Goal: Task Accomplishment & Management: Use online tool/utility

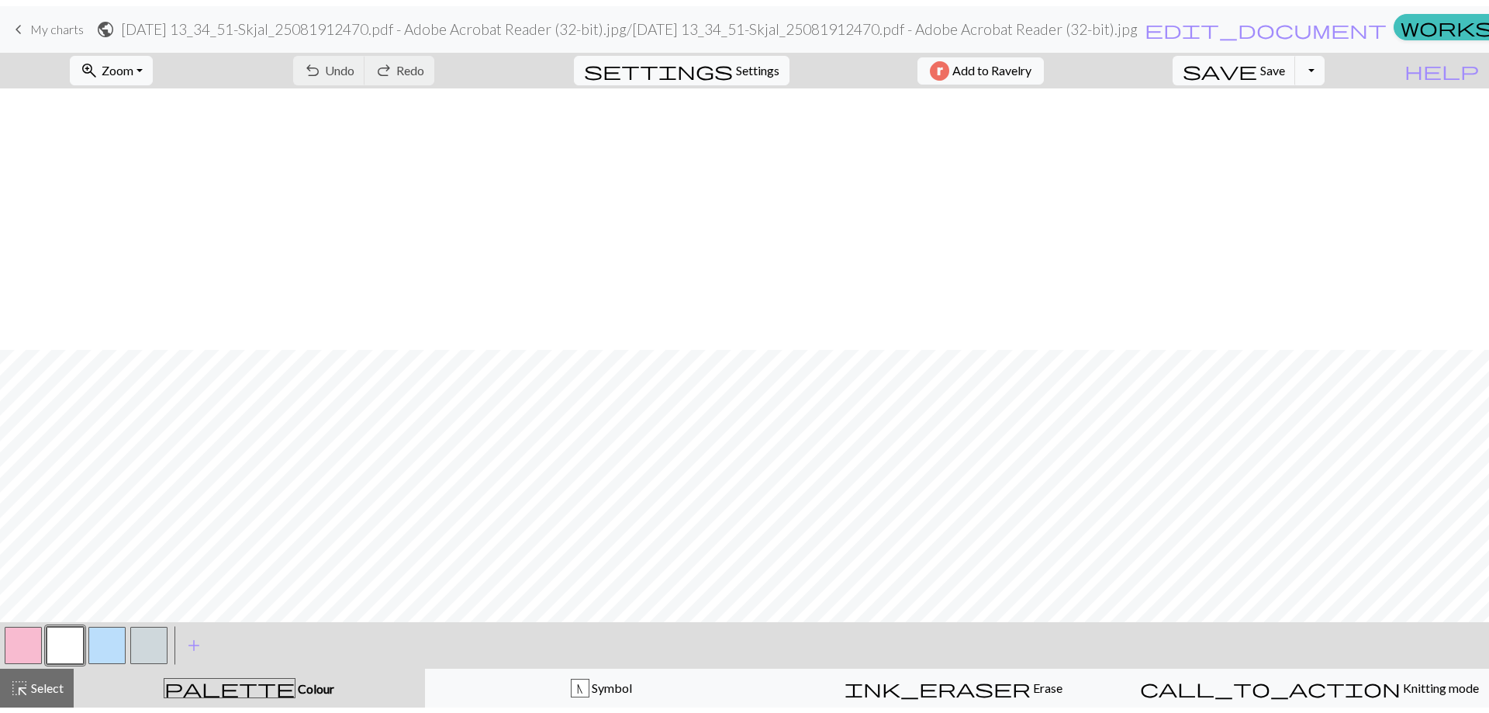
scroll to position [261, 0]
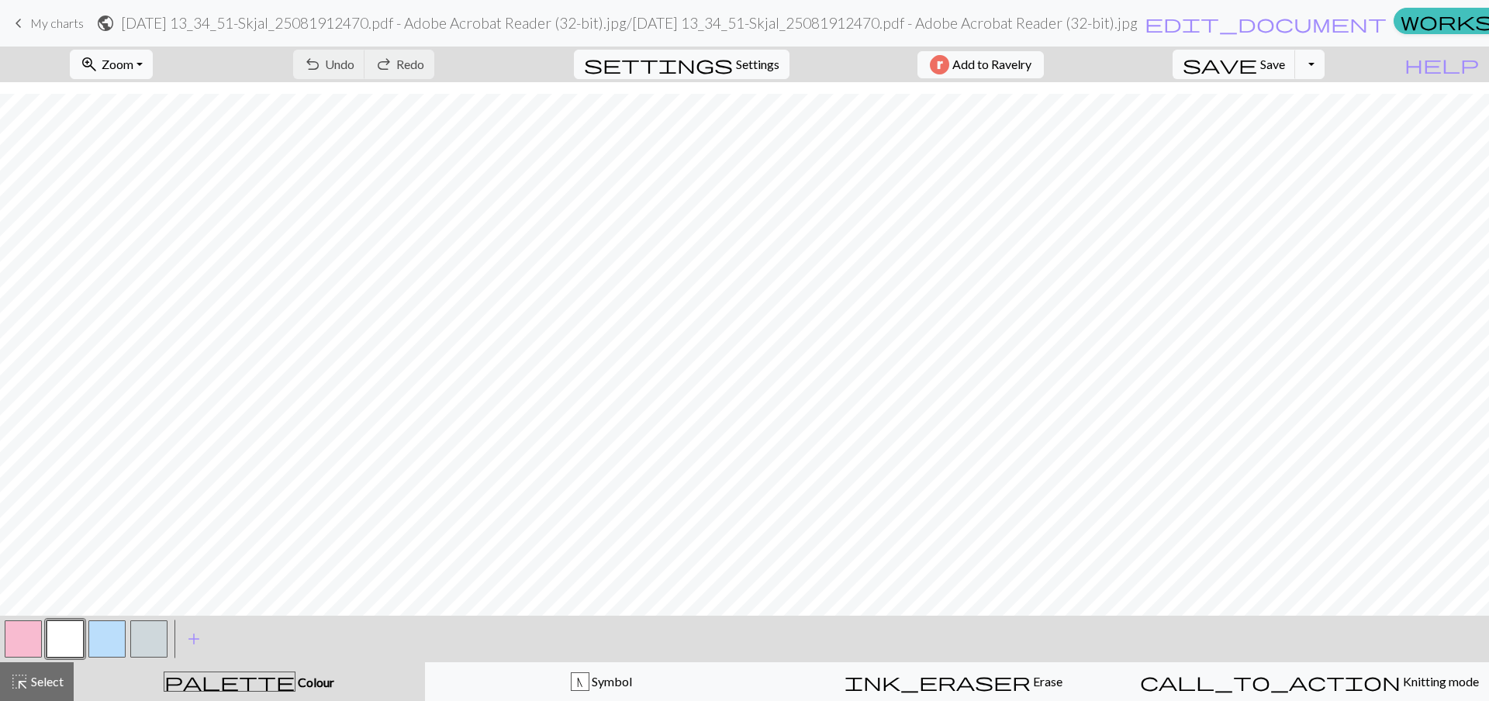
click at [29, 16] on link "keyboard_arrow_left My charts" at bounding box center [46, 23] width 74 height 26
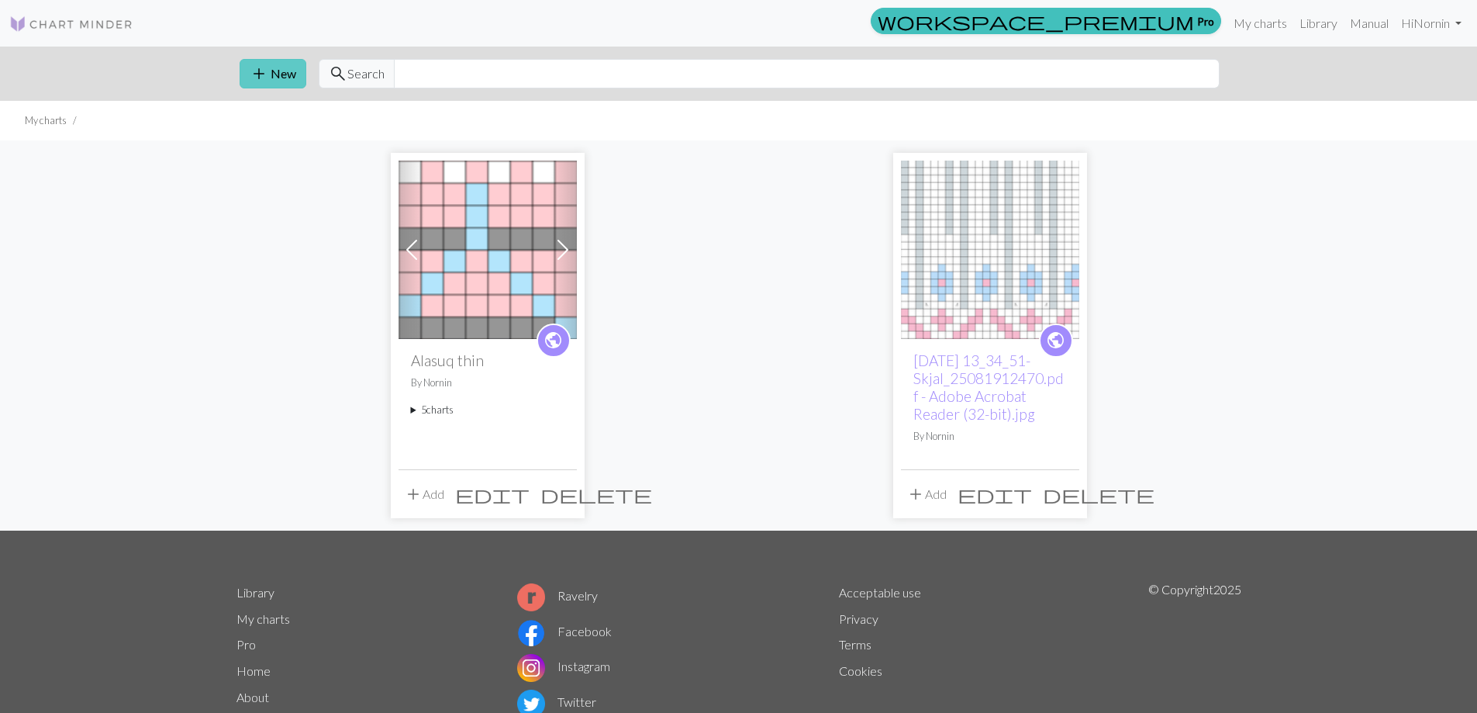
click at [267, 67] on span "add" at bounding box center [259, 74] width 19 height 22
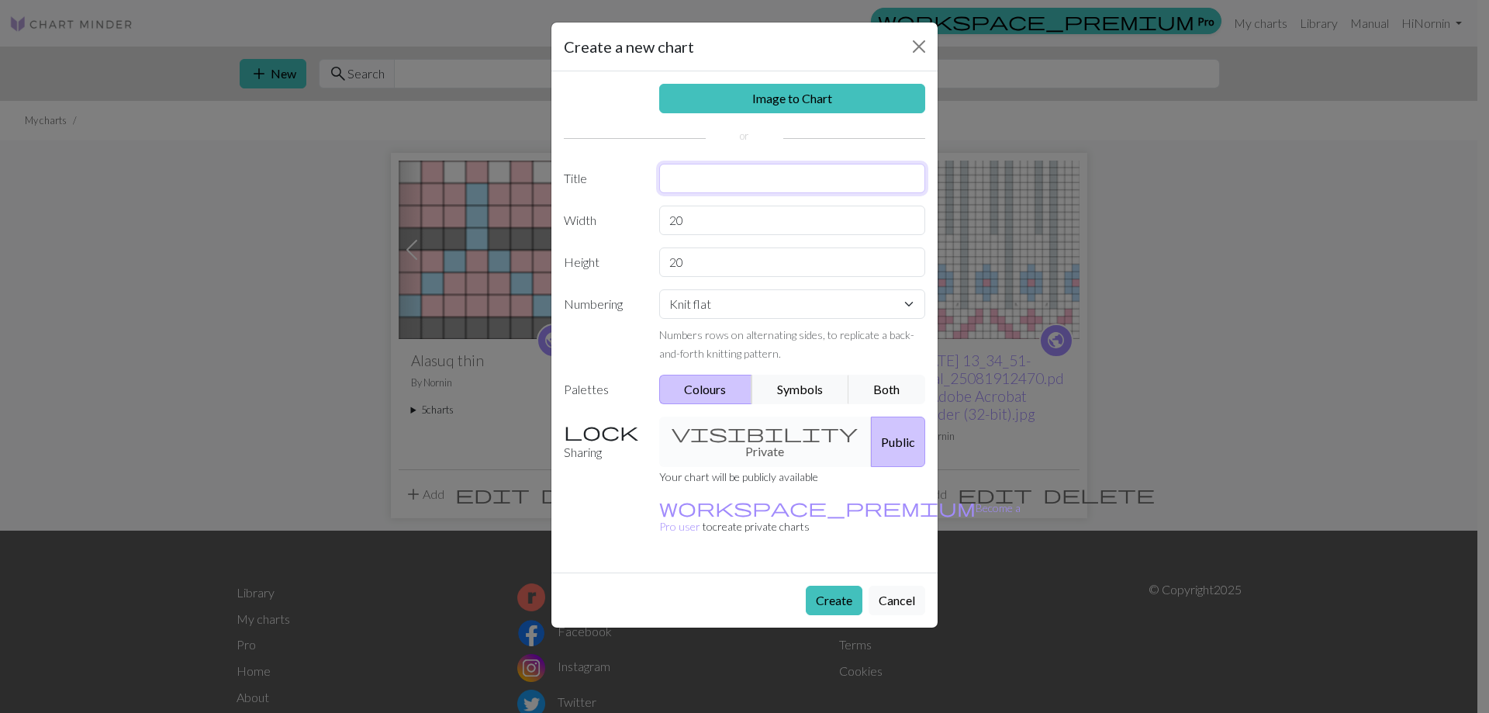
click at [717, 174] on input "text" at bounding box center [792, 178] width 267 height 29
type input "Hopi"
click at [716, 226] on input "20" at bounding box center [792, 219] width 267 height 29
type input "12"
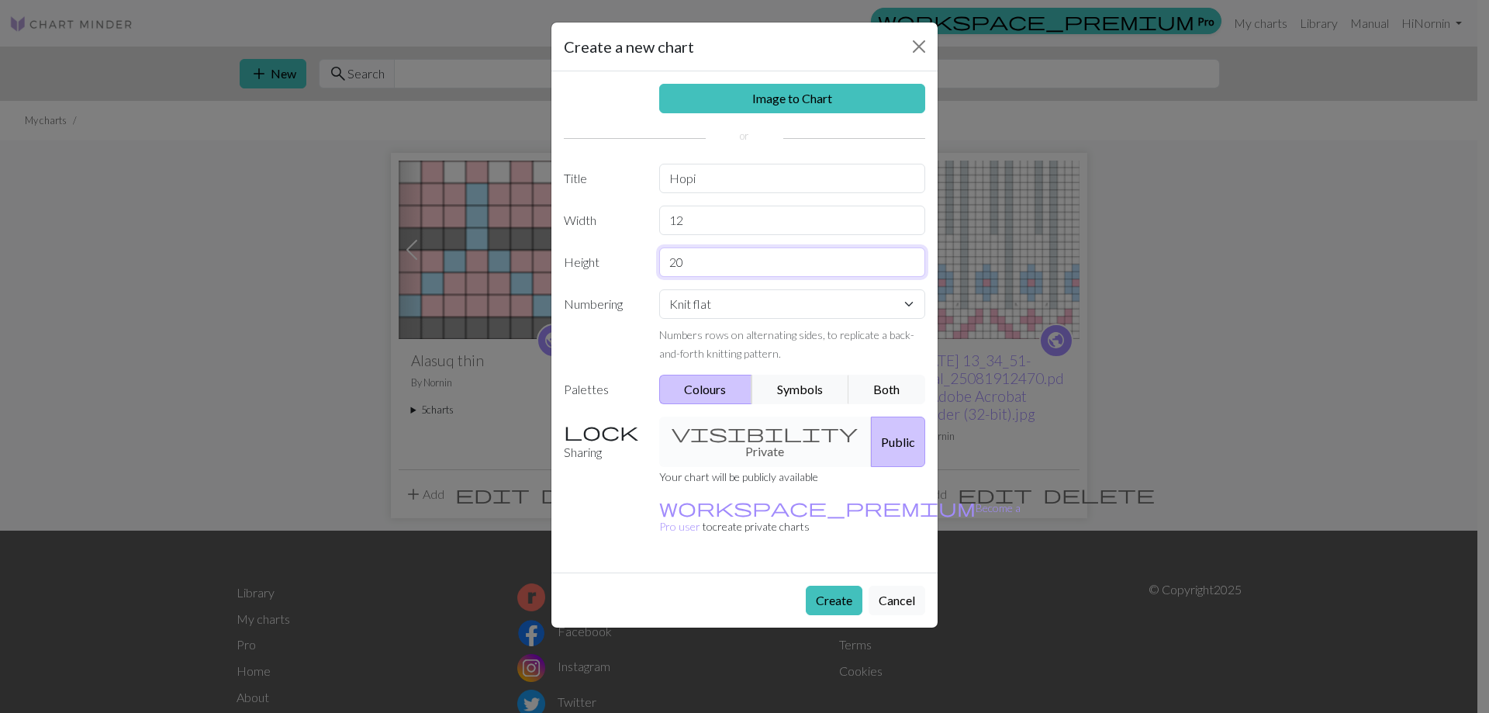
click at [713, 266] on input "20" at bounding box center [792, 261] width 267 height 29
type input "45"
click at [779, 316] on select "Knit flat Knit in the round Lace knitting Cross stitch" at bounding box center [792, 303] width 267 height 29
select select "round"
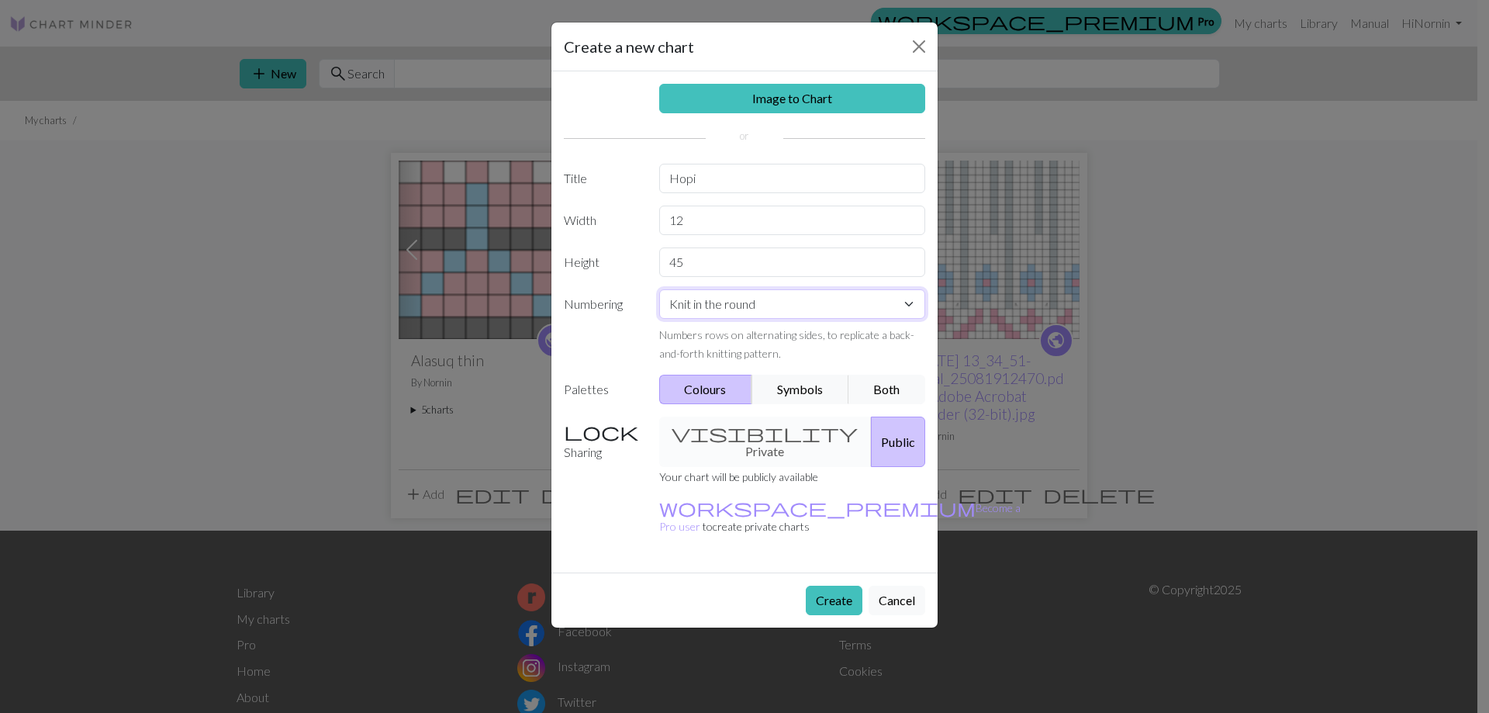
click at [659, 289] on select "Knit flat Knit in the round Lace knitting Cross stitch" at bounding box center [792, 303] width 267 height 29
click at [725, 430] on div "visibility Private Public" at bounding box center [792, 441] width 285 height 50
click at [826, 585] on button "Create" at bounding box center [834, 599] width 57 height 29
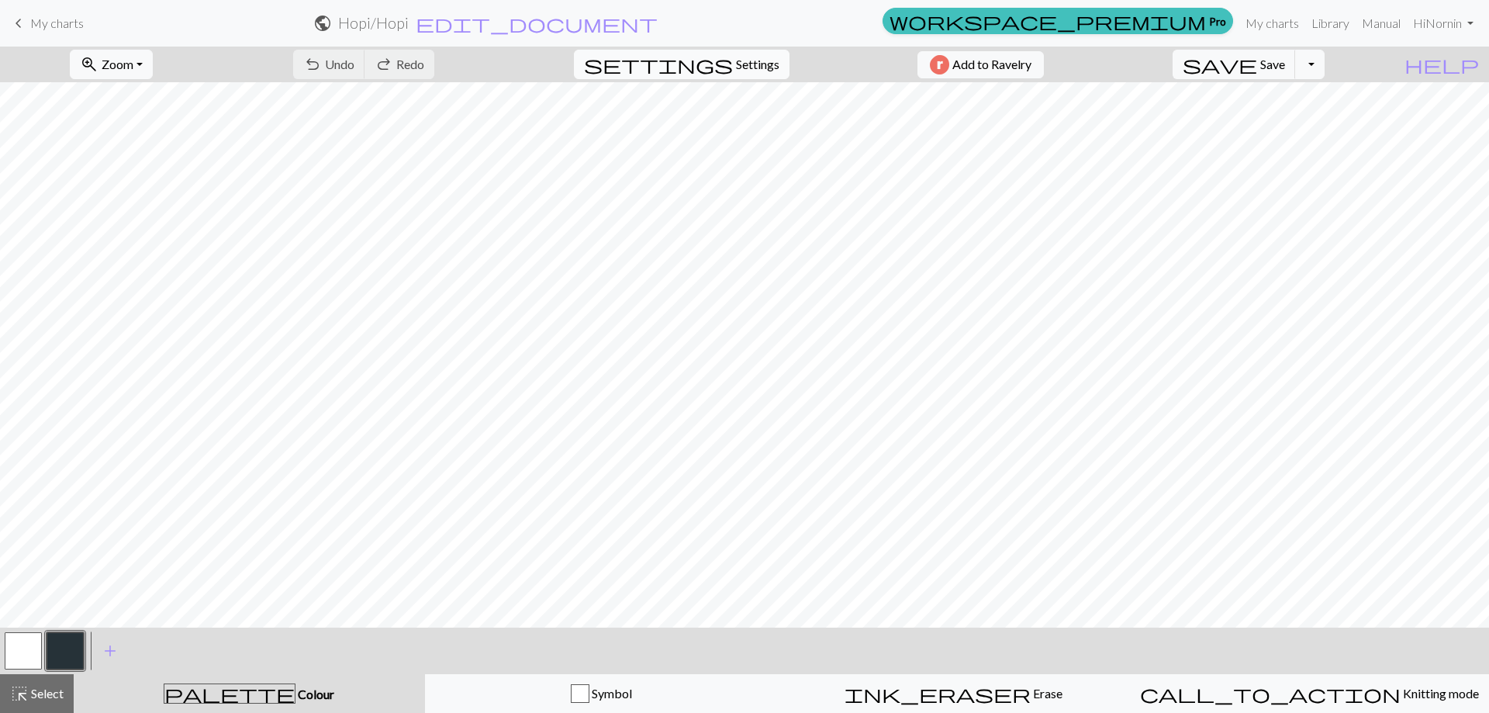
click at [744, 64] on span "Settings" at bounding box center [757, 64] width 43 height 19
select select "aran"
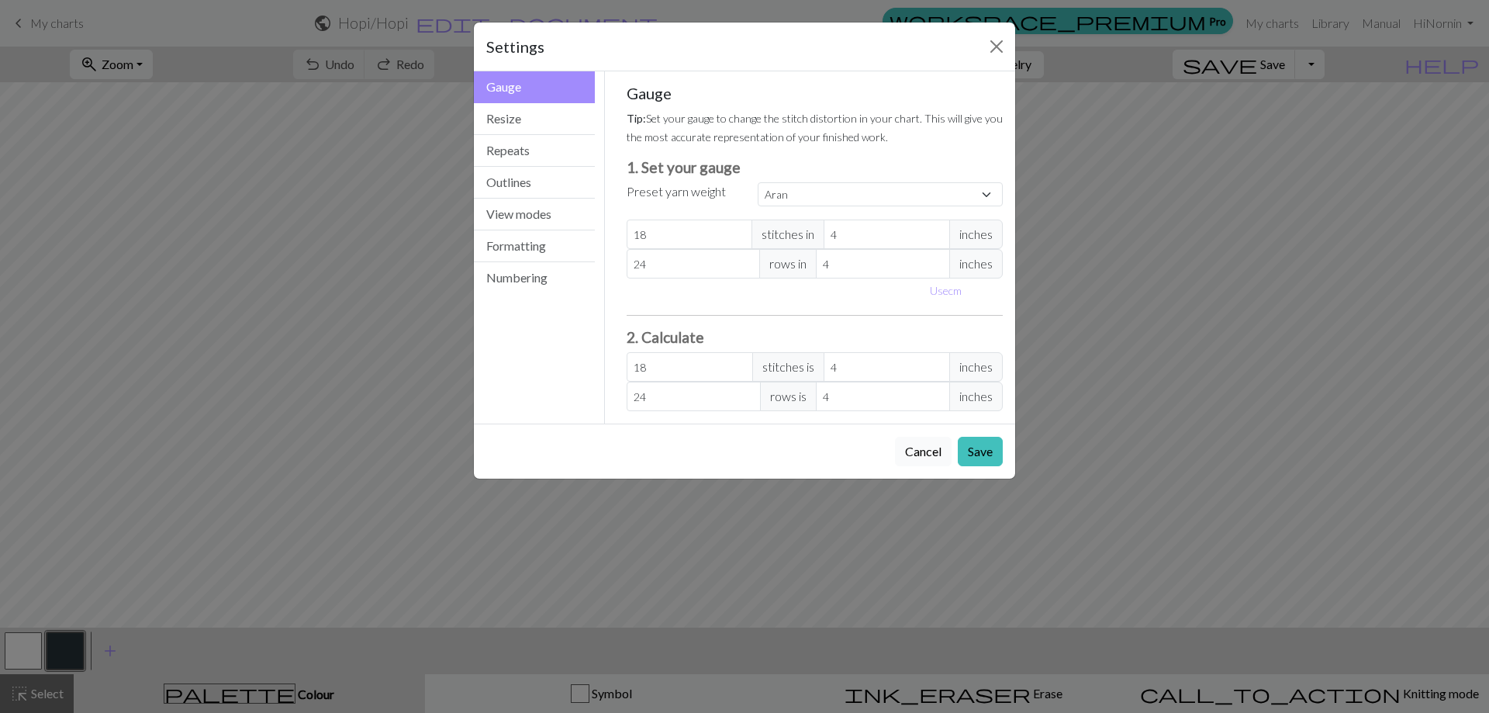
click at [932, 449] on button "Cancel" at bounding box center [923, 451] width 57 height 29
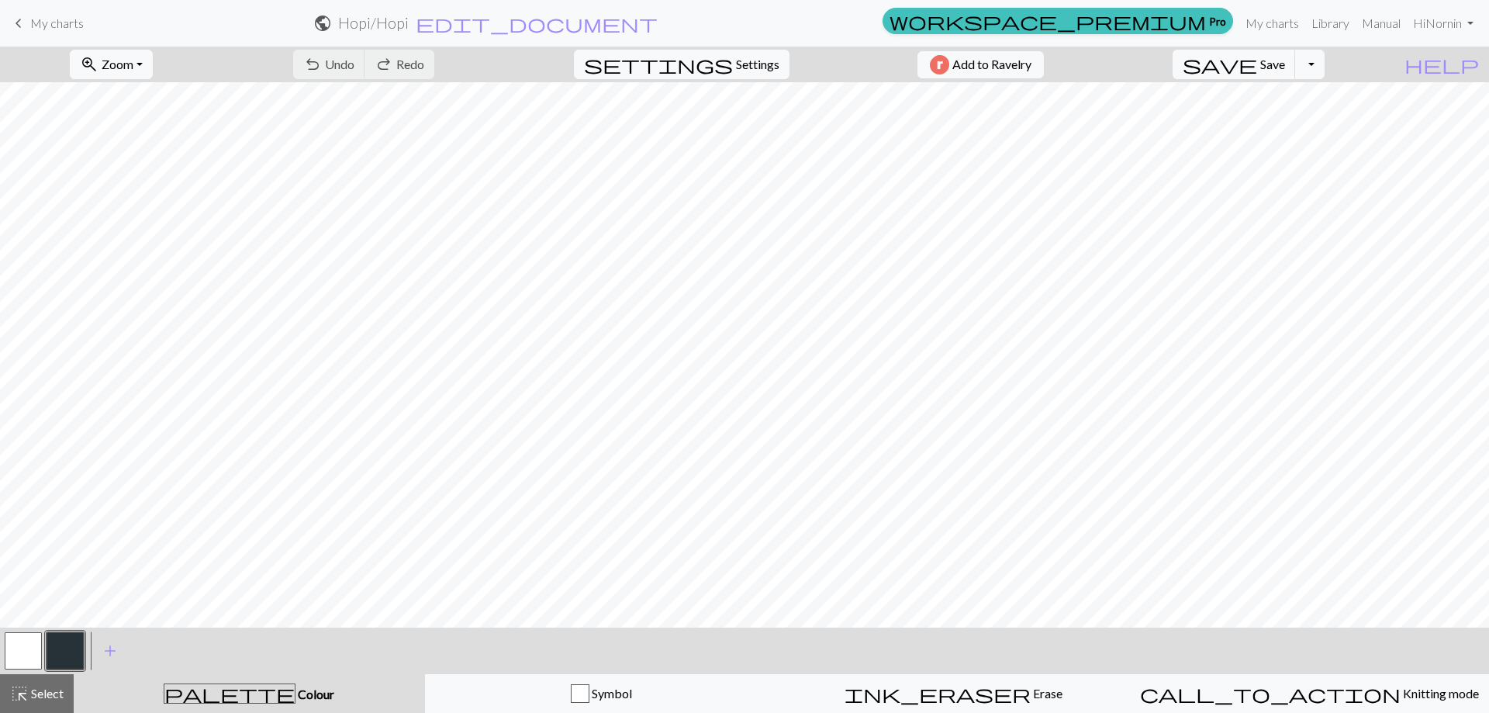
click at [35, 24] on span "My charts" at bounding box center [57, 23] width 54 height 15
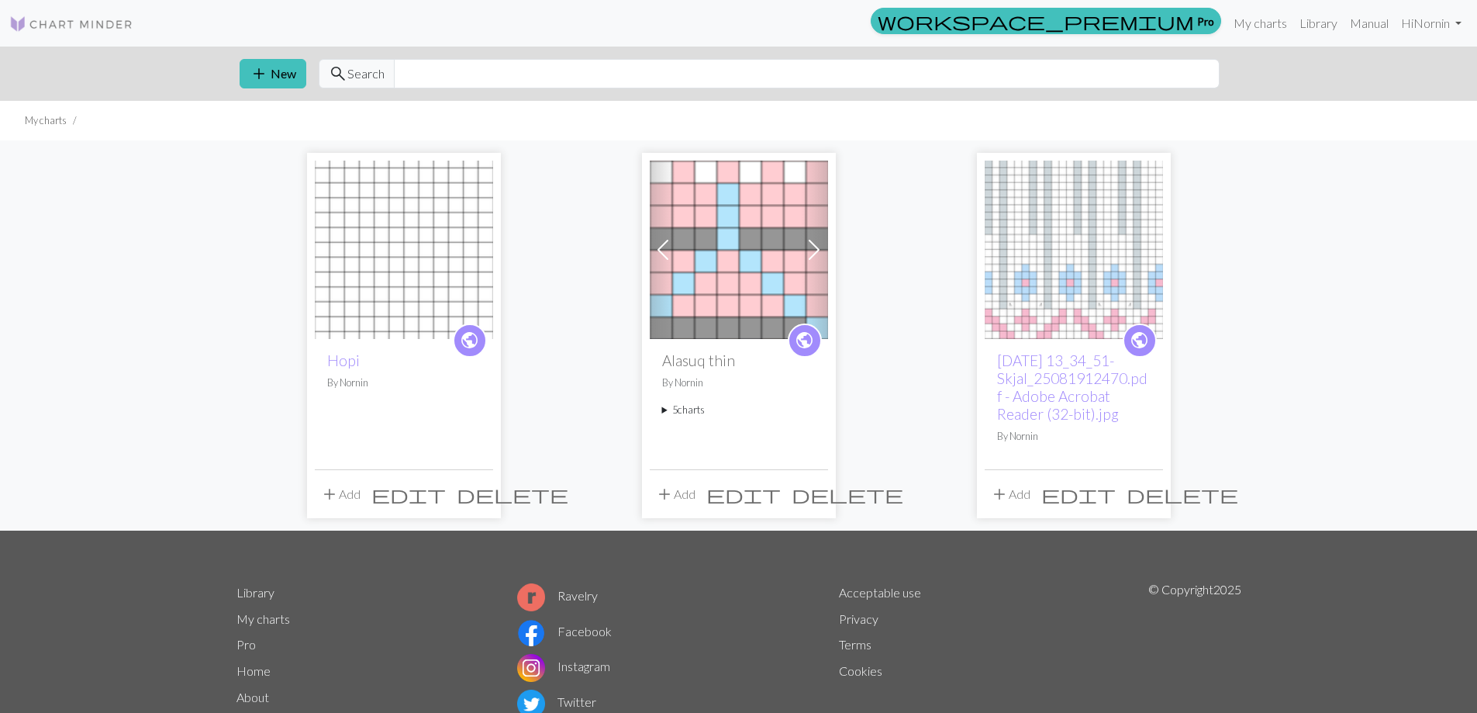
click at [353, 496] on button "add Add" at bounding box center [340, 493] width 51 height 29
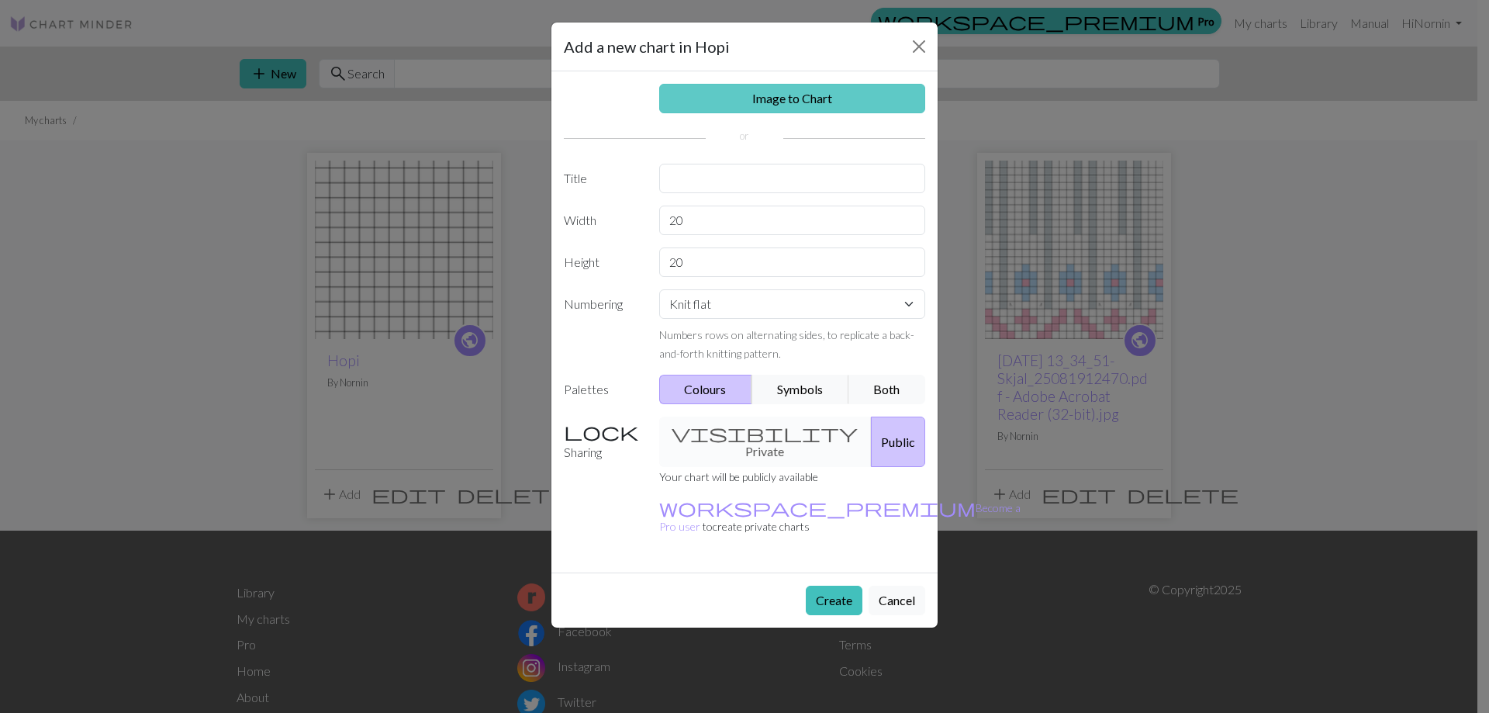
click at [811, 94] on link "Image to Chart" at bounding box center [792, 98] width 267 height 29
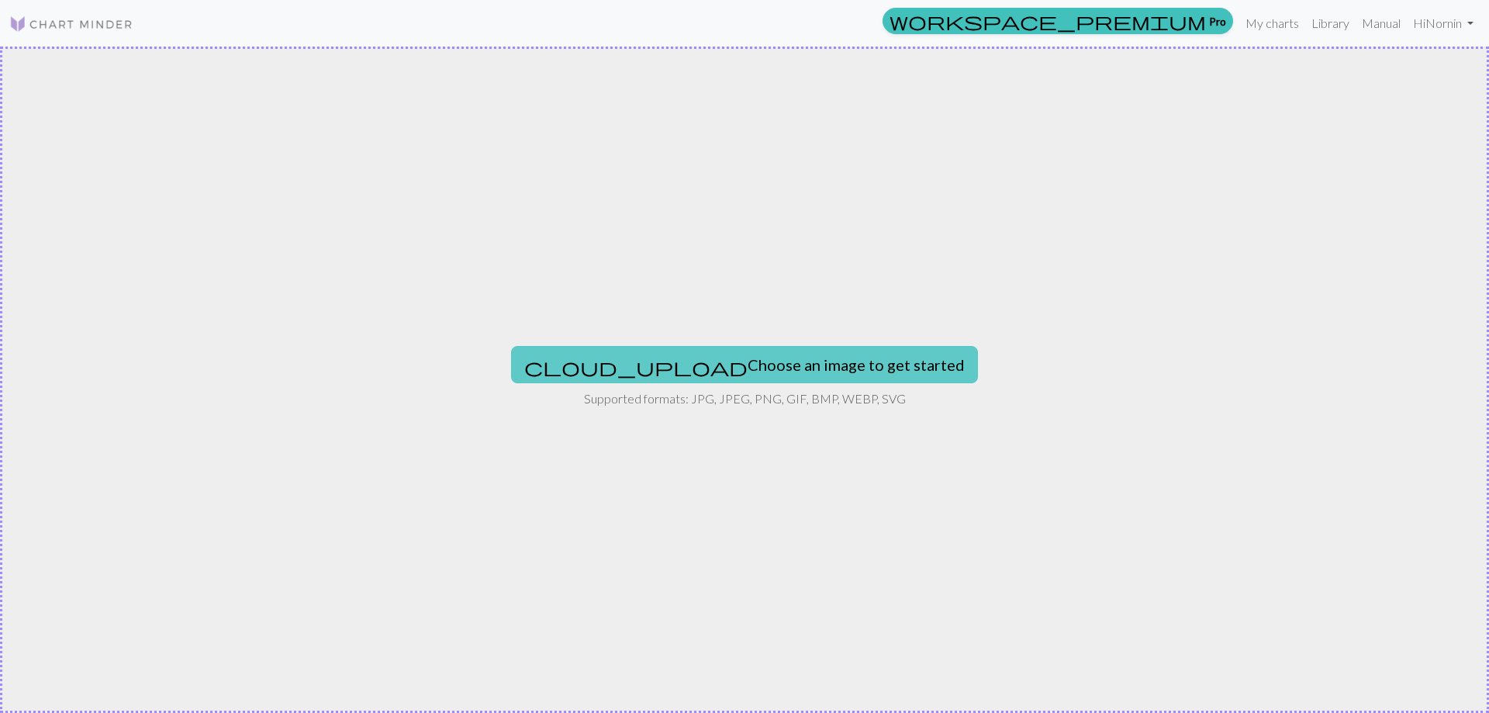
click at [761, 371] on button "cloud_upload Choose an image to get started" at bounding box center [744, 364] width 467 height 37
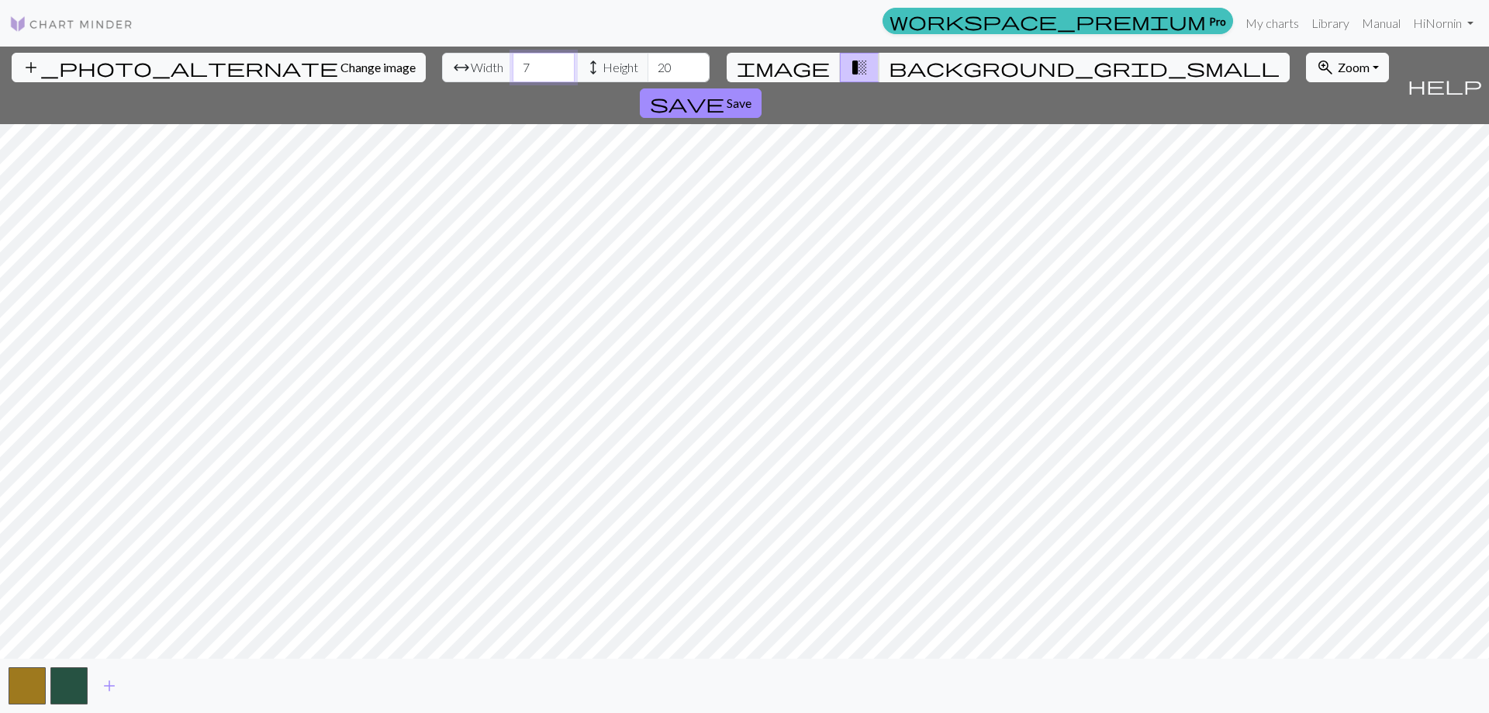
click at [513, 62] on input "7" at bounding box center [544, 67] width 62 height 29
click at [513, 58] on input "8" at bounding box center [544, 67] width 62 height 29
click at [513, 58] on input "9" at bounding box center [544, 67] width 62 height 29
click at [513, 58] on input "10" at bounding box center [544, 67] width 62 height 29
click at [513, 58] on input "11" at bounding box center [544, 67] width 62 height 29
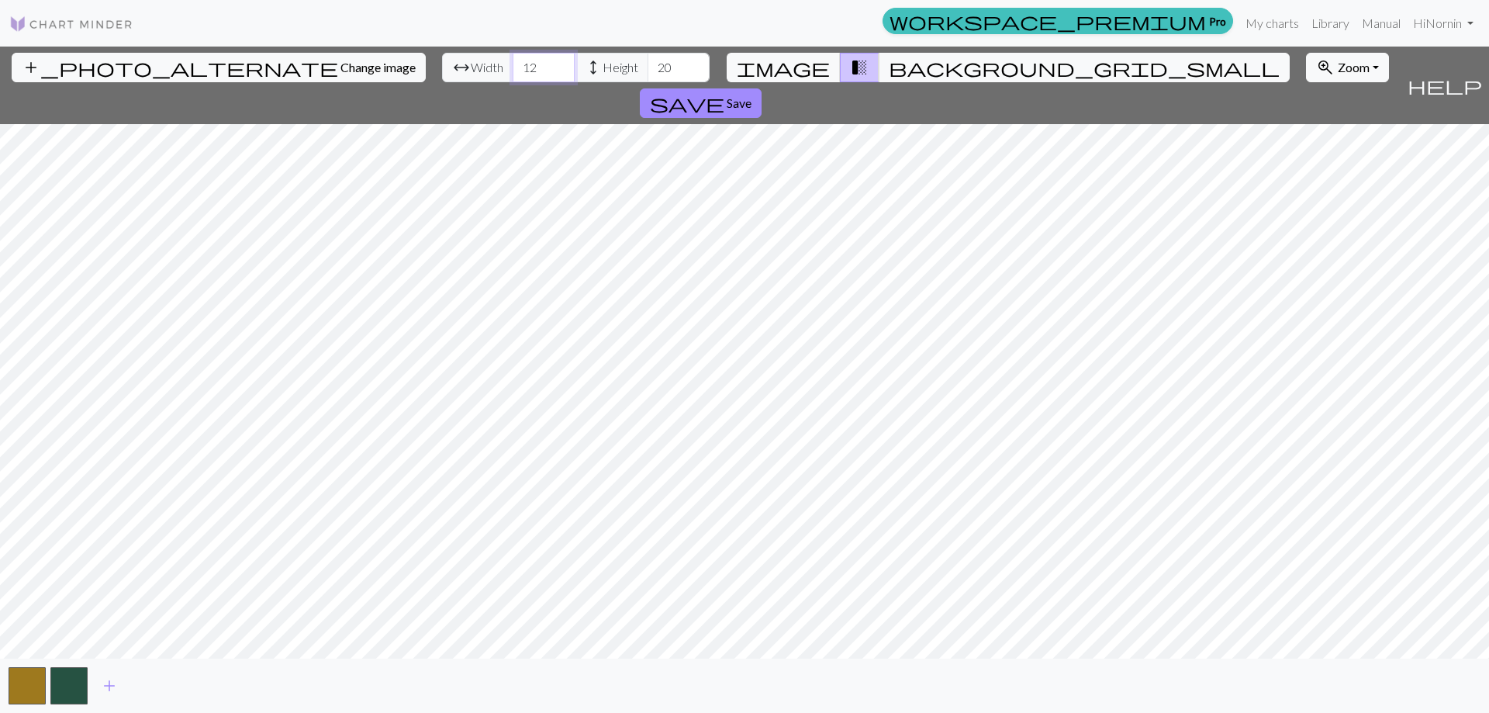
type input "12"
click at [513, 58] on input "12" at bounding box center [544, 67] width 62 height 29
click at [648, 63] on input "20" at bounding box center [679, 67] width 62 height 29
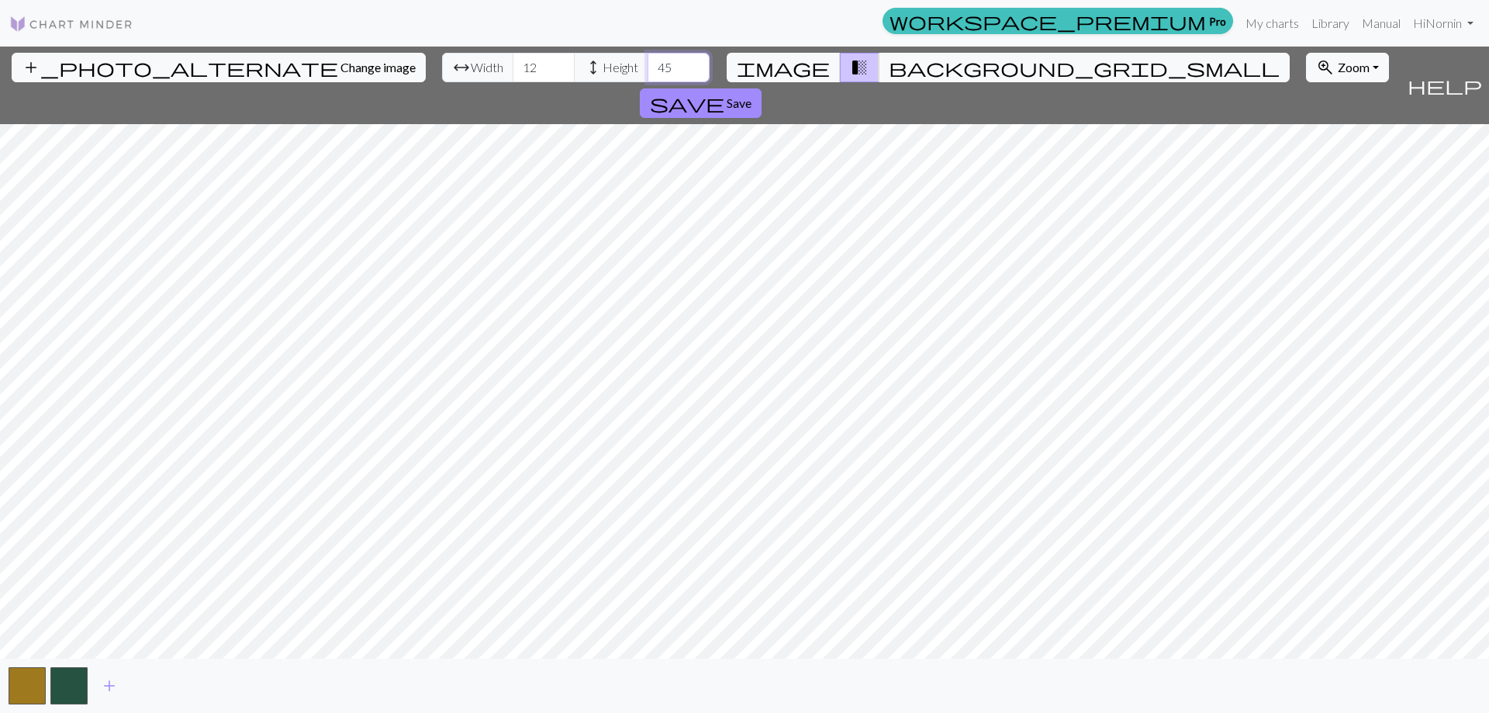
type input "45"
click at [806, 65] on span "image" at bounding box center [783, 68] width 93 height 22
click at [899, 72] on button "background_grid_small" at bounding box center [1084, 67] width 411 height 29
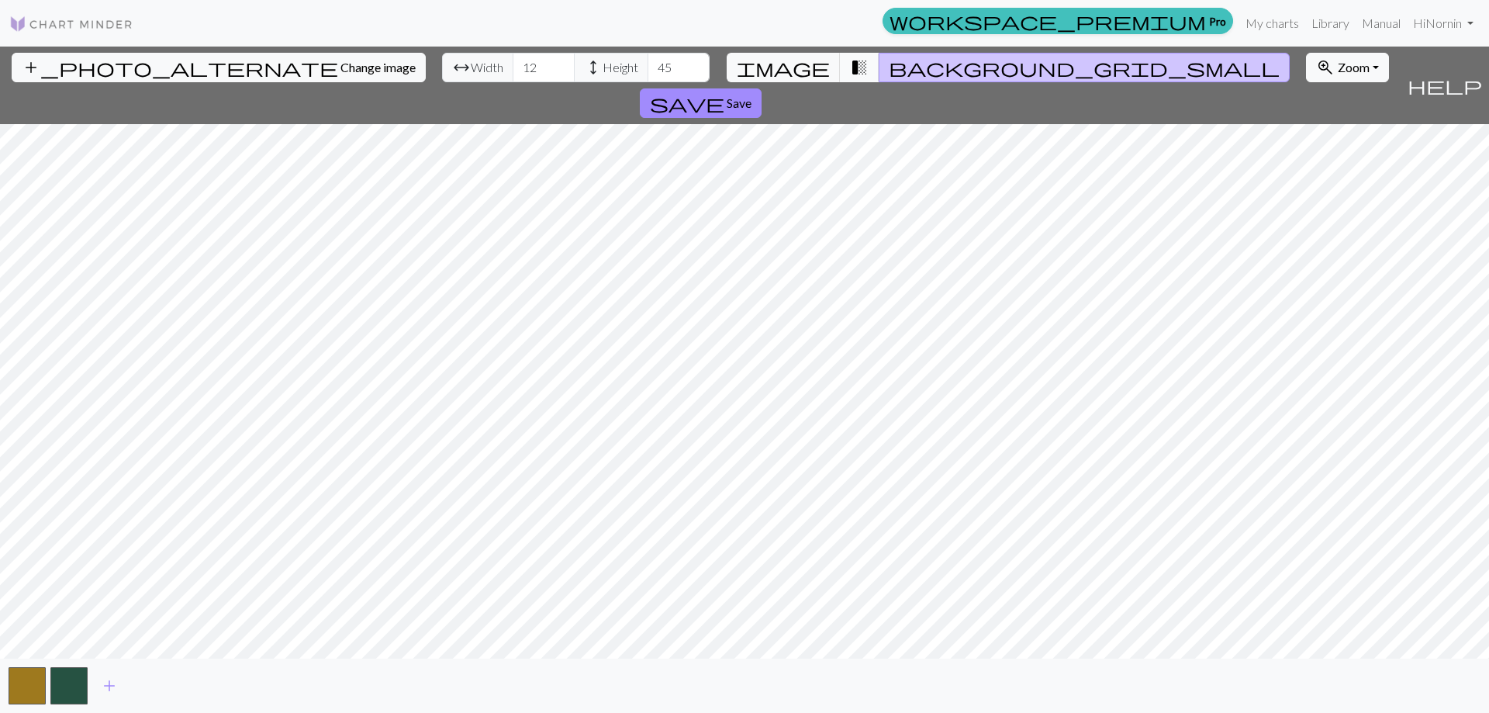
click at [850, 65] on span "transition_fade" at bounding box center [859, 68] width 19 height 22
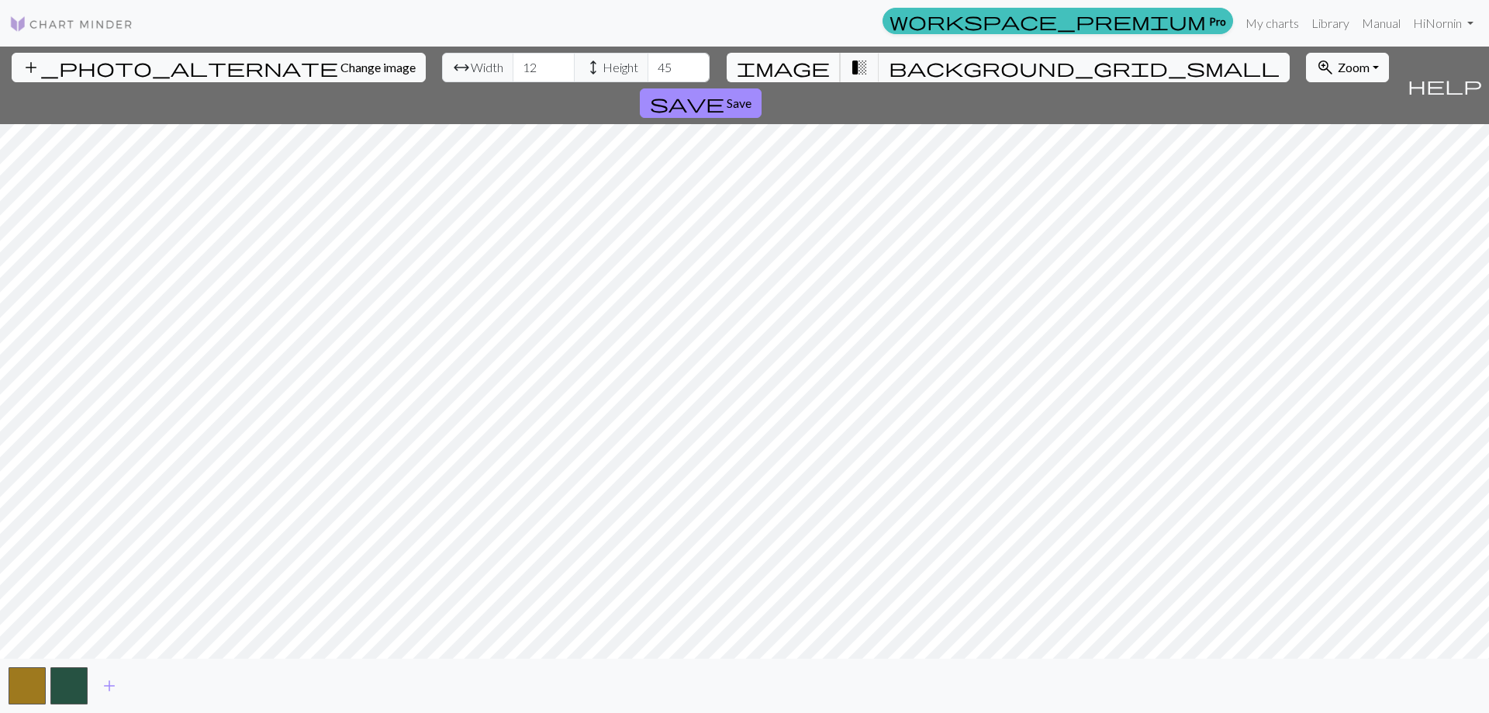
click at [799, 64] on span "image" at bounding box center [783, 68] width 93 height 22
click at [109, 689] on span "add" at bounding box center [109, 686] width 19 height 22
click at [109, 689] on button "button" at bounding box center [110, 685] width 37 height 37
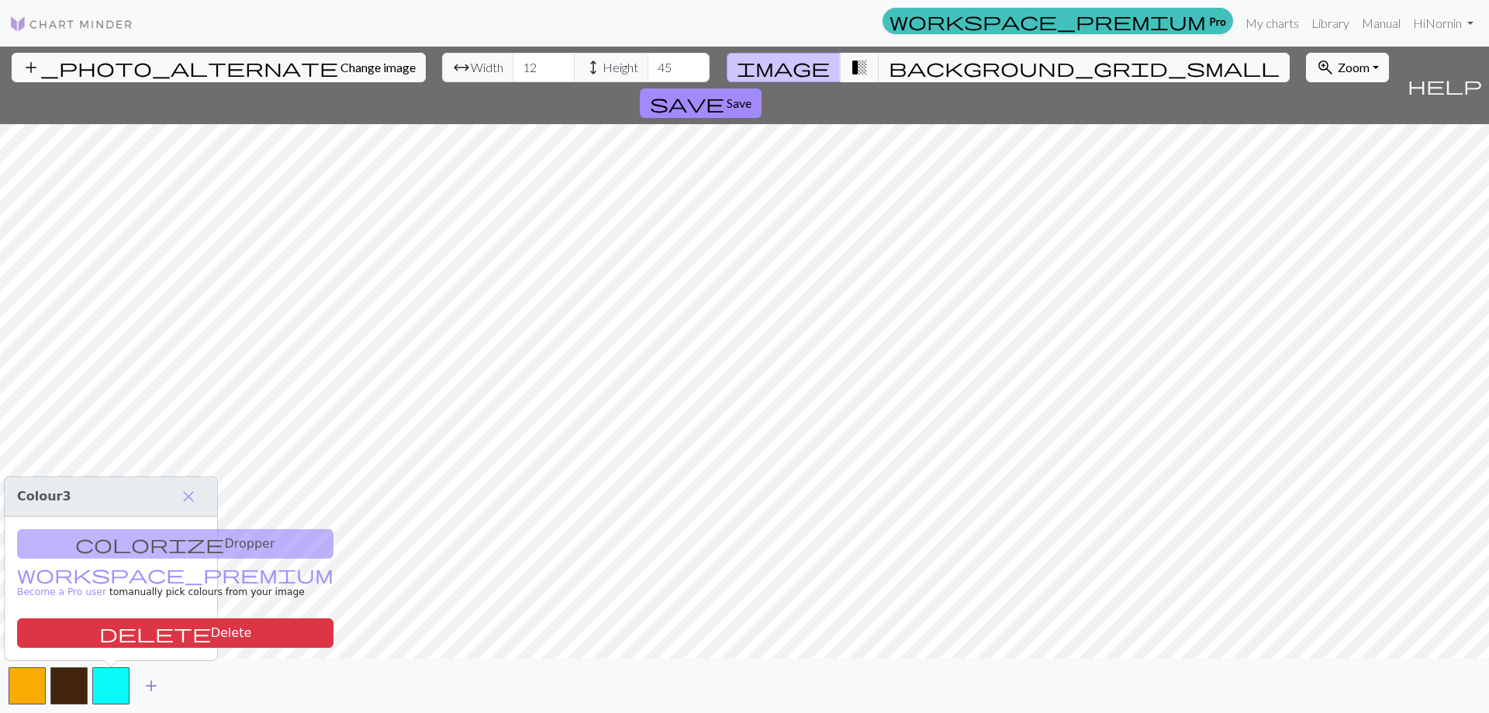
click at [150, 687] on span "add" at bounding box center [151, 686] width 19 height 22
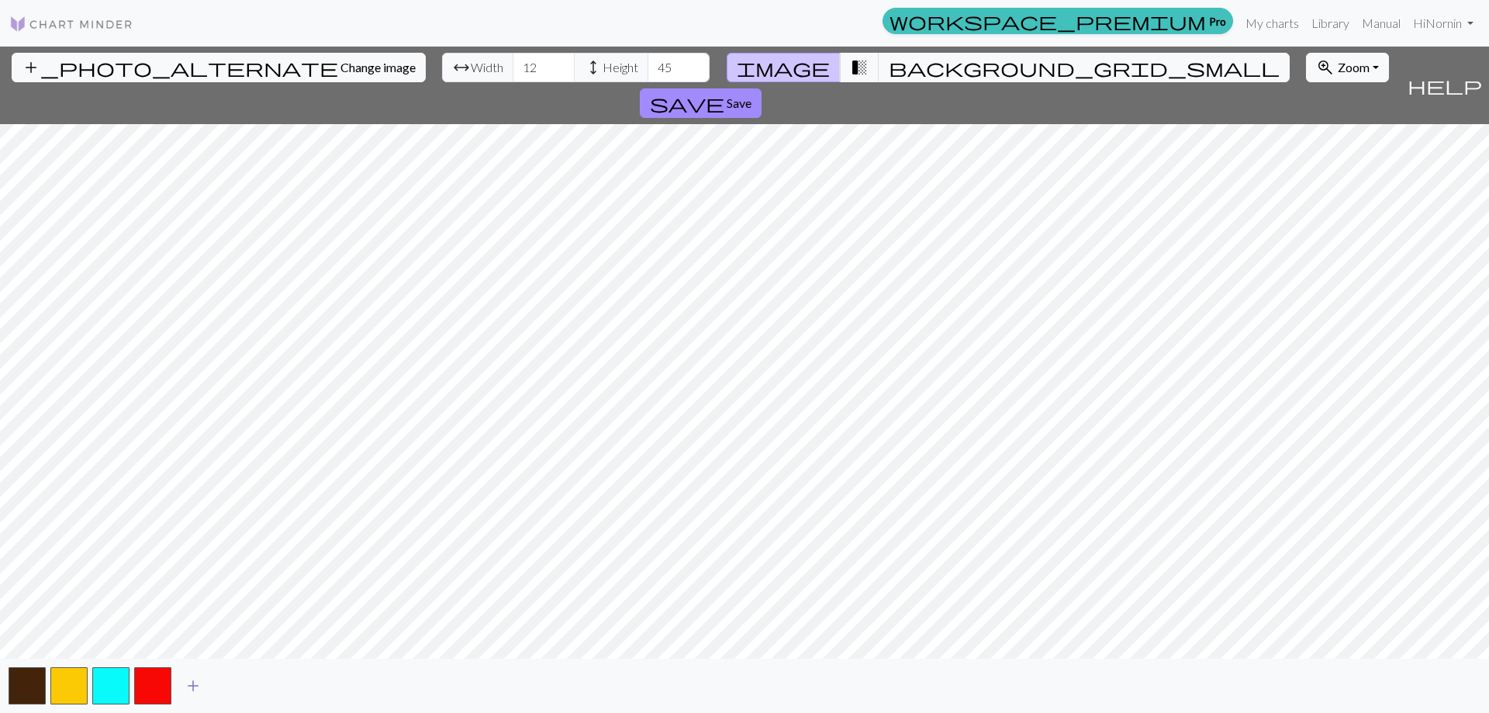
click at [192, 685] on span "add" at bounding box center [193, 686] width 19 height 22
click at [233, 689] on span "add" at bounding box center [235, 686] width 19 height 22
click at [275, 686] on span "add" at bounding box center [277, 686] width 19 height 22
click at [314, 689] on span "add" at bounding box center [318, 686] width 19 height 22
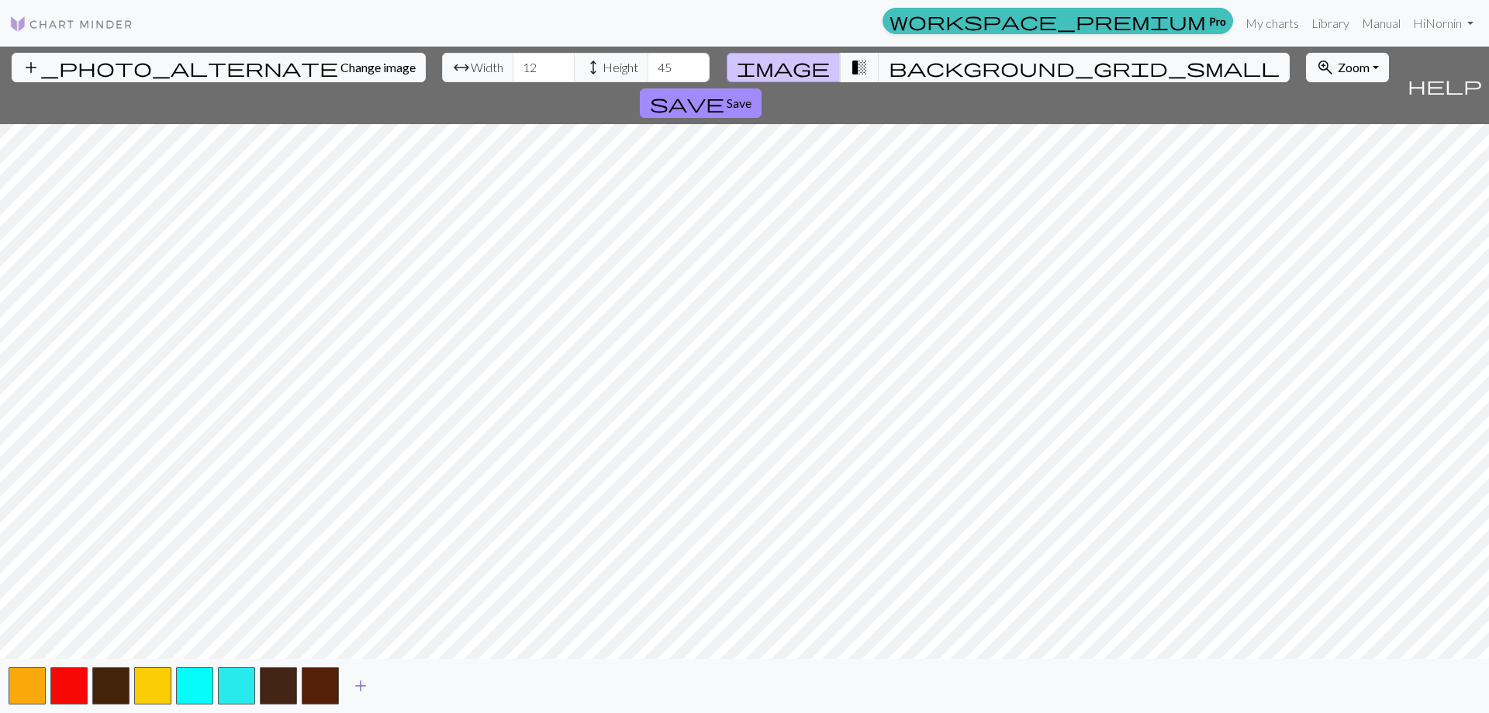
click at [361, 686] on span "add" at bounding box center [360, 686] width 19 height 22
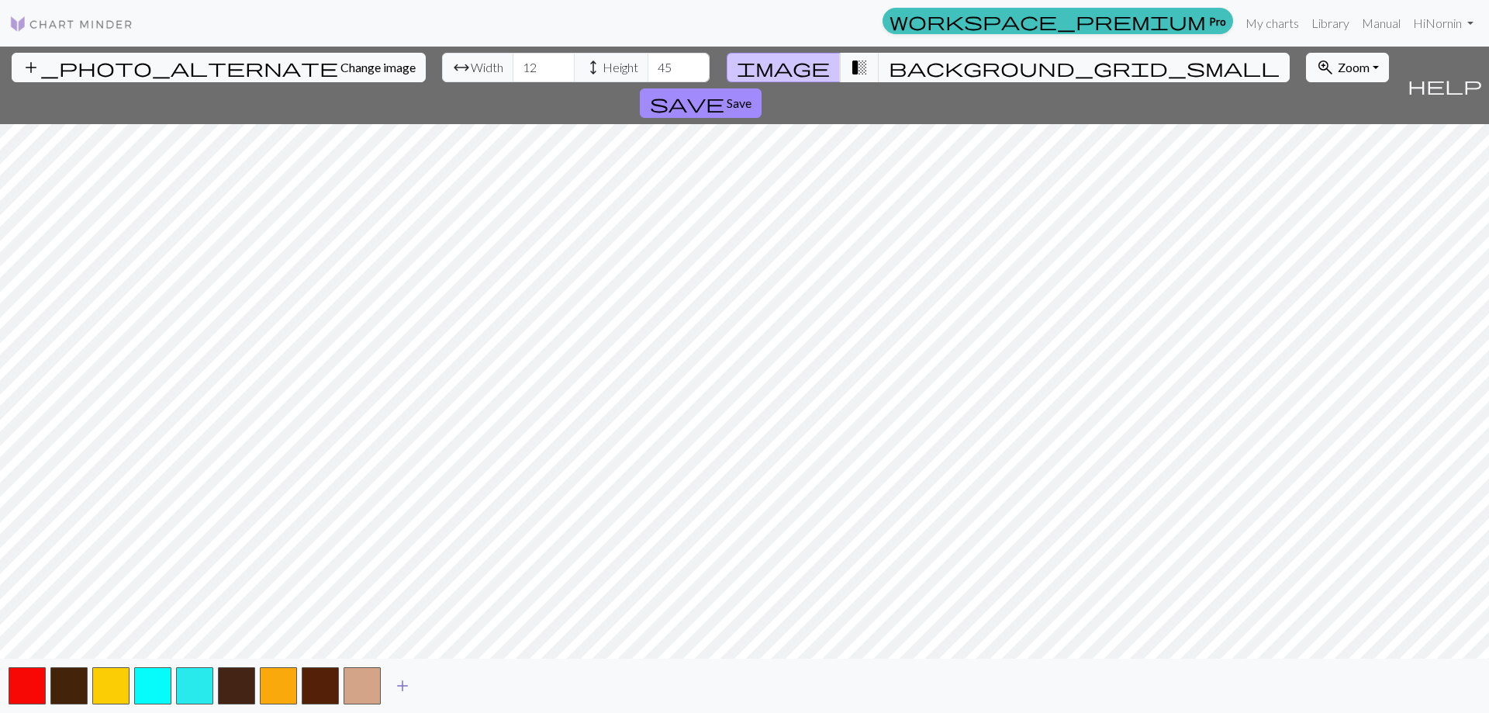
click at [406, 685] on span "add" at bounding box center [402, 686] width 19 height 22
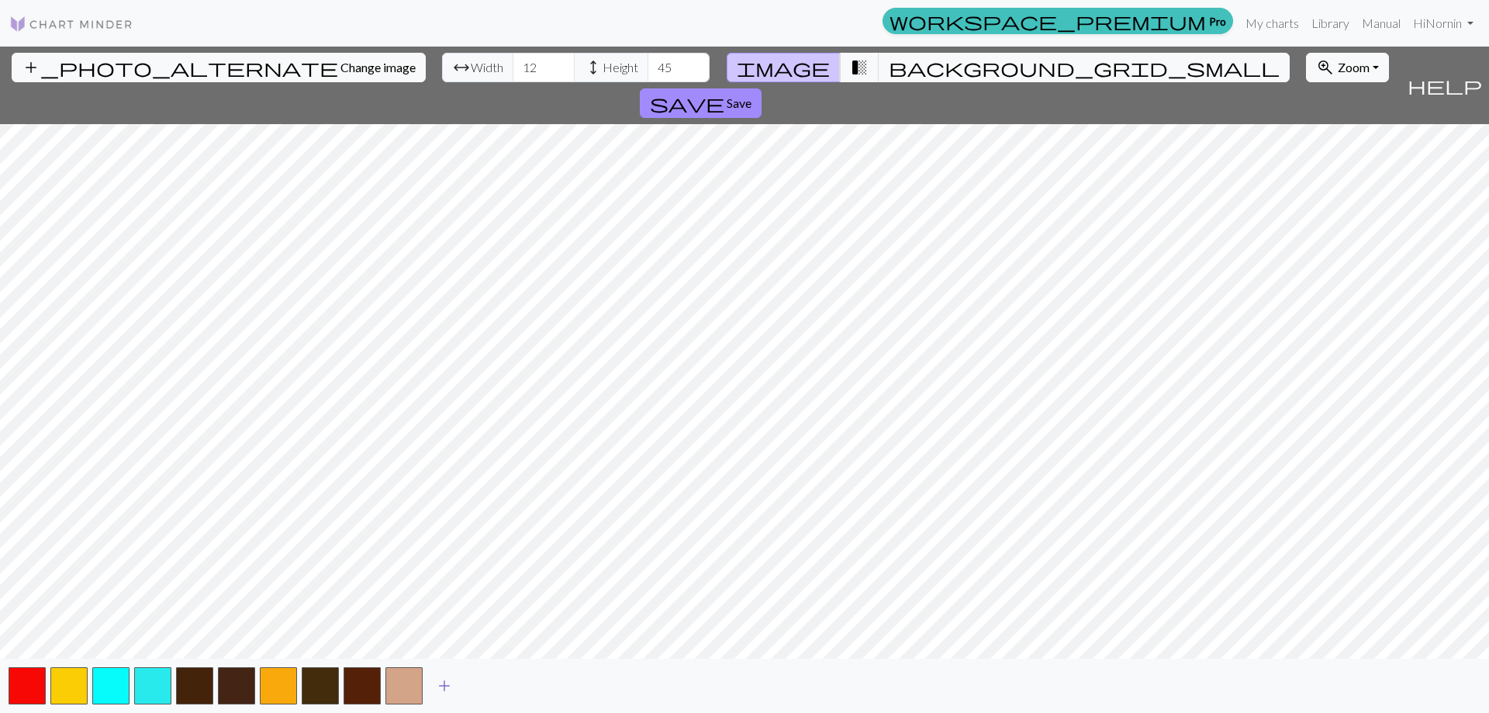
click at [440, 683] on span "add" at bounding box center [444, 686] width 19 height 22
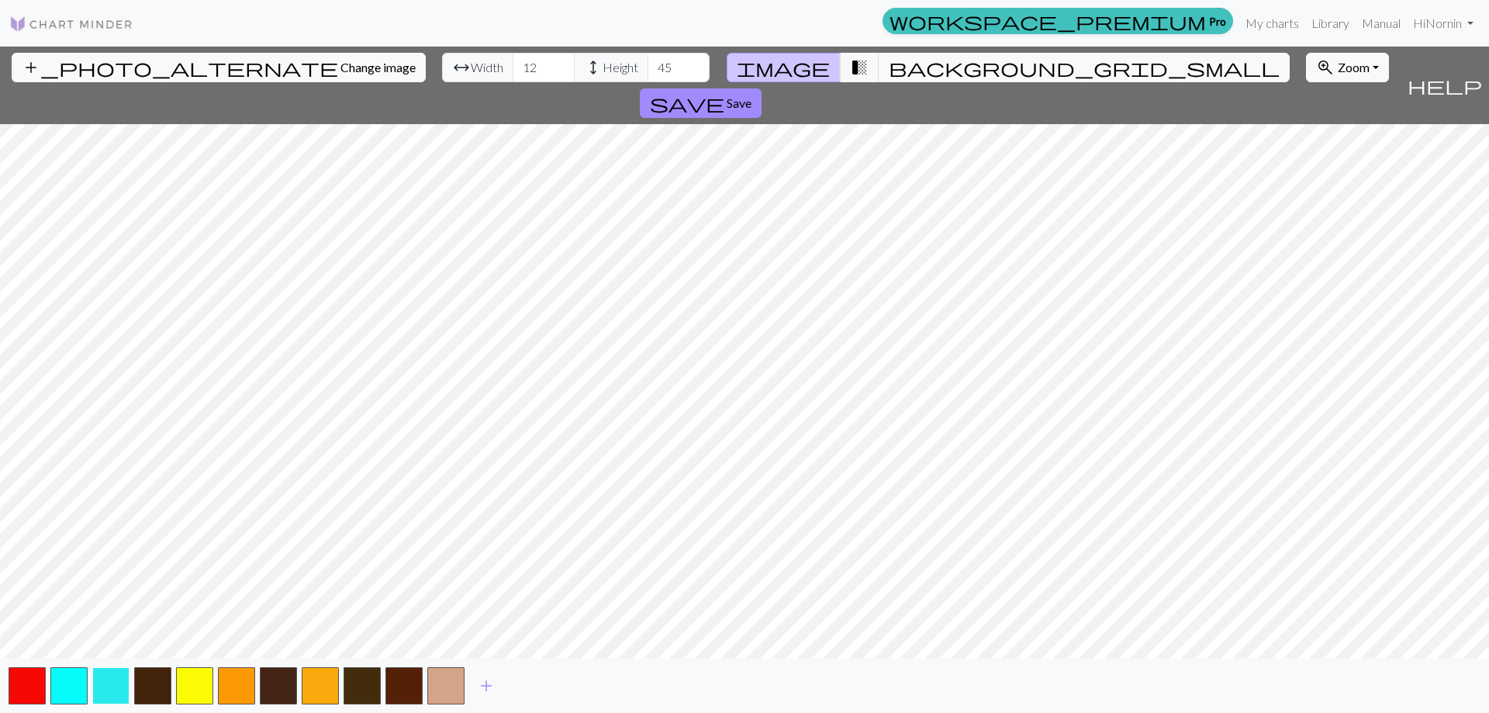
click at [117, 679] on button "button" at bounding box center [110, 685] width 37 height 37
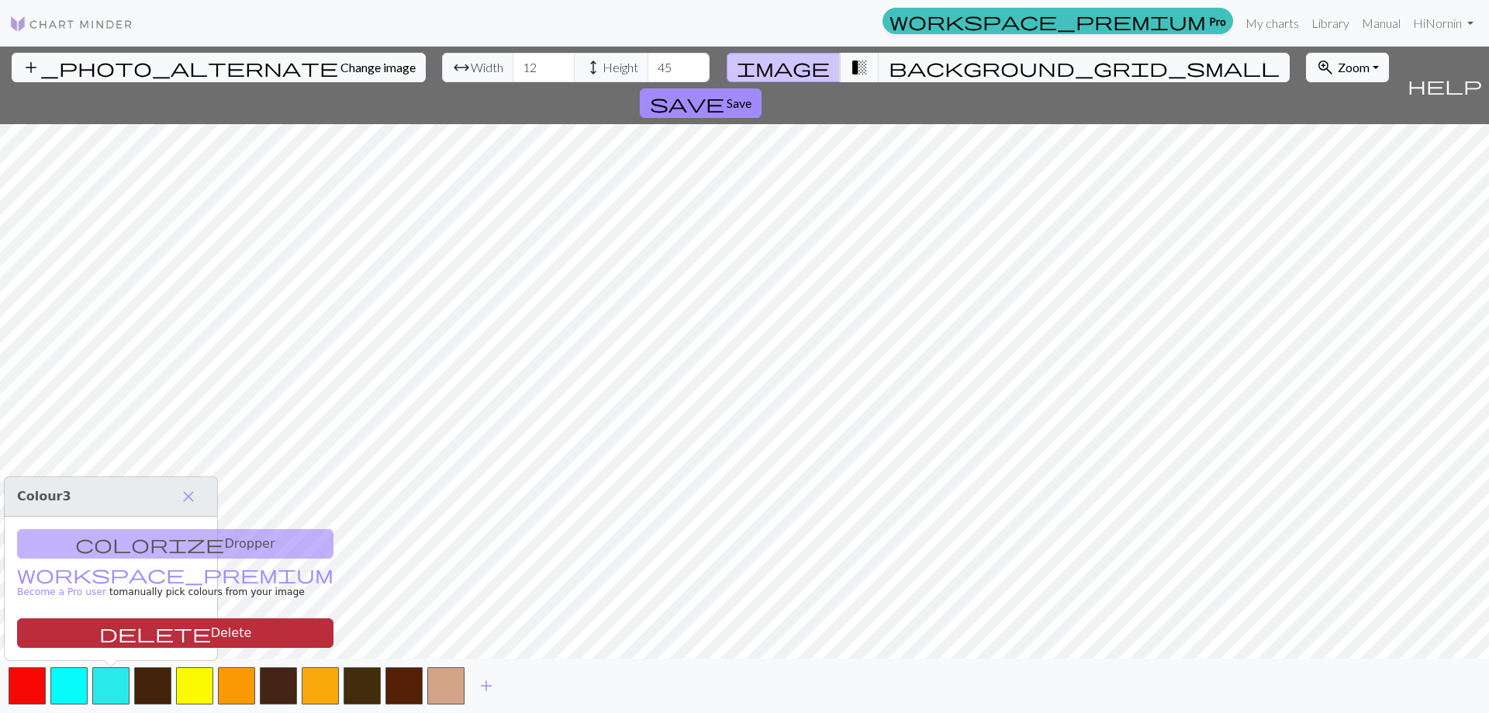
click at [119, 632] on button "delete Delete" at bounding box center [175, 632] width 316 height 29
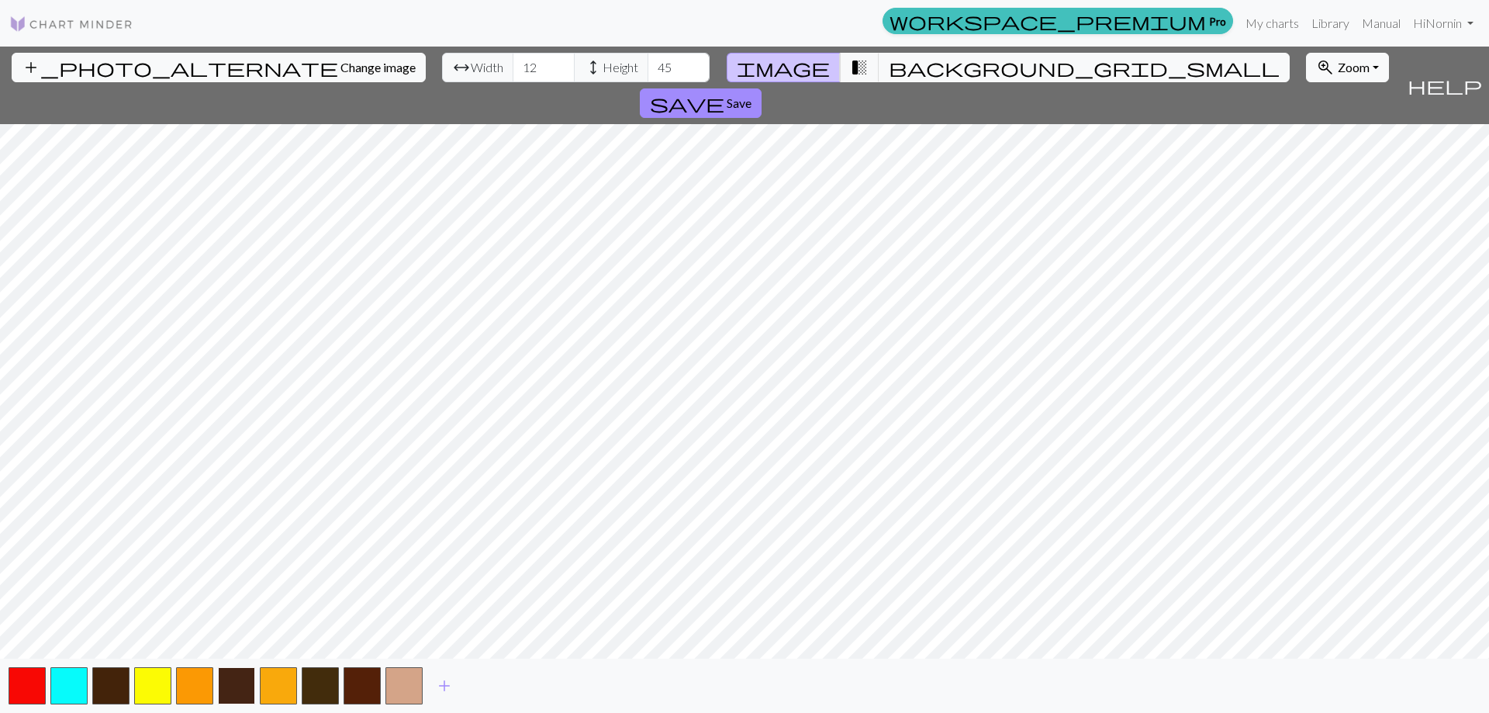
click at [243, 690] on button "button" at bounding box center [236, 685] width 37 height 37
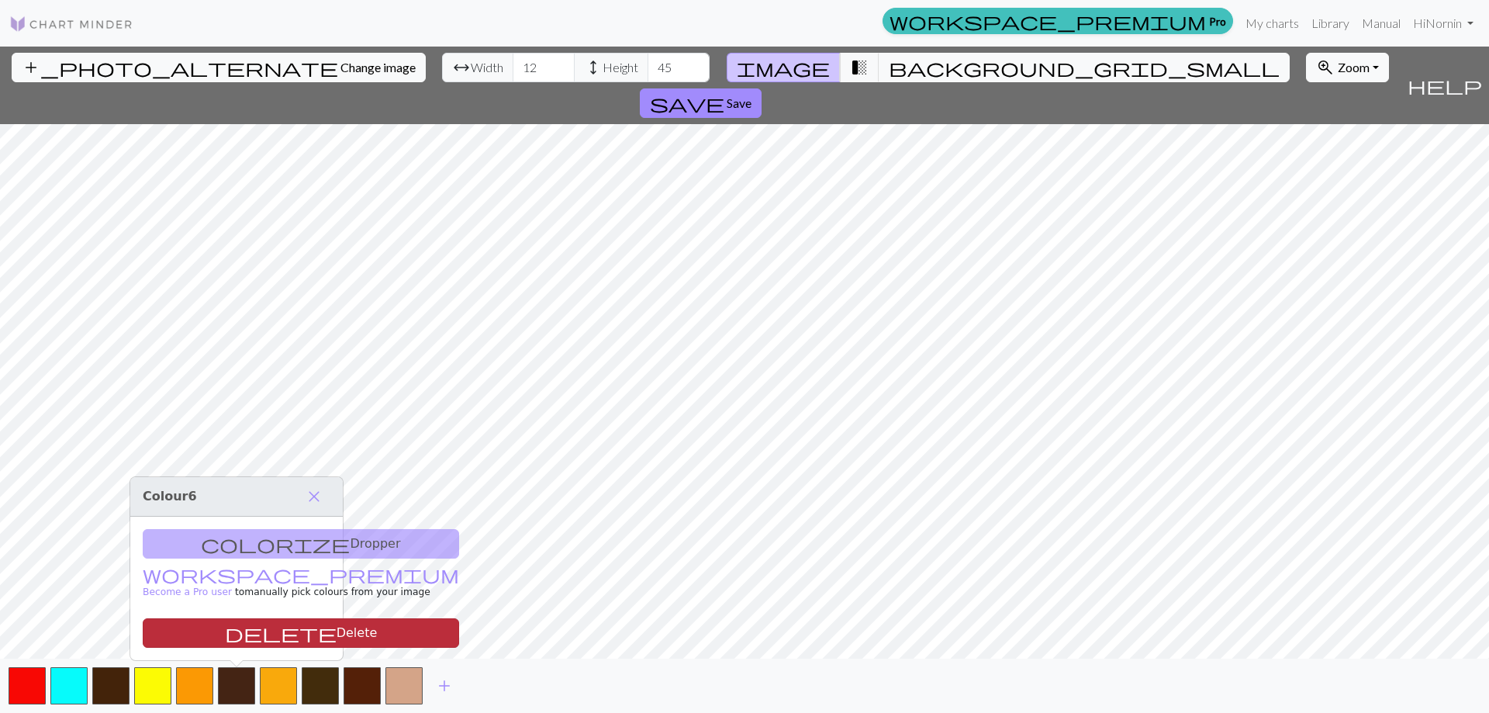
click at [264, 634] on button "delete Delete" at bounding box center [301, 632] width 316 height 29
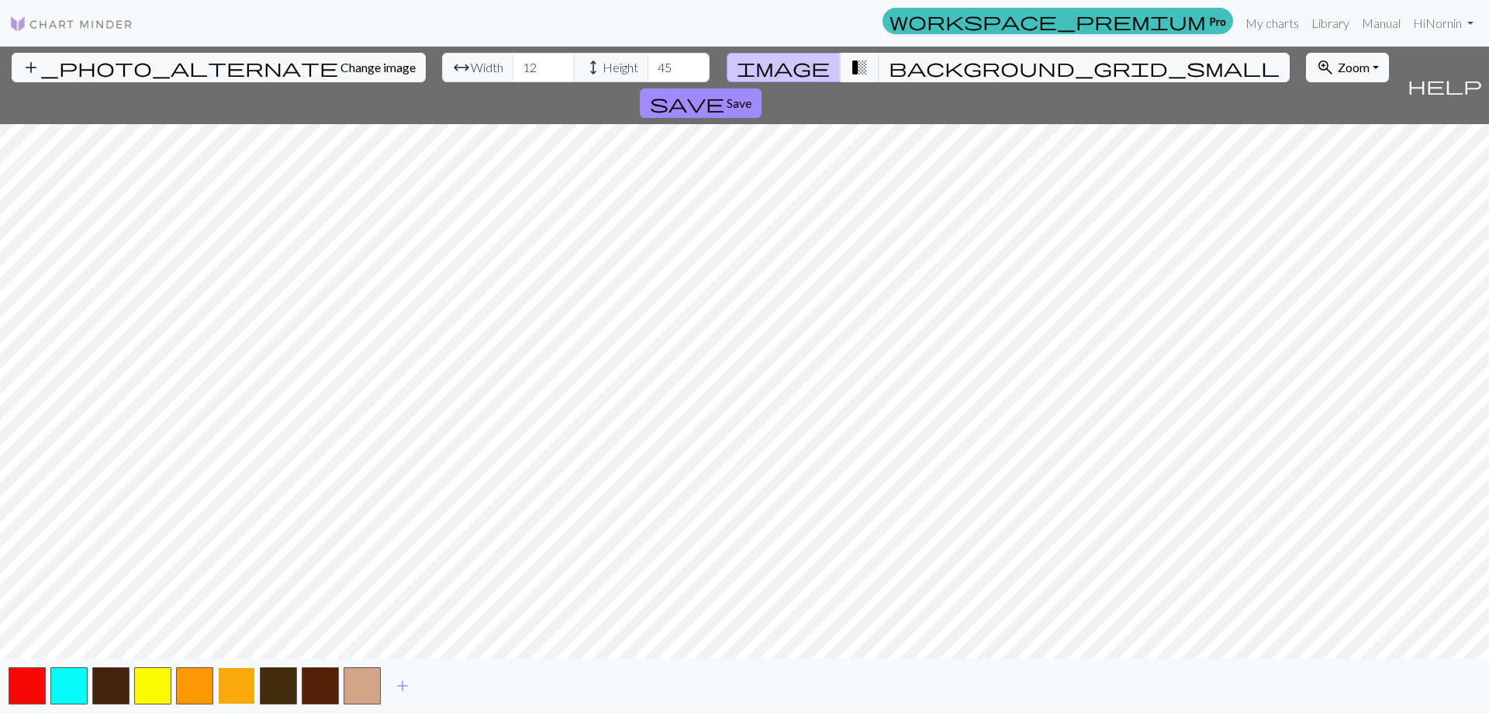
click at [240, 685] on button "button" at bounding box center [236, 685] width 37 height 37
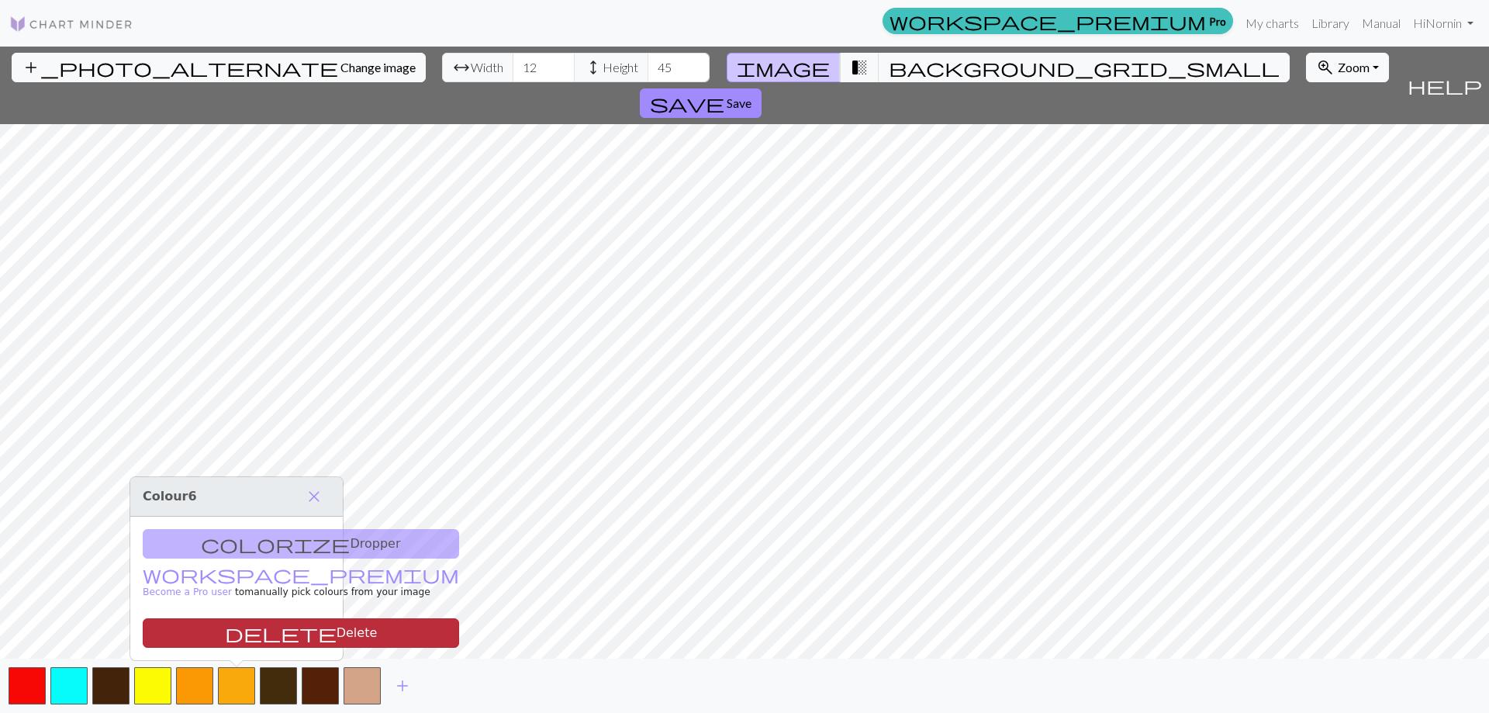
click at [251, 634] on button "delete Delete" at bounding box center [301, 632] width 316 height 29
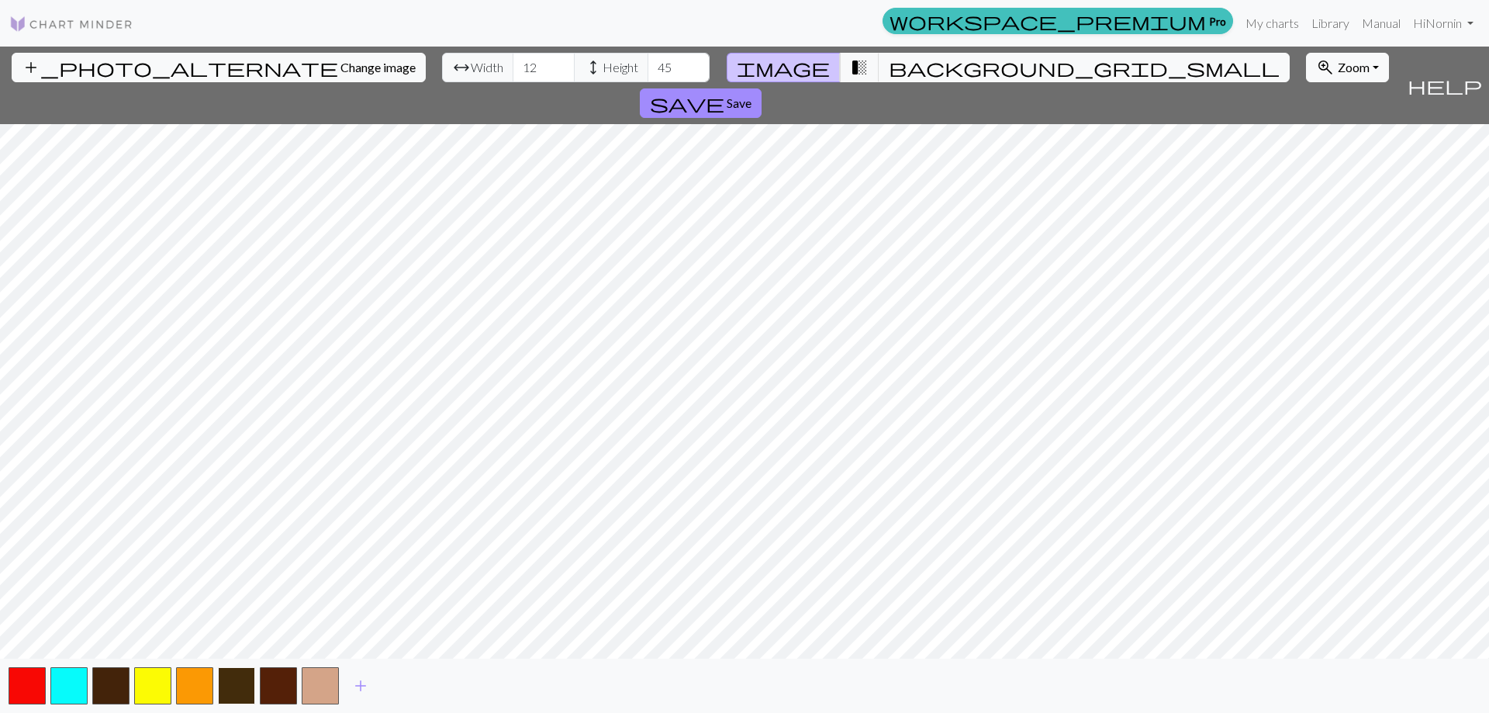
click at [244, 689] on button "button" at bounding box center [236, 685] width 37 height 37
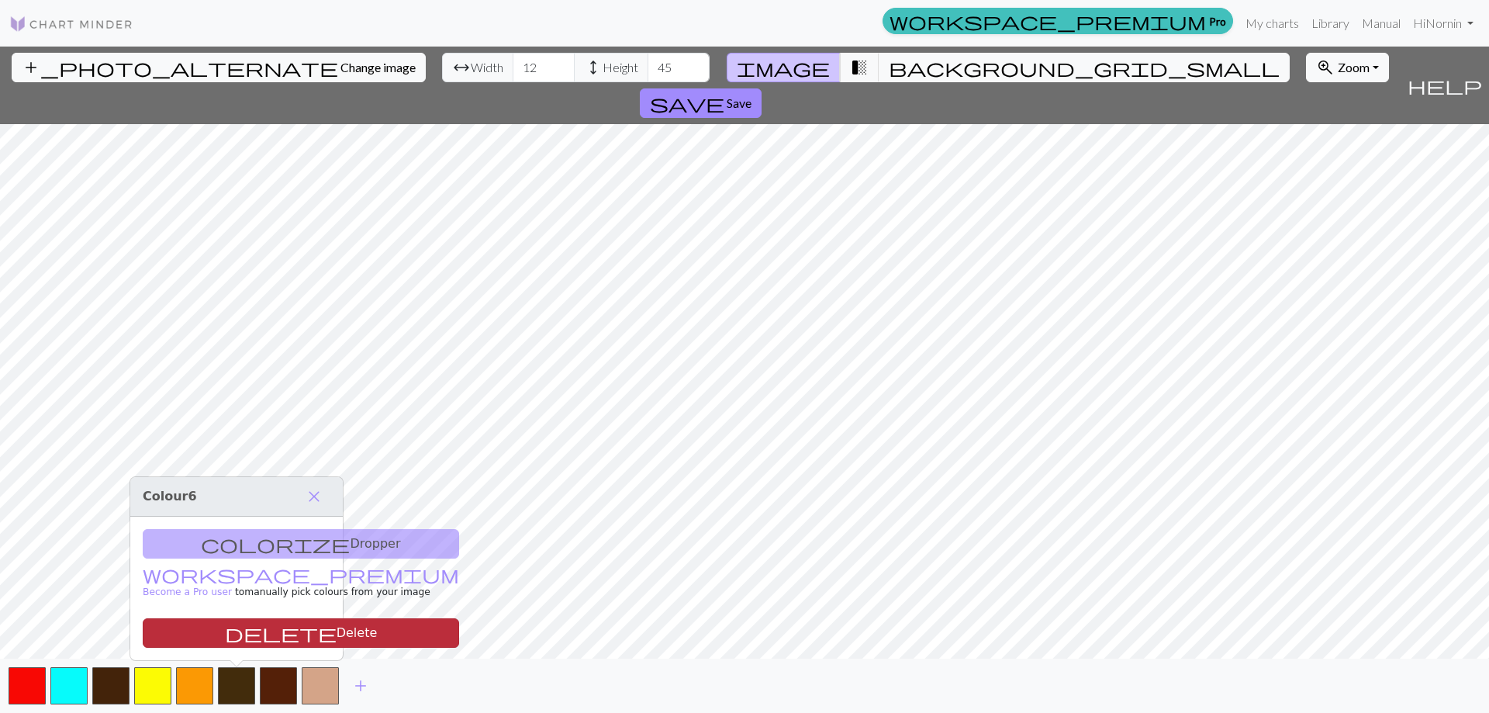
click at [253, 634] on button "delete Delete" at bounding box center [301, 632] width 316 height 29
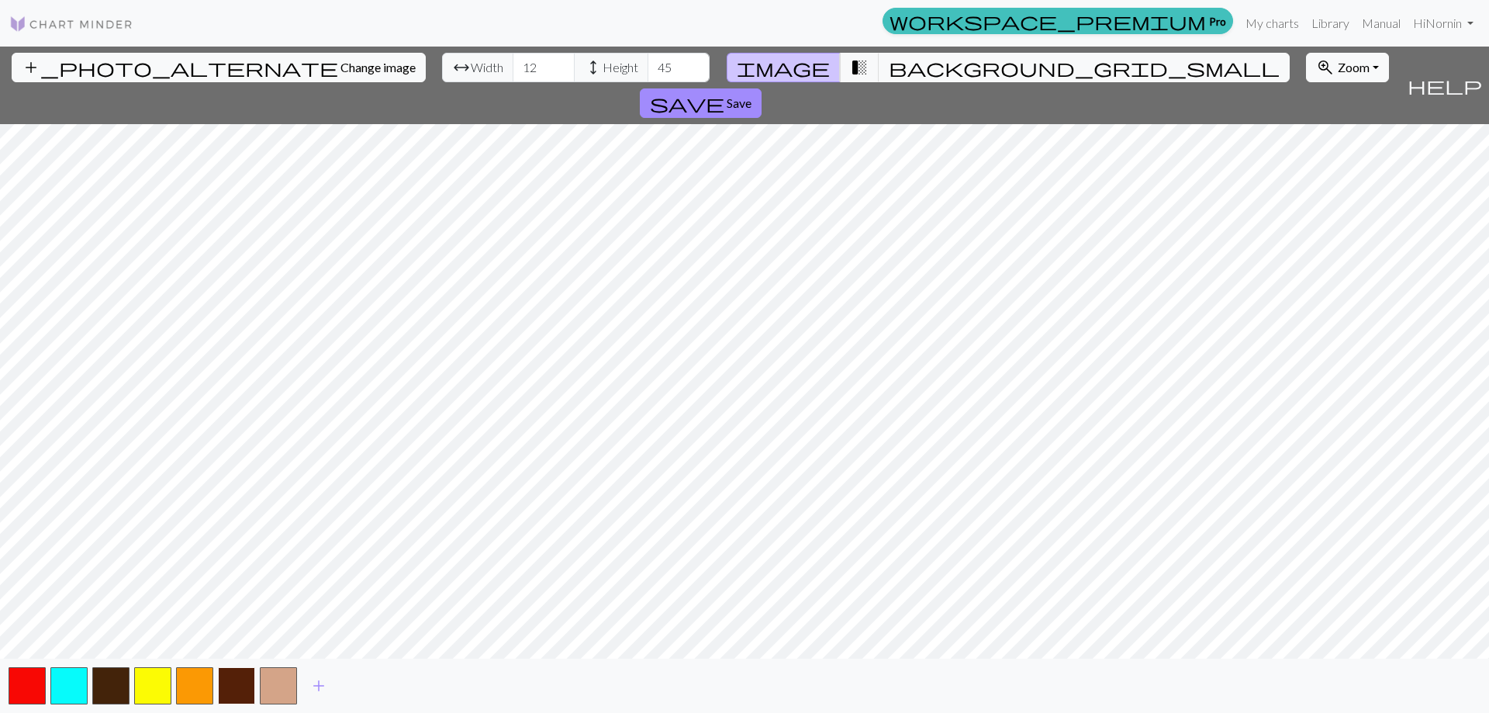
click at [244, 688] on button "button" at bounding box center [236, 685] width 37 height 37
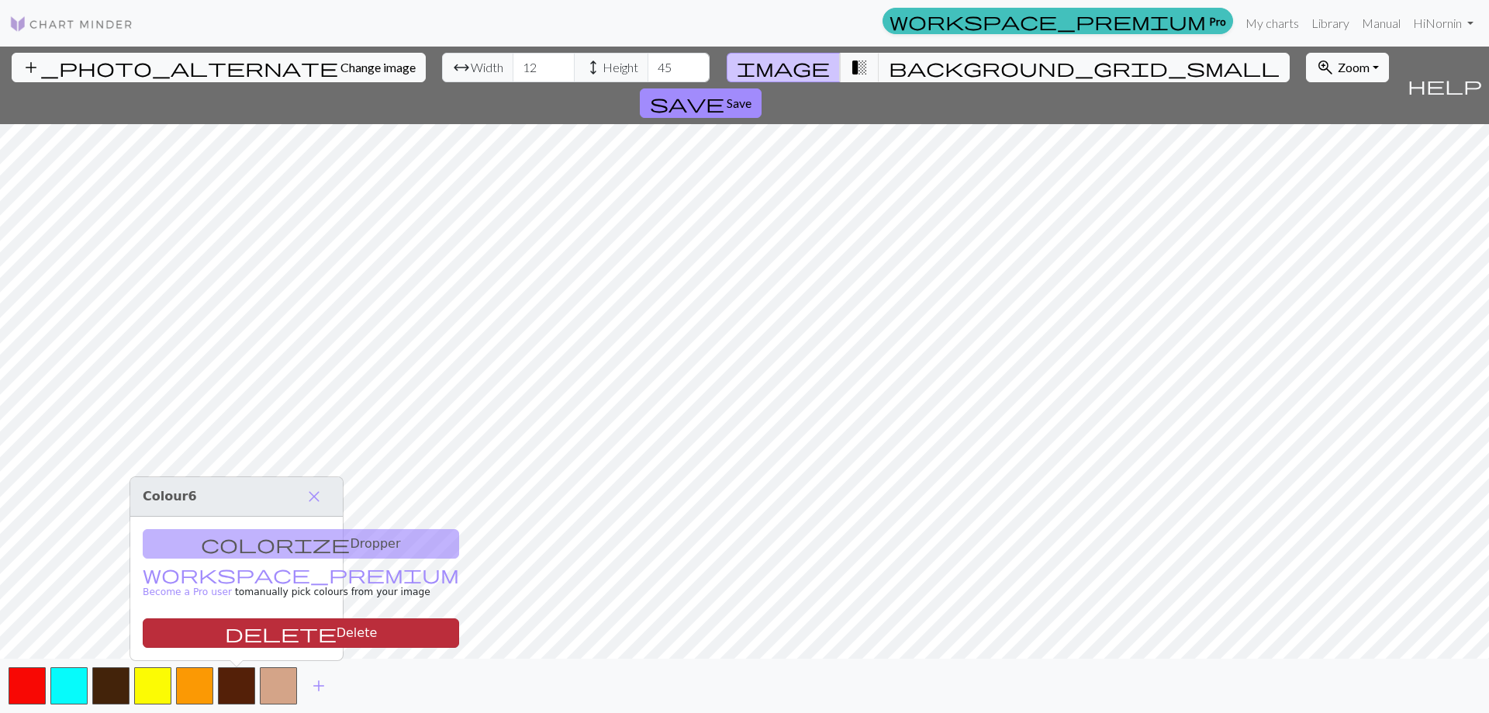
click at [270, 637] on button "delete Delete" at bounding box center [301, 632] width 316 height 29
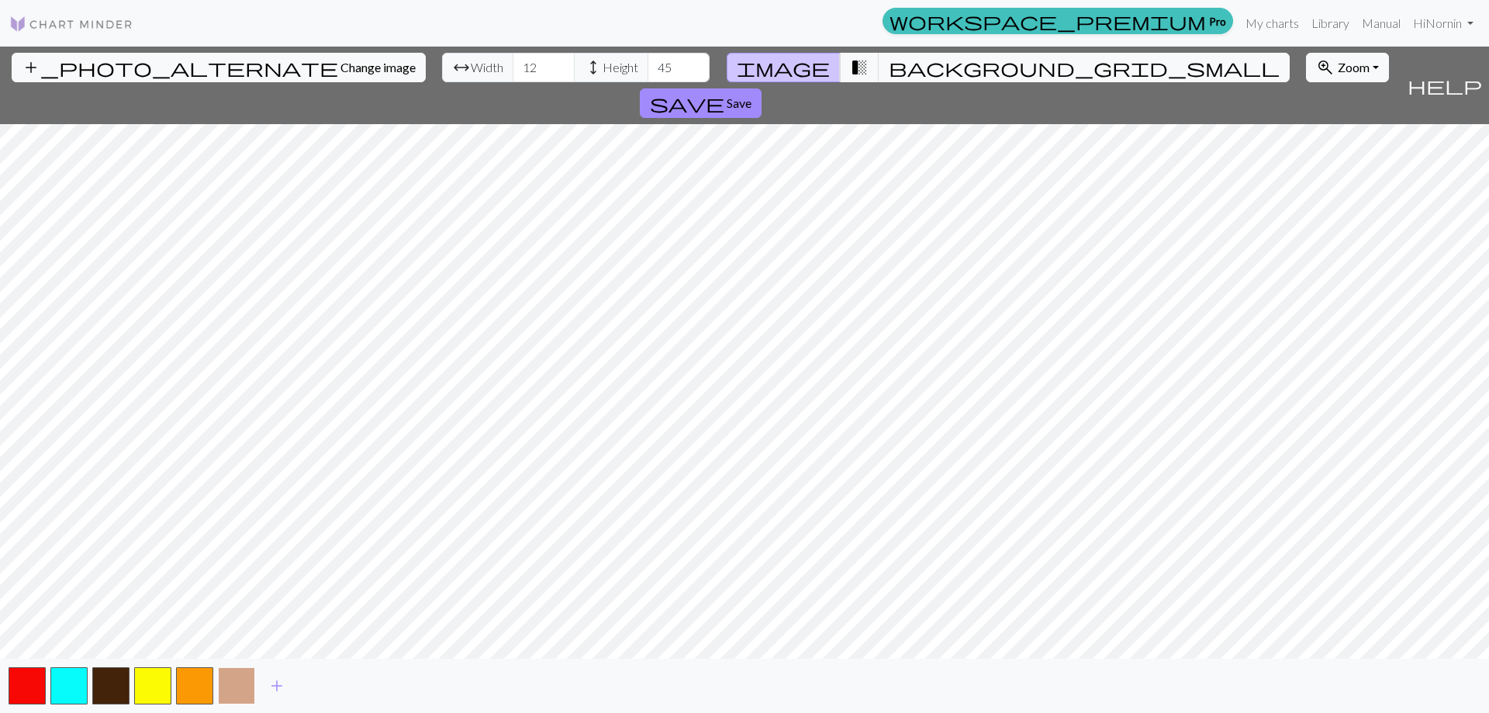
click at [243, 694] on button "button" at bounding box center [236, 685] width 37 height 37
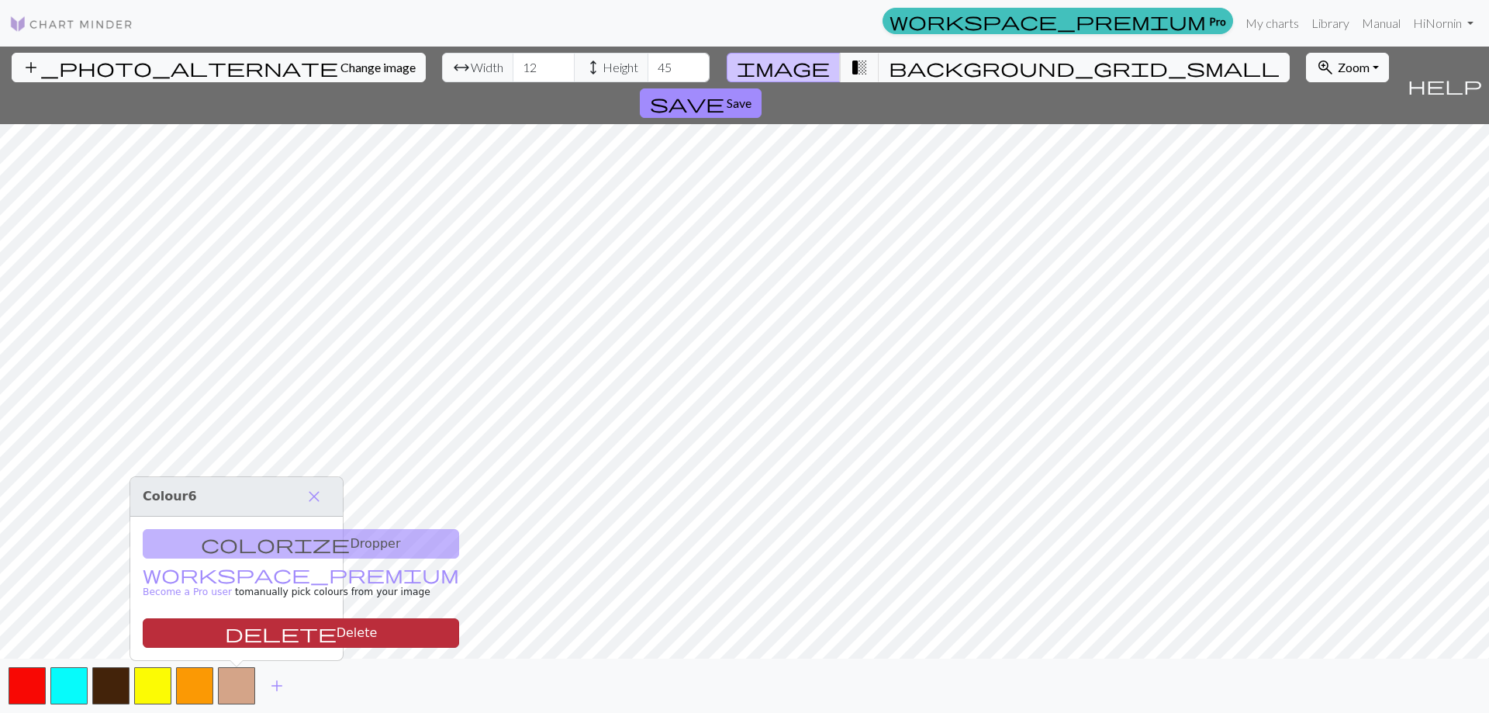
click at [268, 643] on button "delete Delete" at bounding box center [301, 632] width 316 height 29
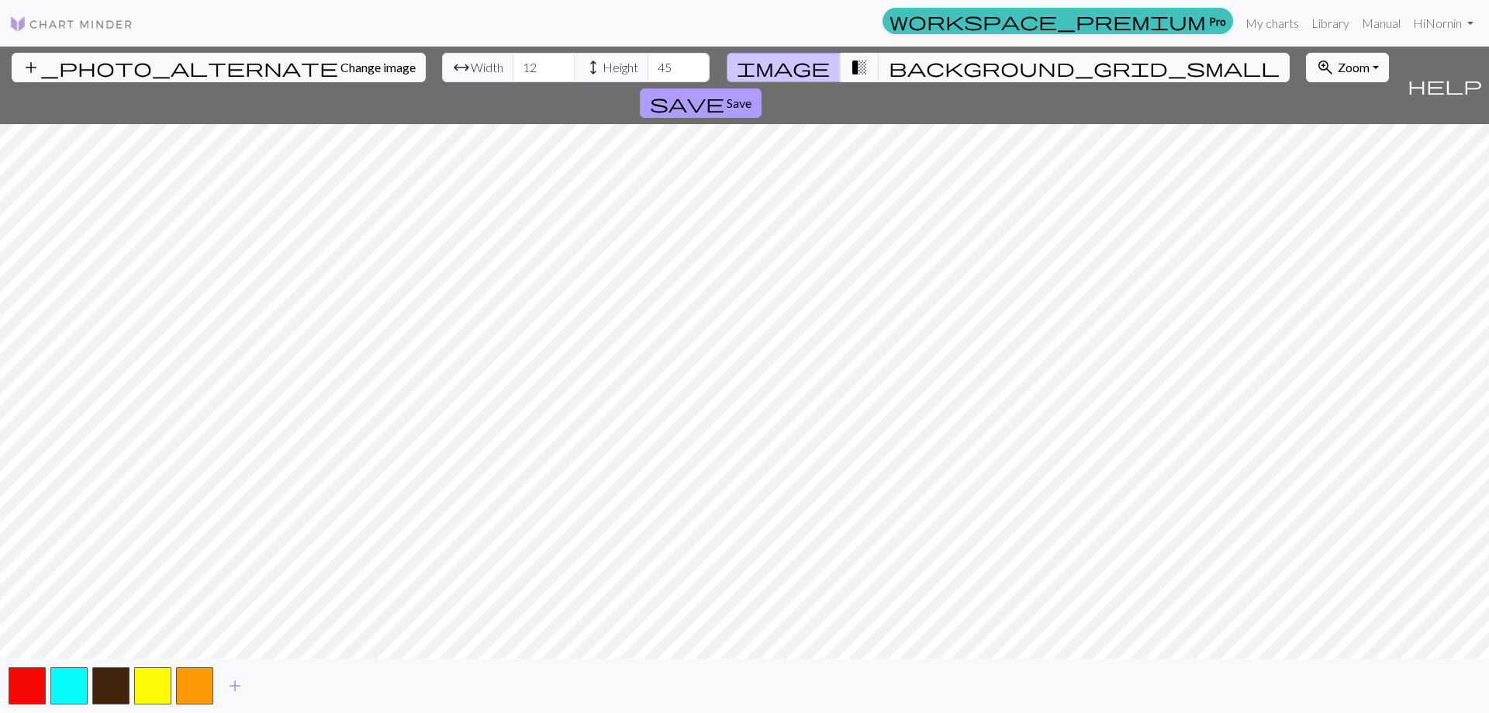
click at [751, 95] on span "Save" at bounding box center [739, 102] width 25 height 15
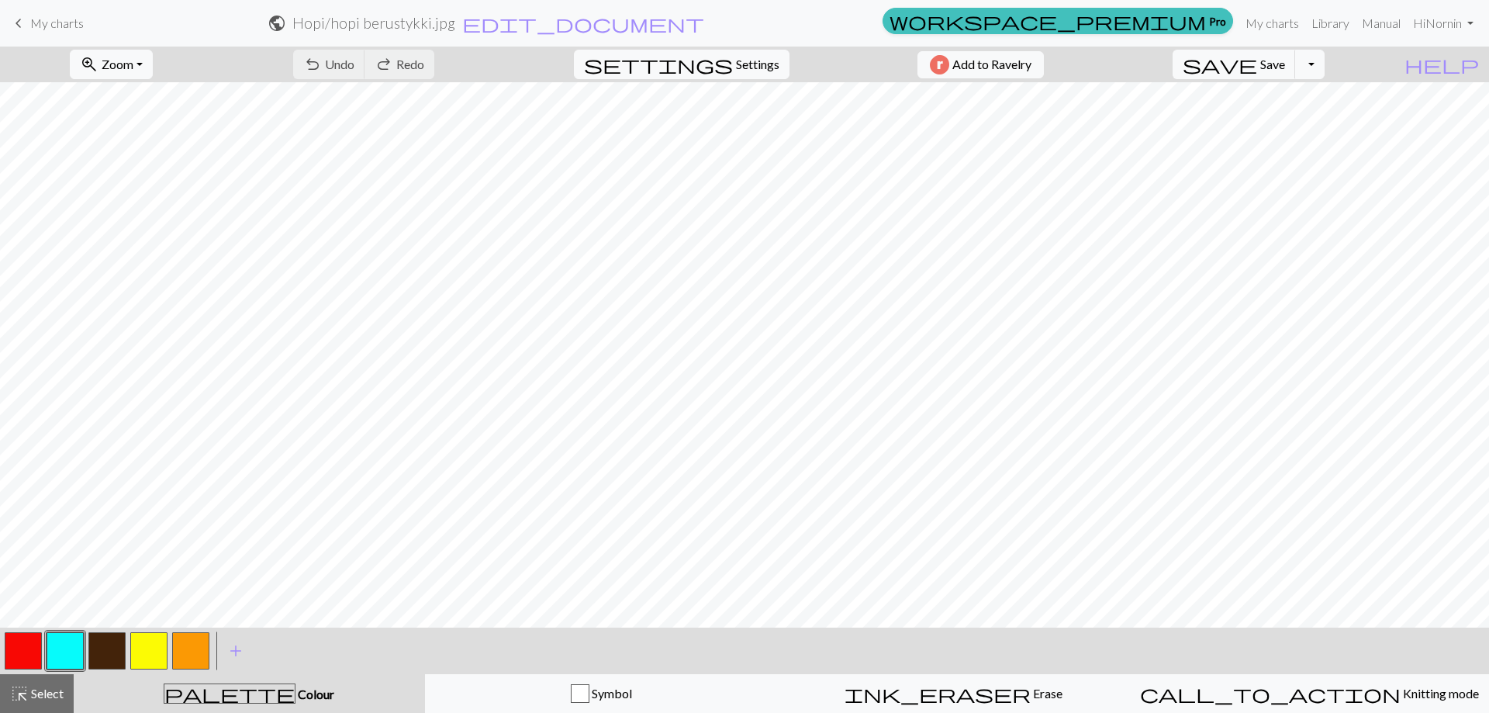
click at [154, 647] on button "button" at bounding box center [148, 650] width 37 height 37
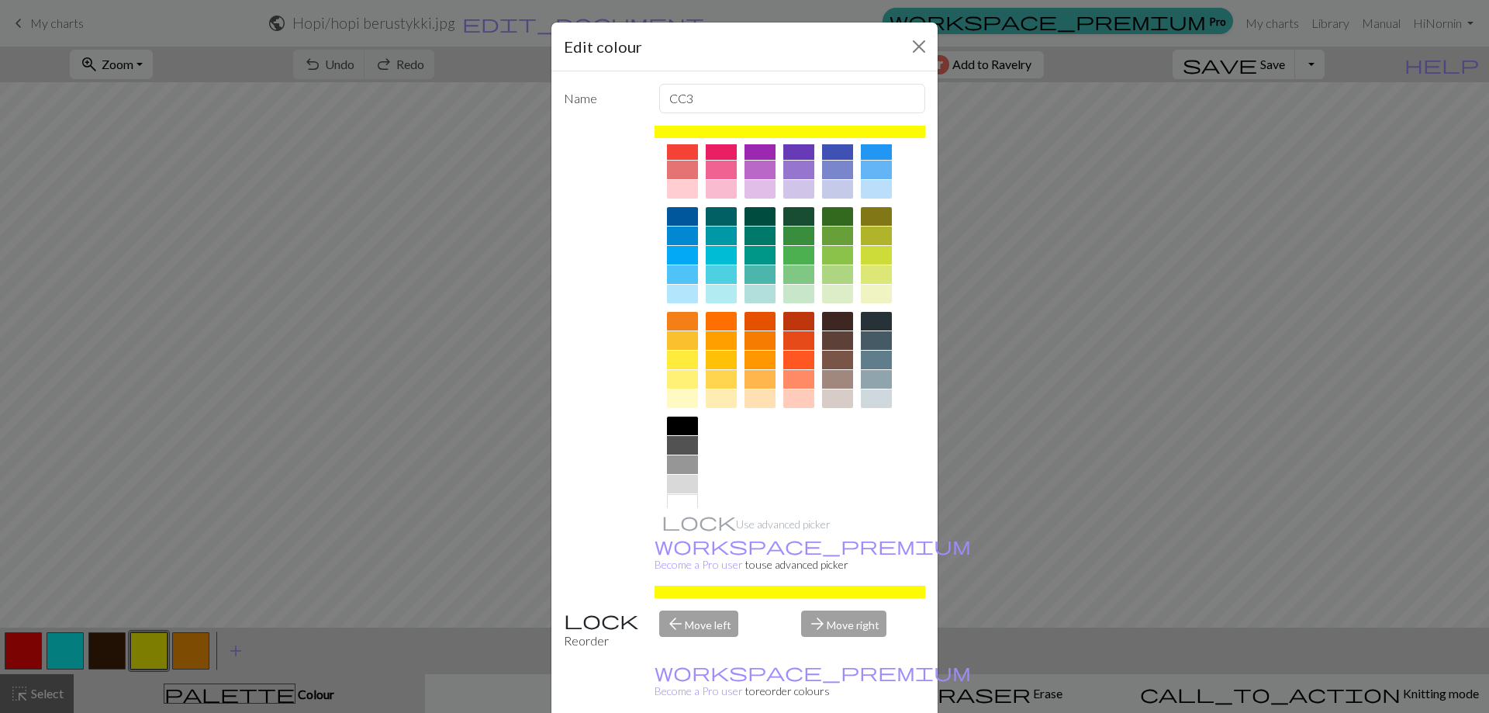
scroll to position [77, 0]
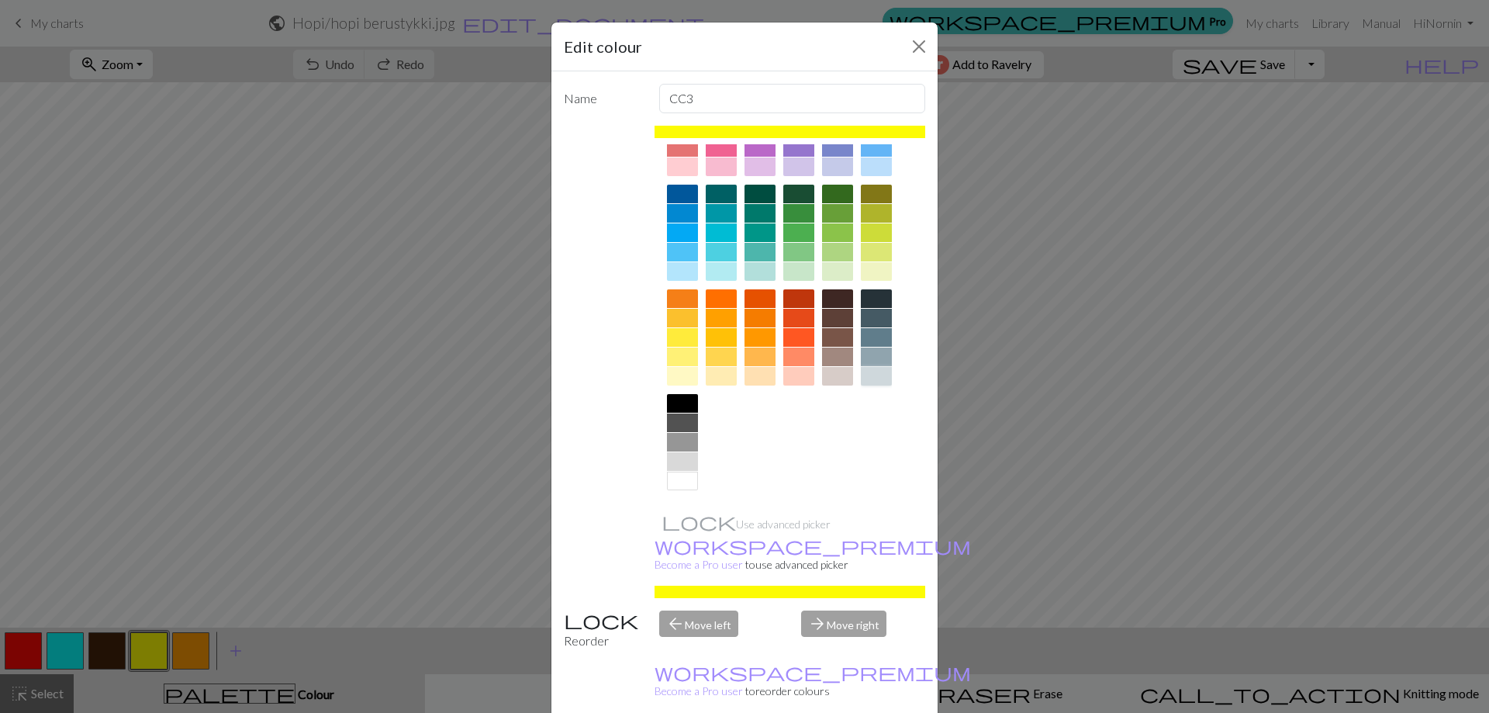
click at [869, 377] on div at bounding box center [876, 376] width 31 height 19
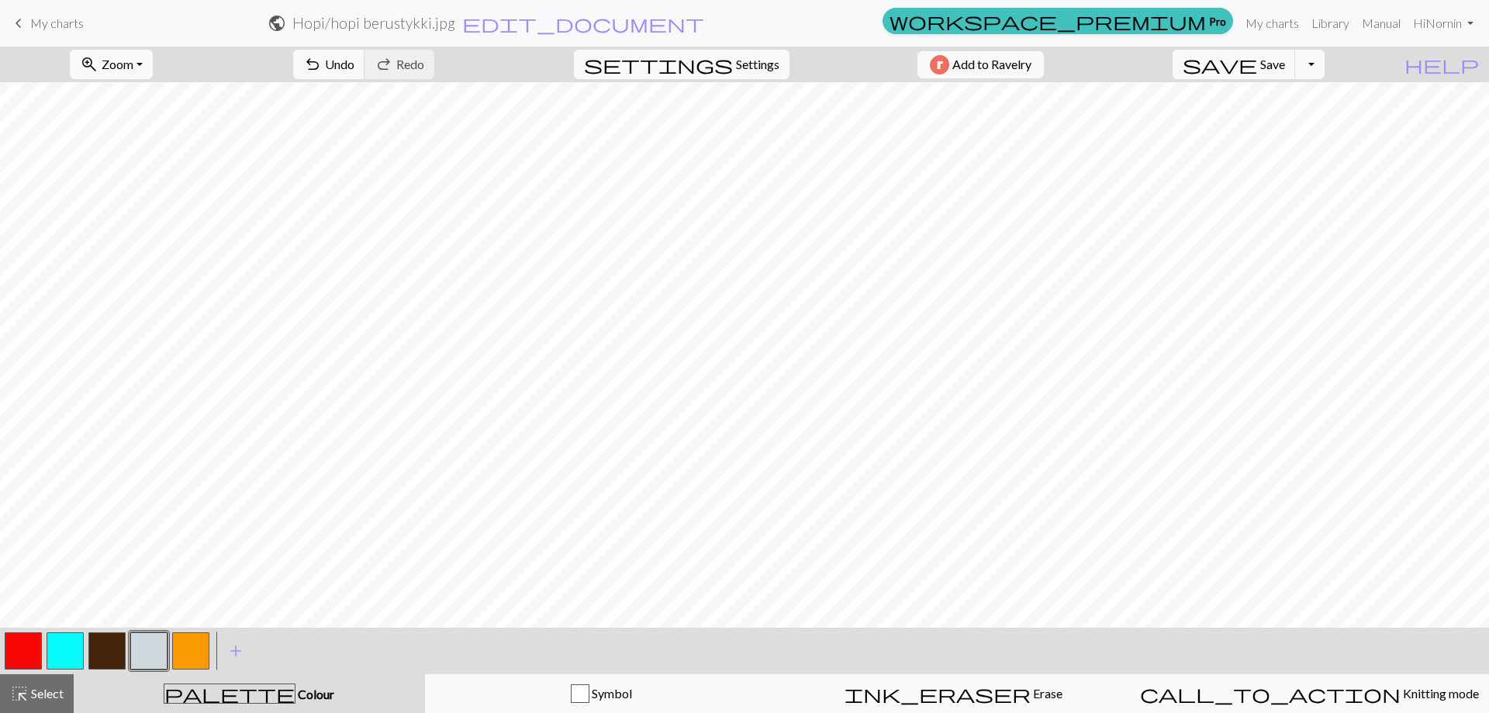
click at [16, 648] on button "button" at bounding box center [23, 650] width 37 height 37
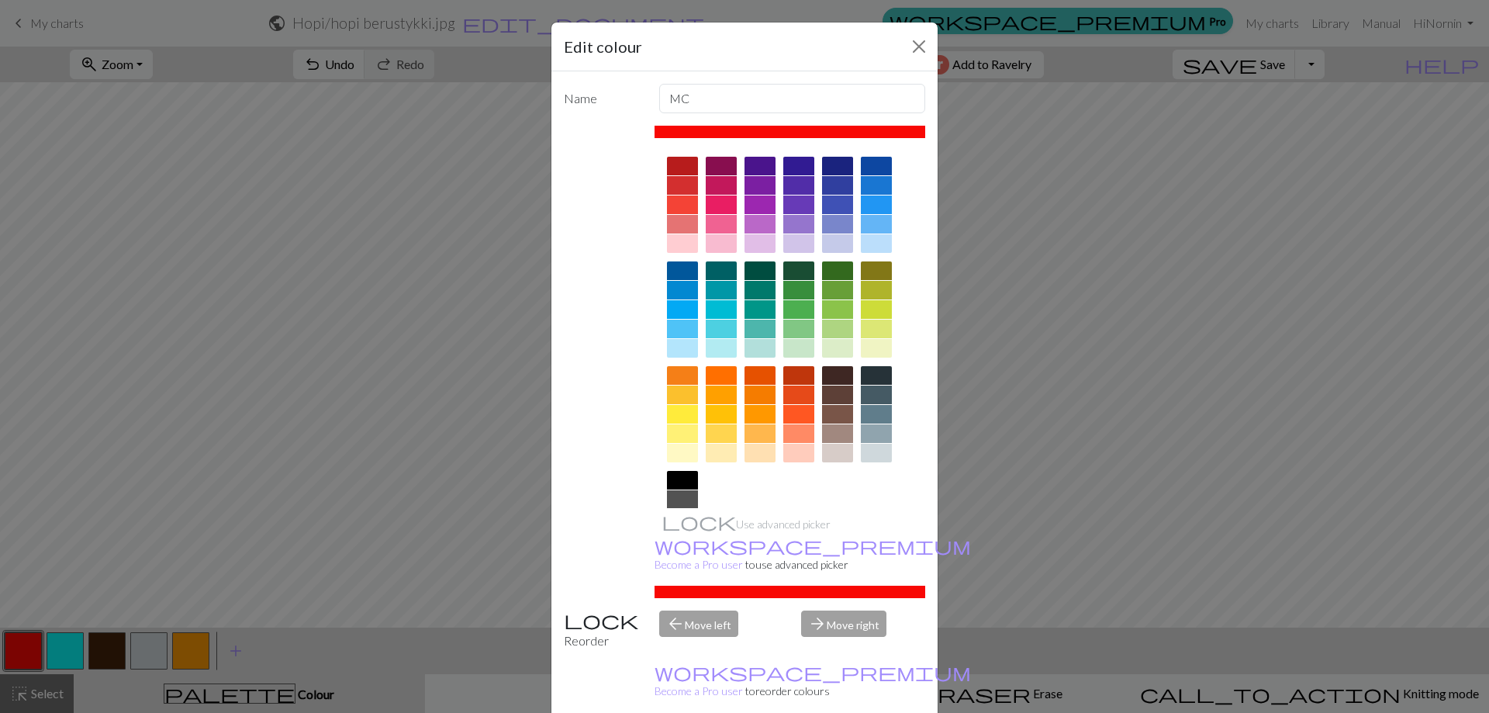
click at [679, 347] on div at bounding box center [682, 348] width 31 height 19
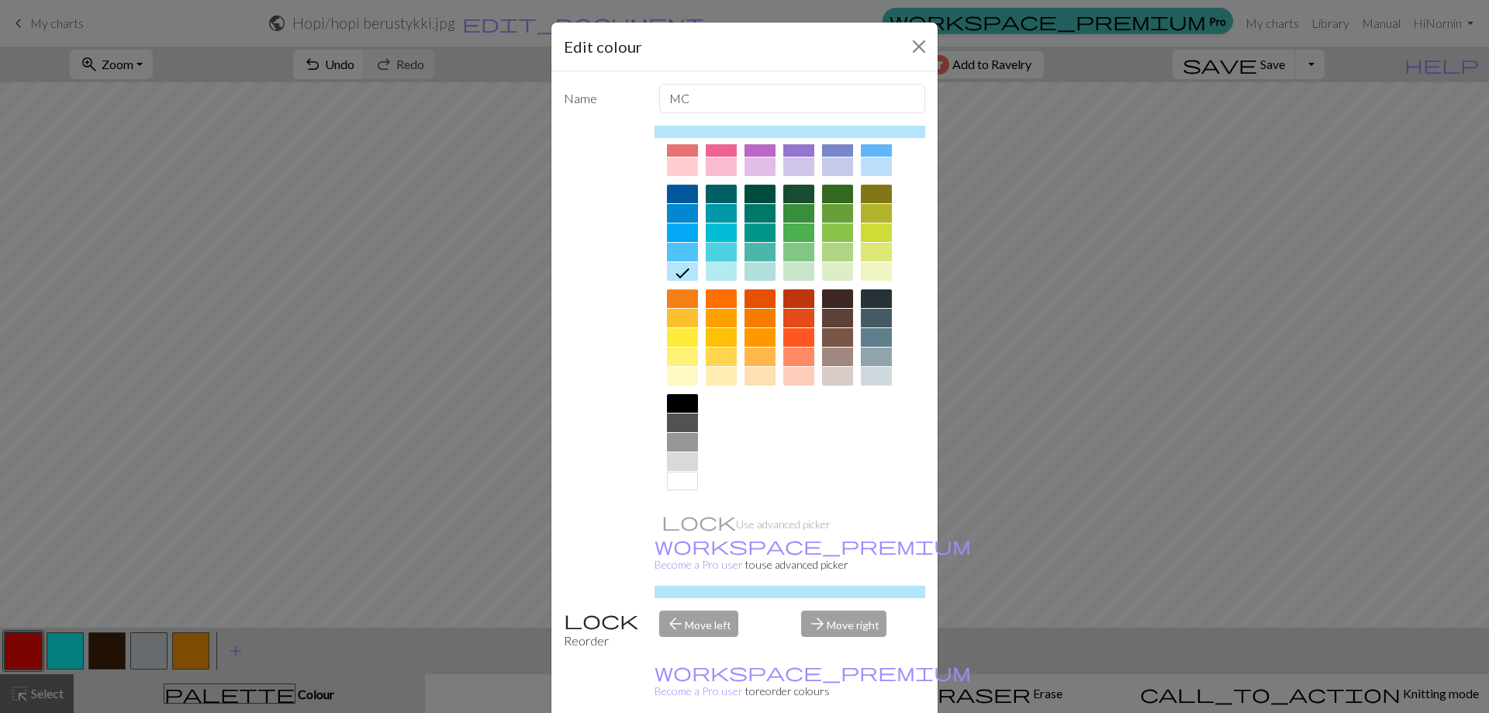
click at [717, 253] on div at bounding box center [721, 252] width 31 height 19
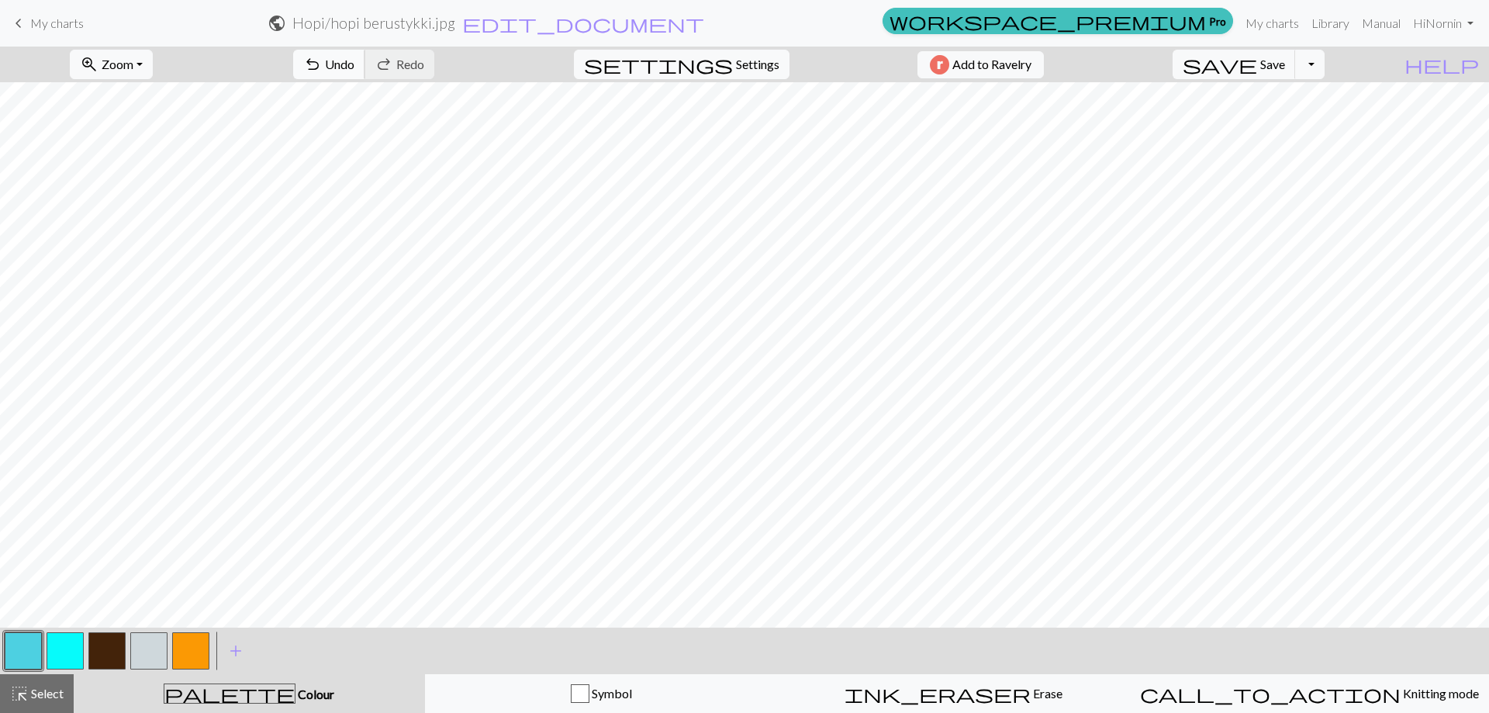
click at [354, 67] on span "Undo" at bounding box center [339, 64] width 29 height 15
click at [103, 657] on button "button" at bounding box center [106, 650] width 37 height 37
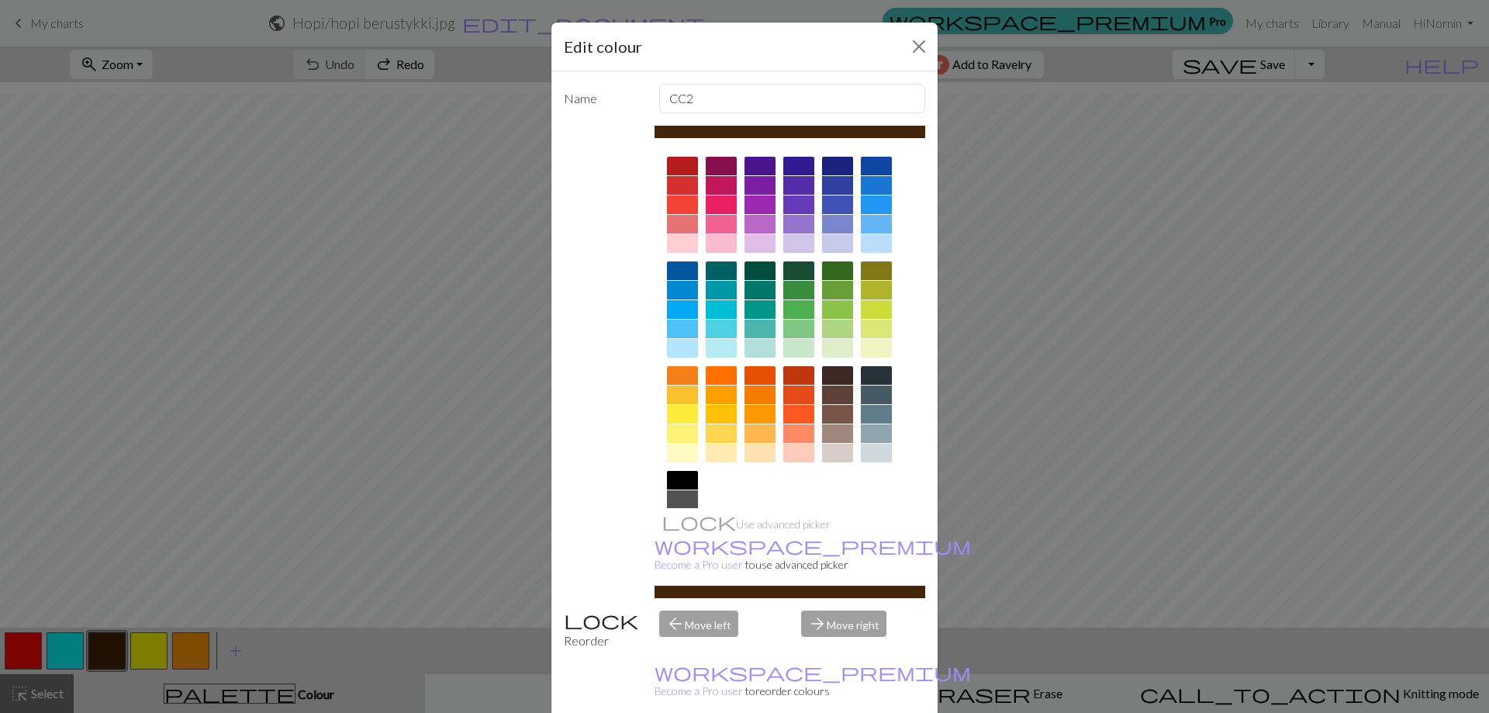
click at [869, 433] on div at bounding box center [876, 433] width 31 height 19
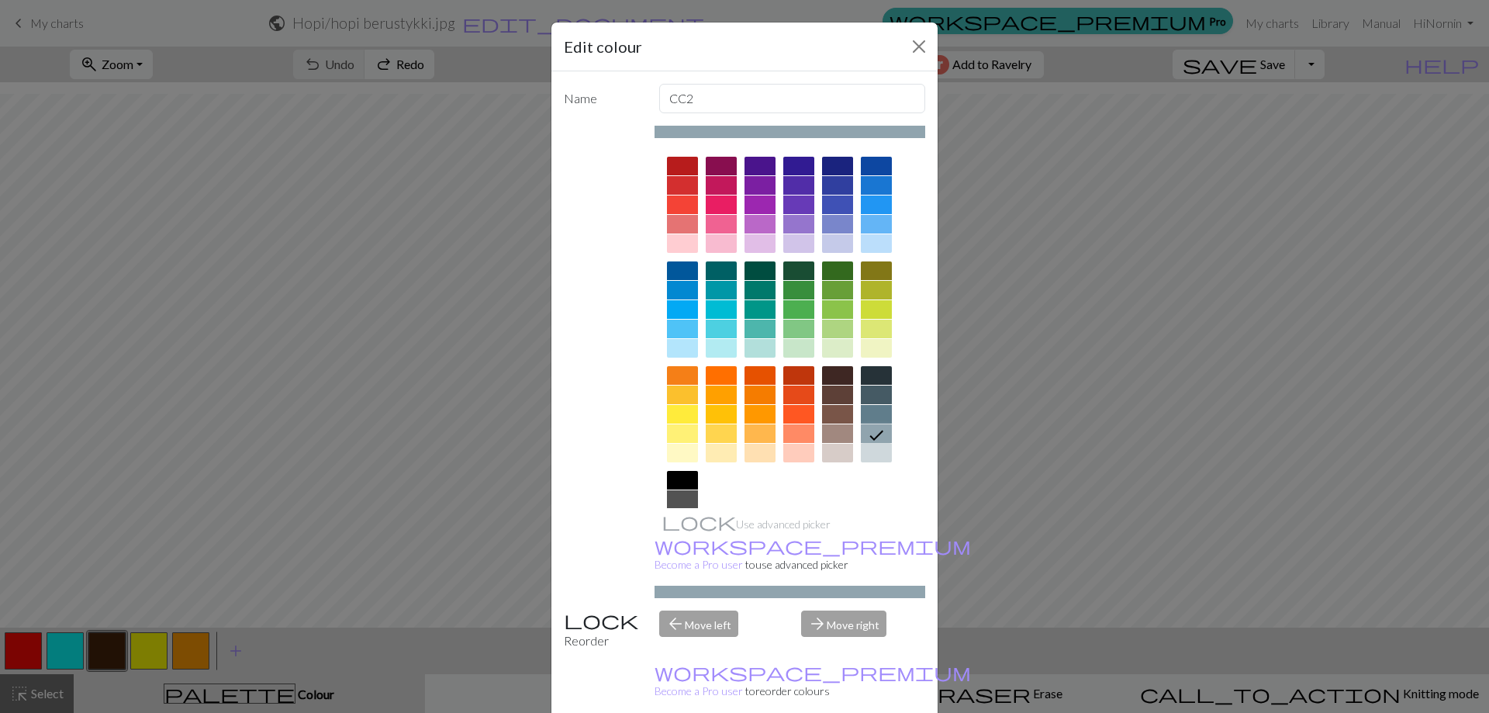
click at [870, 453] on div at bounding box center [876, 453] width 31 height 19
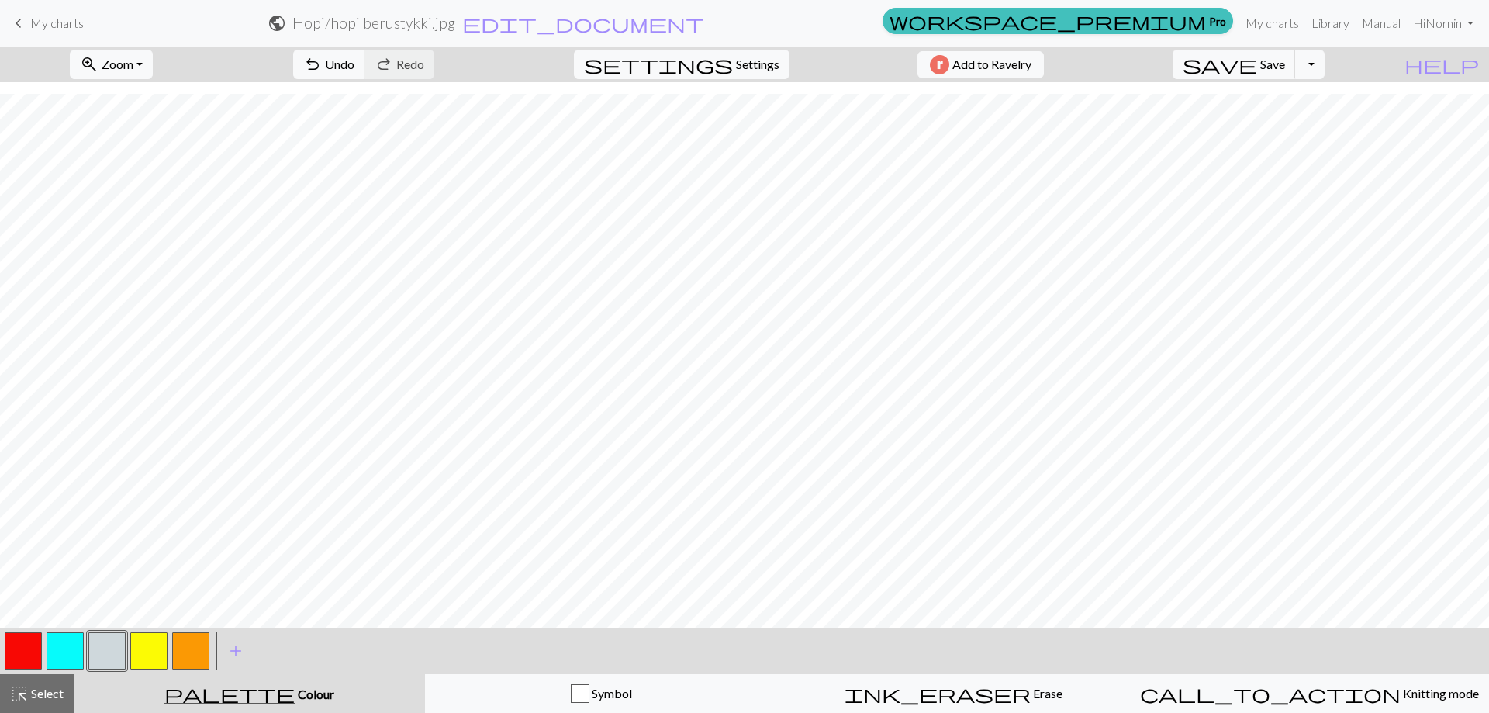
click at [194, 652] on button "button" at bounding box center [190, 650] width 37 height 37
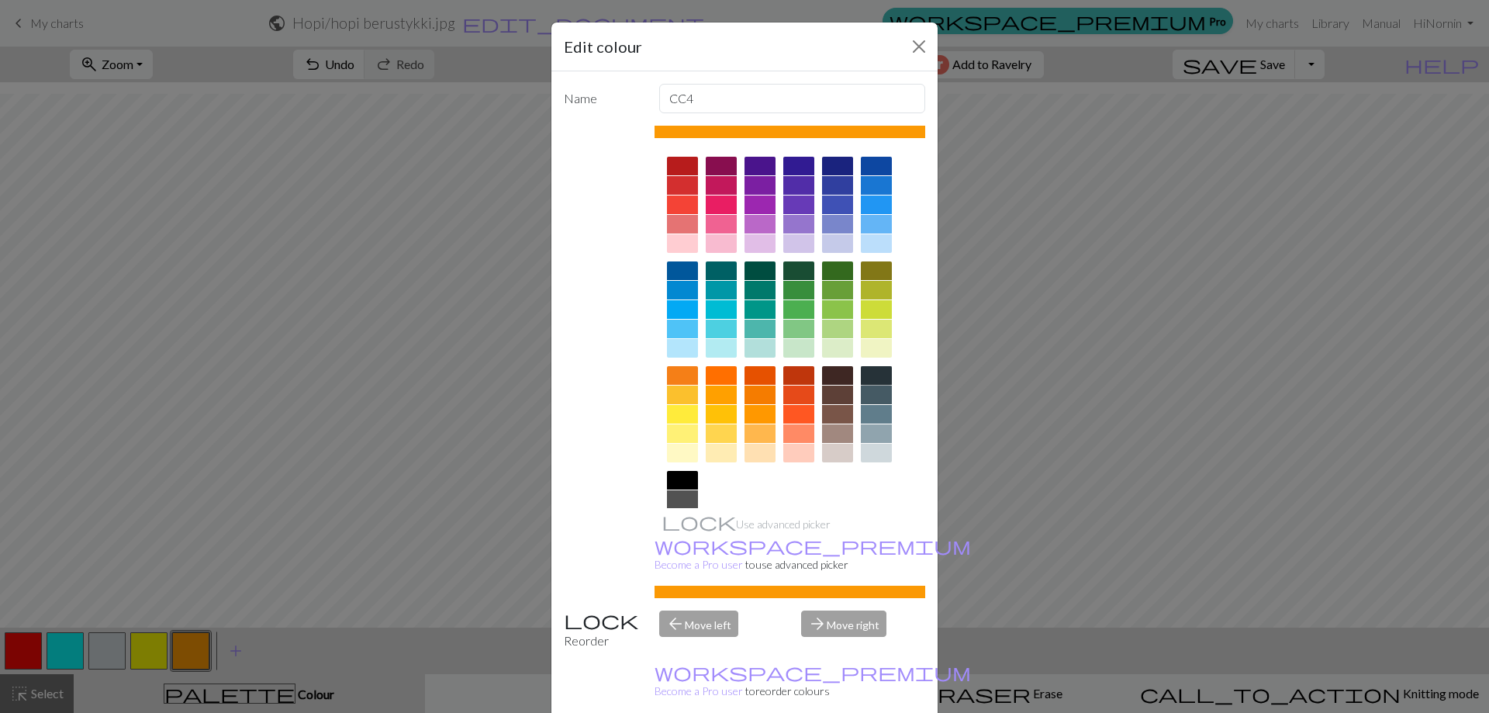
click at [873, 372] on div at bounding box center [876, 375] width 31 height 19
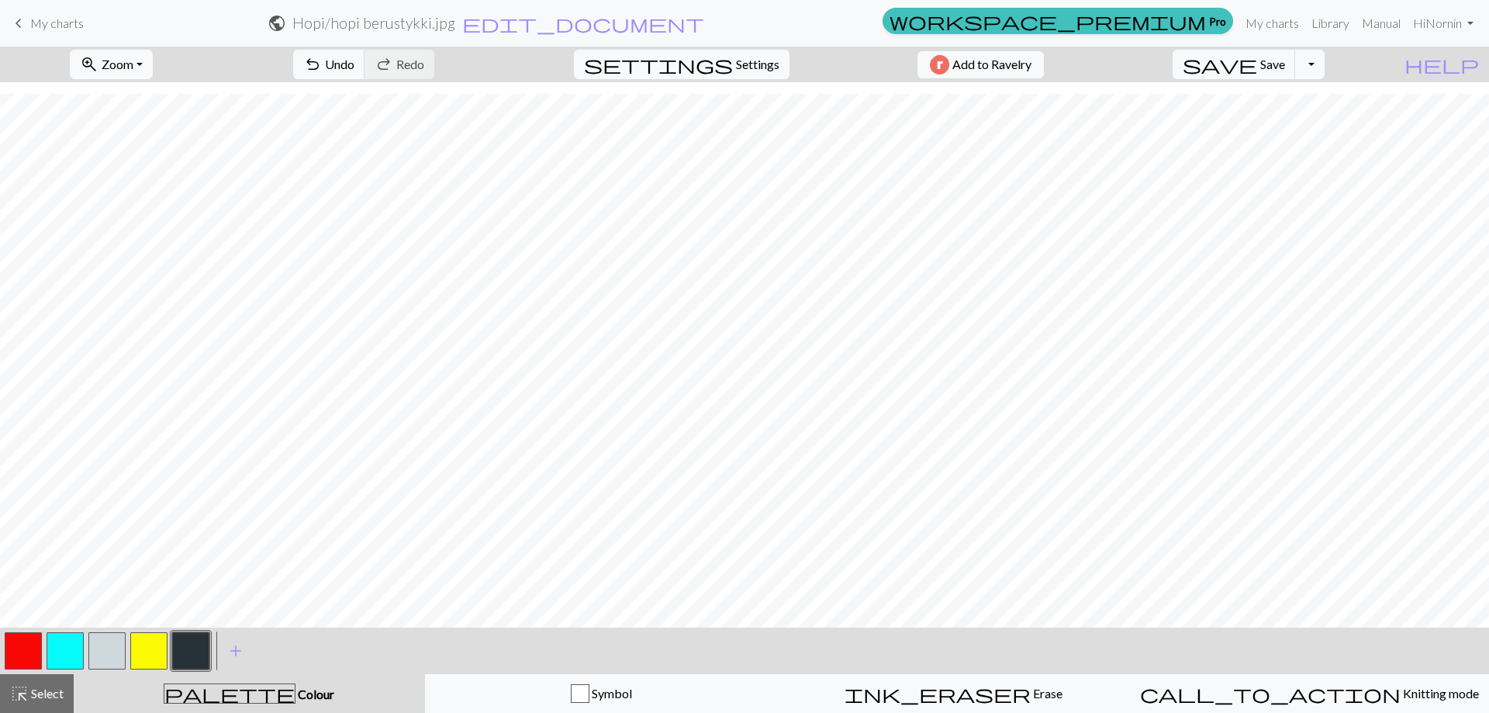
click at [32, 651] on button "button" at bounding box center [23, 650] width 37 height 37
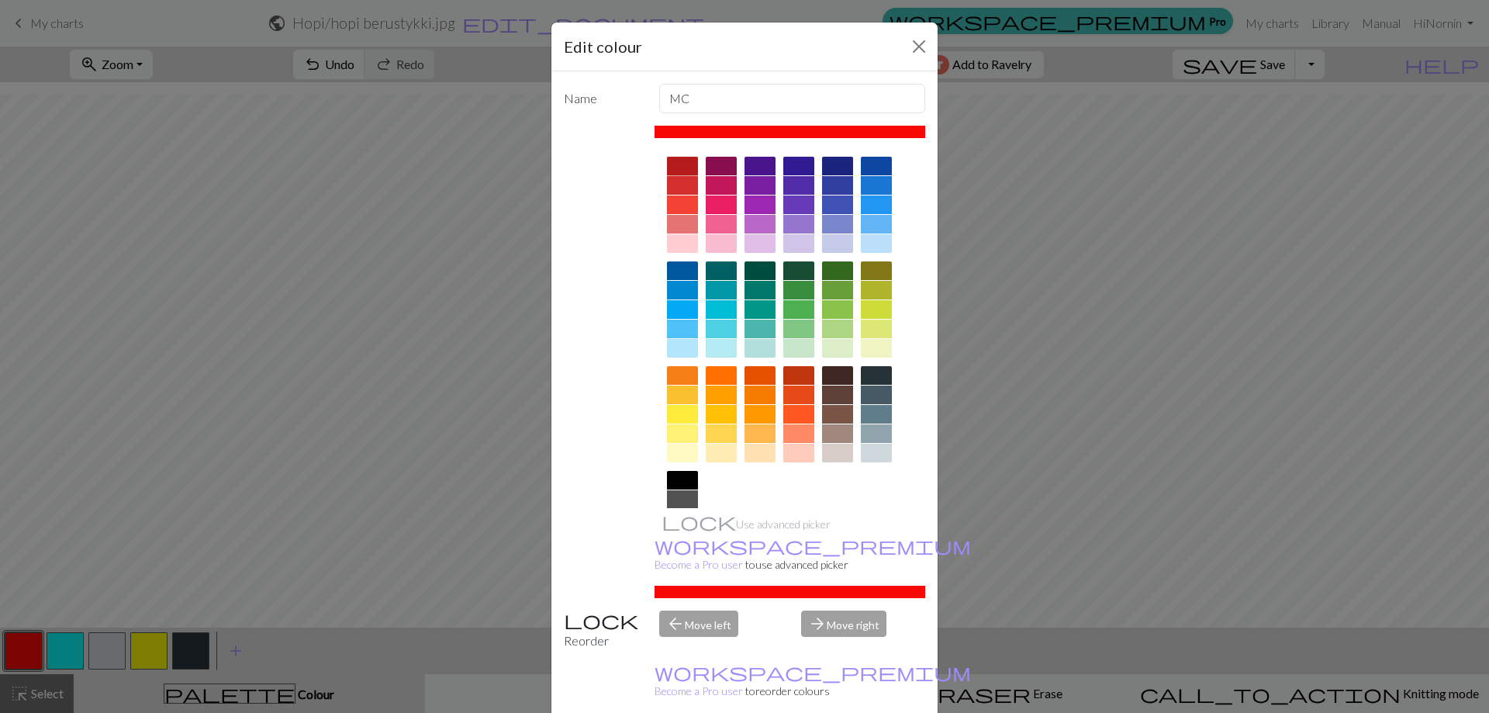
click at [674, 163] on div at bounding box center [682, 166] width 31 height 19
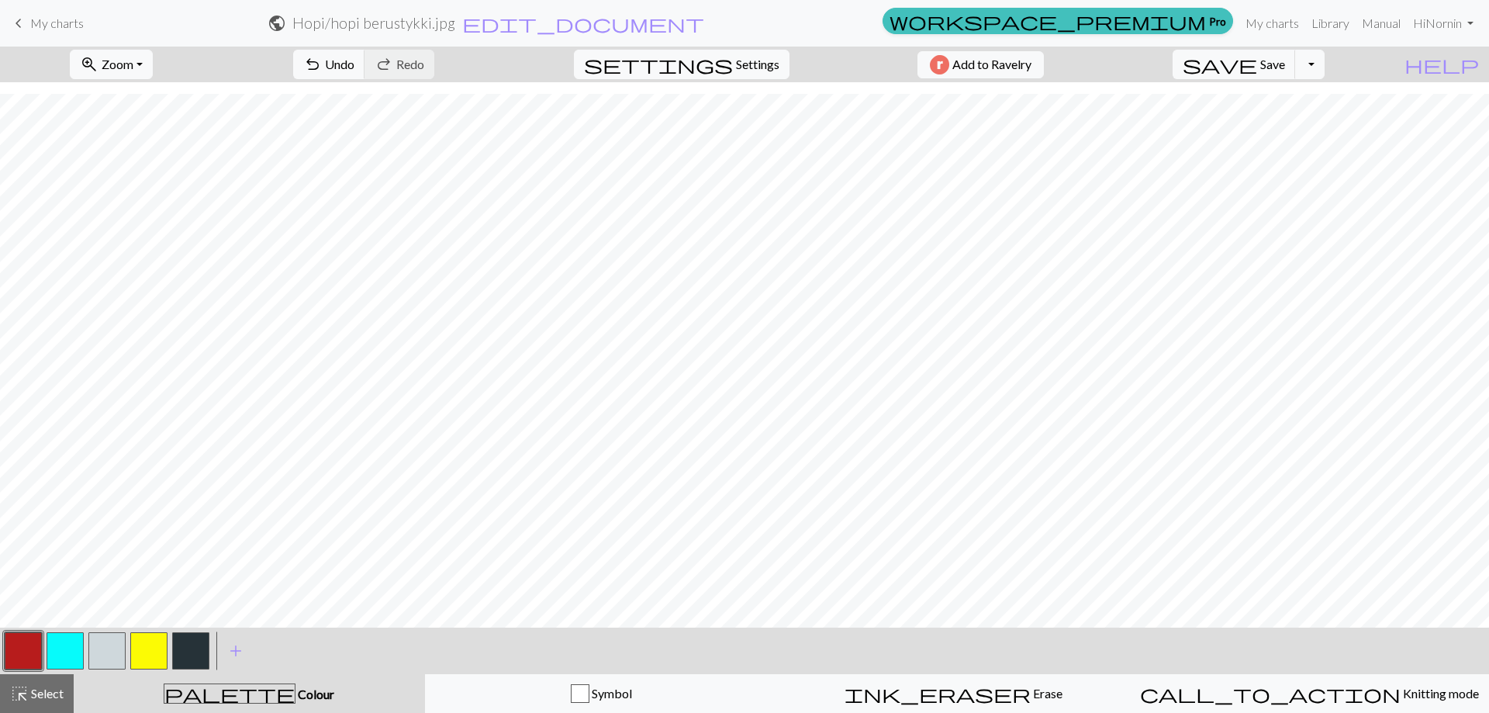
click at [158, 657] on button "button" at bounding box center [148, 650] width 37 height 37
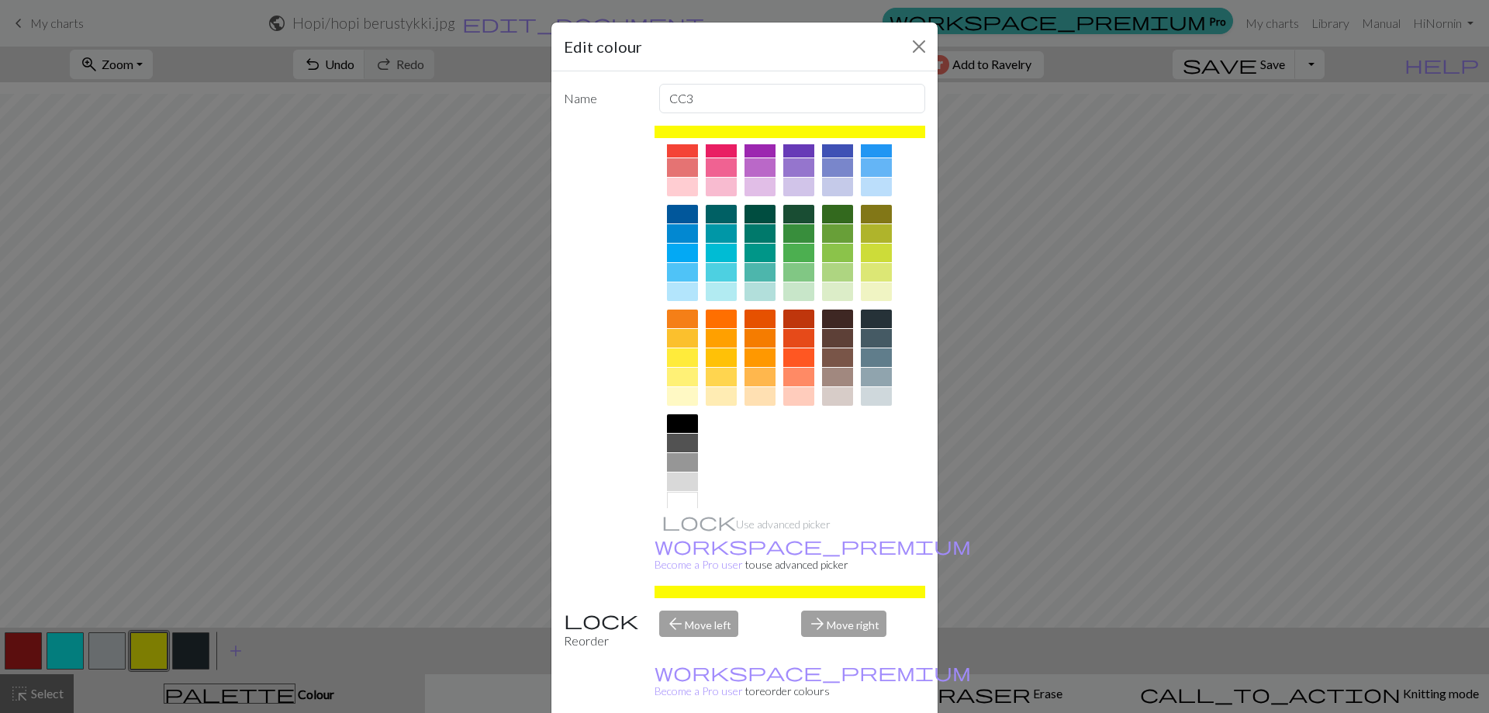
scroll to position [77, 0]
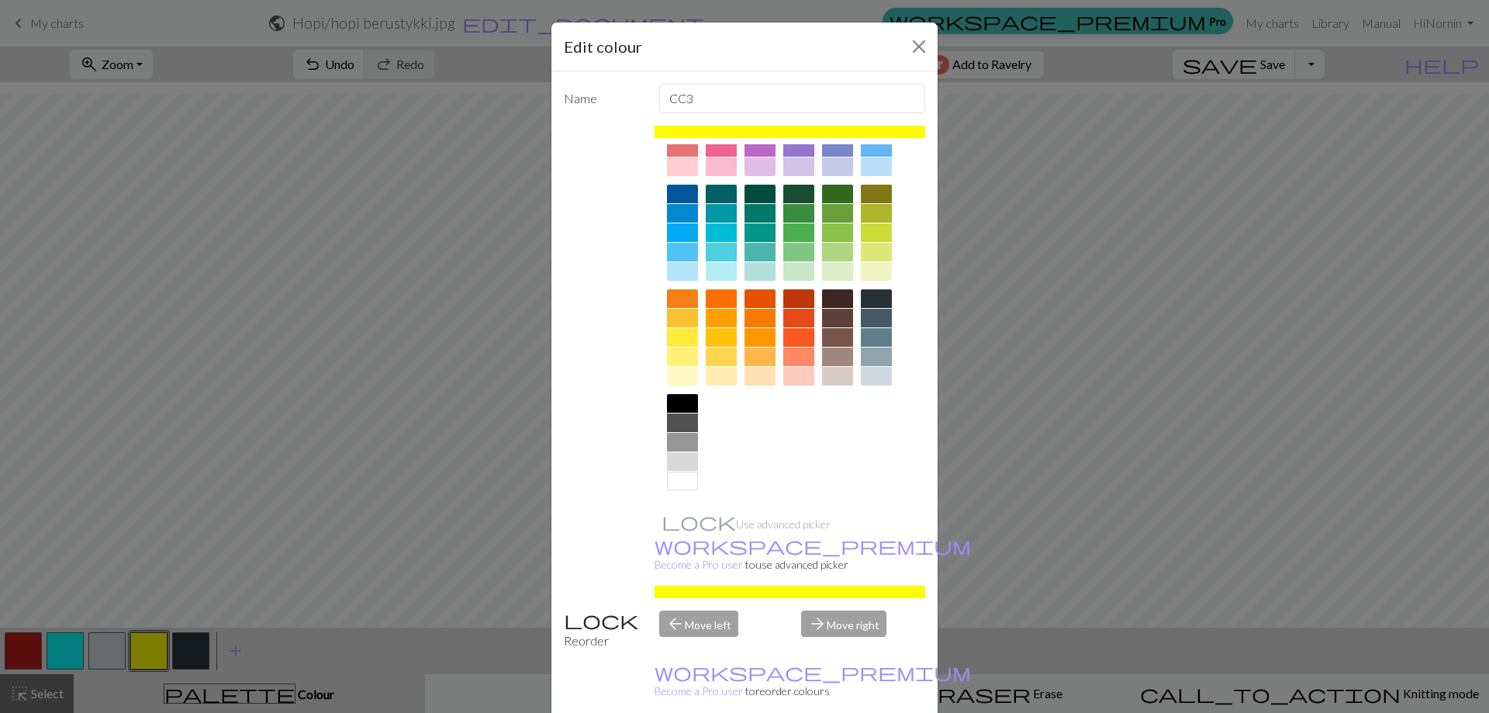
click at [679, 481] on div at bounding box center [682, 480] width 31 height 19
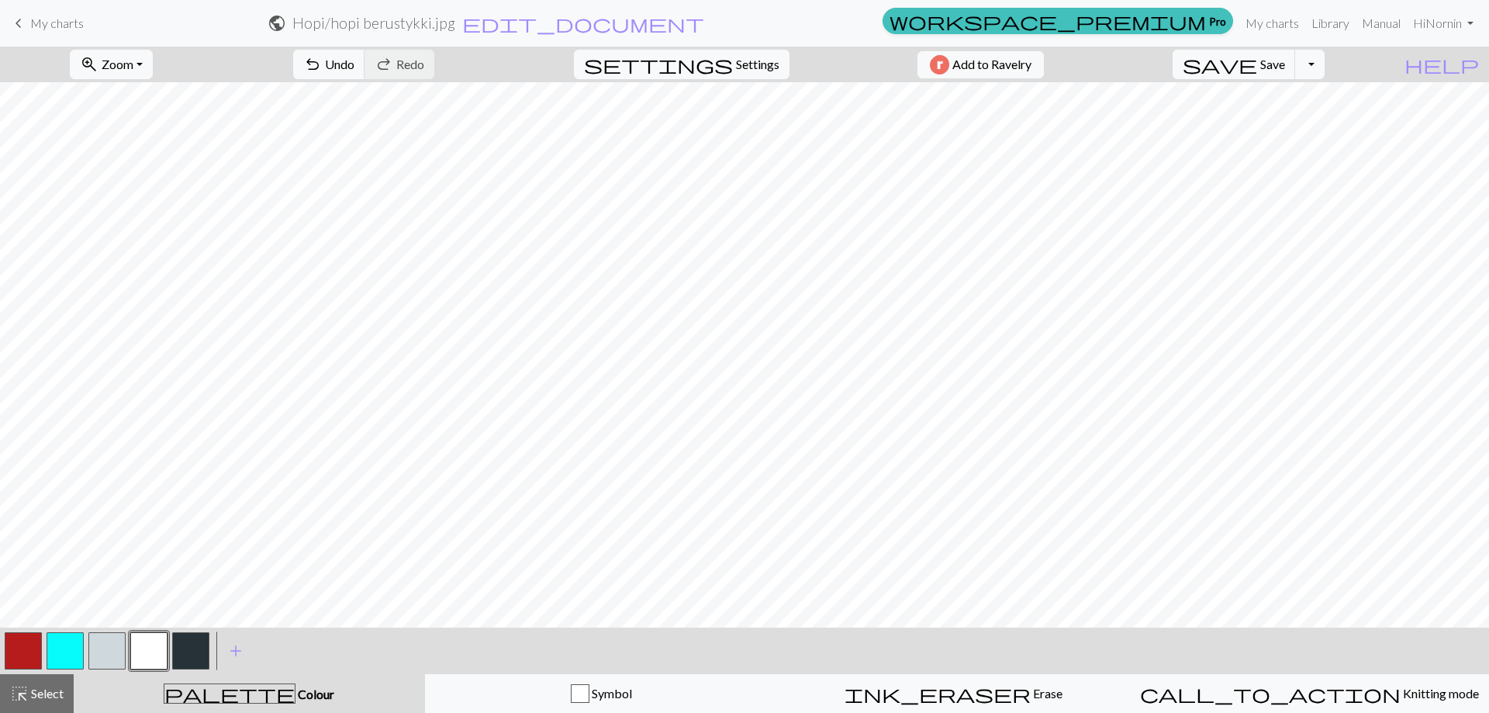
scroll to position [234, 0]
click at [108, 648] on button "button" at bounding box center [106, 650] width 37 height 37
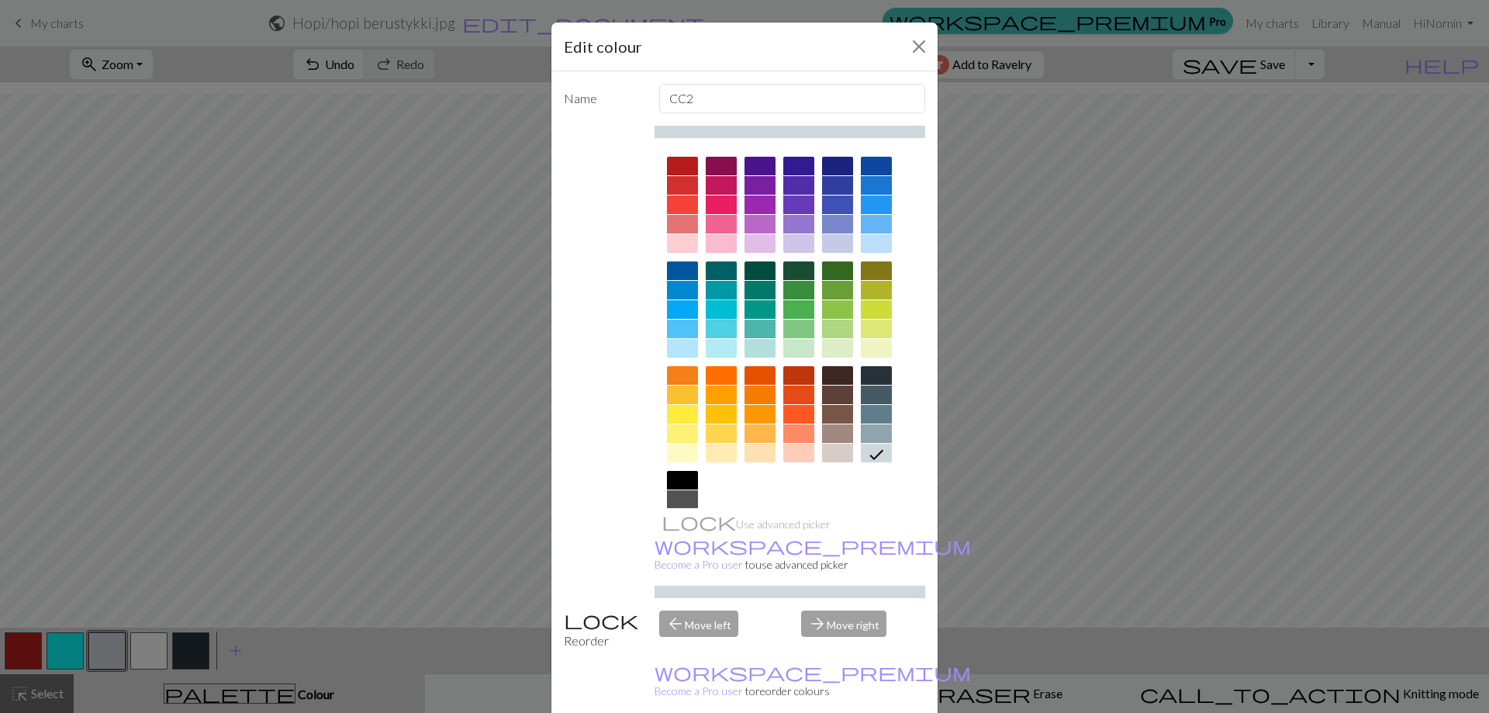
click at [718, 309] on div at bounding box center [721, 309] width 31 height 19
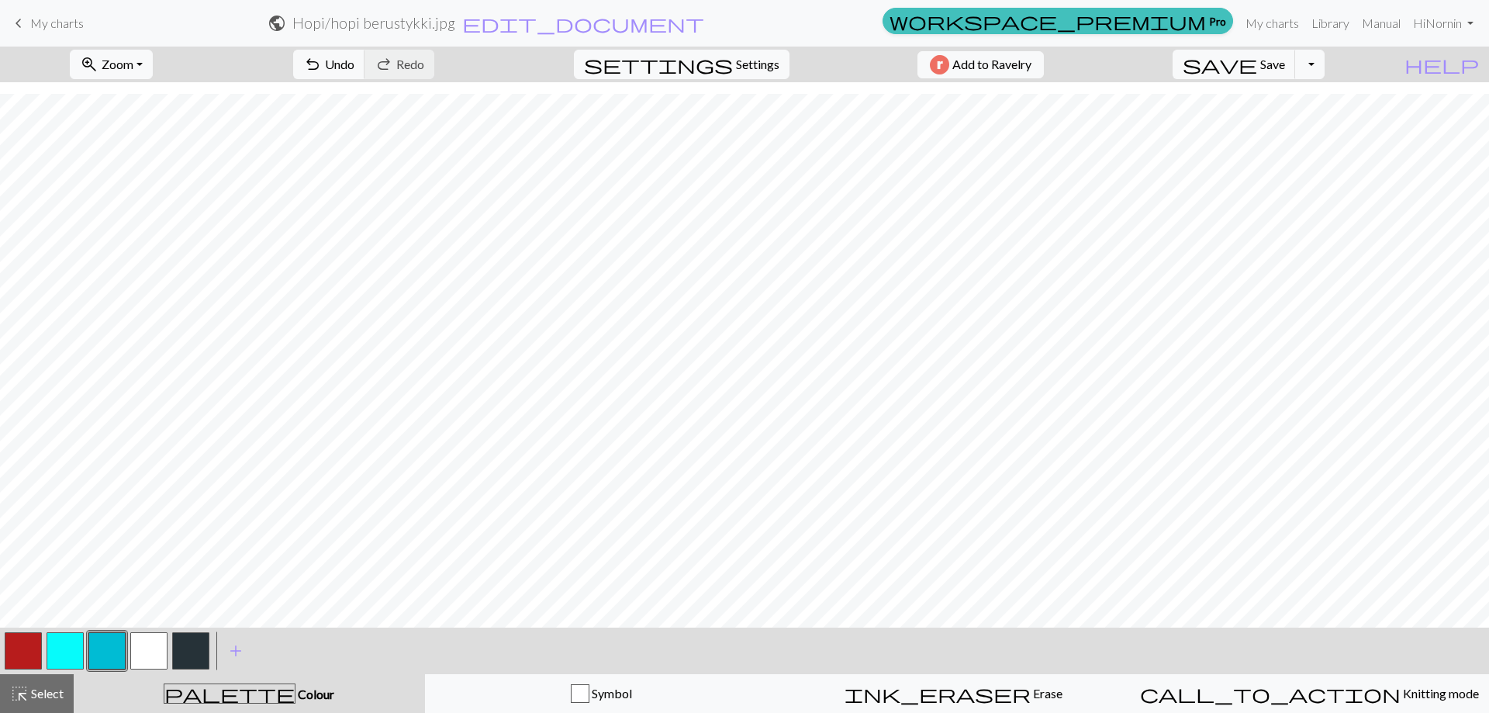
click at [65, 659] on button "button" at bounding box center [65, 650] width 37 height 37
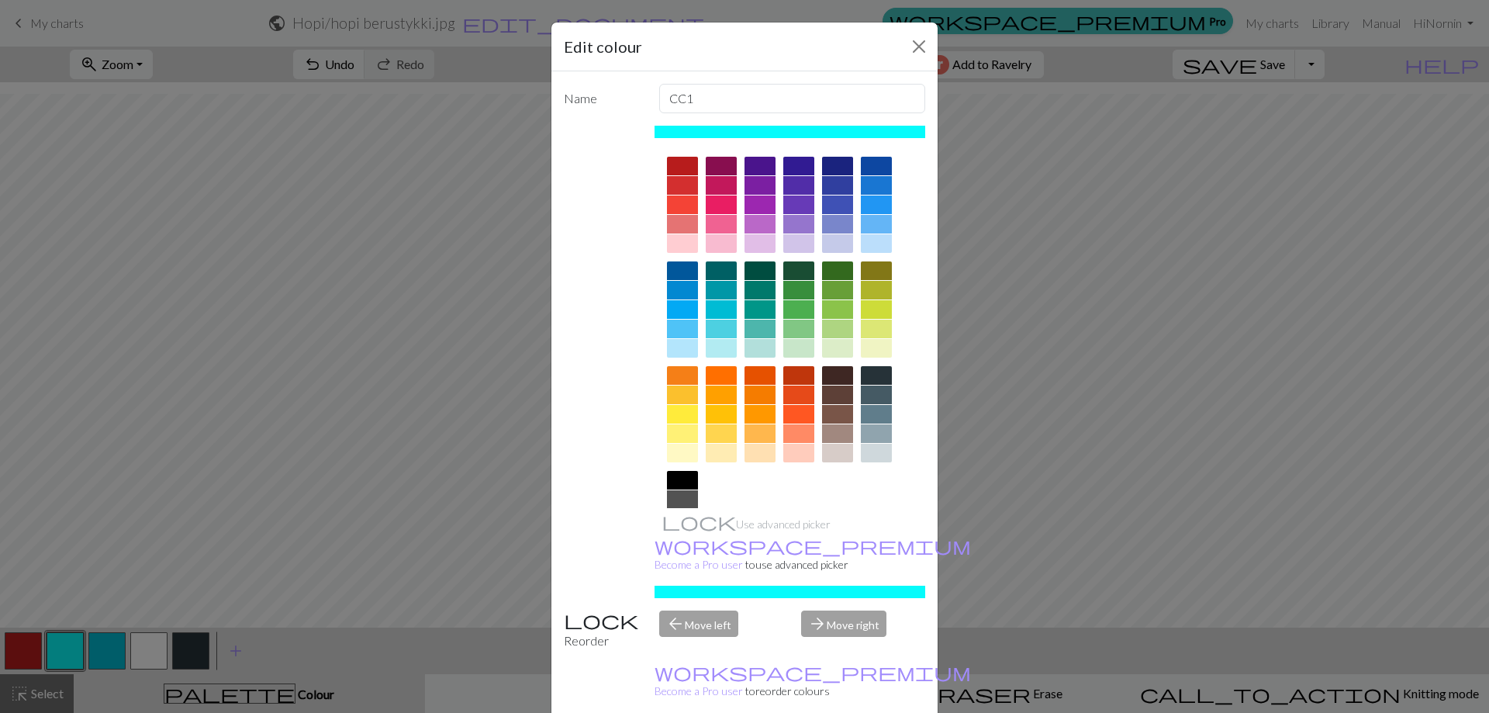
click at [869, 430] on div at bounding box center [876, 433] width 31 height 19
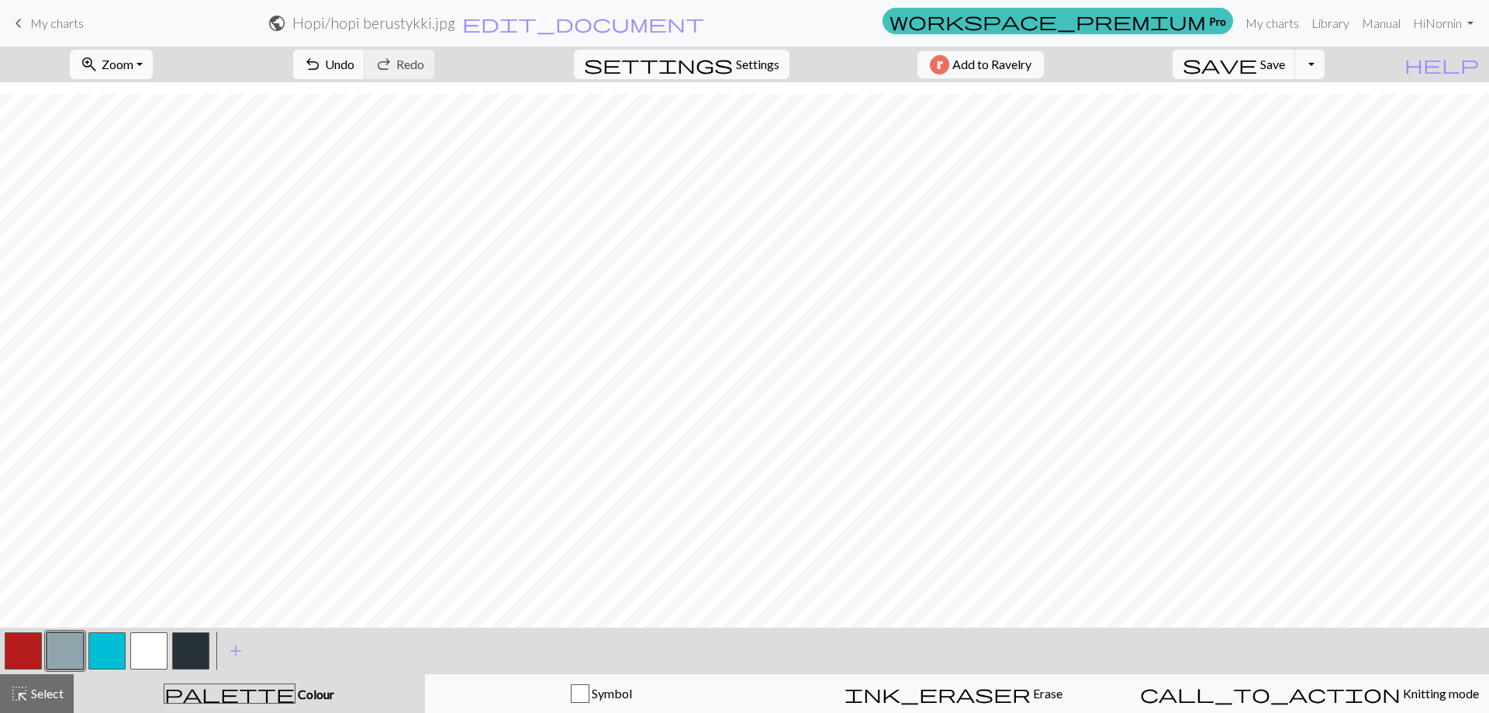
click at [73, 648] on button "button" at bounding box center [65, 650] width 37 height 37
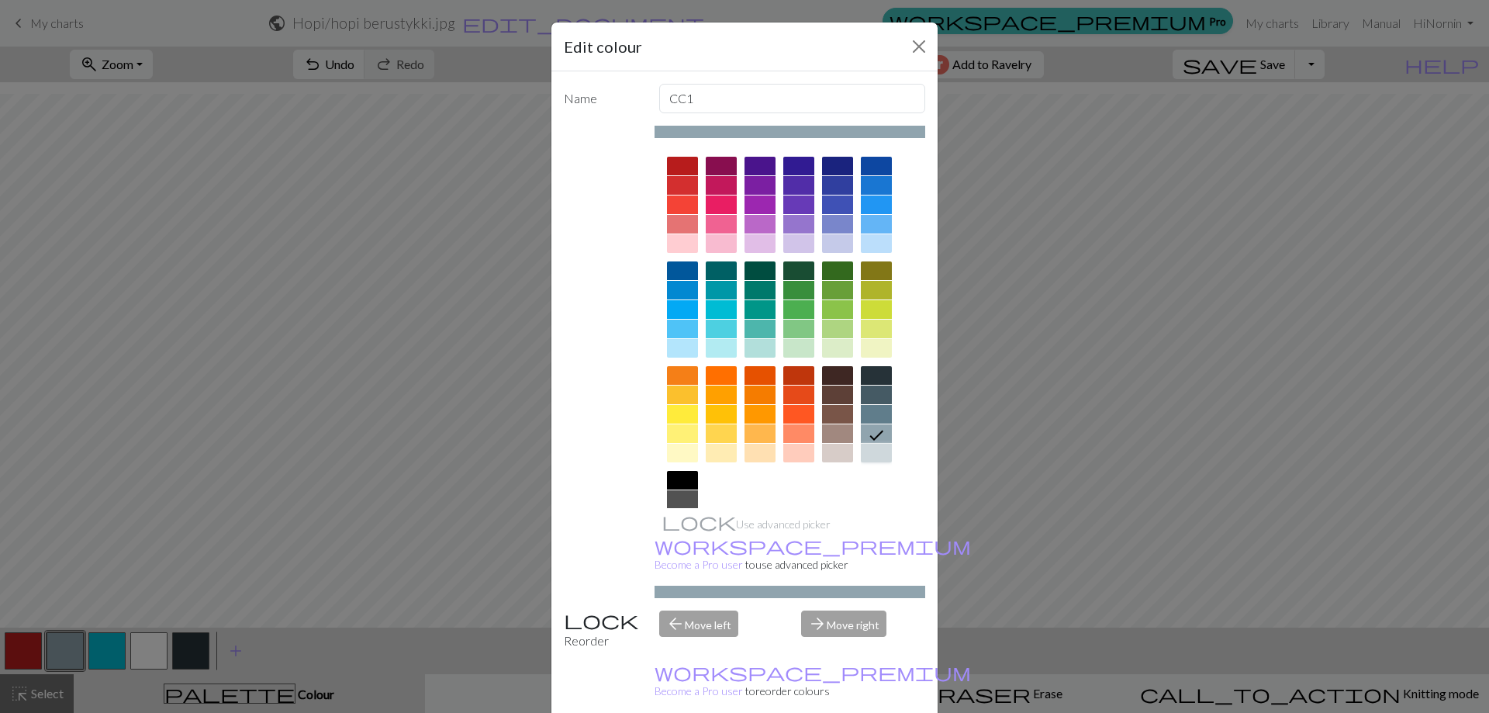
click at [867, 450] on div at bounding box center [876, 453] width 31 height 19
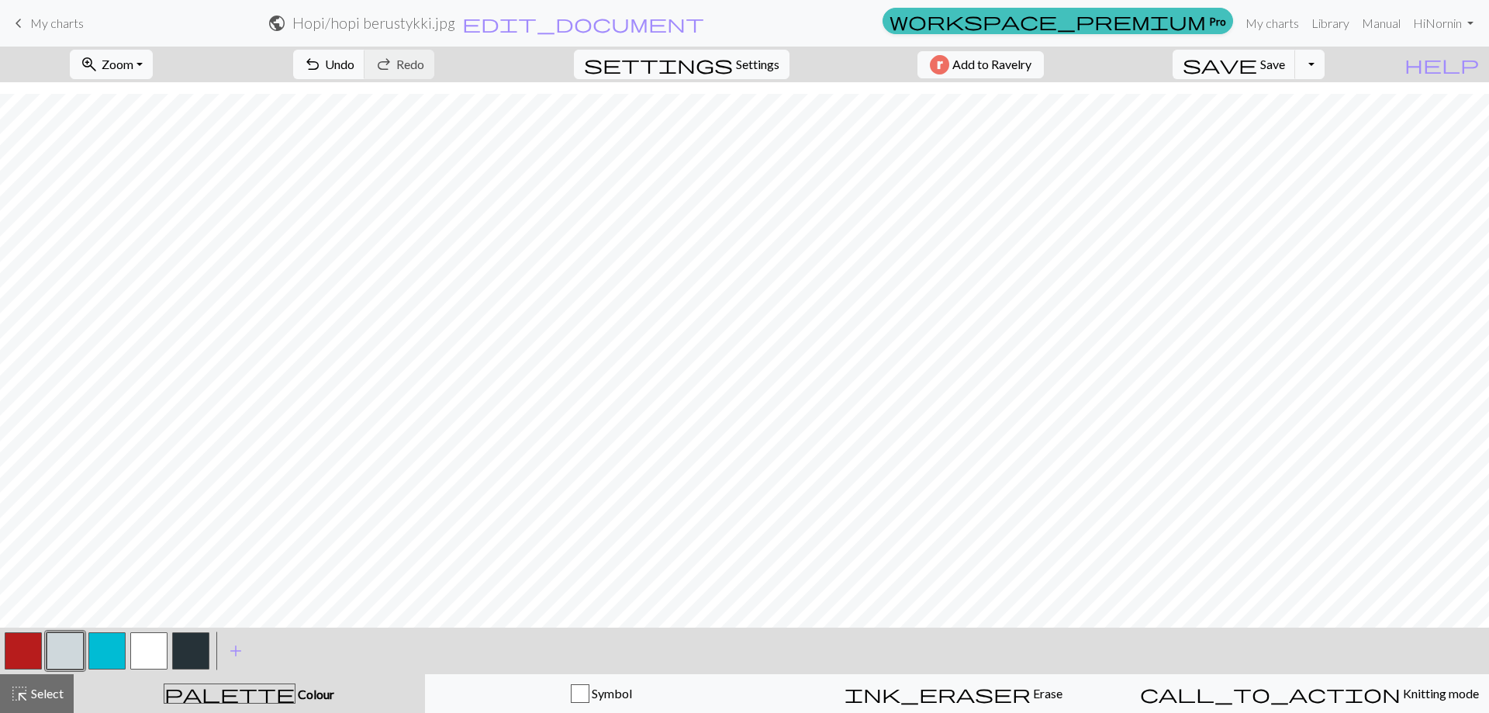
click at [88, 640] on button "button" at bounding box center [106, 650] width 37 height 37
click at [102, 641] on button "button" at bounding box center [106, 650] width 37 height 37
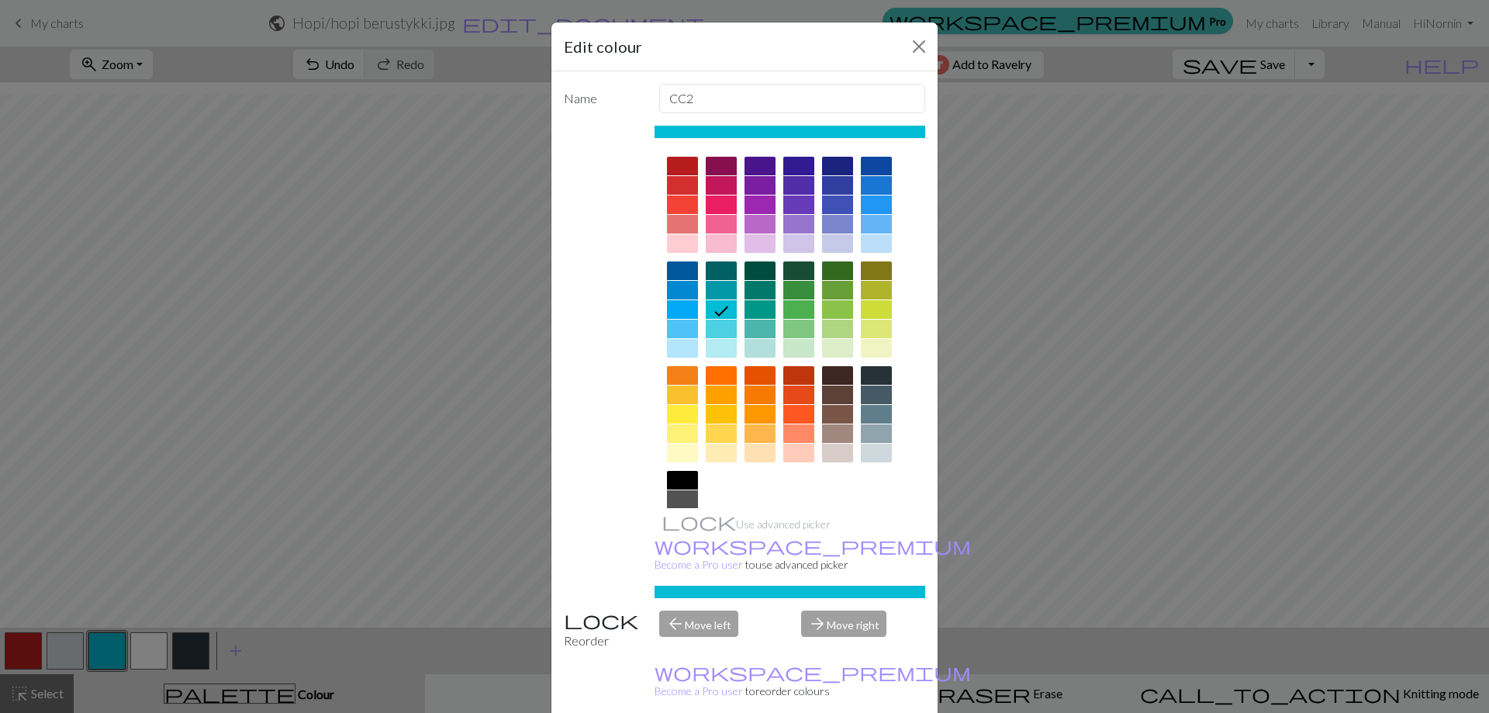
scroll to position [77, 0]
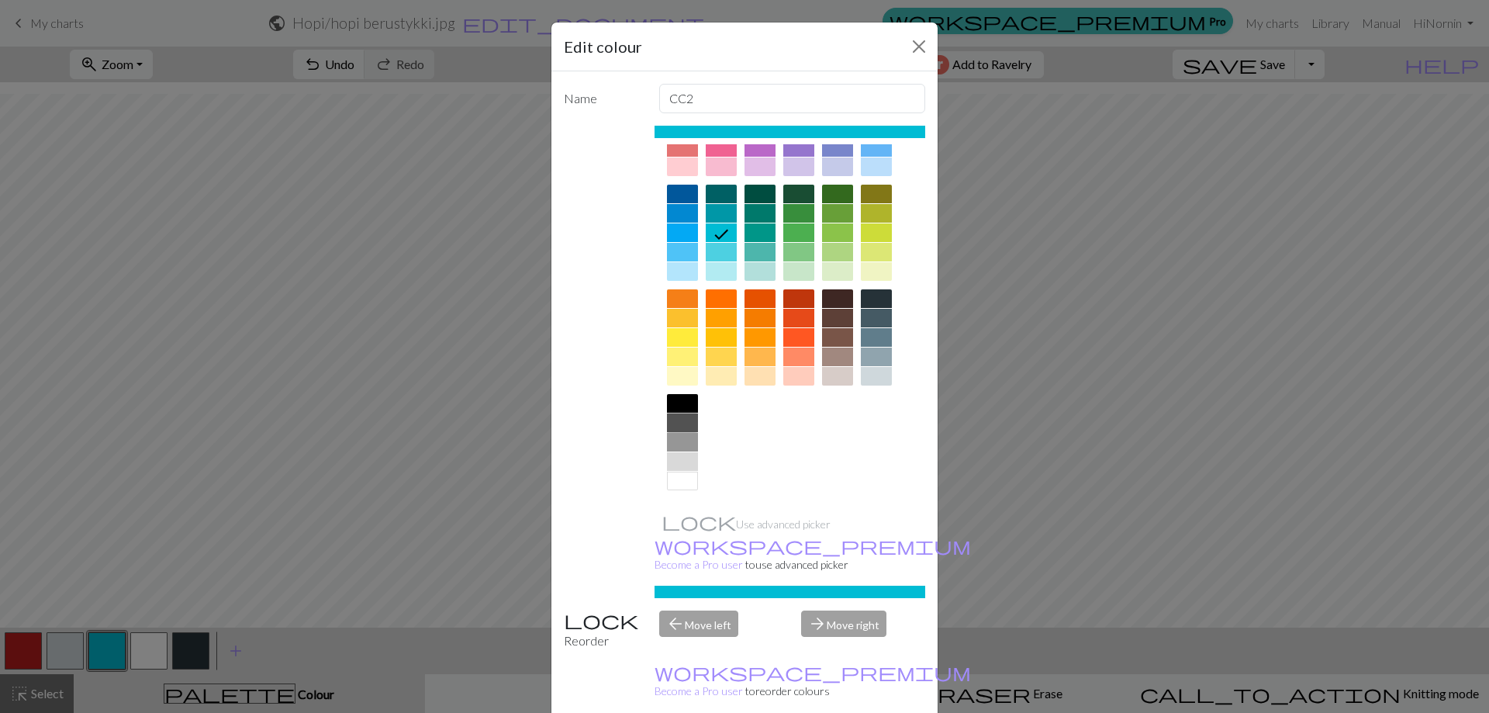
click at [669, 419] on div at bounding box center [682, 422] width 31 height 19
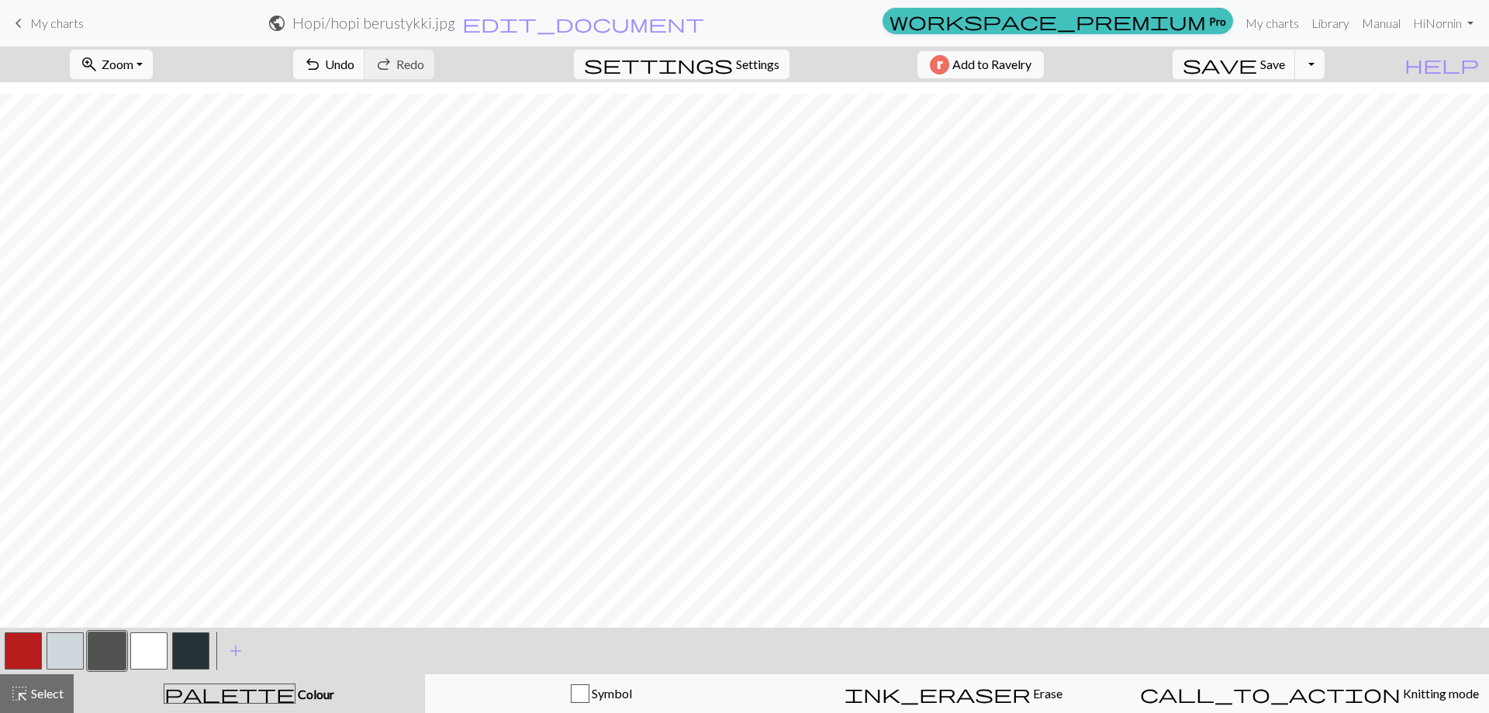
click at [33, 651] on button "button" at bounding box center [23, 650] width 37 height 37
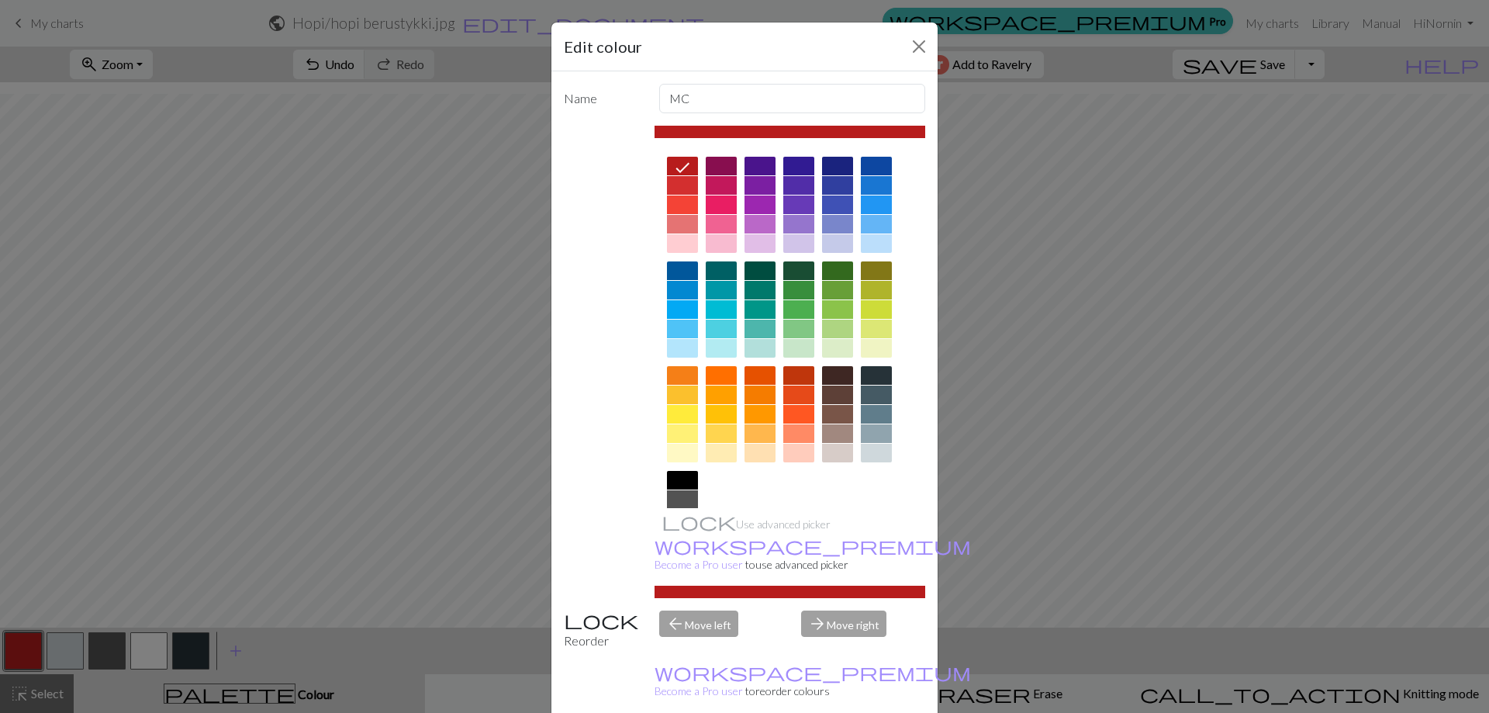
click at [720, 321] on div at bounding box center [721, 328] width 31 height 19
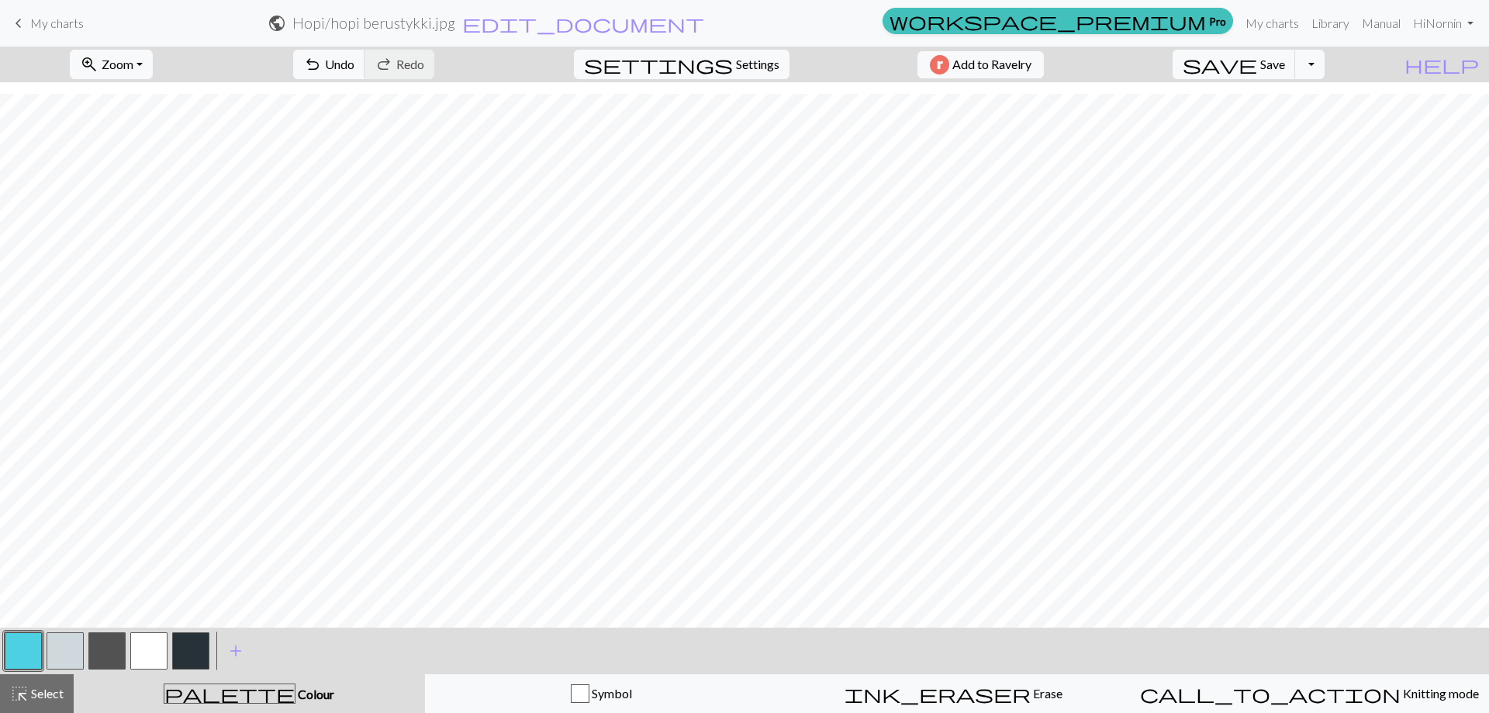
click at [67, 647] on button "button" at bounding box center [65, 650] width 37 height 37
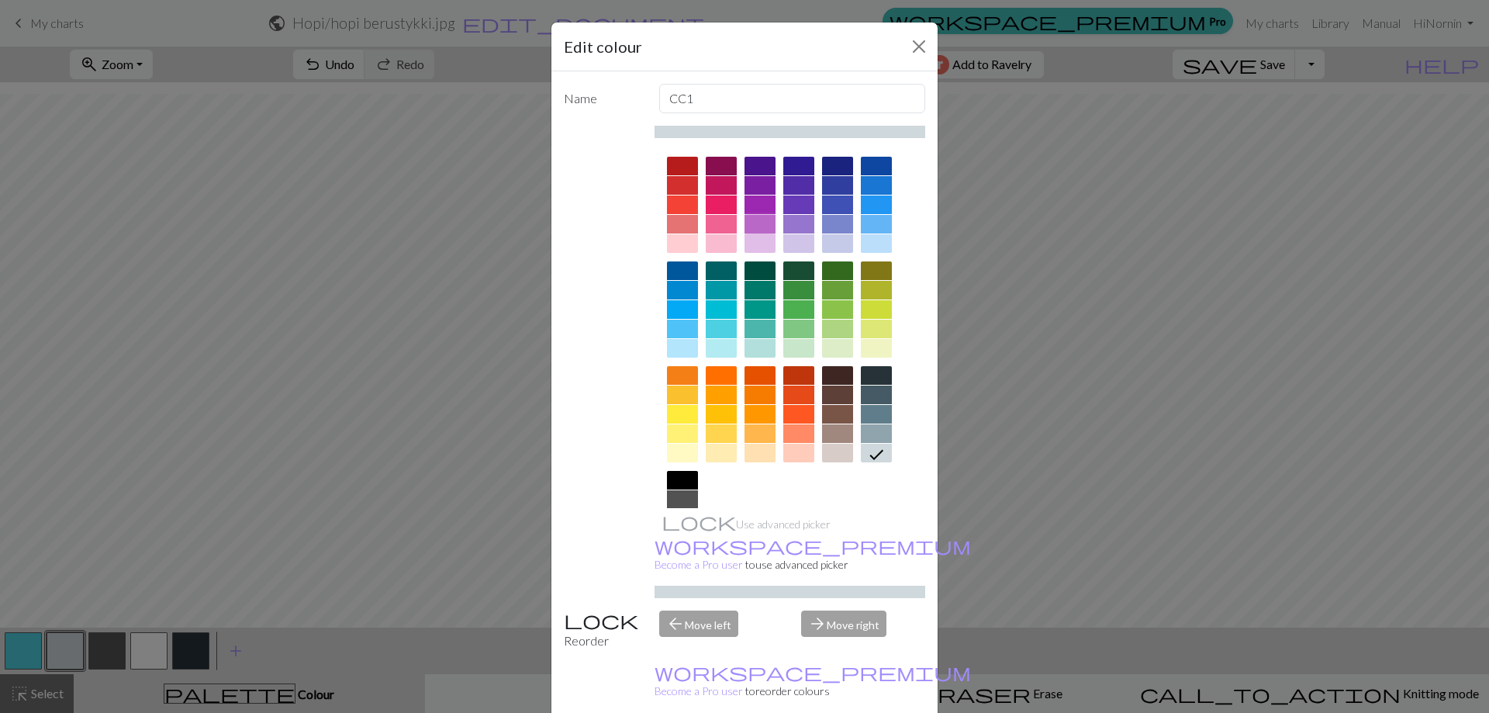
click at [760, 222] on div at bounding box center [759, 224] width 31 height 19
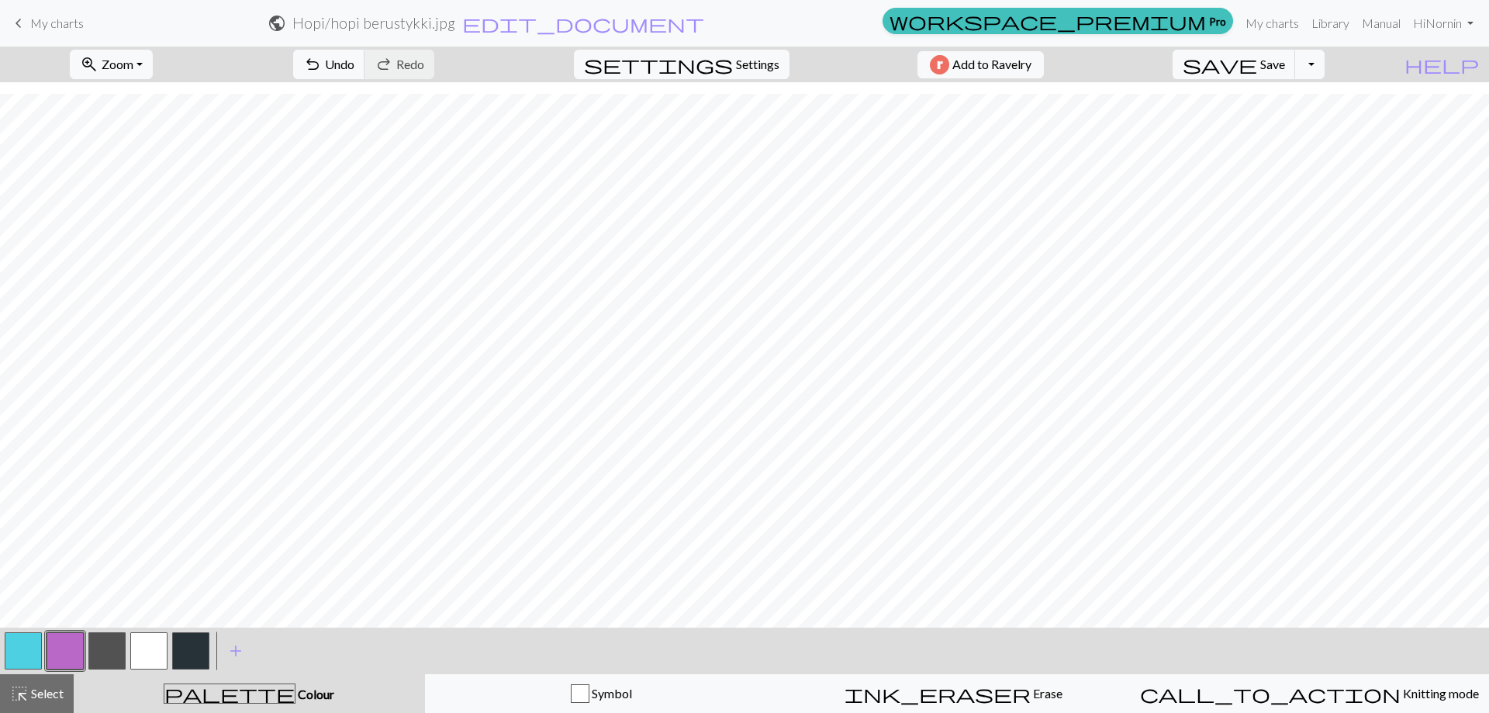
click at [197, 656] on button "button" at bounding box center [190, 650] width 37 height 37
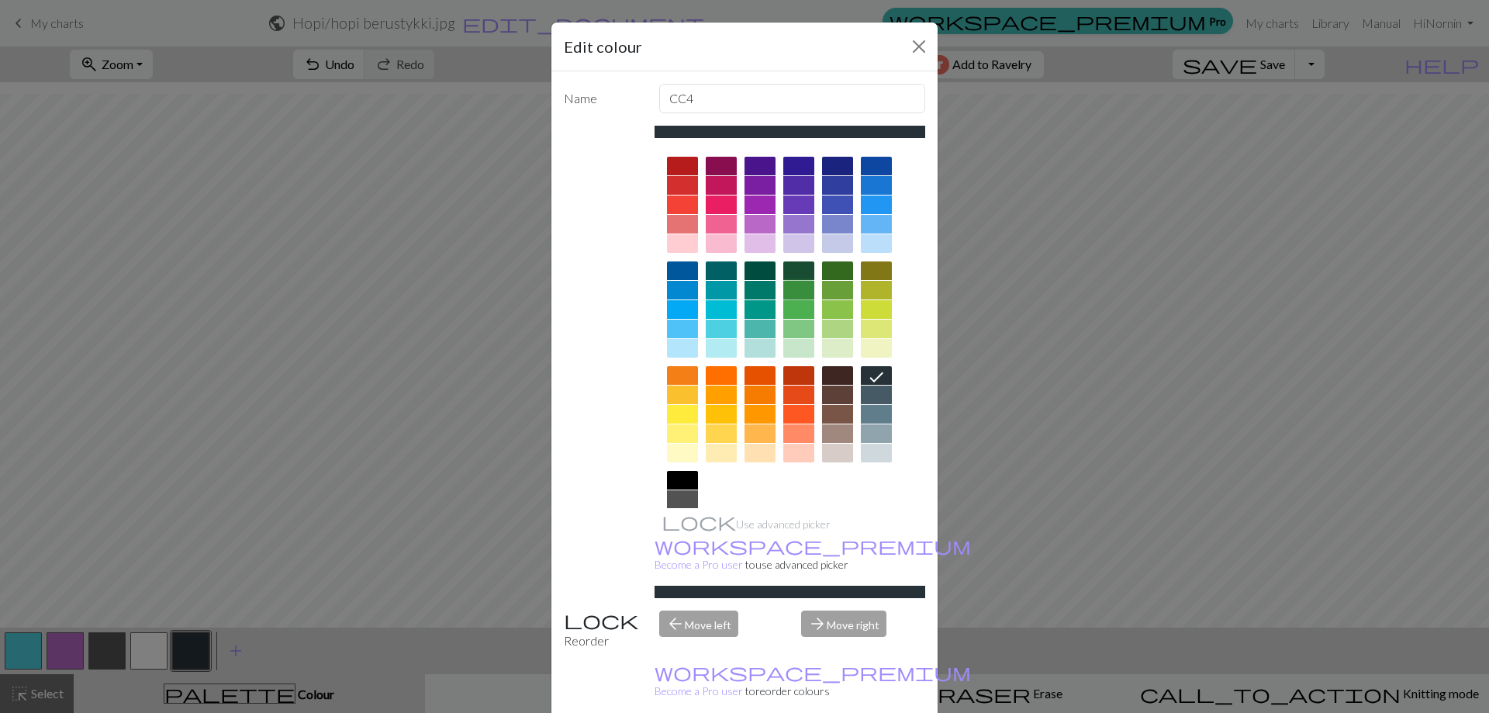
click at [796, 291] on div at bounding box center [798, 290] width 31 height 19
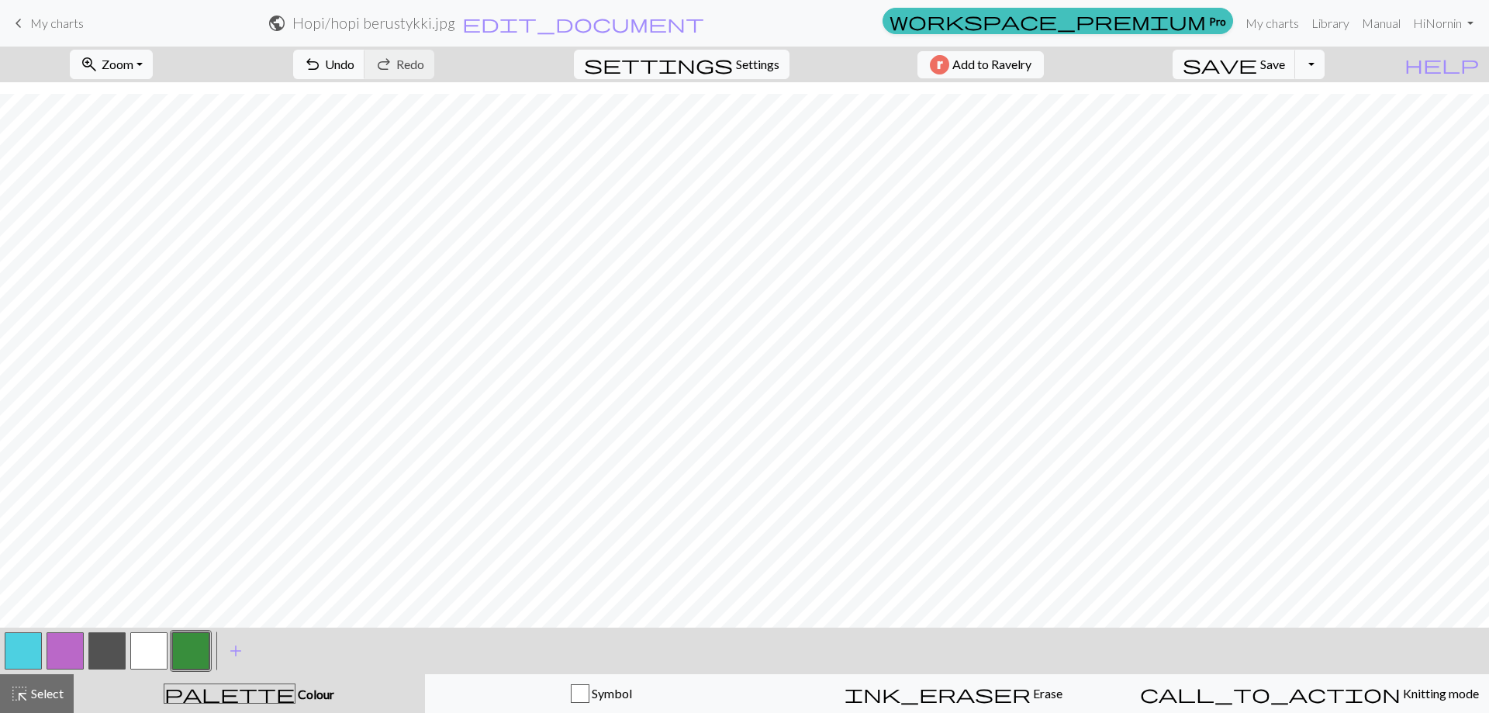
click at [72, 652] on button "button" at bounding box center [65, 650] width 37 height 37
click at [65, 652] on button "button" at bounding box center [65, 650] width 37 height 37
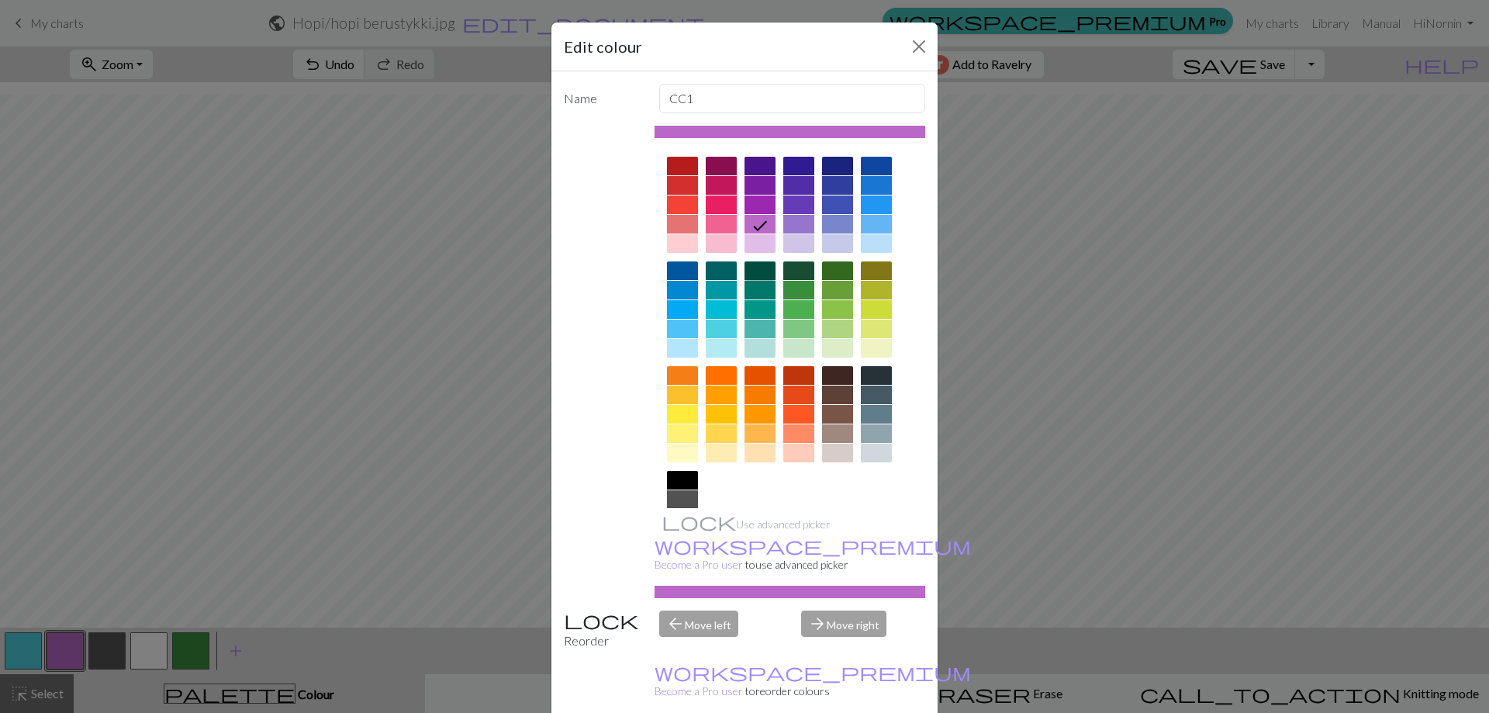
click at [751, 266] on div at bounding box center [759, 270] width 31 height 19
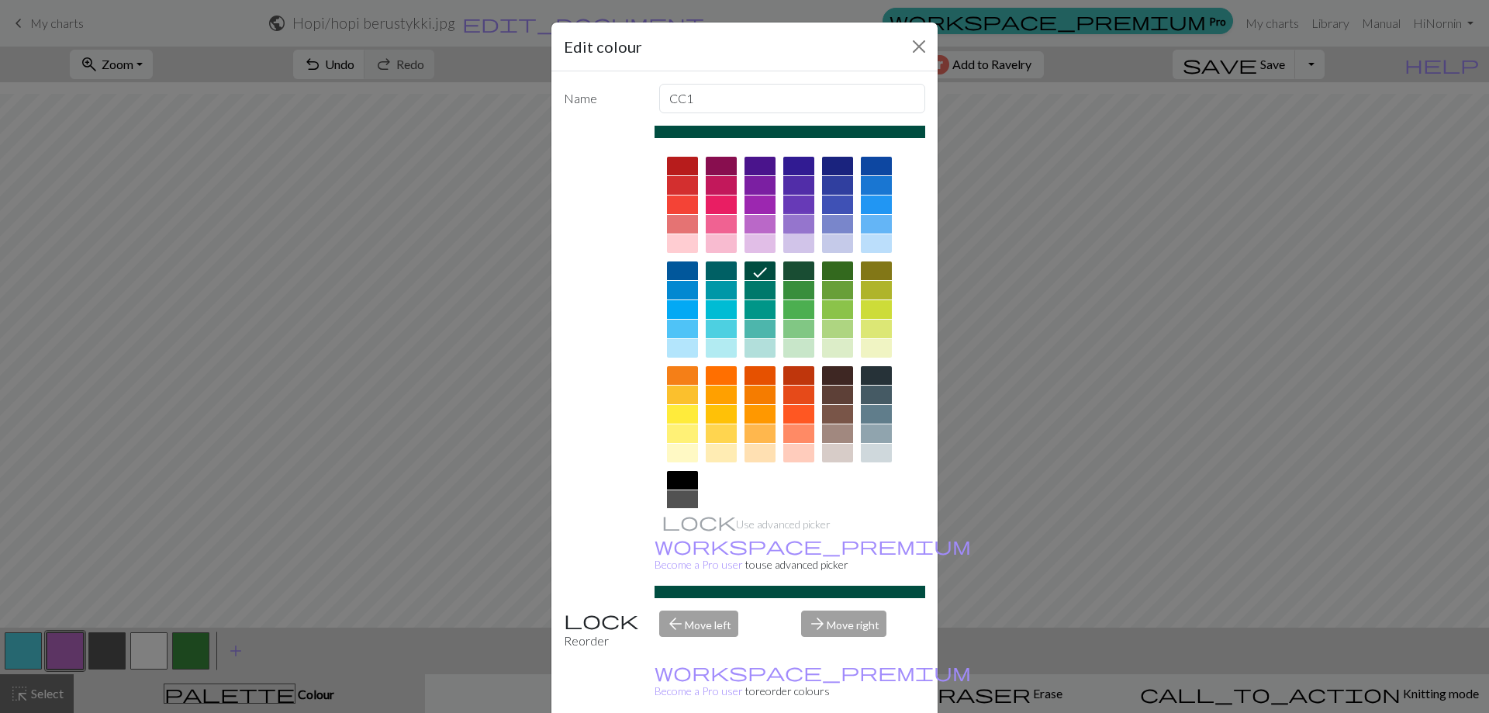
click at [789, 222] on div at bounding box center [798, 224] width 31 height 19
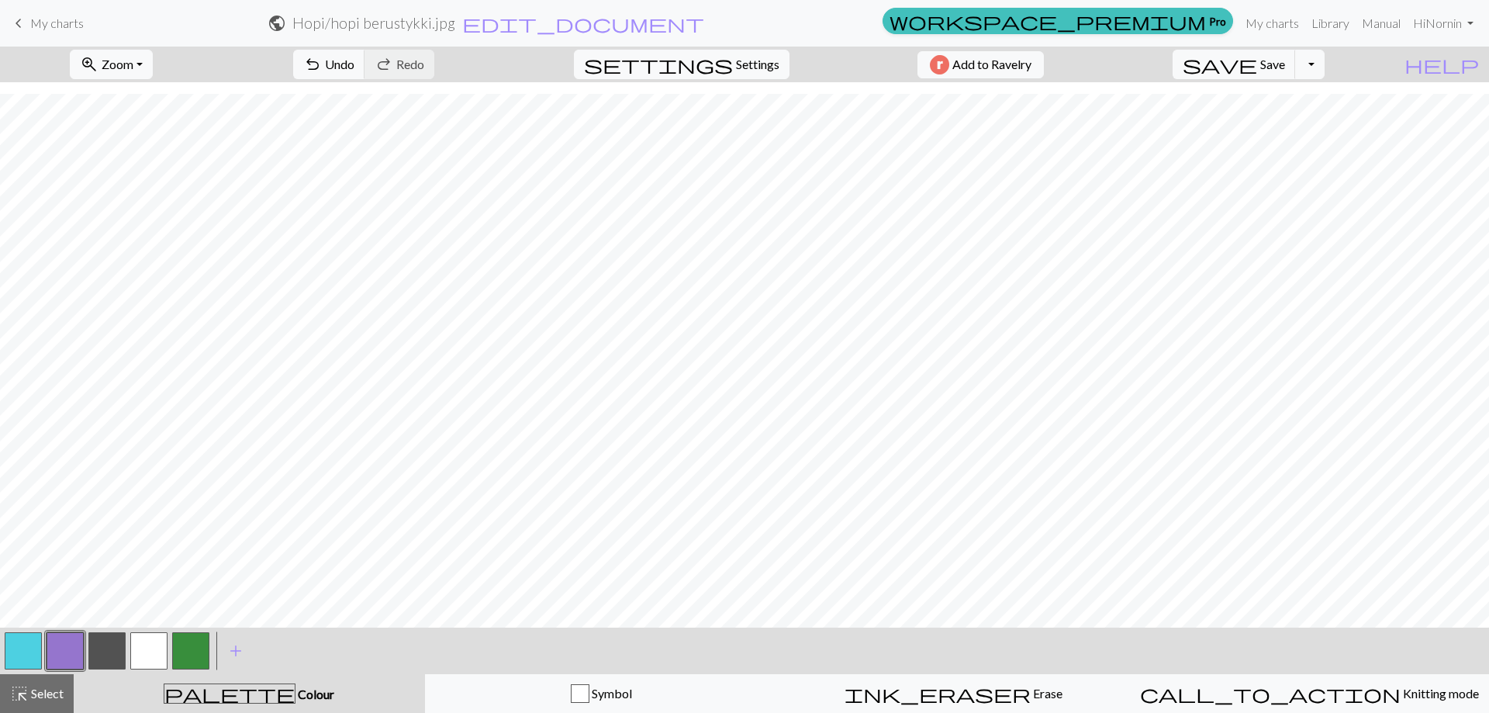
click at [182, 656] on button "button" at bounding box center [190, 650] width 37 height 37
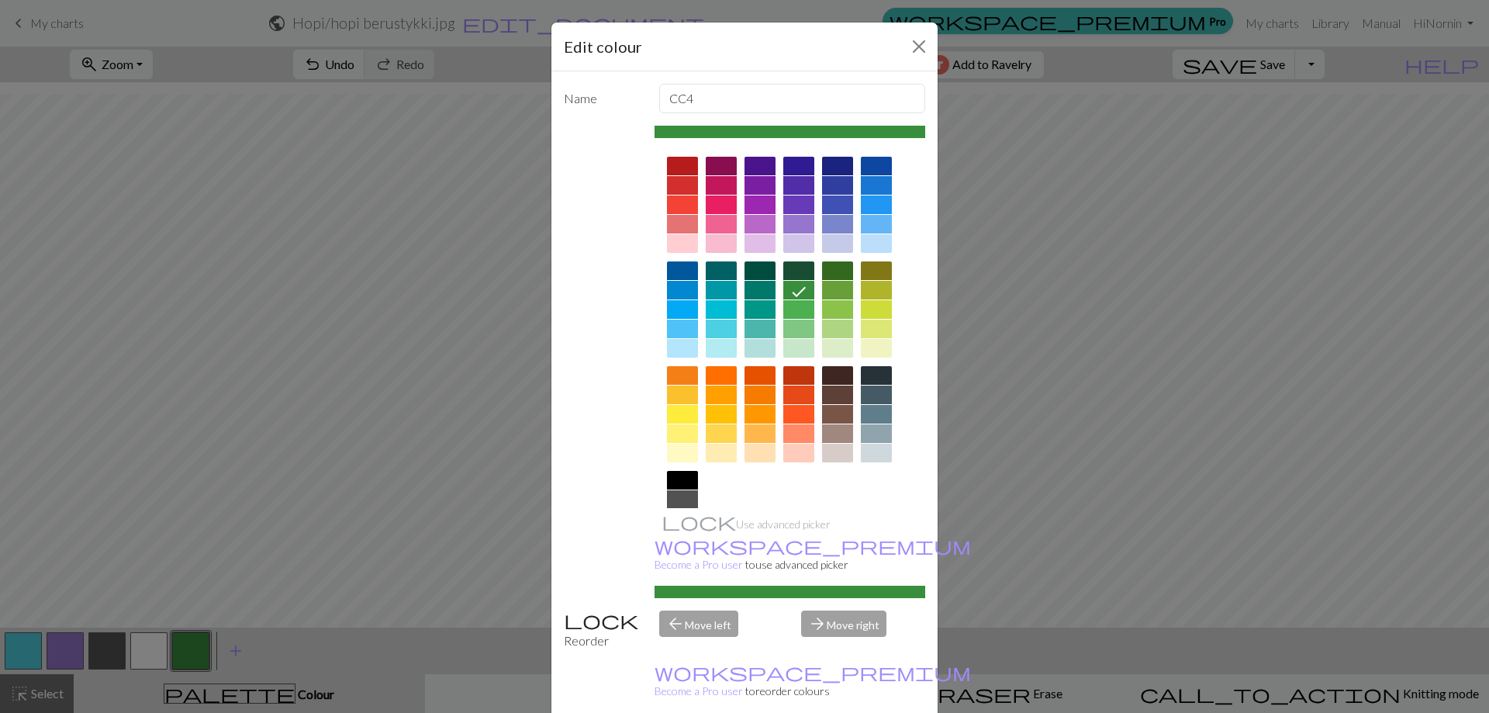
click at [796, 313] on div at bounding box center [798, 309] width 31 height 19
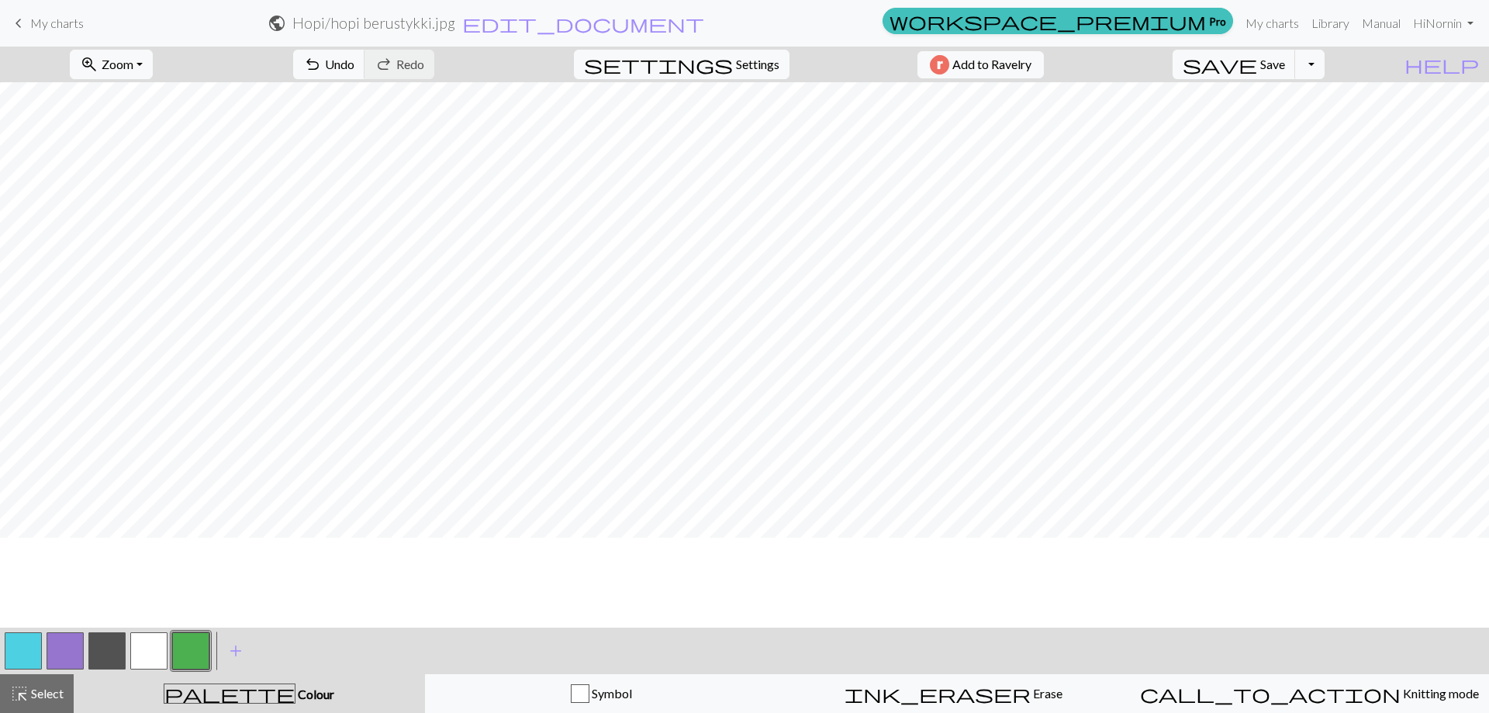
scroll to position [0, 0]
click at [1285, 67] on span "Save" at bounding box center [1272, 64] width 25 height 15
click at [1324, 68] on button "Toggle Dropdown" at bounding box center [1309, 64] width 29 height 29
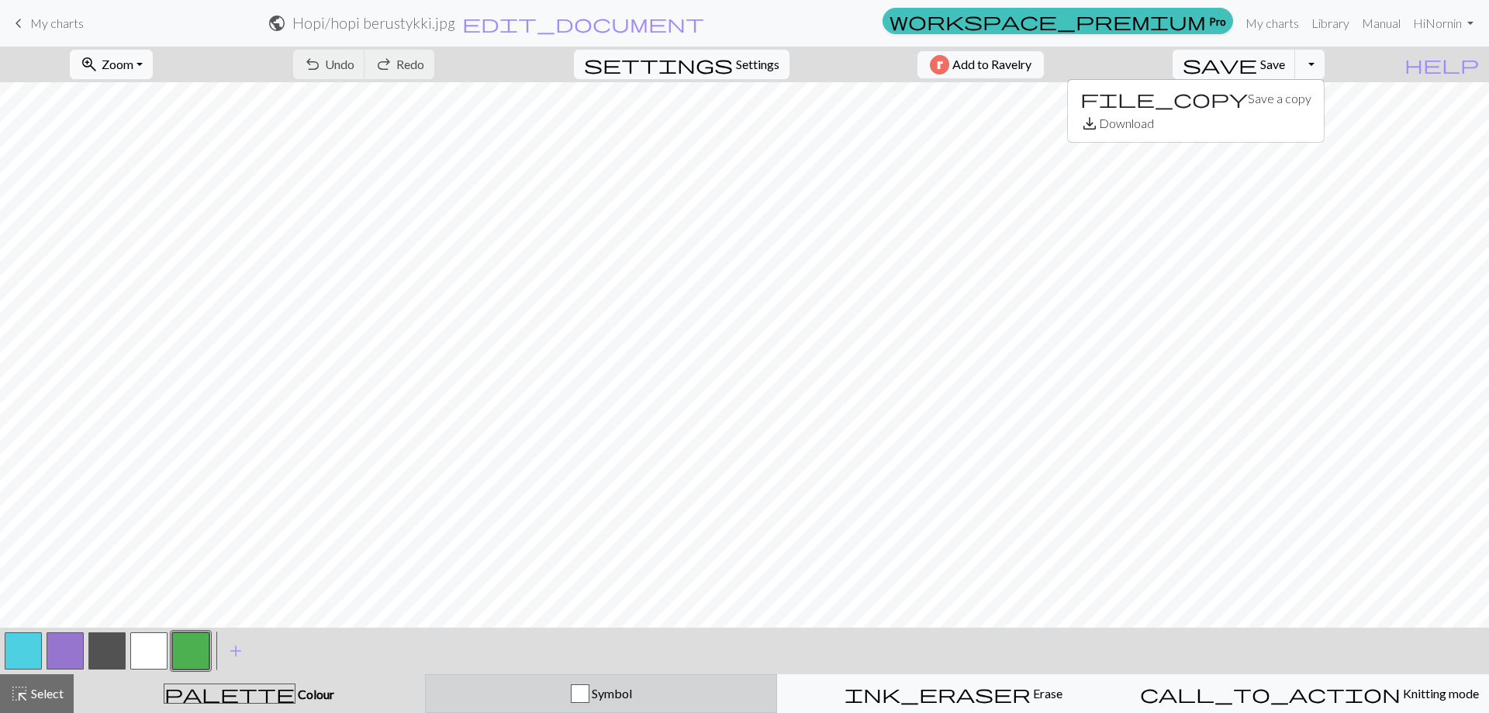
click at [609, 699] on span "Symbol" at bounding box center [610, 692] width 43 height 15
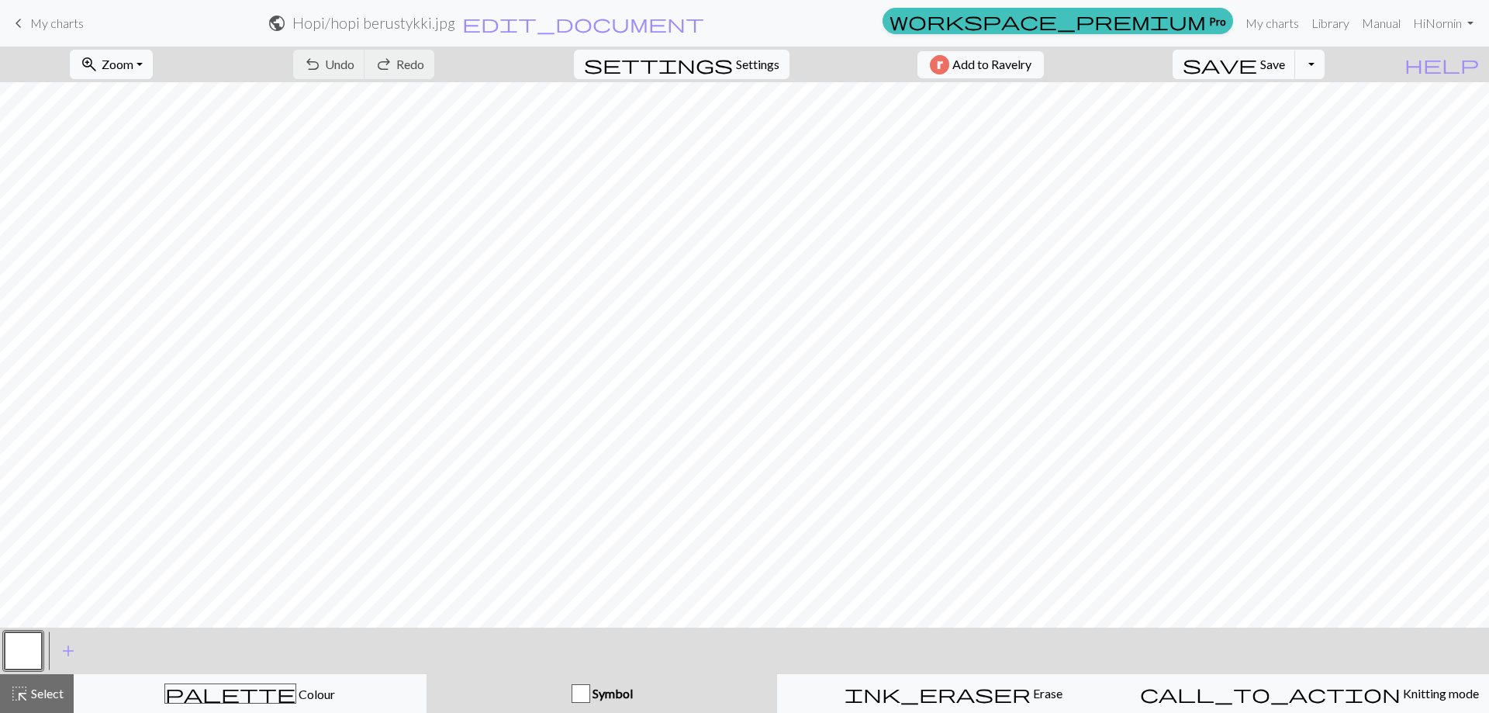
click at [18, 651] on button "button" at bounding box center [23, 650] width 37 height 37
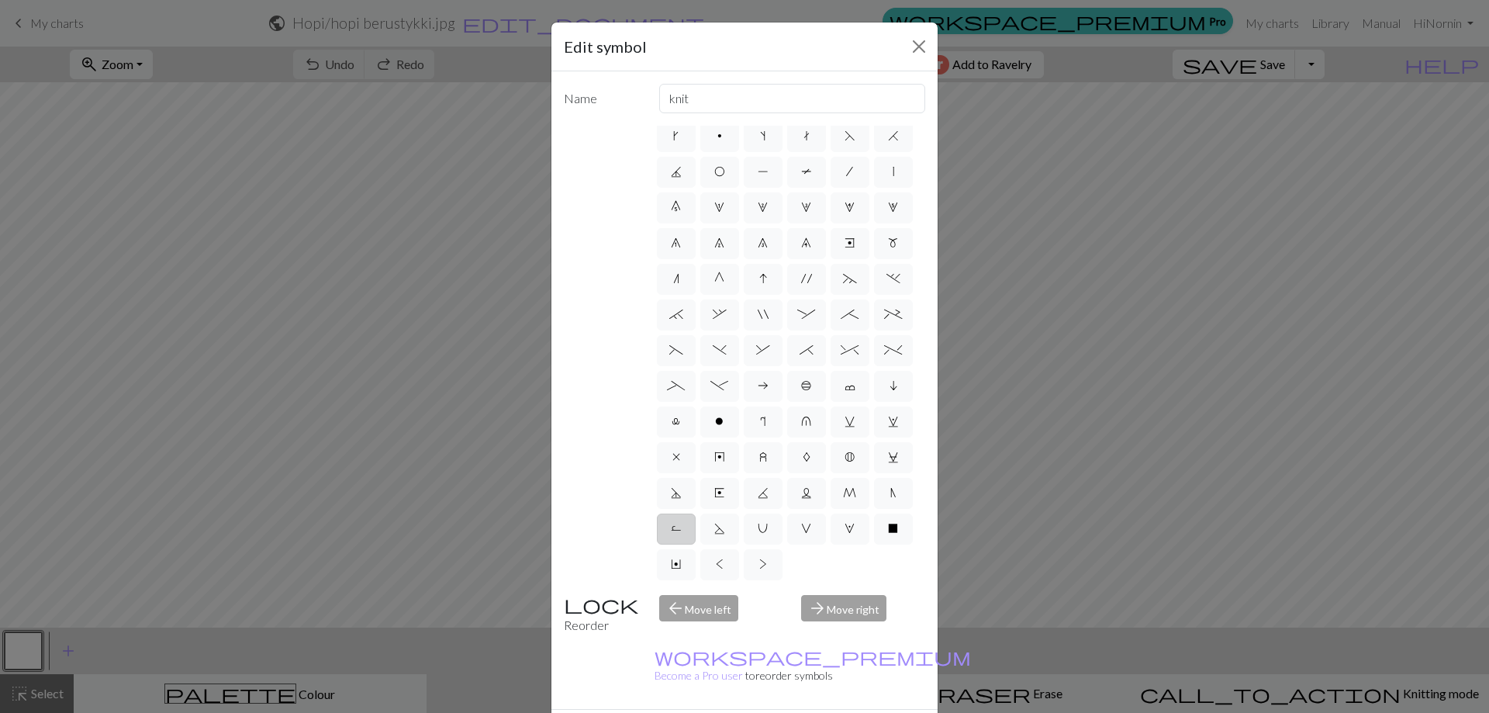
scroll to position [150, 0]
click at [874, 530] on label "X" at bounding box center [893, 528] width 39 height 31
click at [888, 561] on input "X" at bounding box center [893, 566] width 10 height 10
radio input "true"
type input "no stitch"
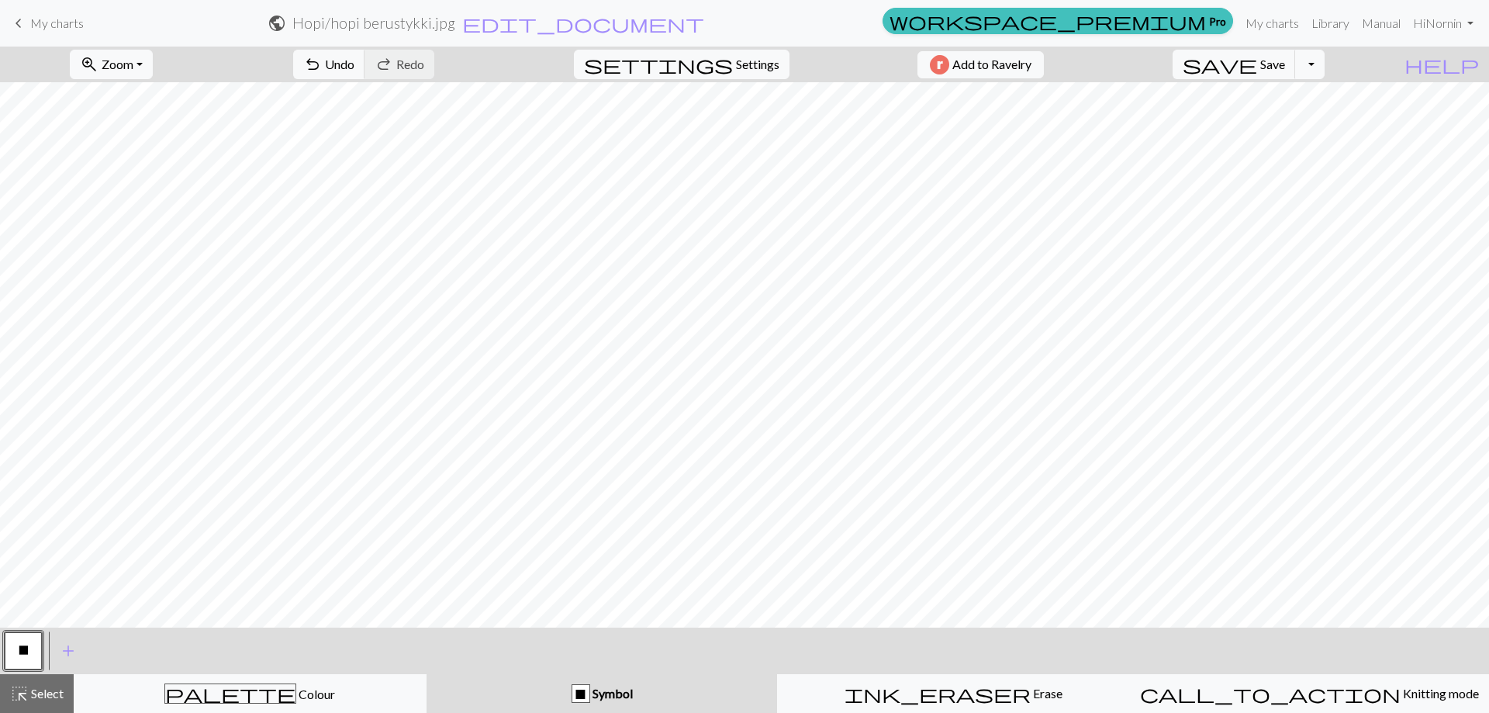
scroll to position [234, 0]
click at [22, 651] on span "X" at bounding box center [24, 650] width 10 height 12
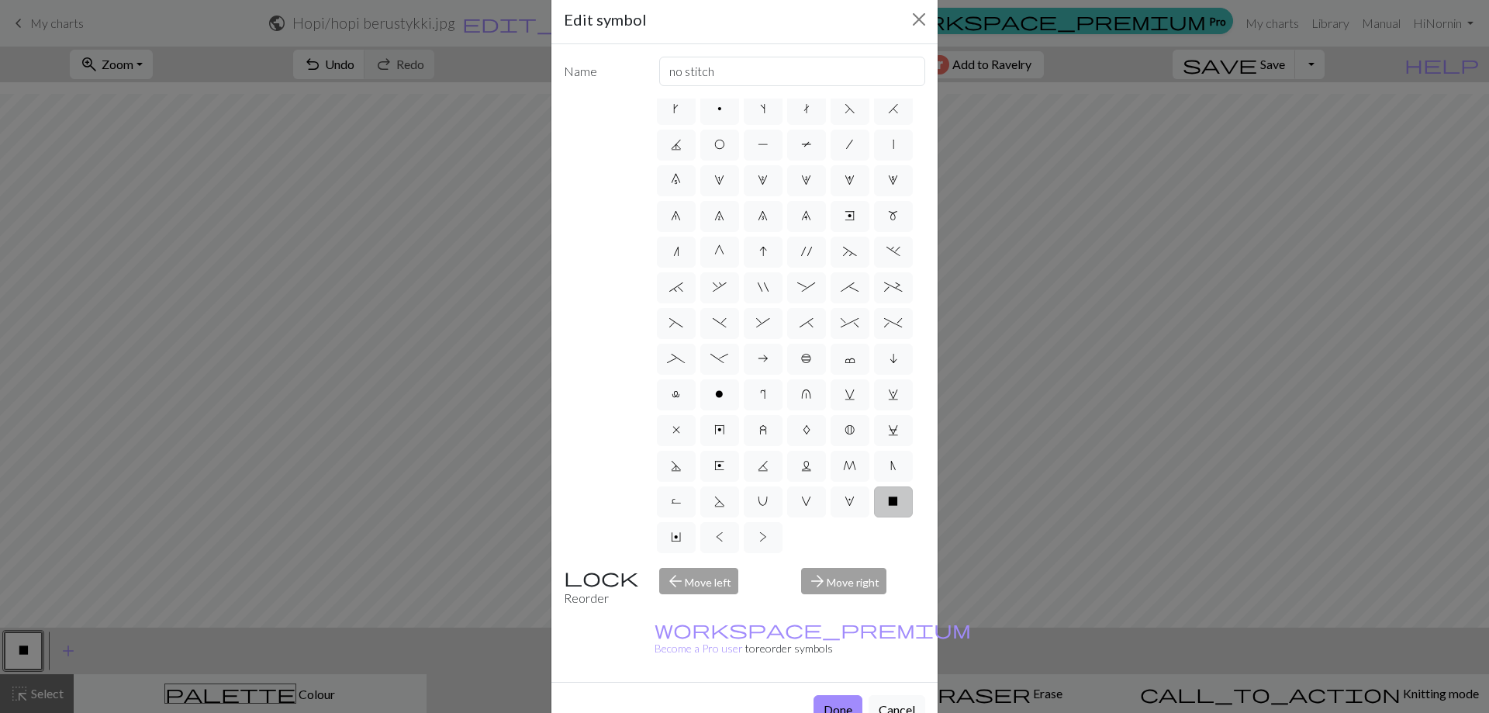
scroll to position [42, 0]
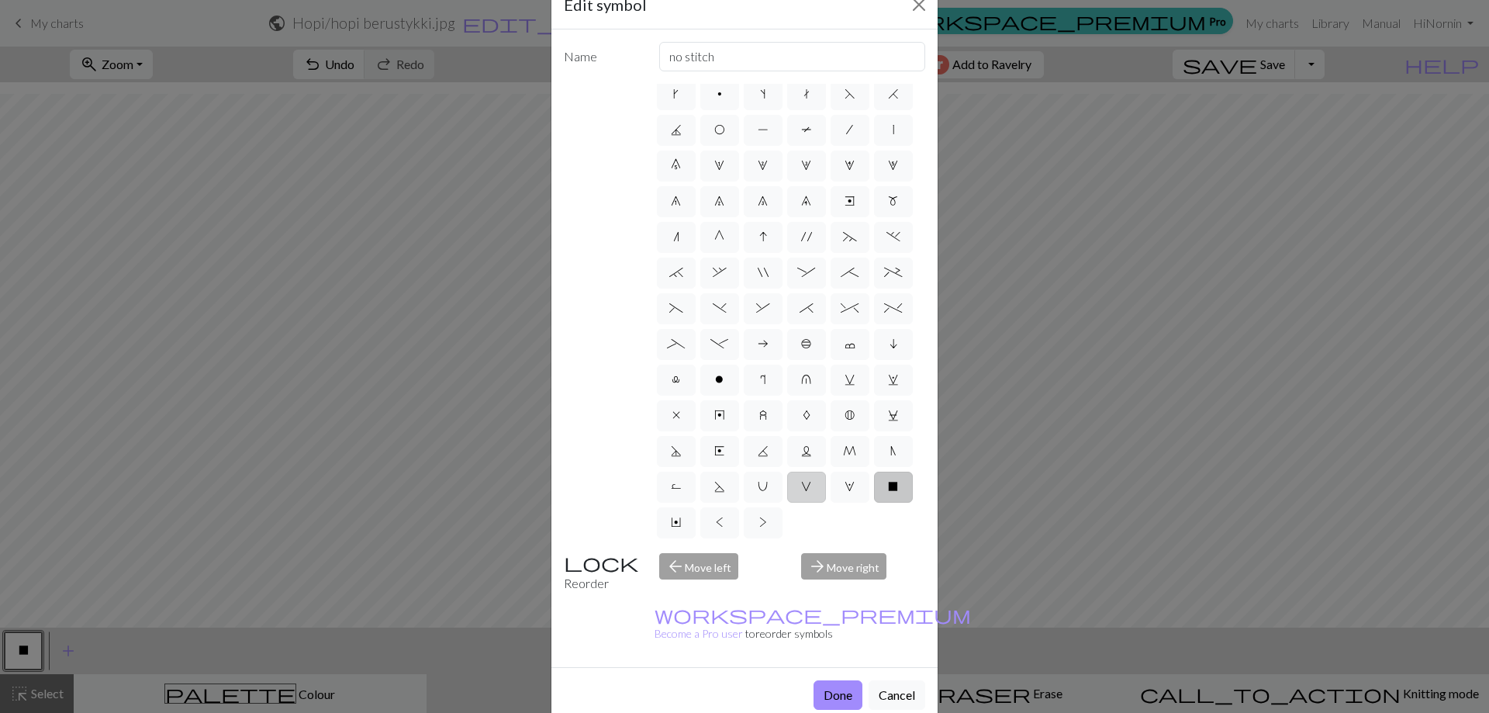
click at [801, 489] on span "V" at bounding box center [806, 486] width 10 height 12
click at [801, 520] on input "V" at bounding box center [806, 525] width 10 height 10
radio input "true"
type input "sl1 purlwise"
click at [820, 680] on button "Done" at bounding box center [837, 694] width 49 height 29
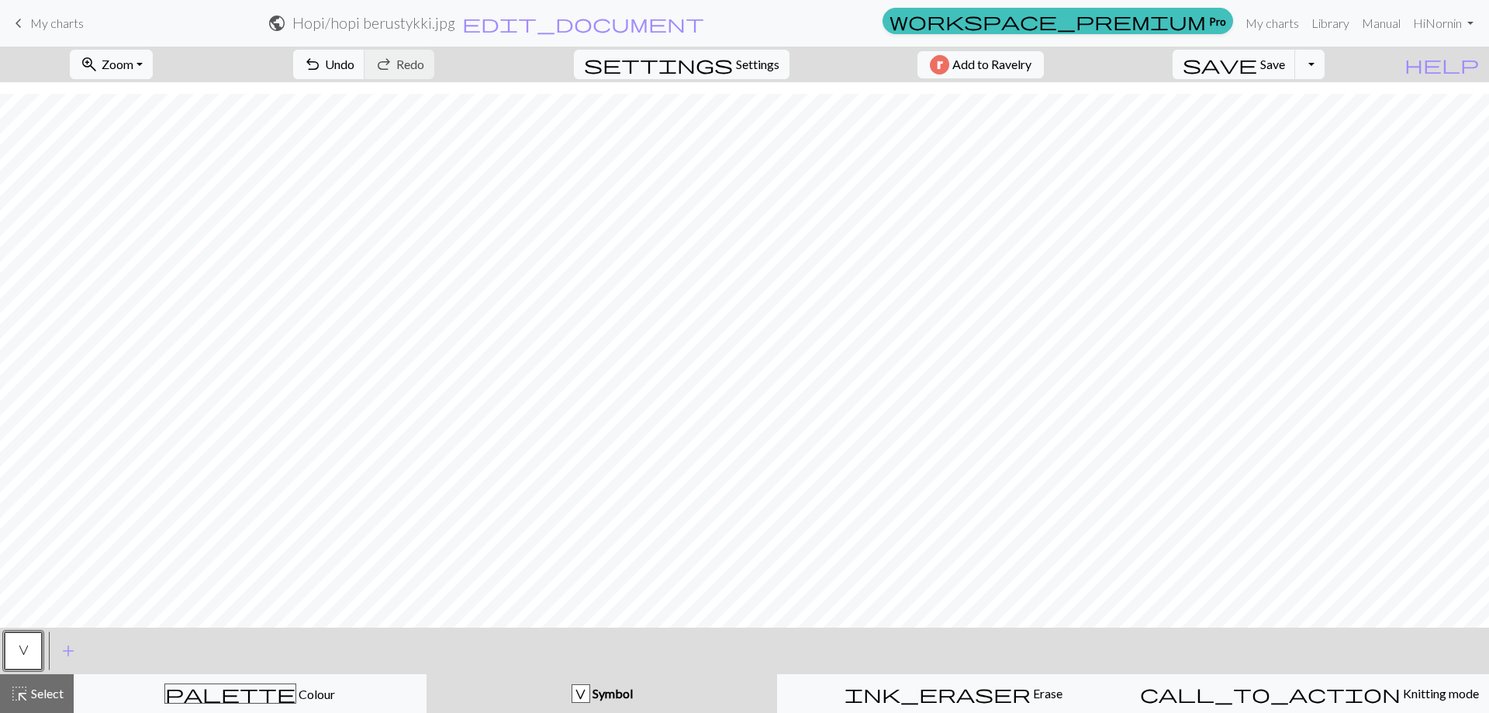
click at [26, 653] on span "V" at bounding box center [24, 650] width 10 height 12
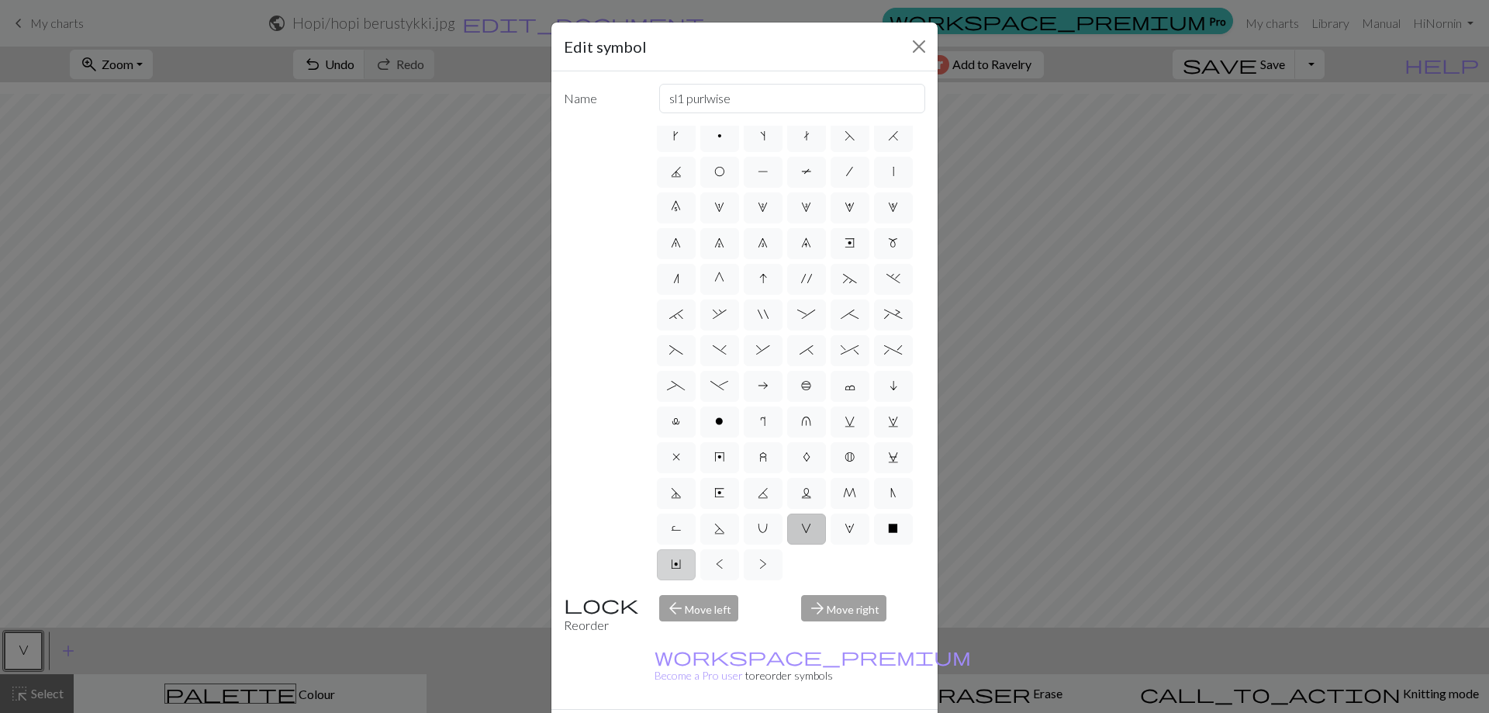
scroll to position [150, 0]
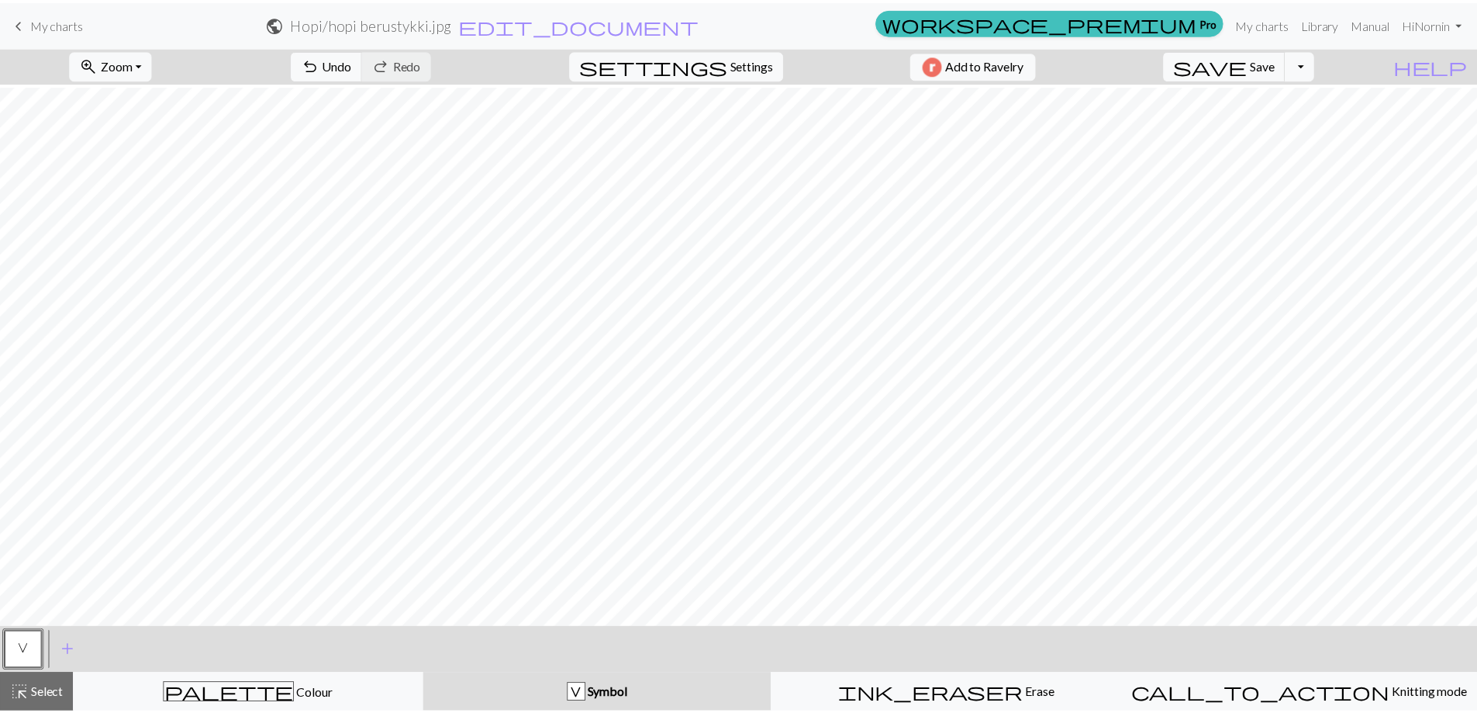
scroll to position [2, 0]
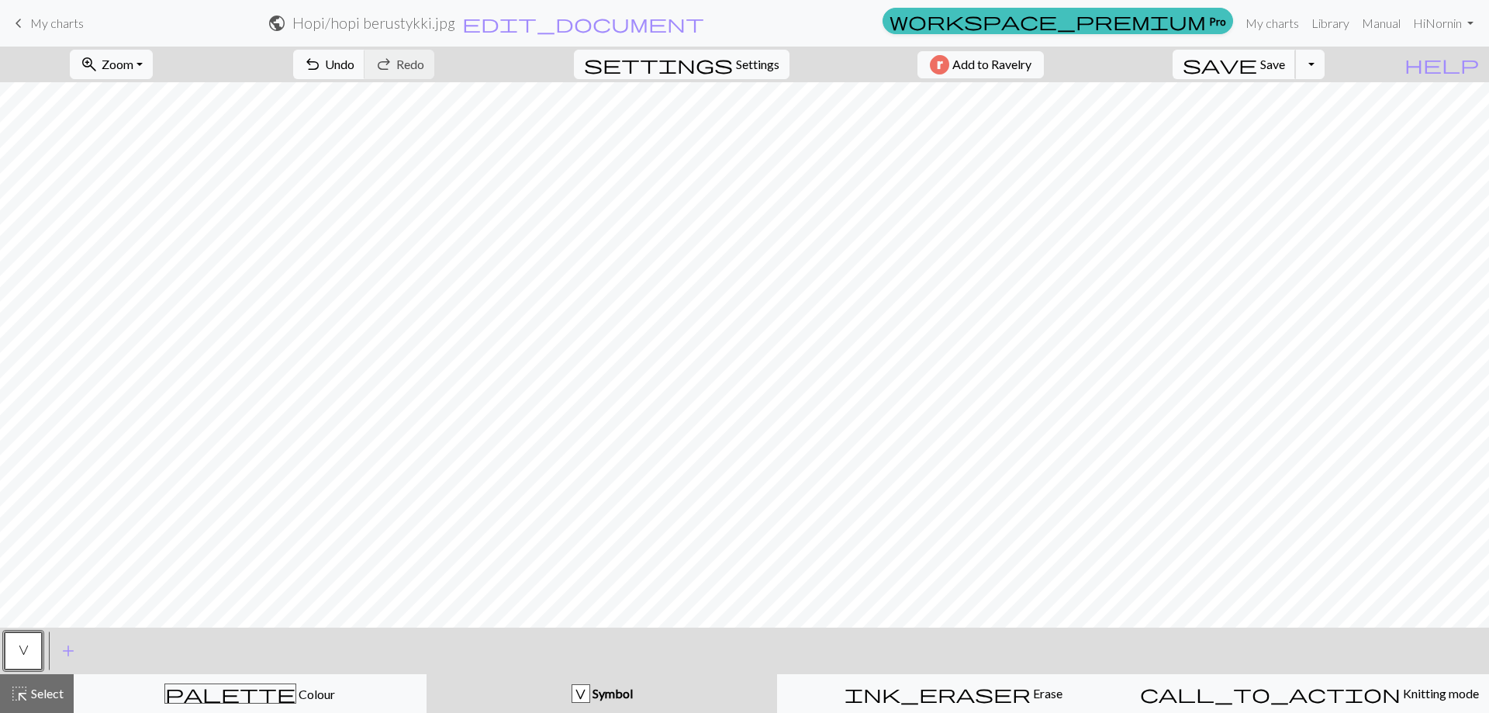
click at [1285, 63] on span "Save" at bounding box center [1272, 64] width 25 height 15
click at [1324, 66] on button "Toggle Dropdown" at bounding box center [1309, 64] width 29 height 29
click at [1300, 121] on button "save_alt Download" at bounding box center [1196, 123] width 256 height 25
click at [718, 50] on button "Download" at bounding box center [706, 50] width 75 height 29
click at [47, 25] on span "My charts" at bounding box center [57, 23] width 54 height 15
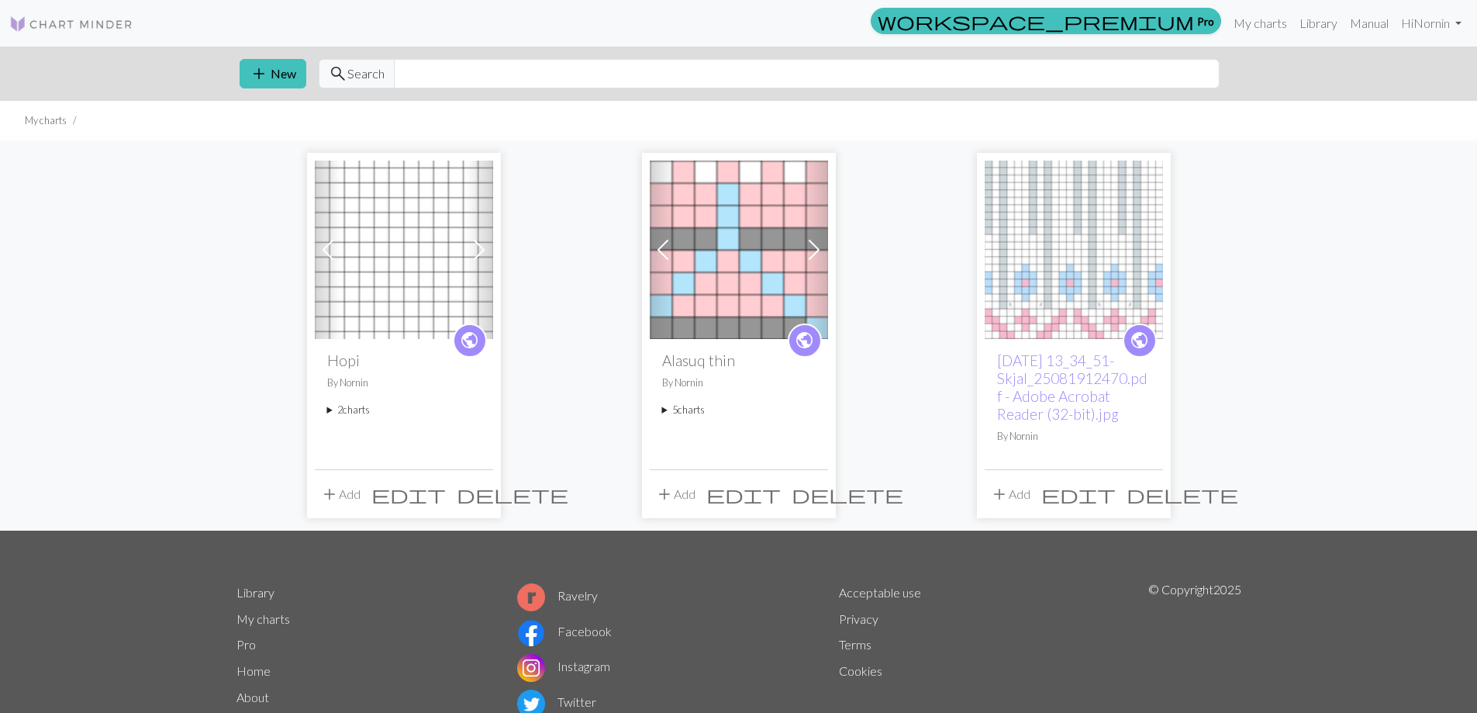
click at [343, 409] on summary "2 charts" at bounding box center [404, 409] width 154 height 15
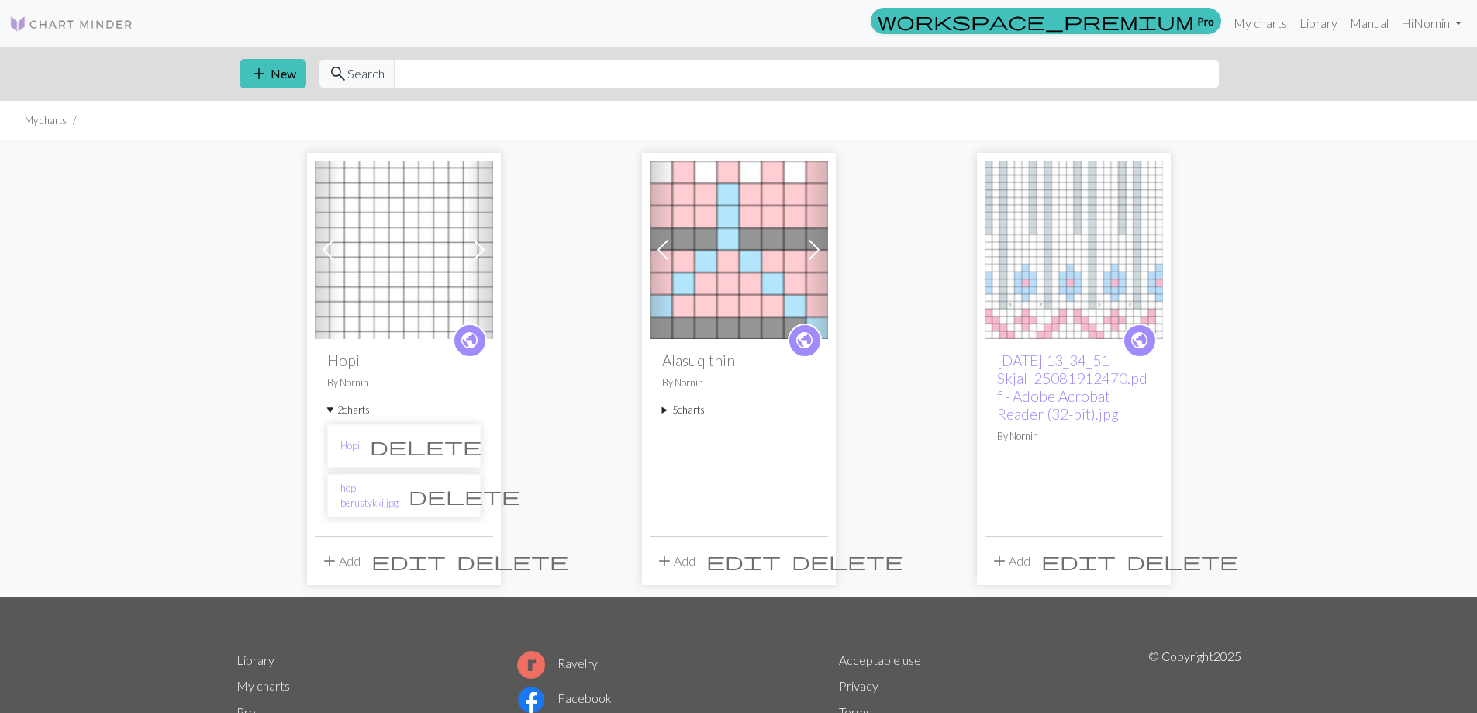
click at [453, 444] on span "delete" at bounding box center [426, 446] width 112 height 22
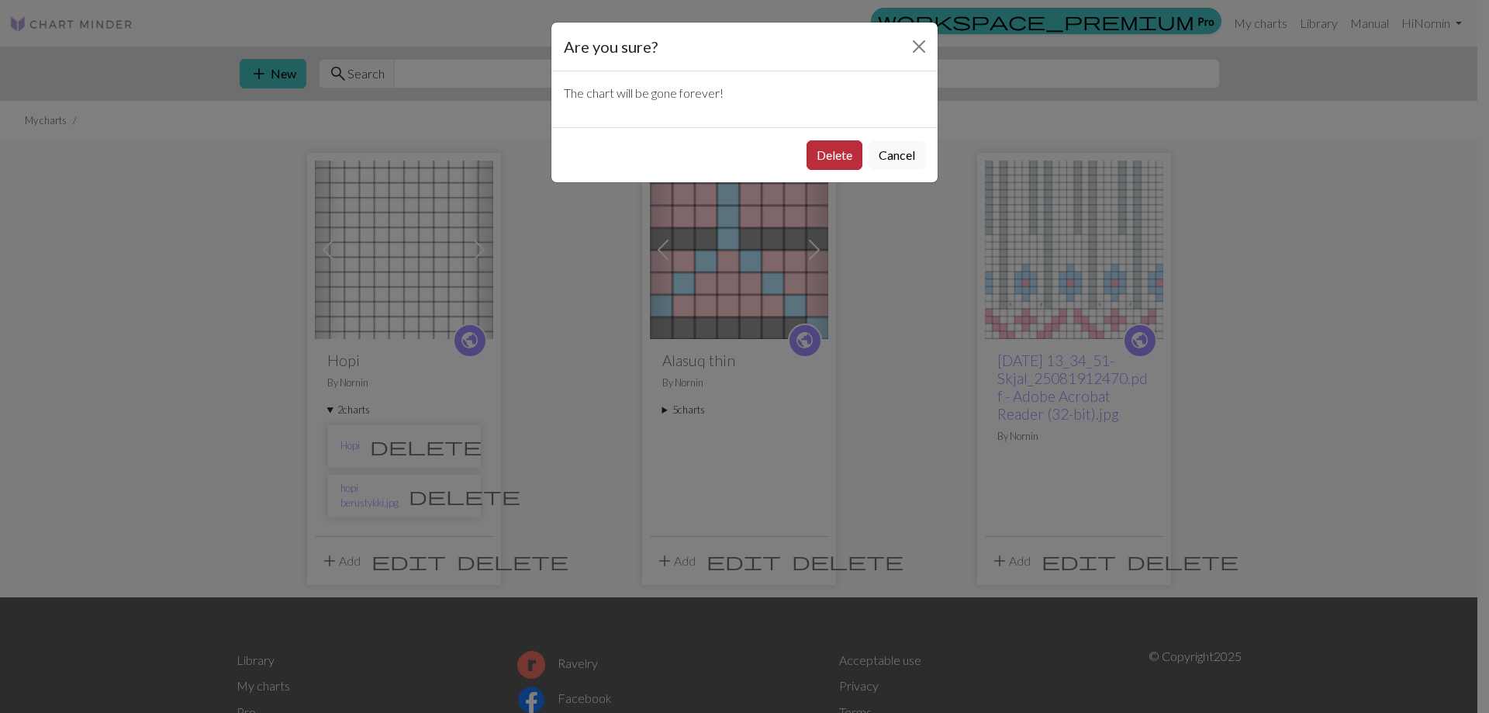
click at [844, 147] on button "Delete" at bounding box center [834, 154] width 56 height 29
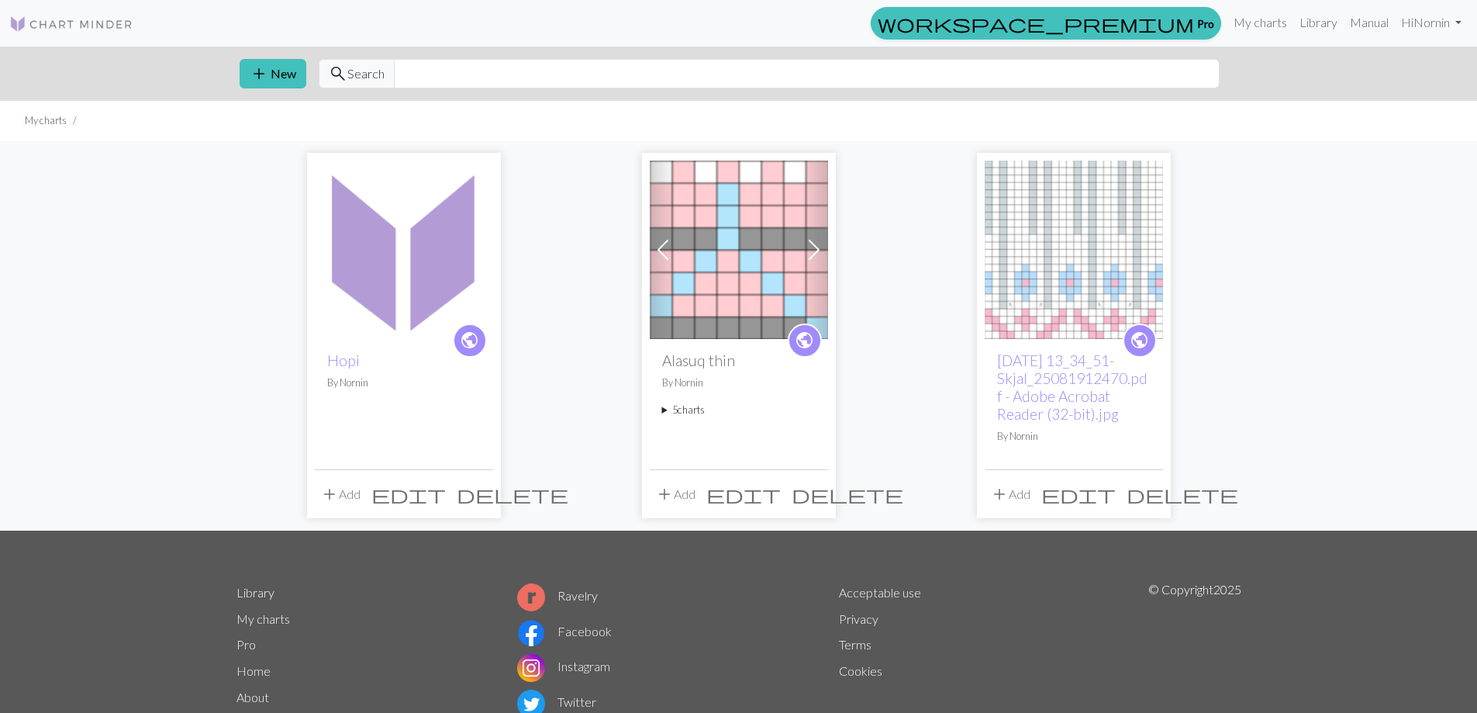
click at [349, 500] on button "add Add" at bounding box center [340, 493] width 51 height 29
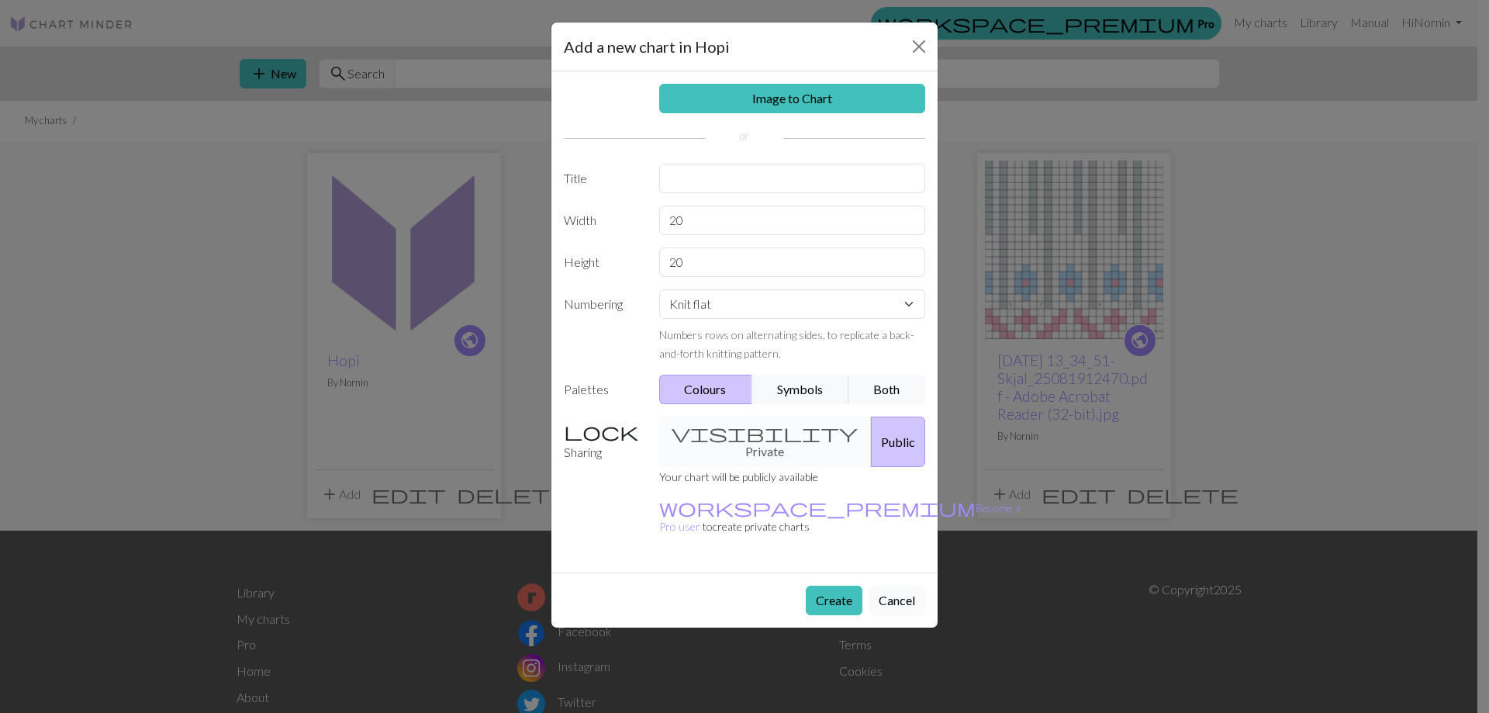
click at [899, 585] on button "Cancel" at bounding box center [897, 599] width 57 height 29
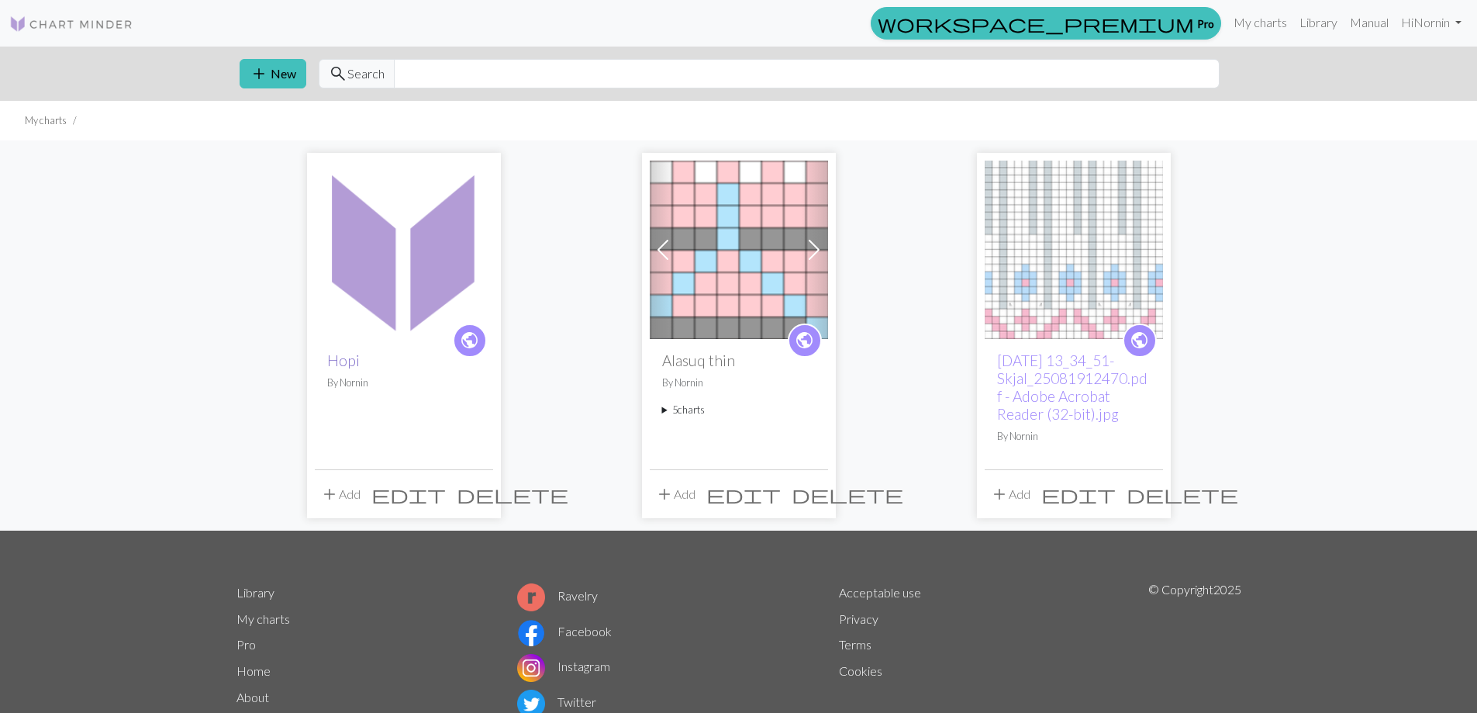
click at [335, 358] on link "Hopi" at bounding box center [343, 360] width 33 height 18
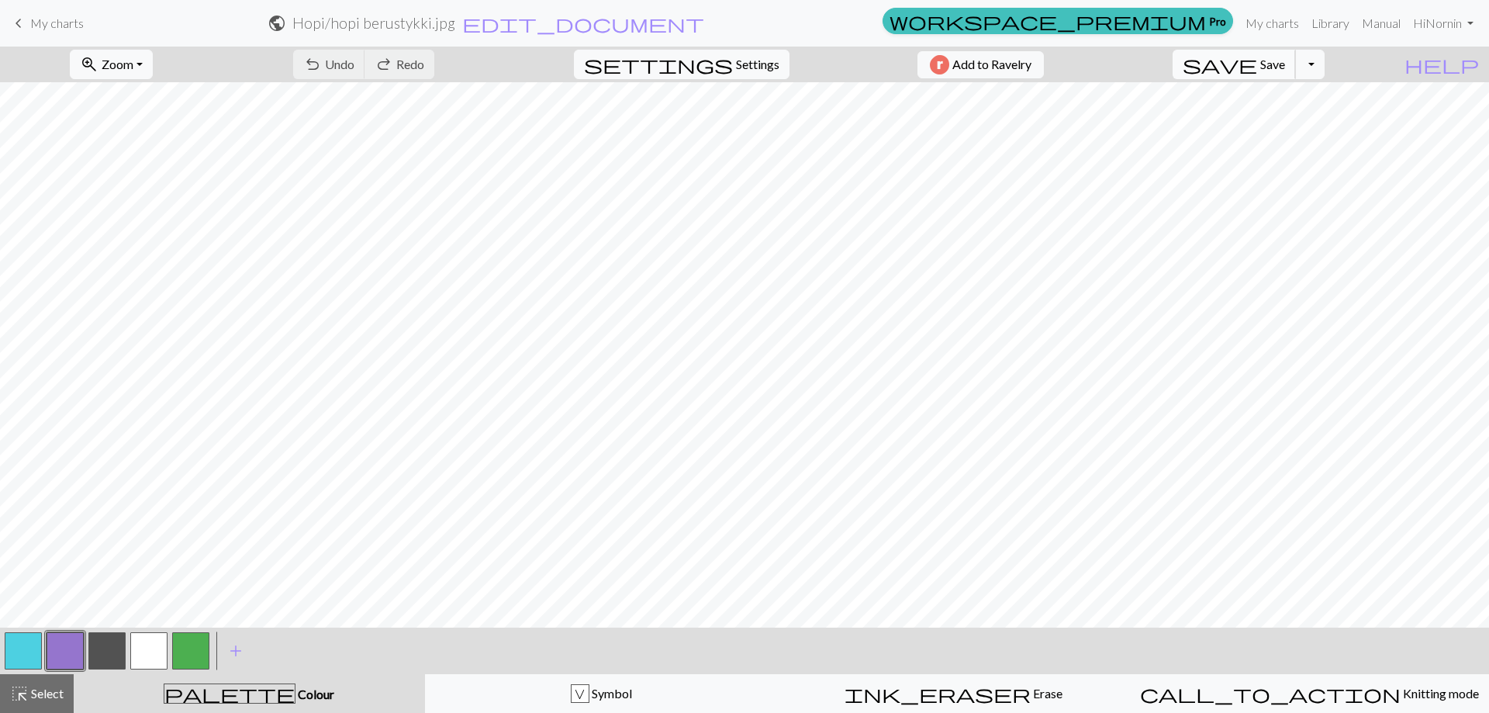
click at [1295, 71] on button "save Save Save" at bounding box center [1233, 64] width 123 height 29
click at [44, 18] on span "My charts" at bounding box center [57, 23] width 54 height 15
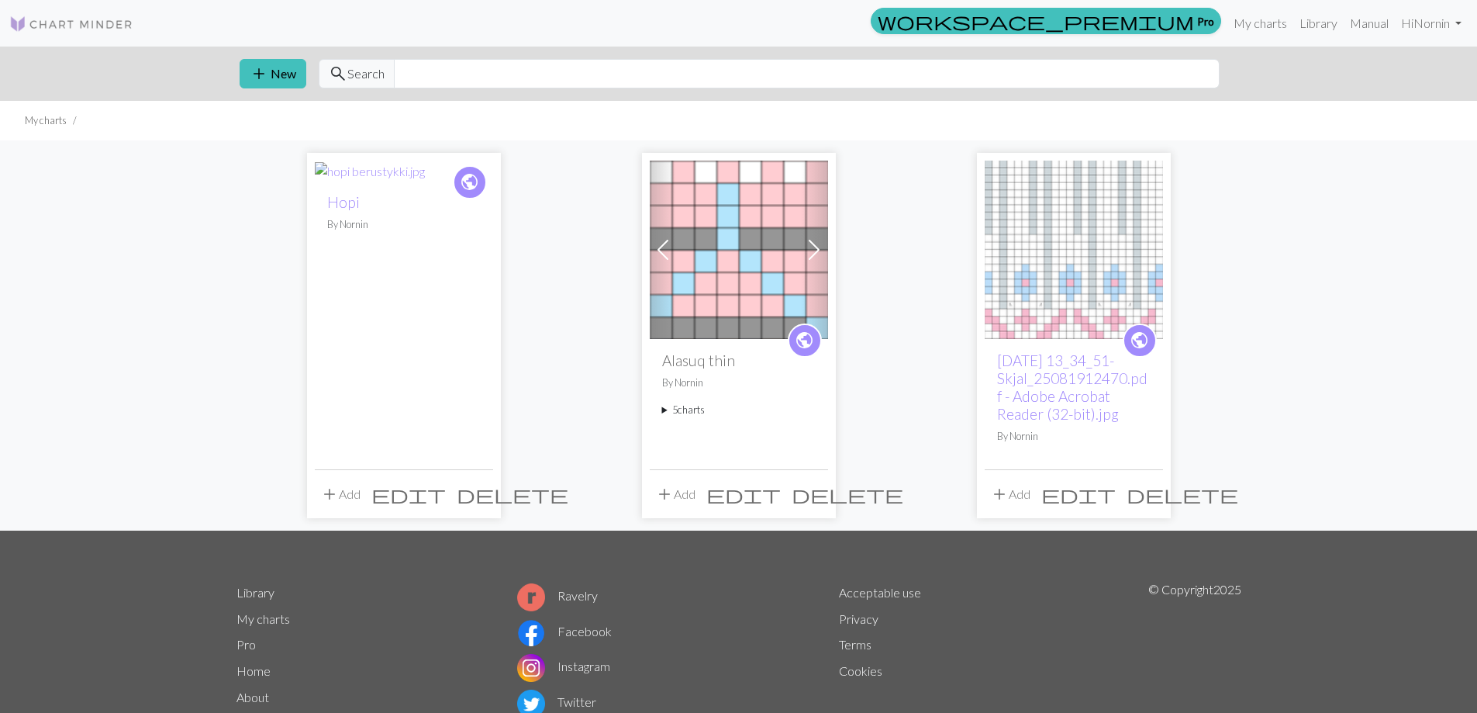
click at [354, 496] on button "add Add" at bounding box center [340, 493] width 51 height 29
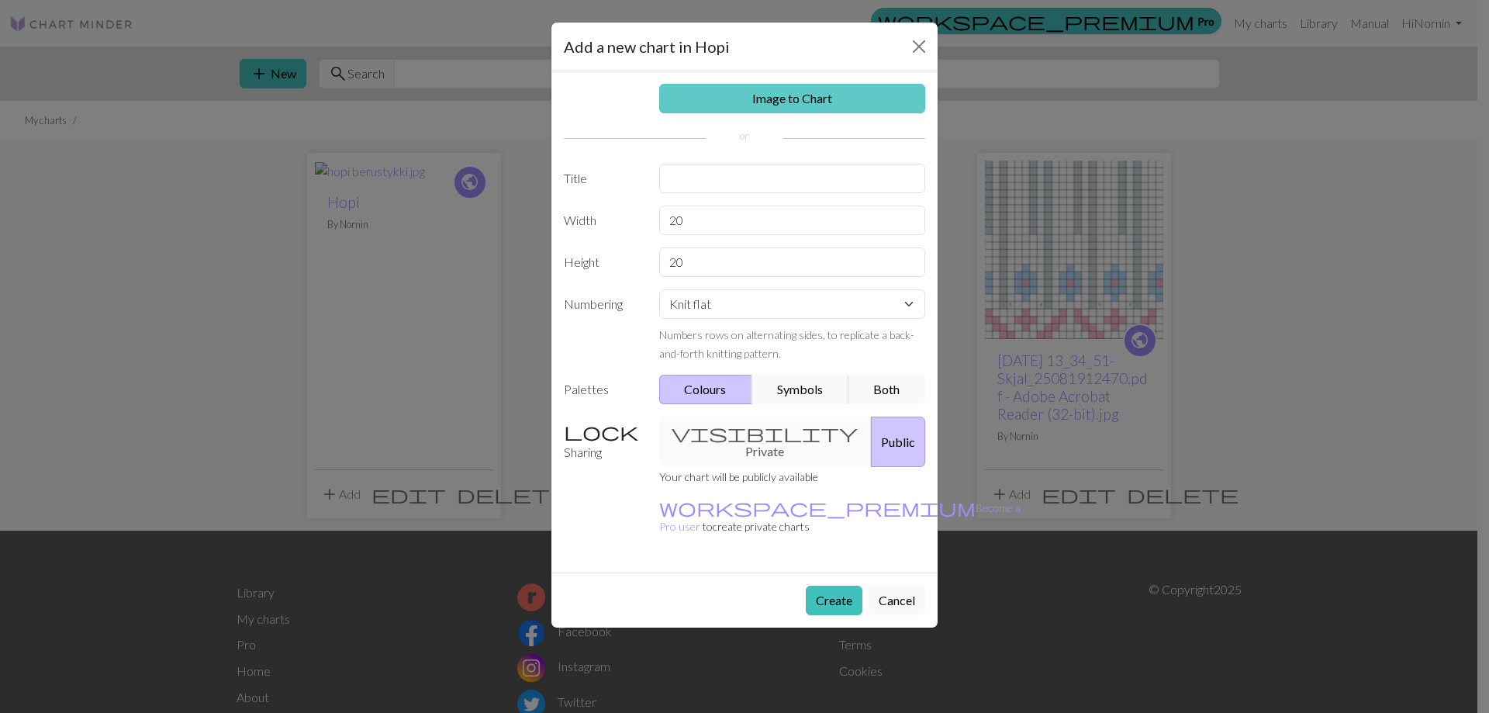
click at [806, 96] on link "Image to Chart" at bounding box center [792, 98] width 267 height 29
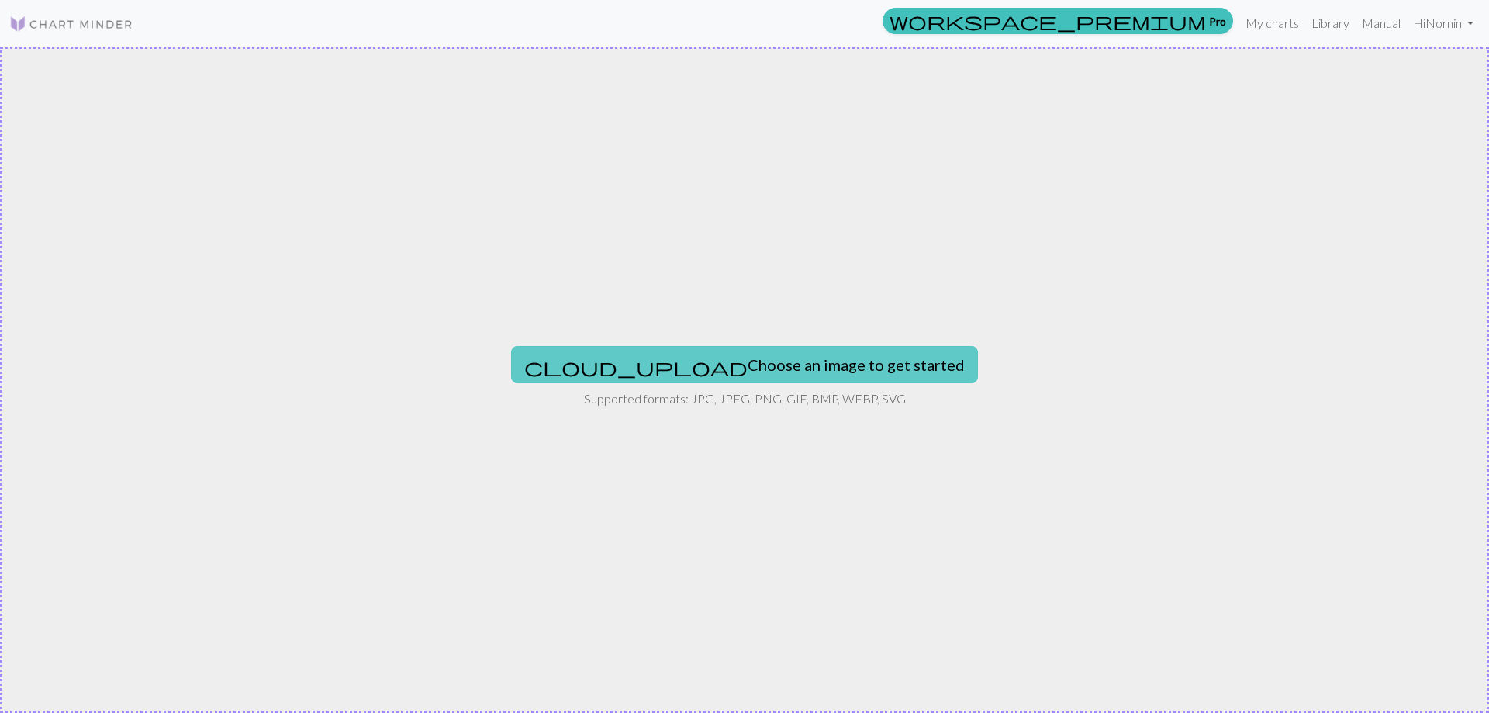
click at [787, 365] on button "cloud_upload Choose an image to get started" at bounding box center [744, 364] width 467 height 37
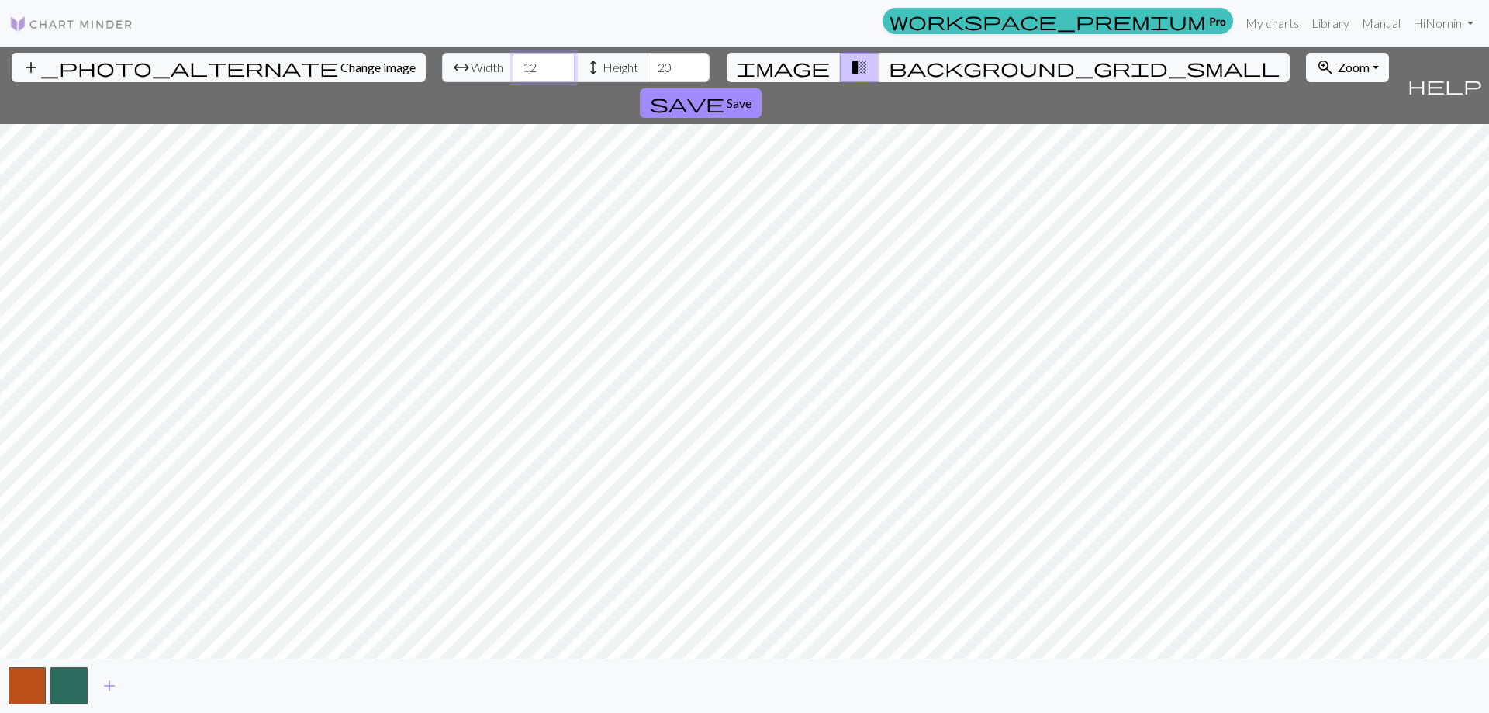
click at [513, 61] on input "12" at bounding box center [544, 67] width 62 height 29
click at [513, 71] on input "11" at bounding box center [544, 67] width 62 height 29
click at [513, 71] on input "10" at bounding box center [544, 67] width 62 height 29
click at [513, 71] on input "9" at bounding box center [544, 67] width 62 height 29
click at [513, 71] on input "8" at bounding box center [544, 67] width 62 height 29
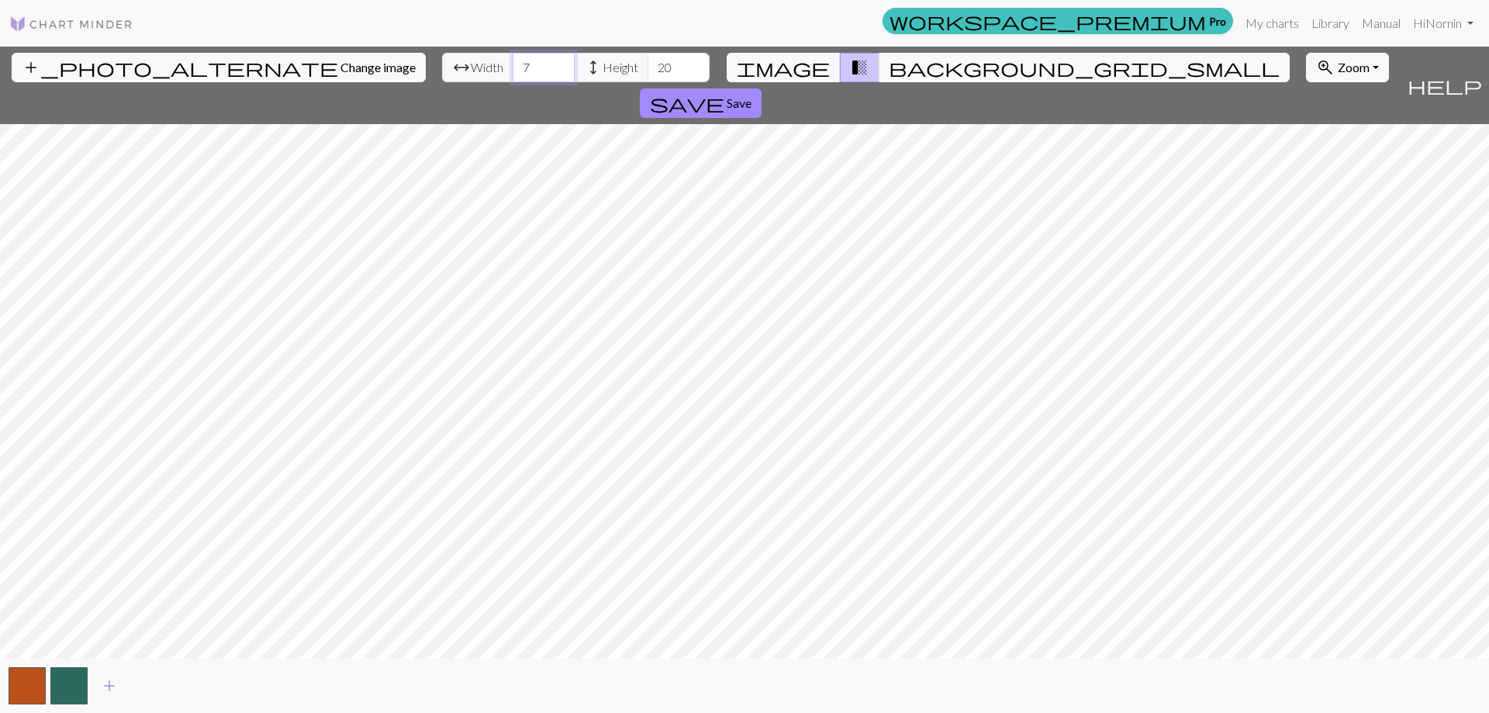
click at [513, 71] on input "7" at bounding box center [544, 67] width 62 height 29
type input "6"
click at [513, 71] on input "6" at bounding box center [544, 67] width 62 height 29
click at [648, 69] on input "19" at bounding box center [679, 67] width 62 height 29
click at [648, 70] on input "18" at bounding box center [679, 67] width 62 height 29
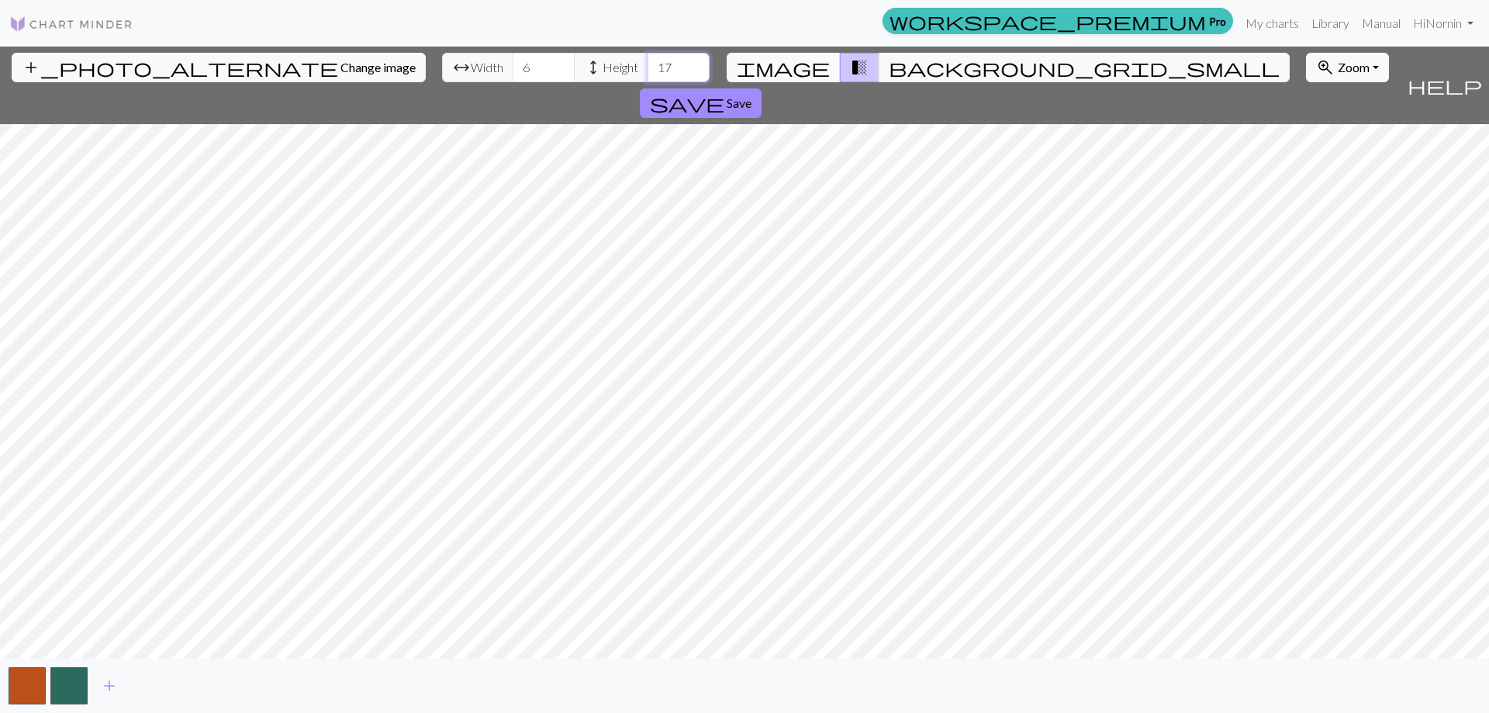
click at [648, 70] on input "17" at bounding box center [679, 67] width 62 height 29
click at [648, 70] on input "16" at bounding box center [679, 67] width 62 height 29
click at [648, 70] on input "15" at bounding box center [679, 67] width 62 height 29
click at [648, 70] on input "14" at bounding box center [679, 67] width 62 height 29
type input "13"
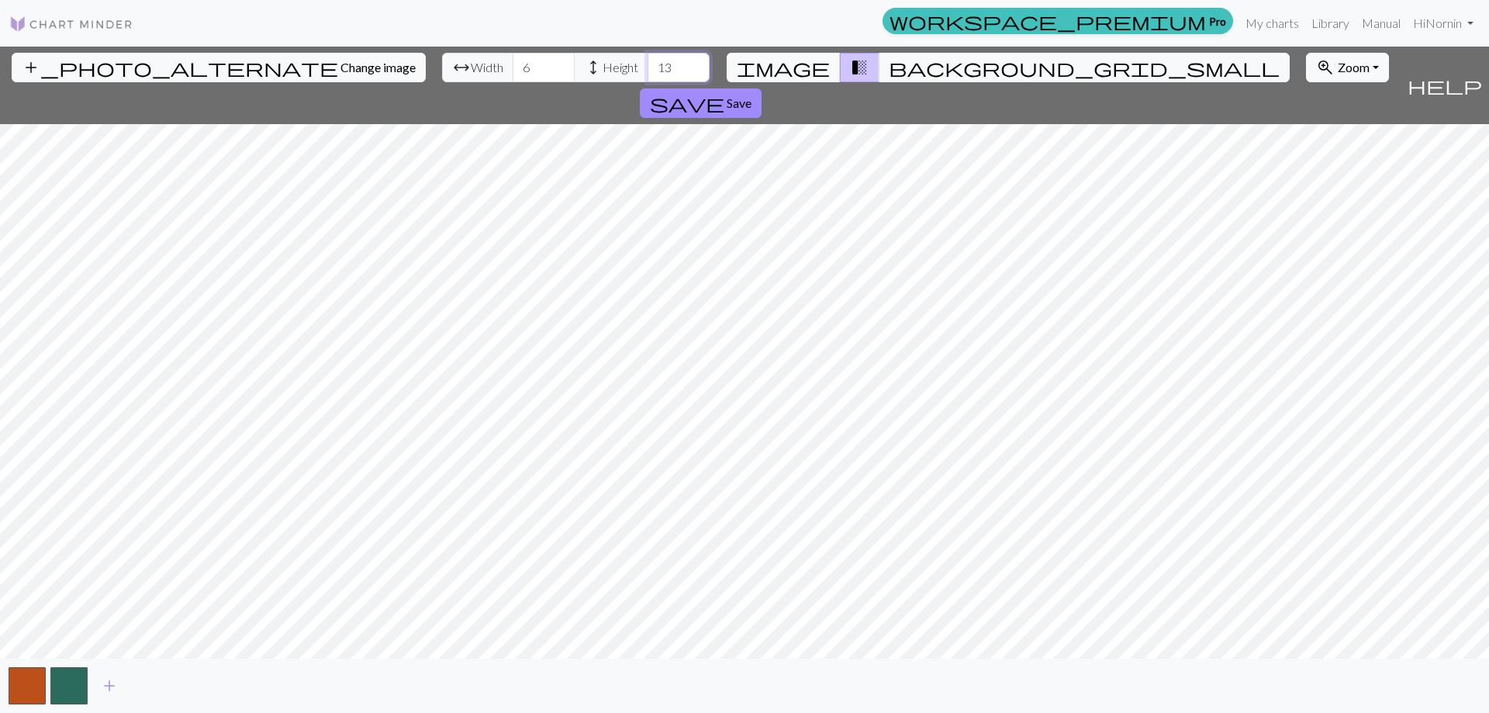
click at [648, 70] on input "13" at bounding box center [679, 67] width 62 height 29
click at [114, 690] on span "add" at bounding box center [109, 686] width 19 height 22
click at [114, 690] on button "button" at bounding box center [110, 685] width 37 height 37
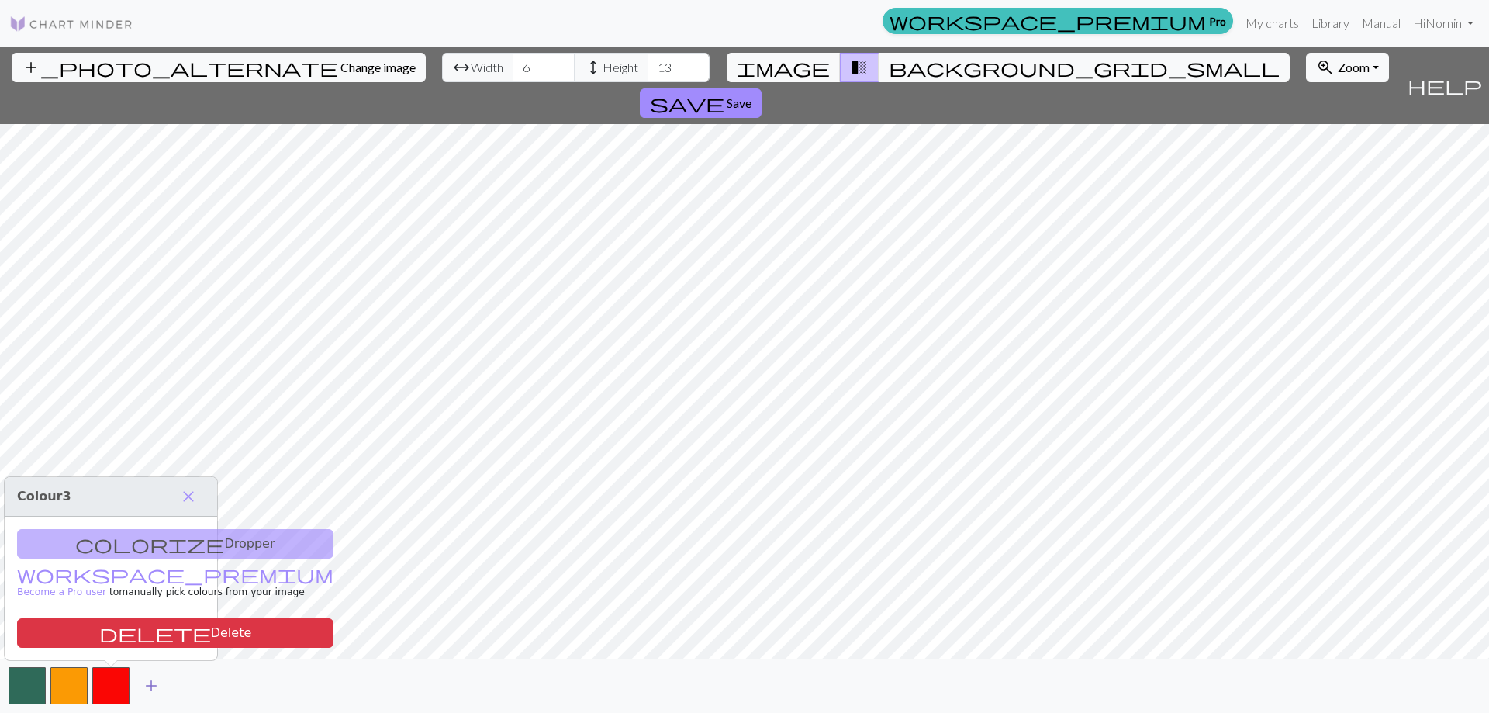
click at [151, 691] on span "add" at bounding box center [151, 686] width 19 height 22
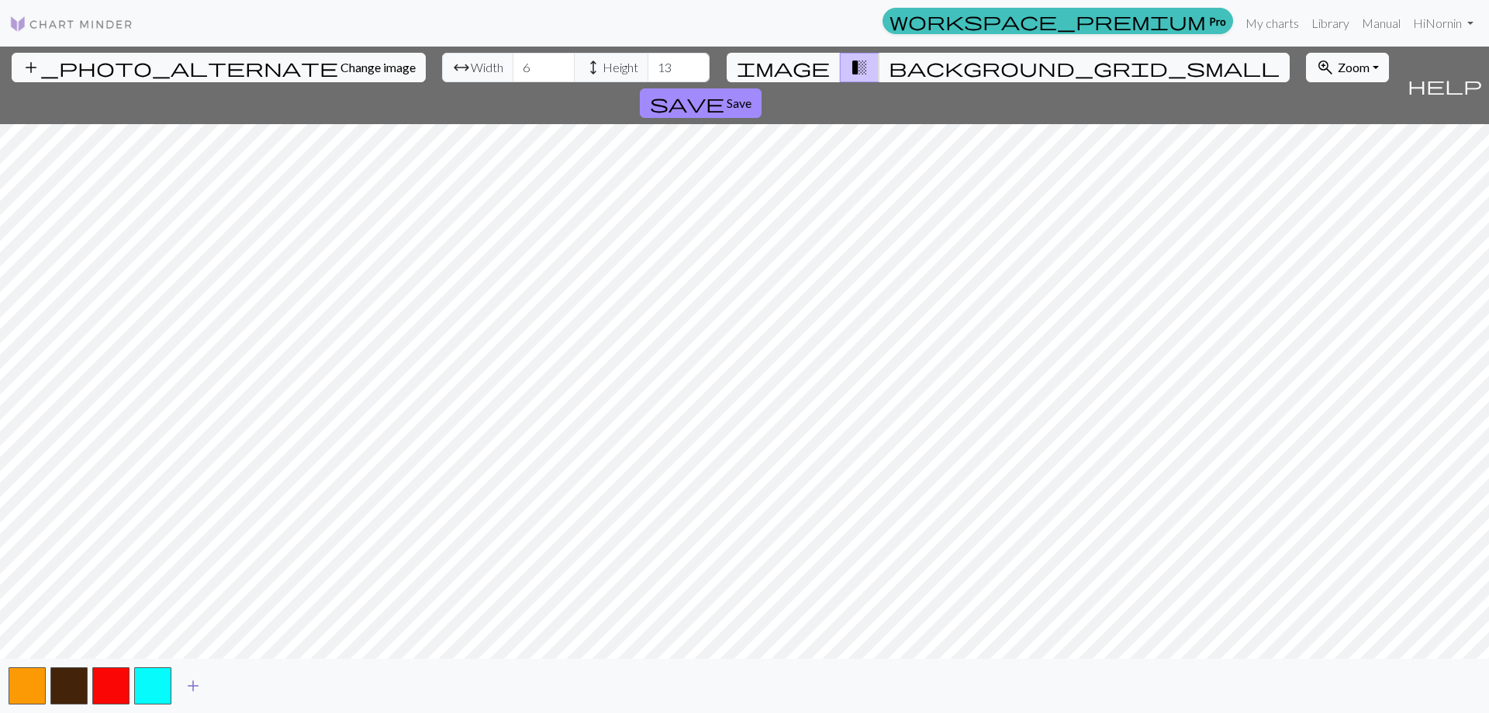
click at [191, 689] on span "add" at bounding box center [193, 686] width 19 height 22
click at [231, 683] on span "add" at bounding box center [235, 686] width 19 height 22
click at [277, 692] on span "add" at bounding box center [277, 686] width 19 height 22
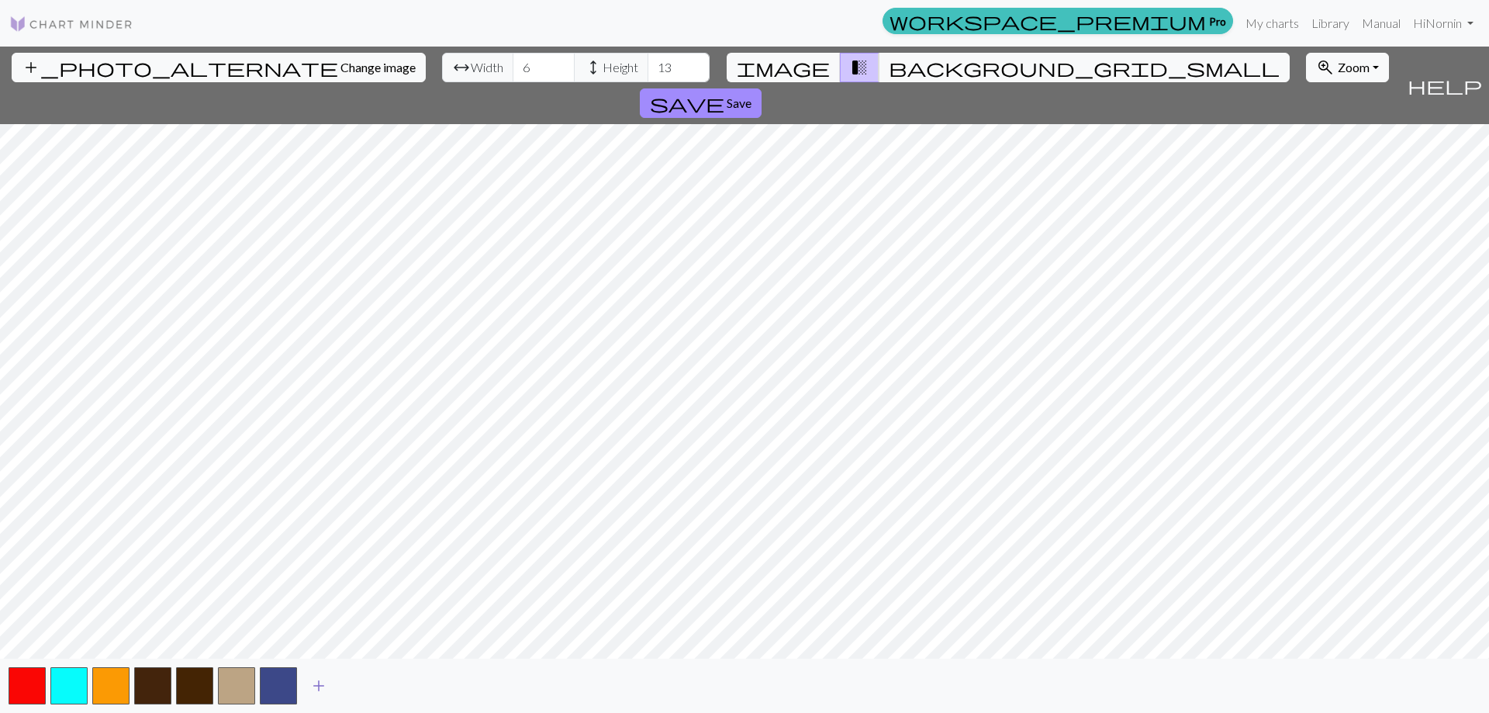
click at [326, 688] on span "add" at bounding box center [318, 686] width 19 height 22
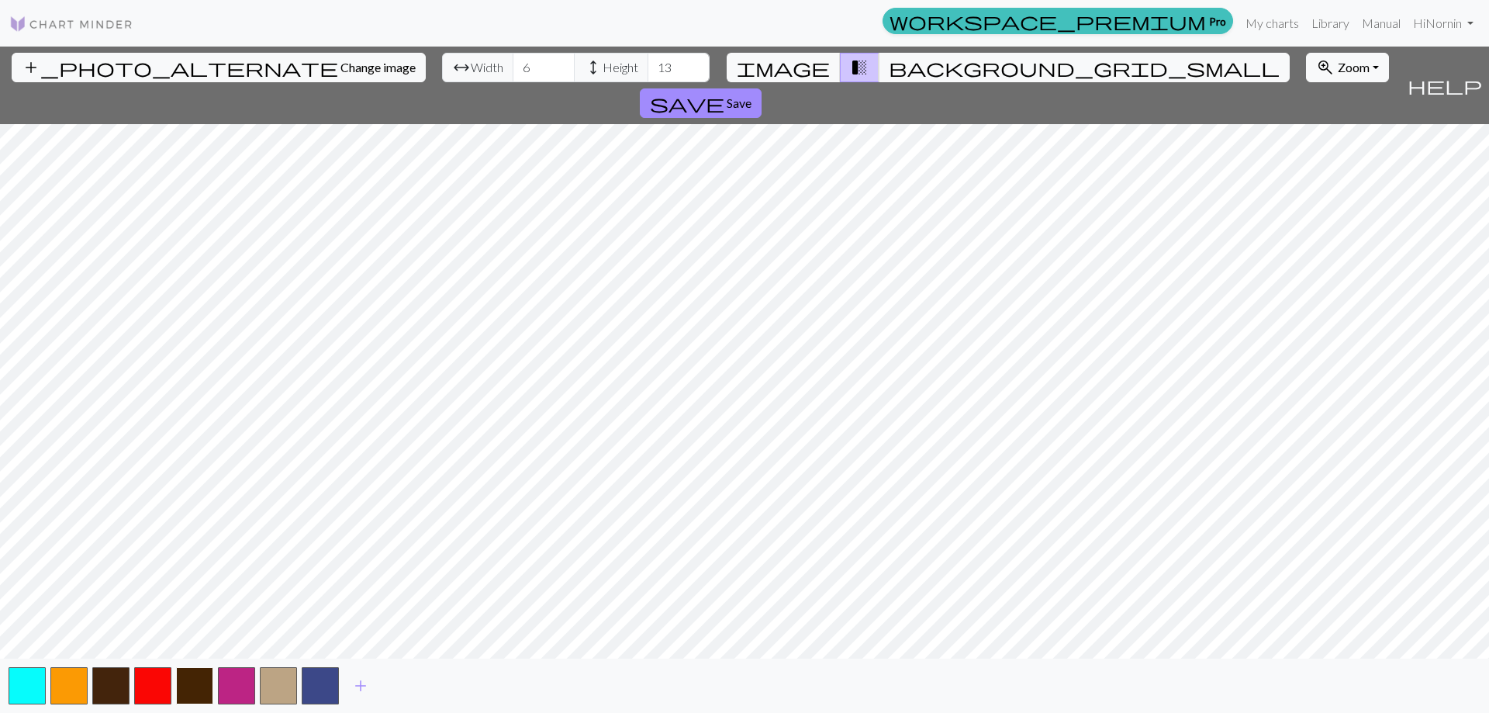
click at [199, 685] on button "button" at bounding box center [194, 685] width 37 height 37
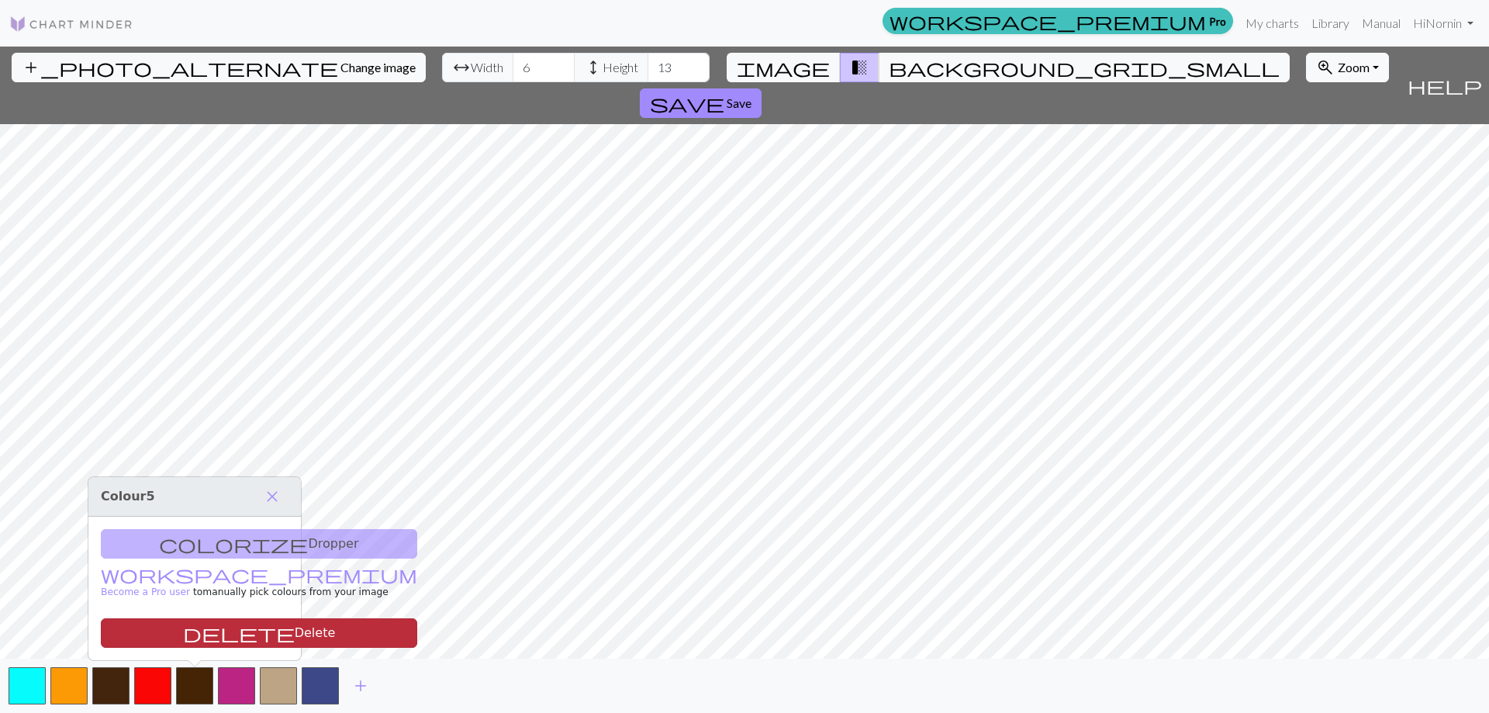
click at [214, 635] on button "delete Delete" at bounding box center [259, 632] width 316 height 29
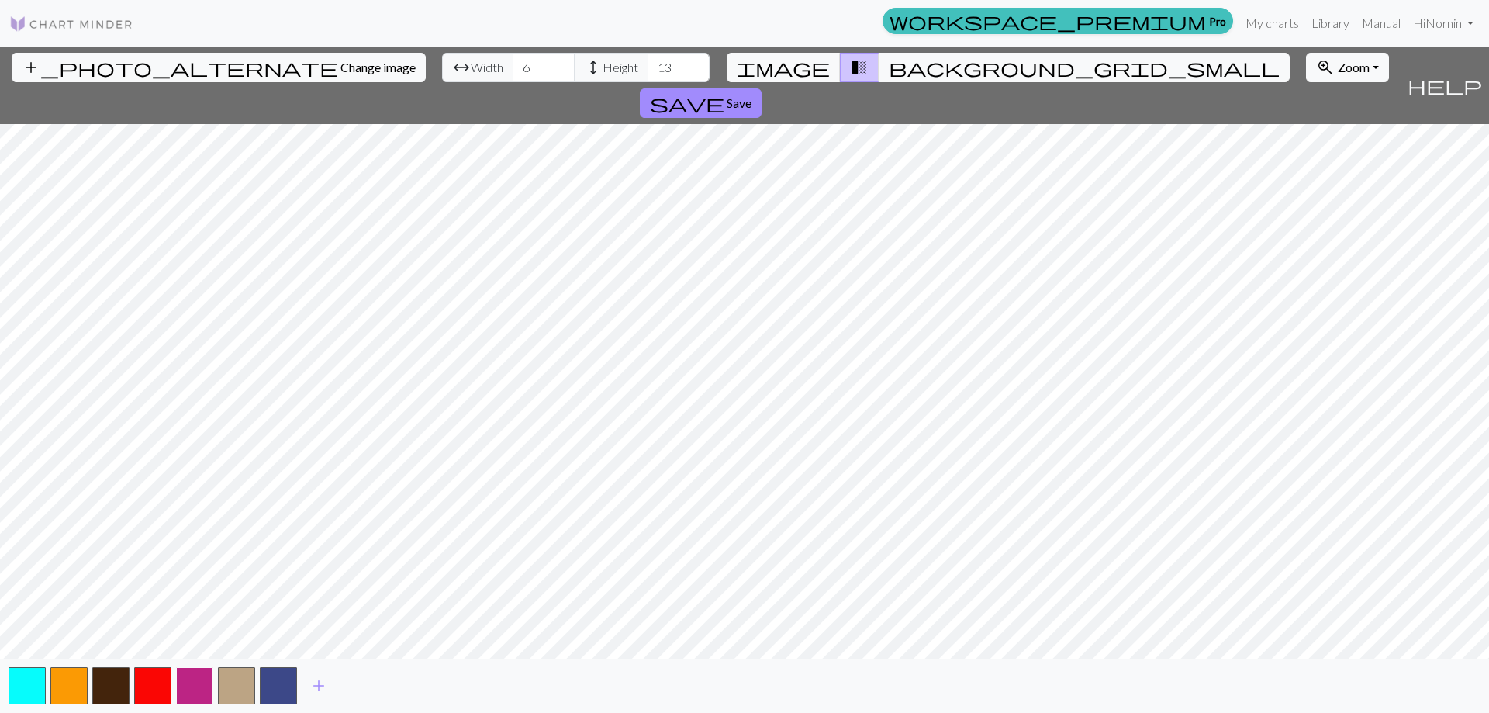
click at [199, 683] on button "button" at bounding box center [194, 685] width 37 height 37
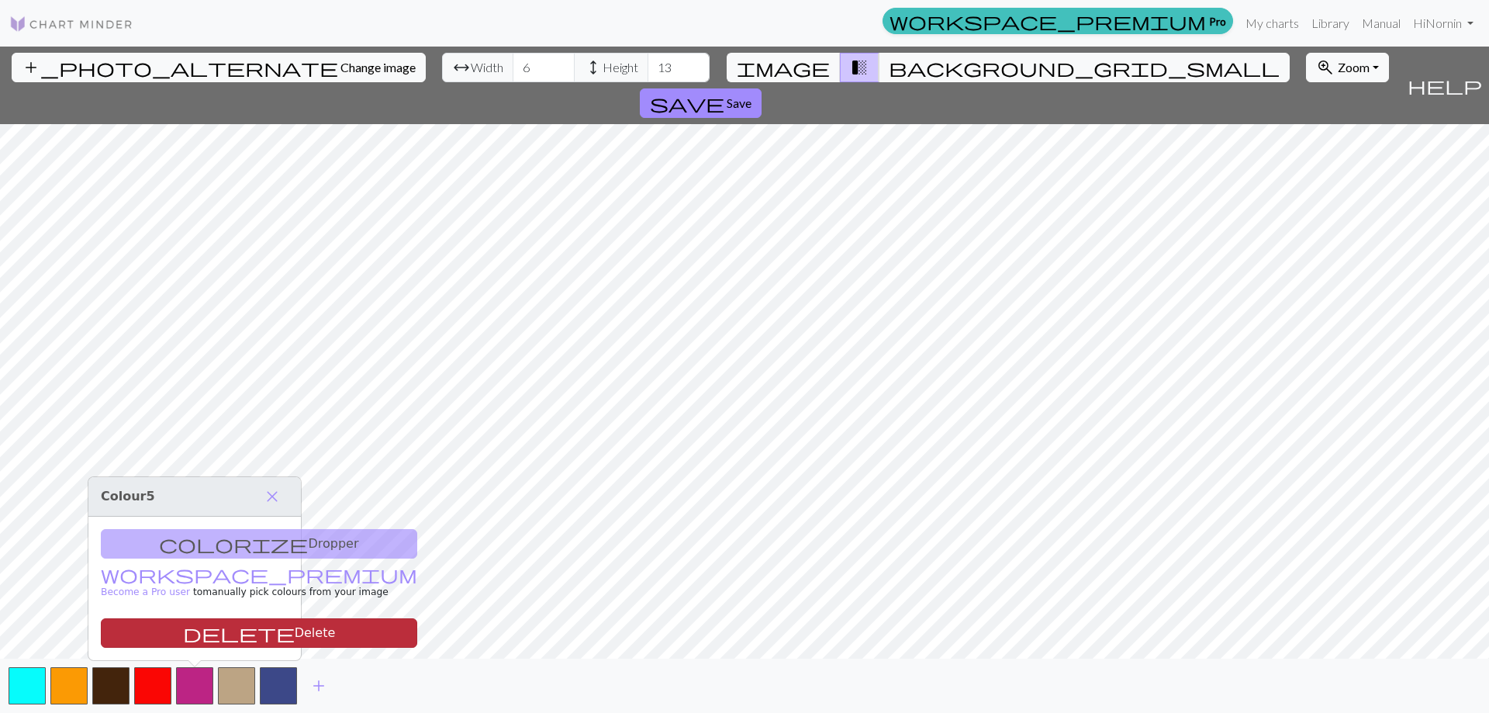
click at [216, 633] on button "delete Delete" at bounding box center [259, 632] width 316 height 29
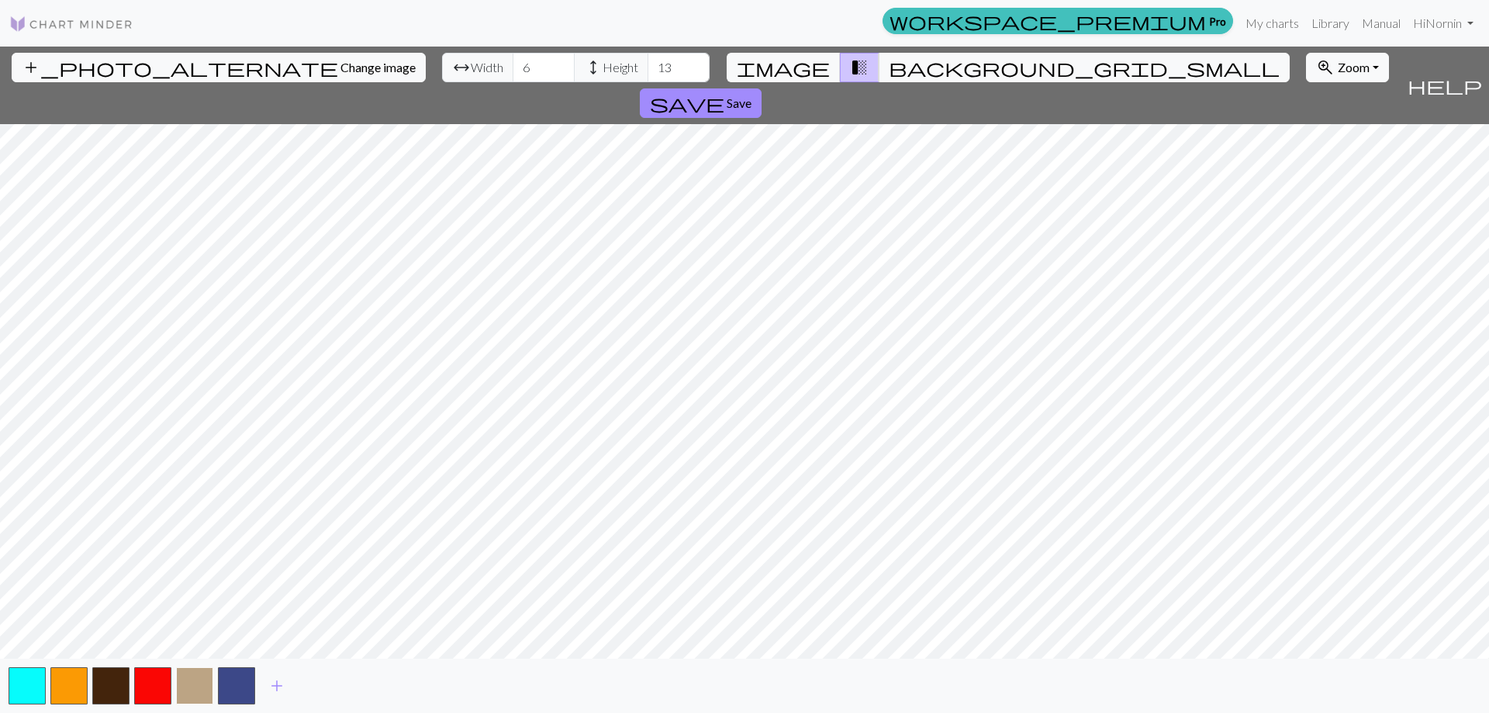
click at [201, 689] on button "button" at bounding box center [194, 685] width 37 height 37
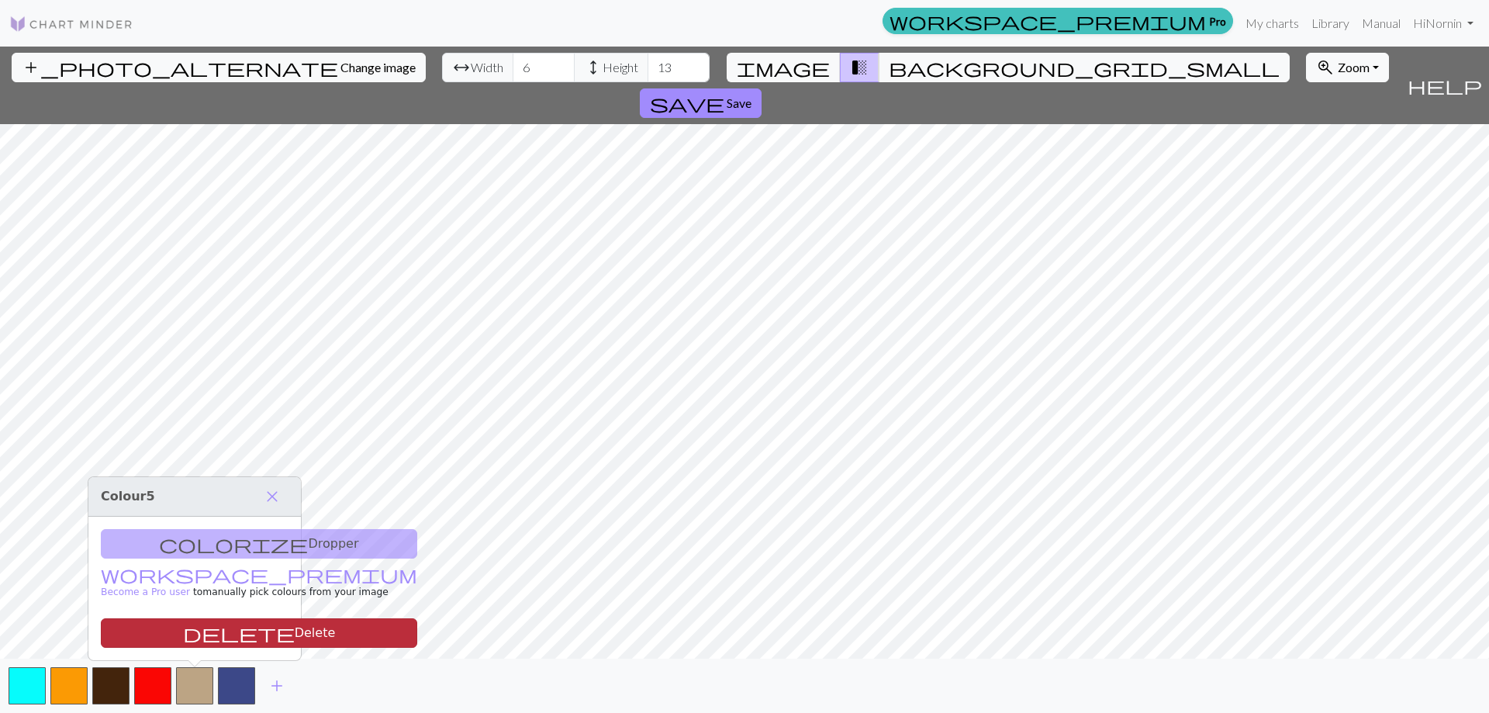
click at [241, 629] on button "delete Delete" at bounding box center [259, 632] width 316 height 29
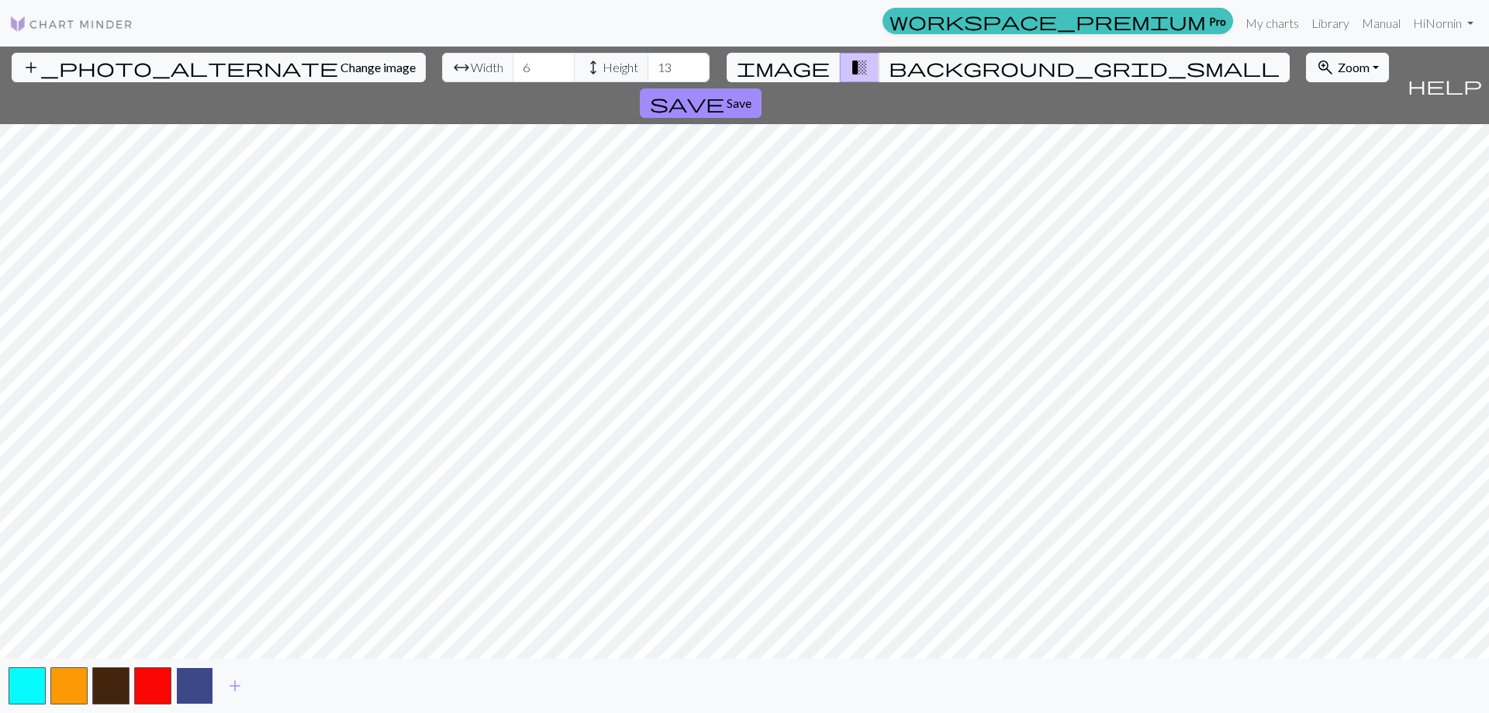
click at [195, 689] on button "button" at bounding box center [194, 685] width 37 height 37
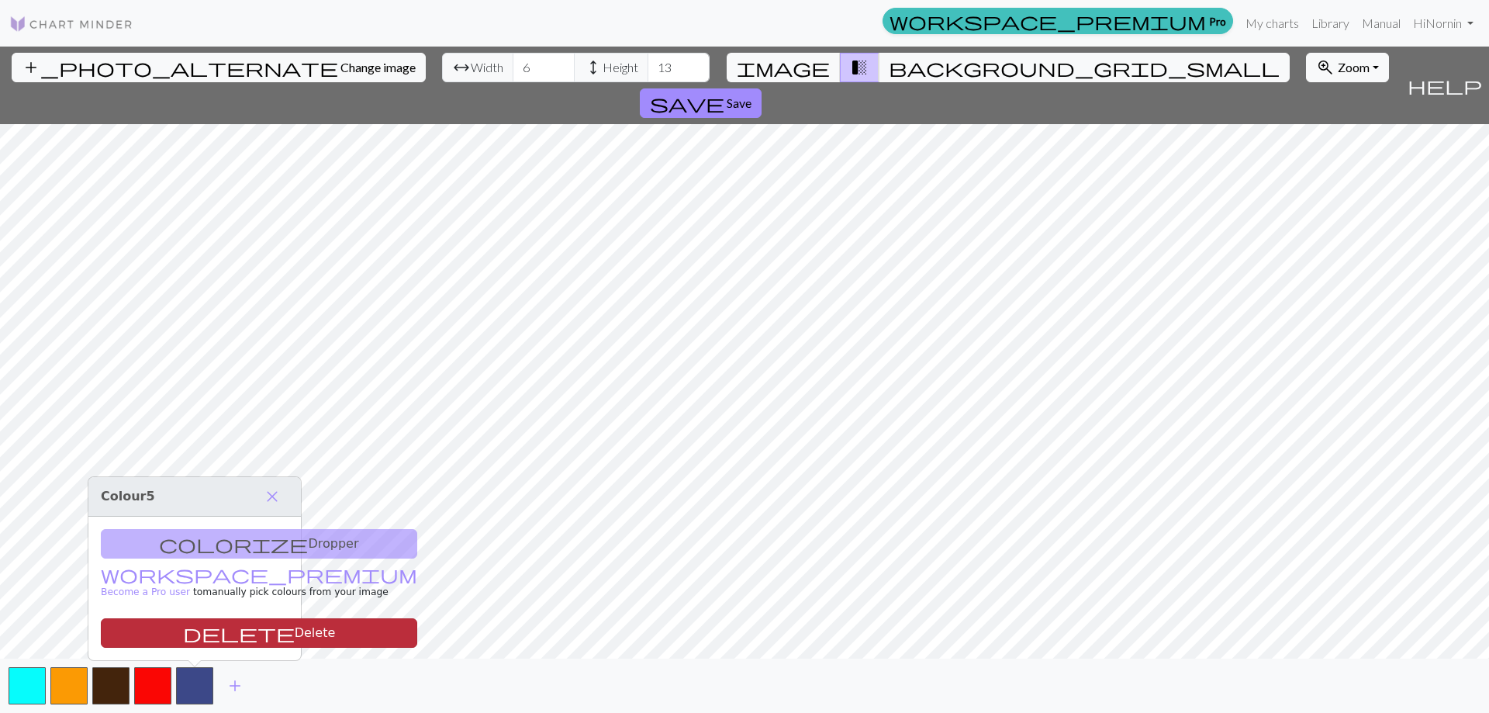
click at [219, 634] on button "delete Delete" at bounding box center [259, 632] width 316 height 29
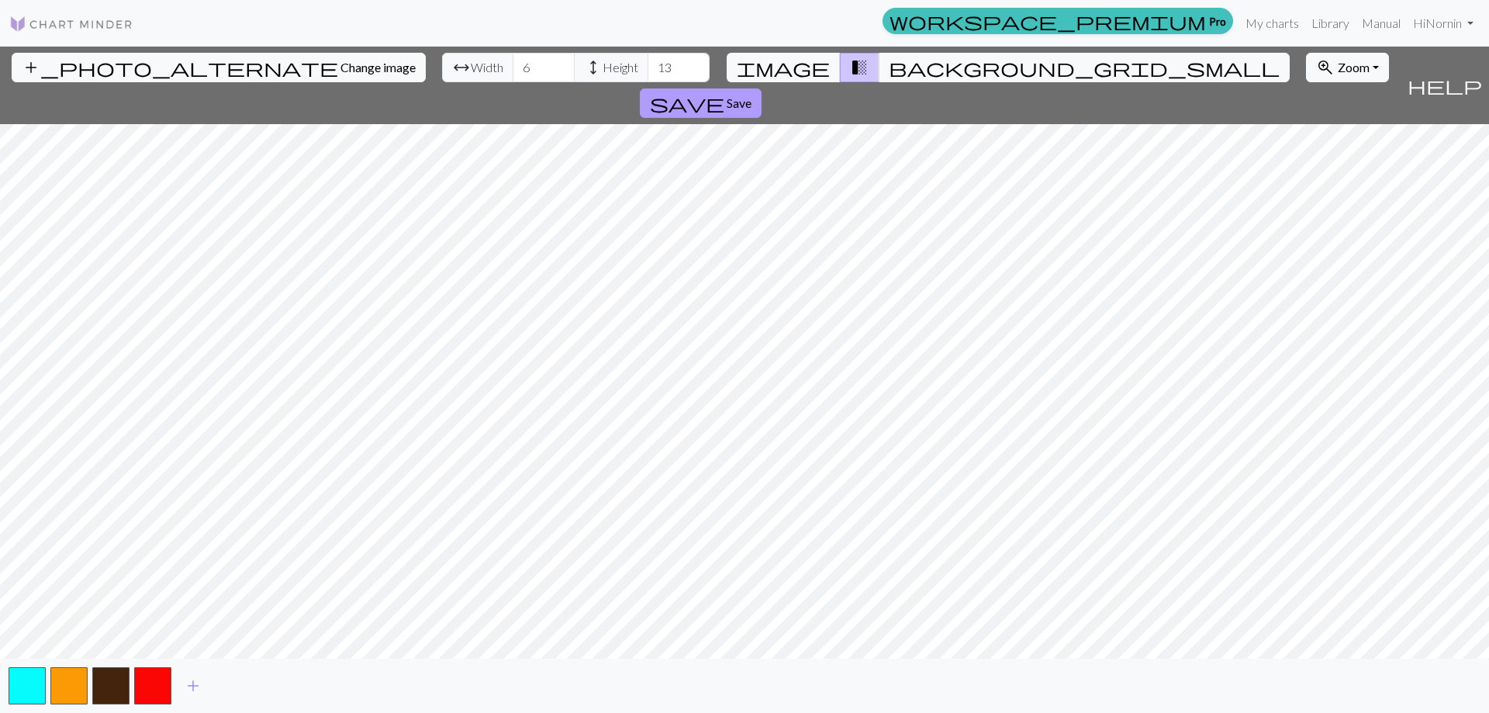
click at [724, 92] on span "save" at bounding box center [687, 103] width 74 height 22
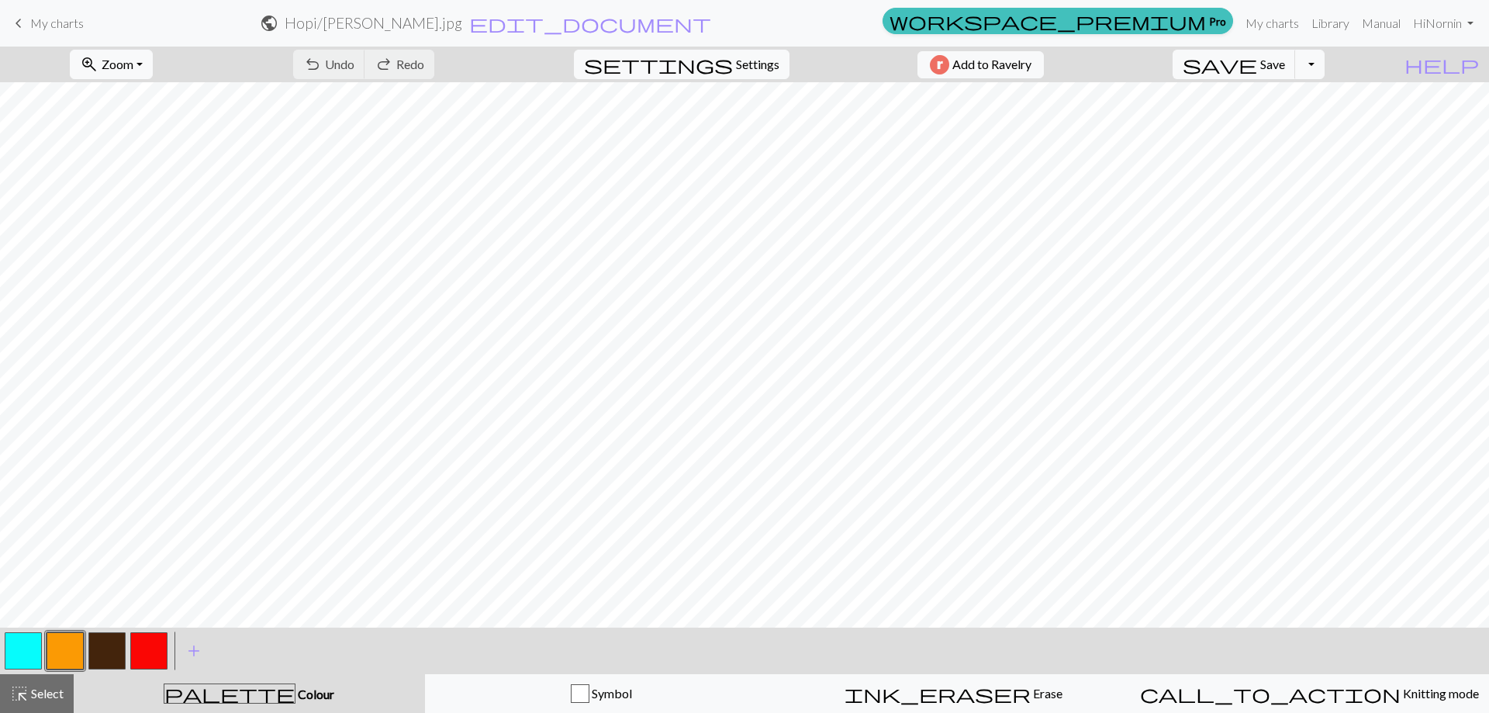
click at [105, 660] on button "button" at bounding box center [106, 650] width 37 height 37
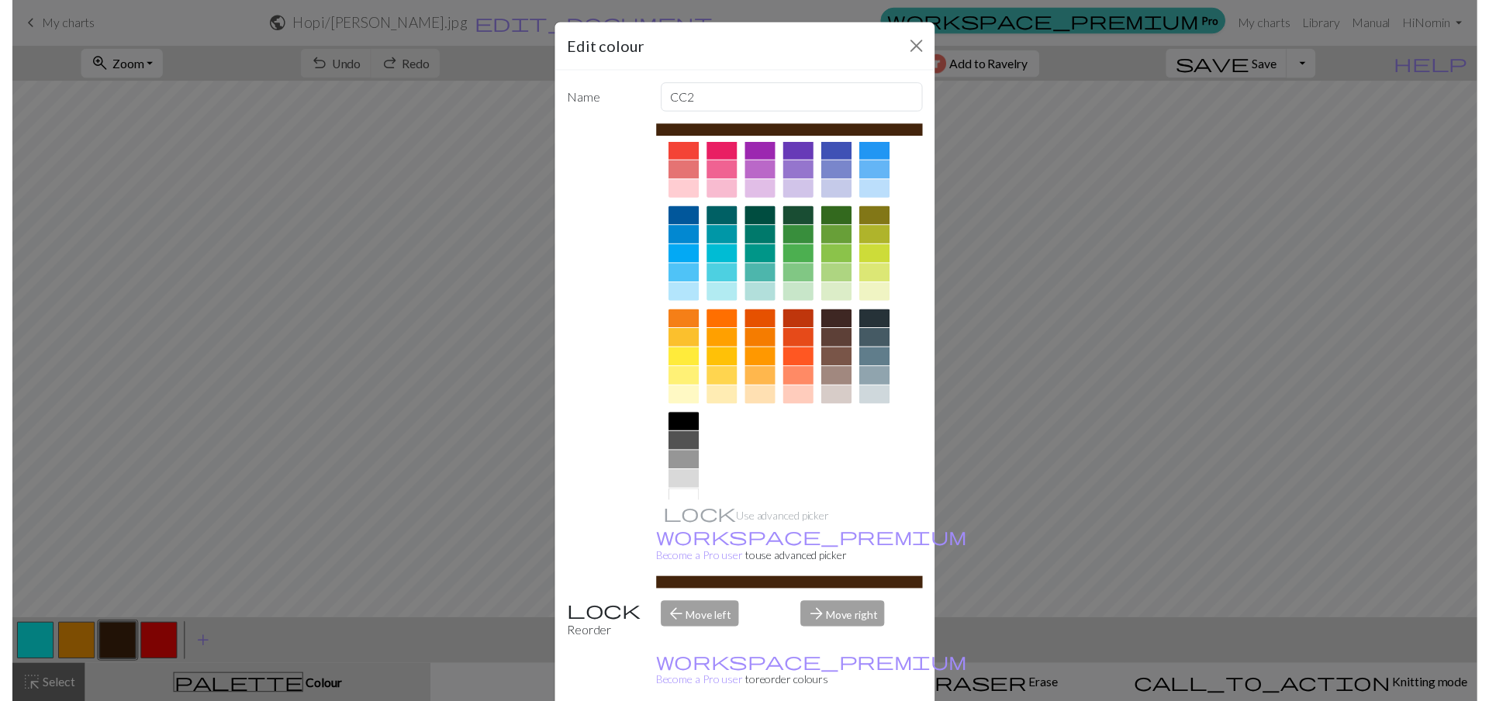
scroll to position [77, 0]
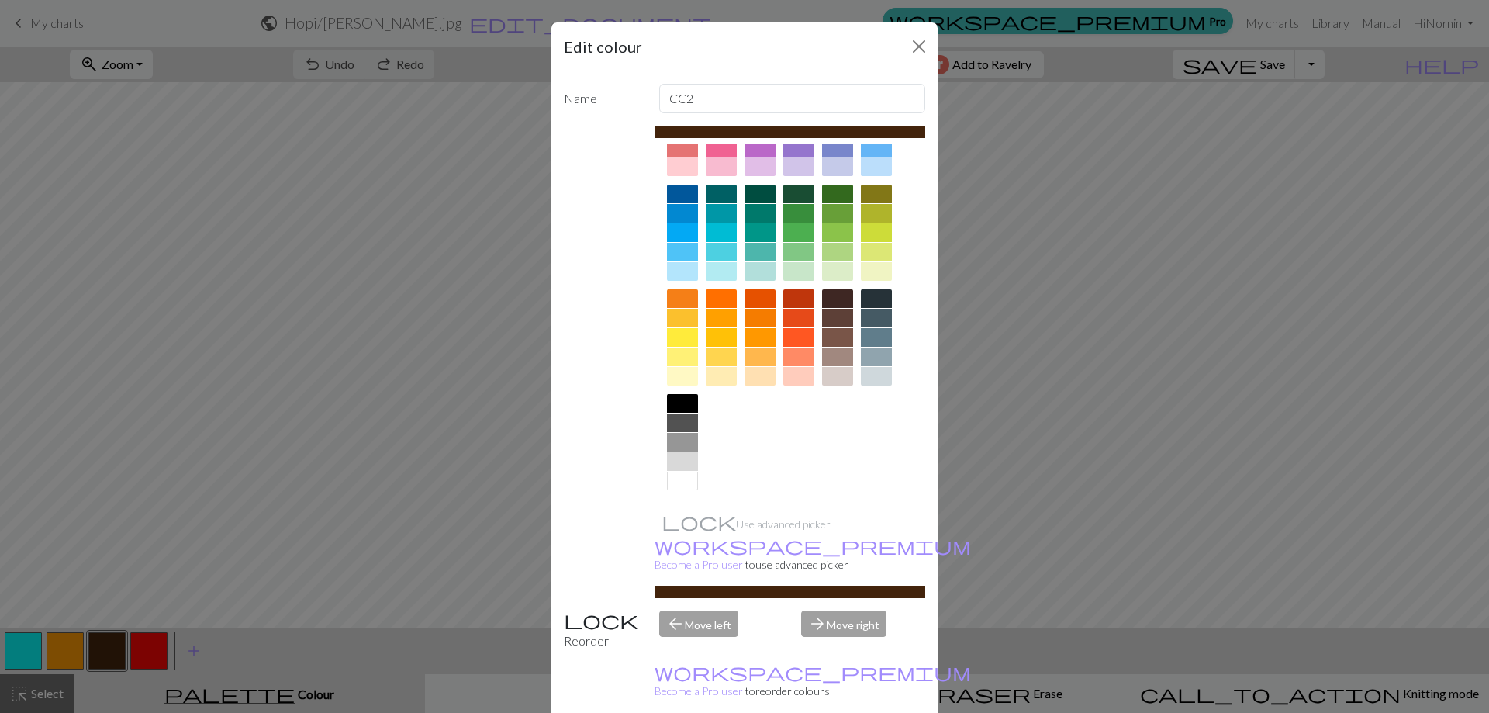
click at [679, 425] on div at bounding box center [682, 422] width 31 height 19
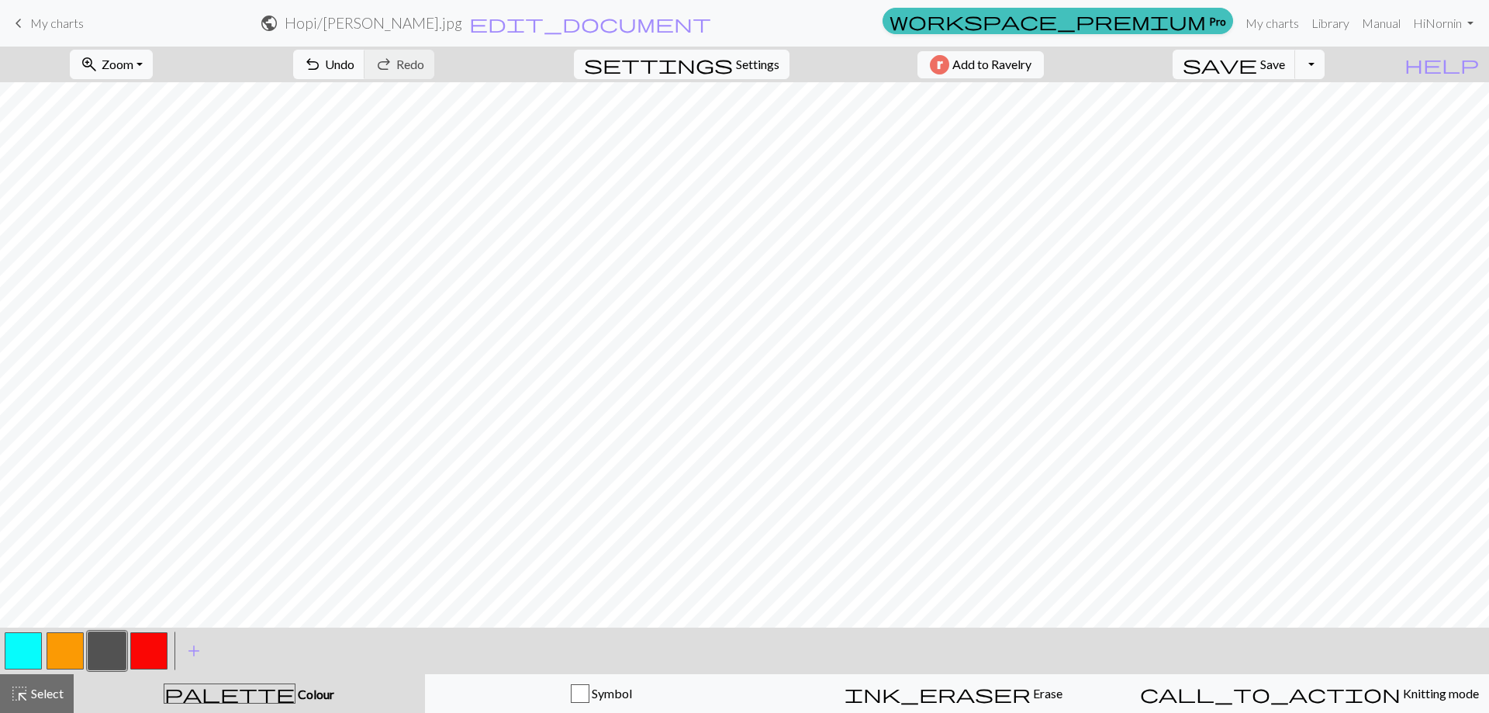
click at [66, 651] on button "button" at bounding box center [65, 650] width 37 height 37
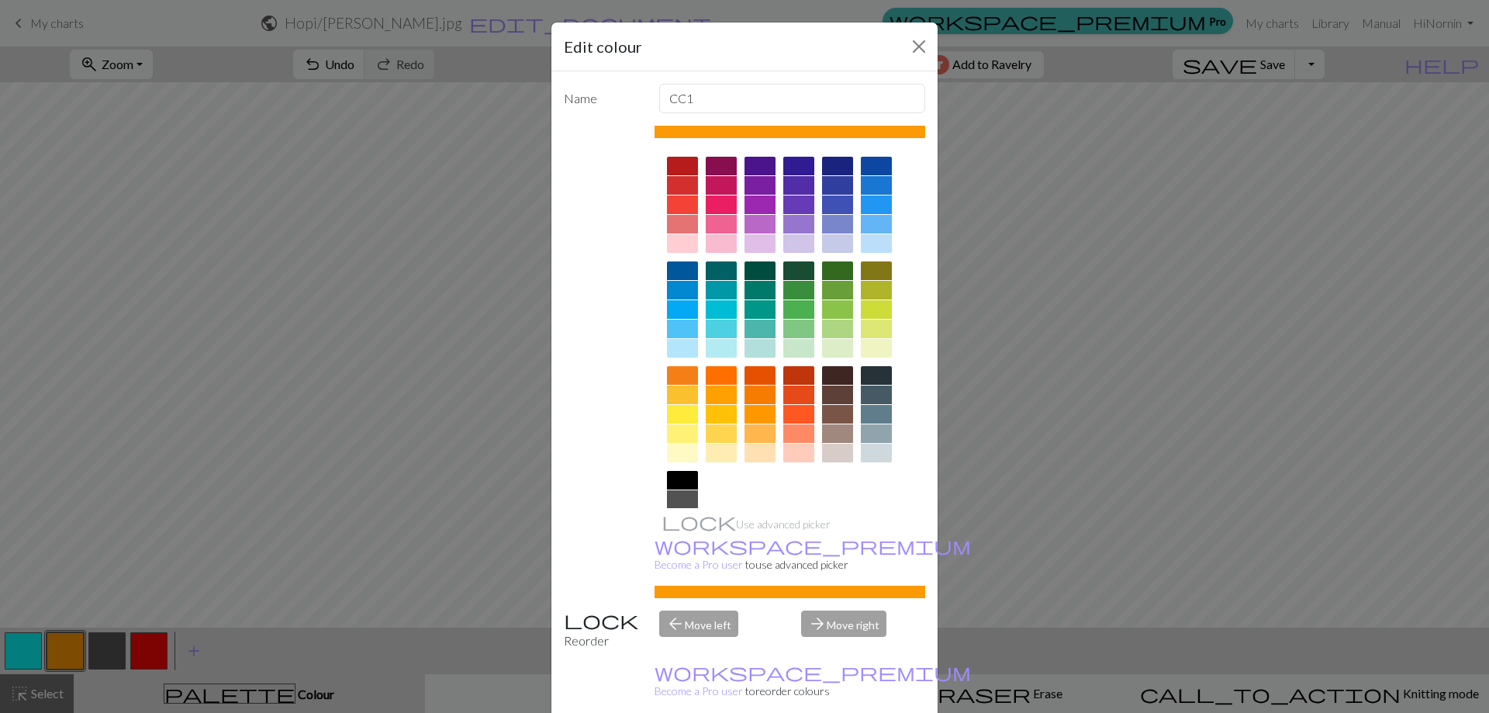
click at [799, 308] on div at bounding box center [798, 309] width 31 height 19
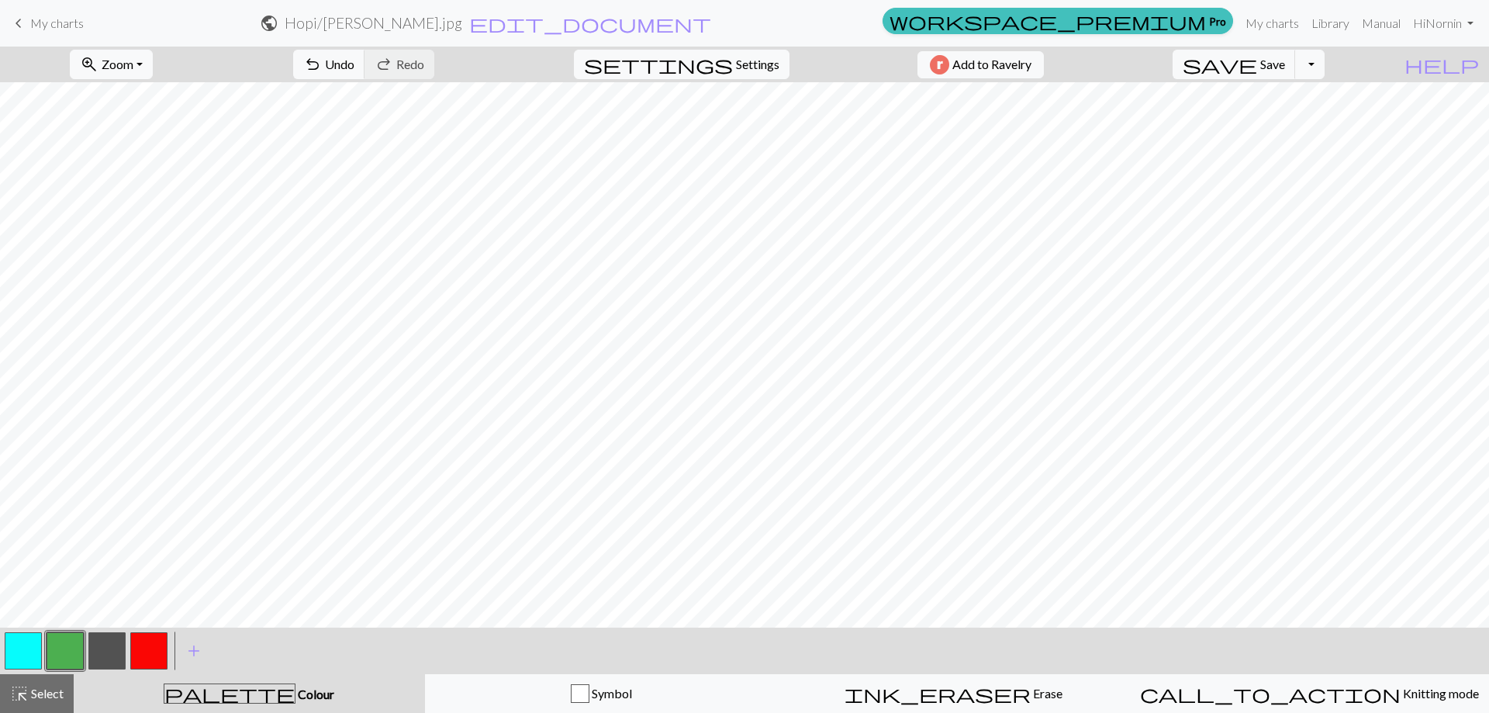
click at [151, 645] on button "button" at bounding box center [148, 650] width 37 height 37
click at [17, 653] on button "button" at bounding box center [23, 650] width 37 height 37
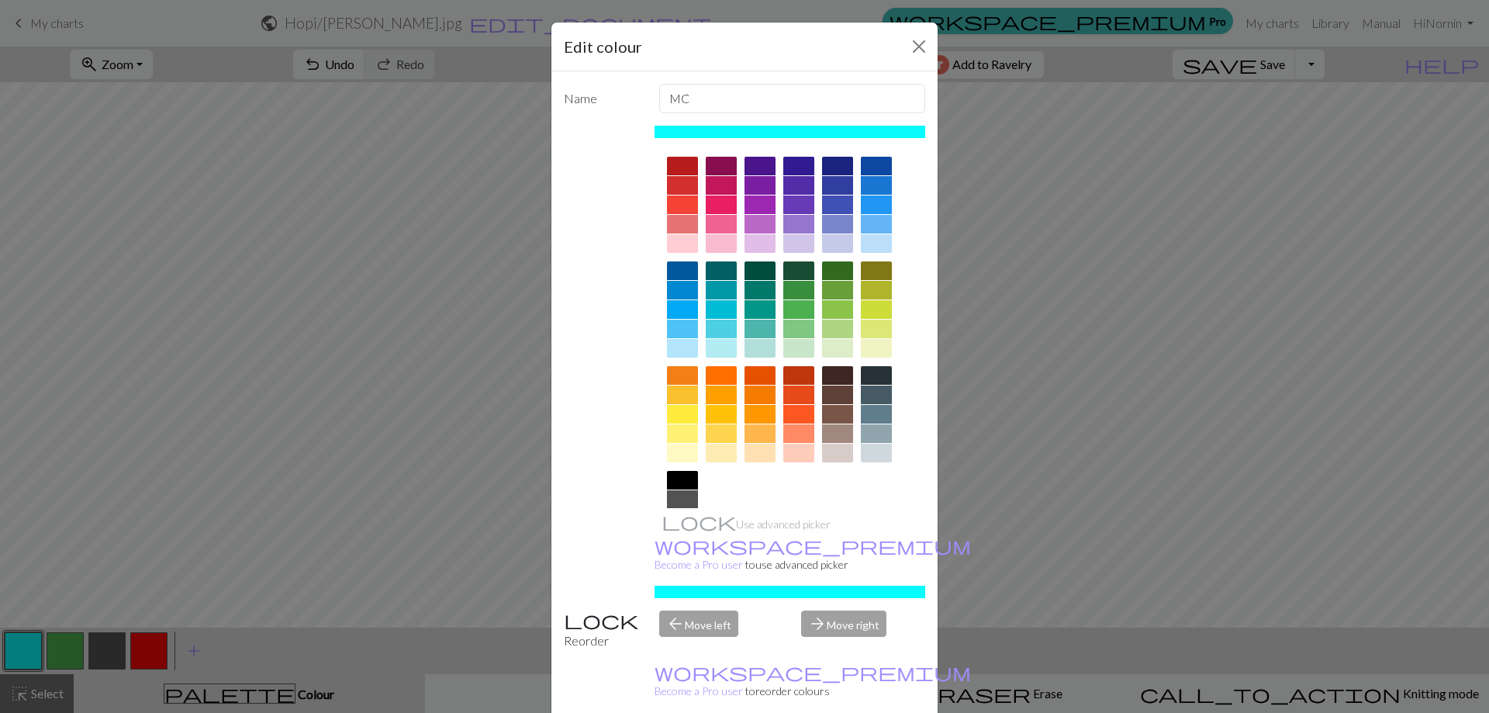
click at [801, 219] on div at bounding box center [798, 224] width 31 height 19
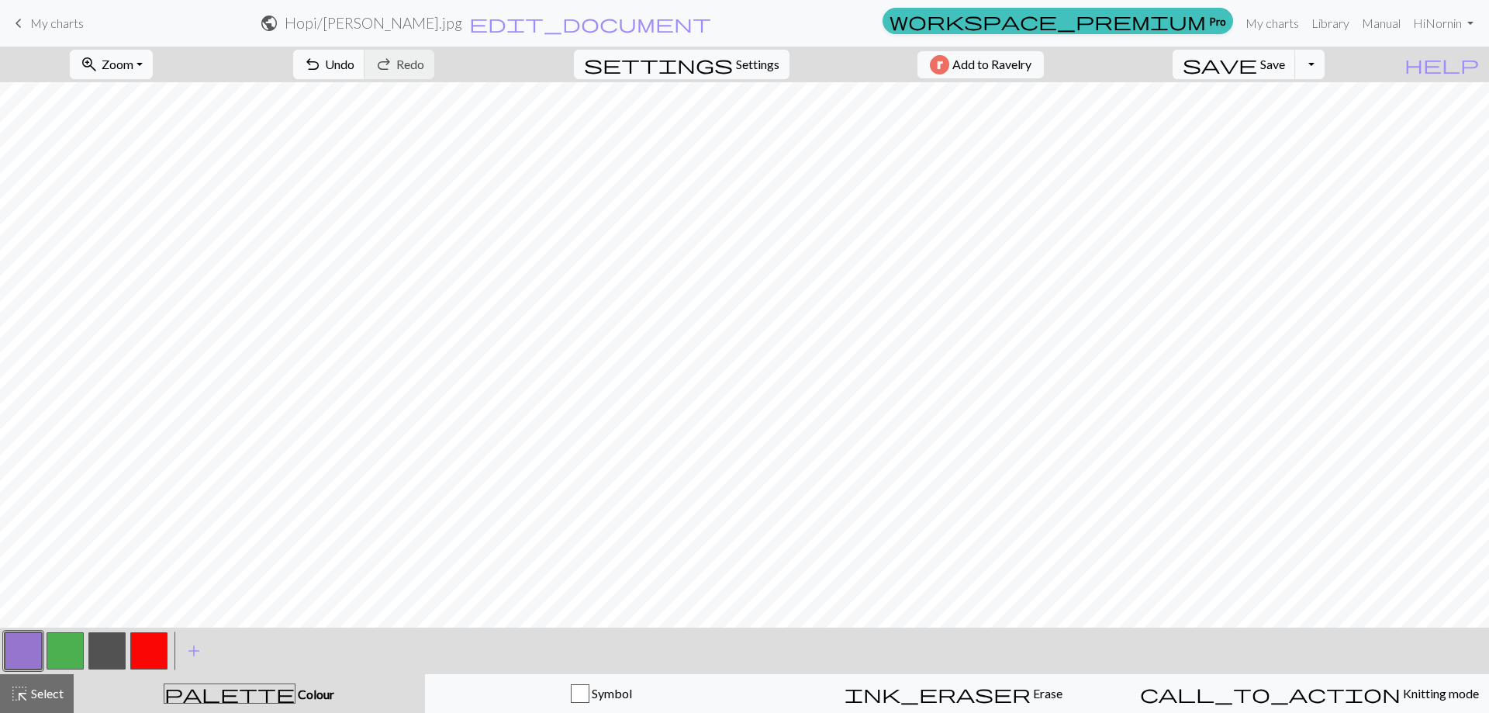
click at [148, 650] on button "button" at bounding box center [148, 650] width 37 height 37
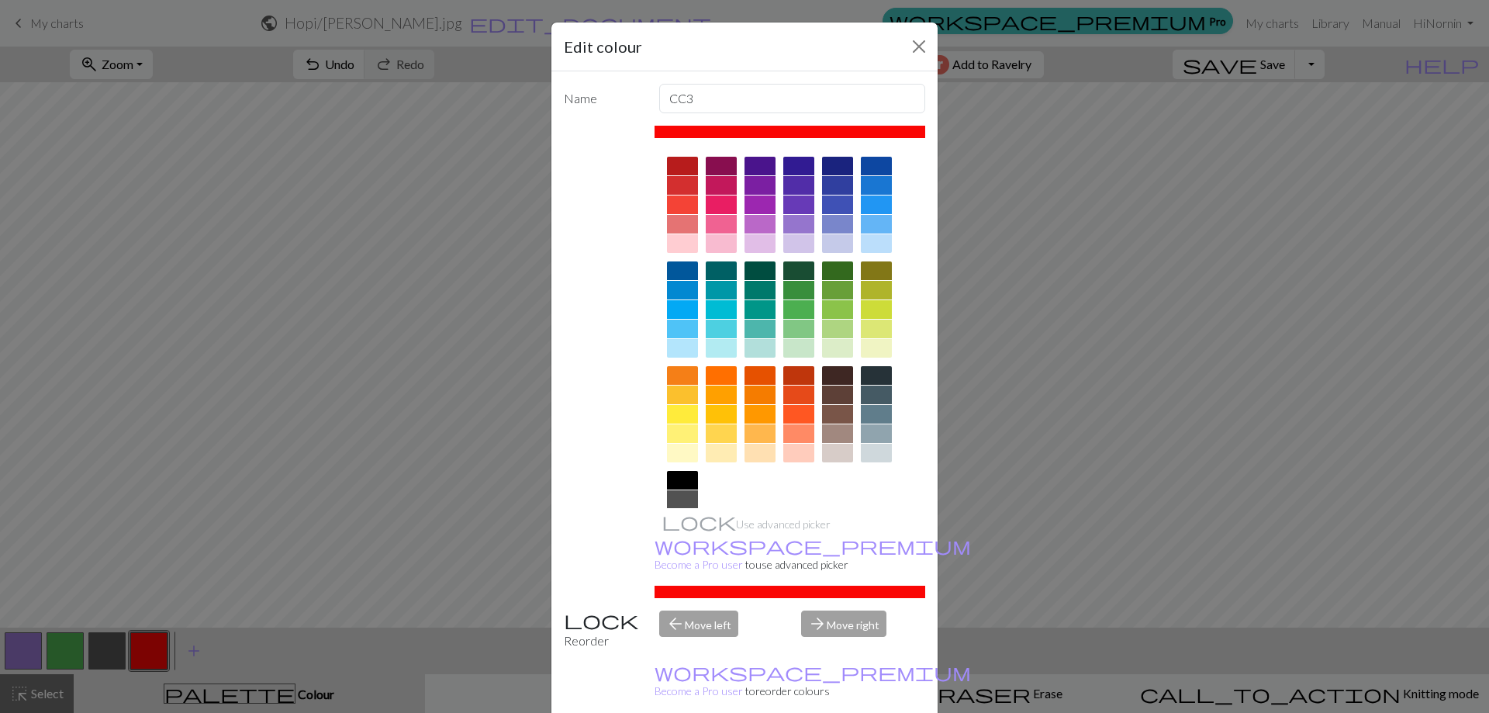
click at [721, 326] on div at bounding box center [721, 328] width 31 height 19
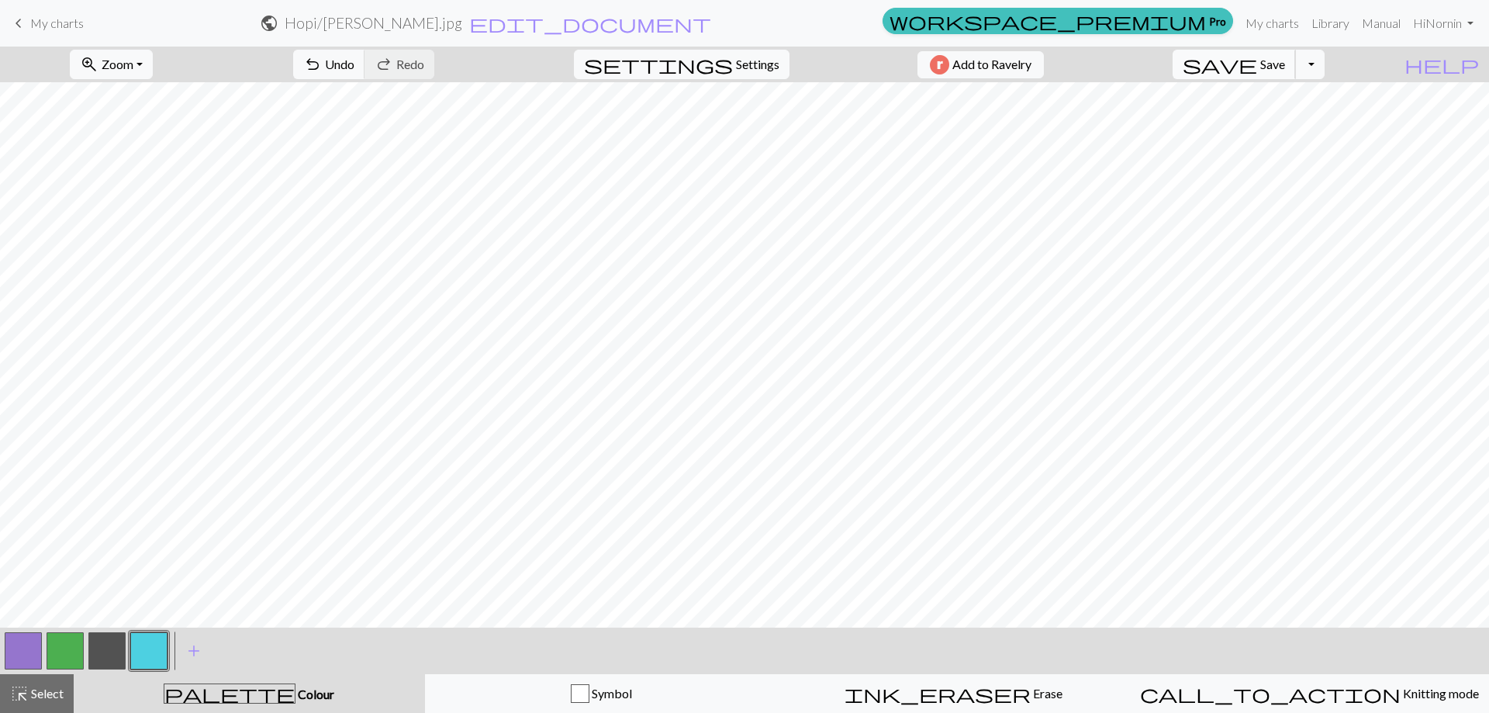
click at [1285, 64] on span "Save" at bounding box center [1272, 64] width 25 height 15
click at [1324, 59] on button "Toggle Dropdown" at bounding box center [1309, 64] width 29 height 29
click at [1311, 124] on button "save_alt Download" at bounding box center [1196, 123] width 256 height 25
click at [720, 48] on button "Download" at bounding box center [706, 50] width 75 height 29
click at [56, 24] on span "My charts" at bounding box center [57, 23] width 54 height 15
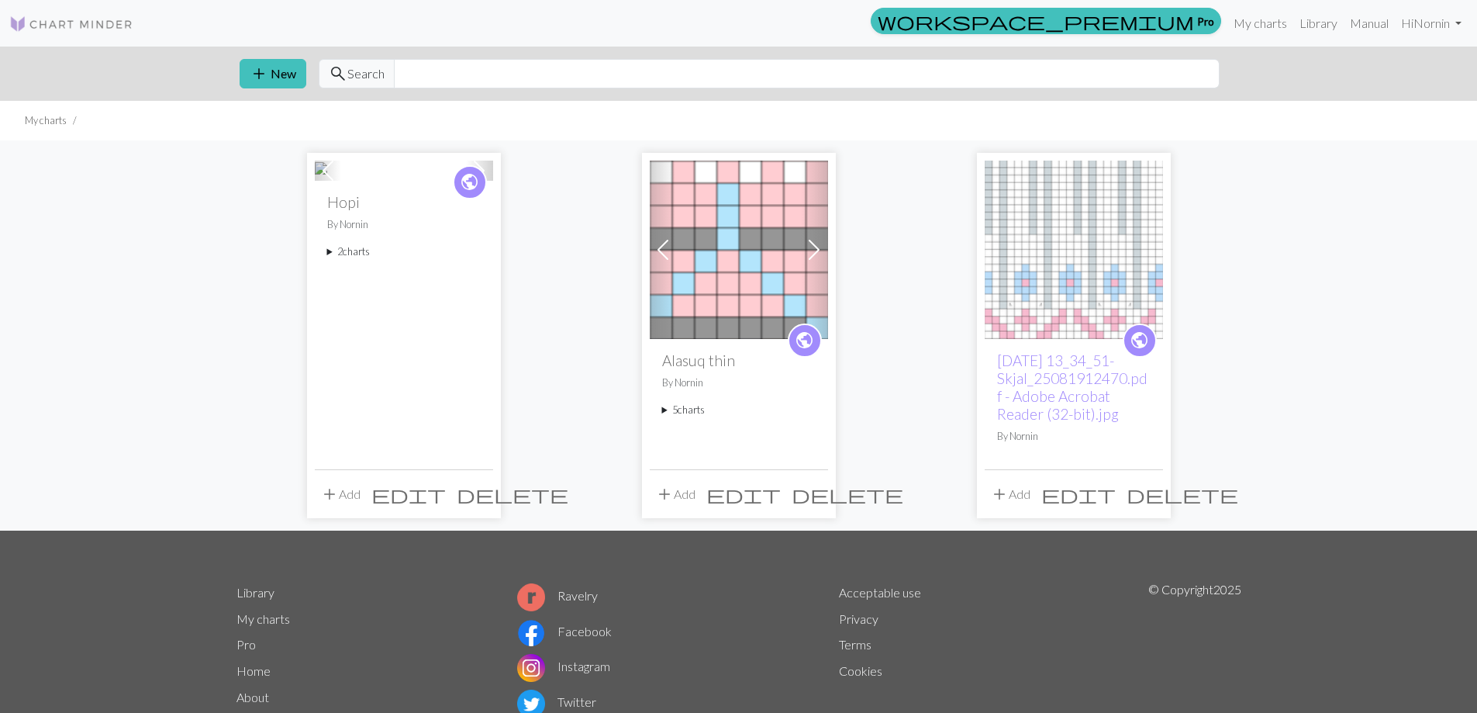
click at [152, 259] on div "Previous Next public Hopi By Nornin 2 charts hopi berustykki.jpg delete hopi er…" at bounding box center [738, 334] width 1477 height 389
click at [1083, 299] on img at bounding box center [1074, 250] width 178 height 178
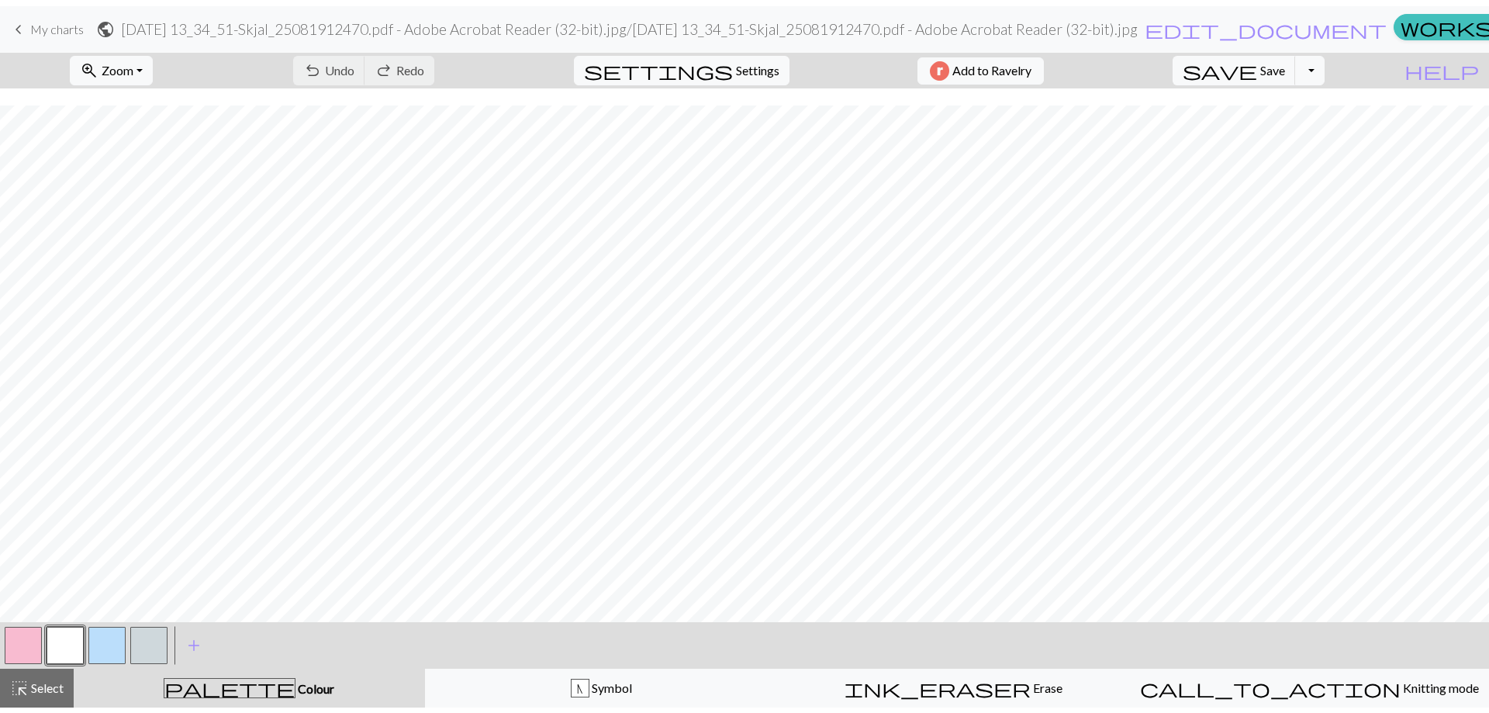
scroll to position [78, 0]
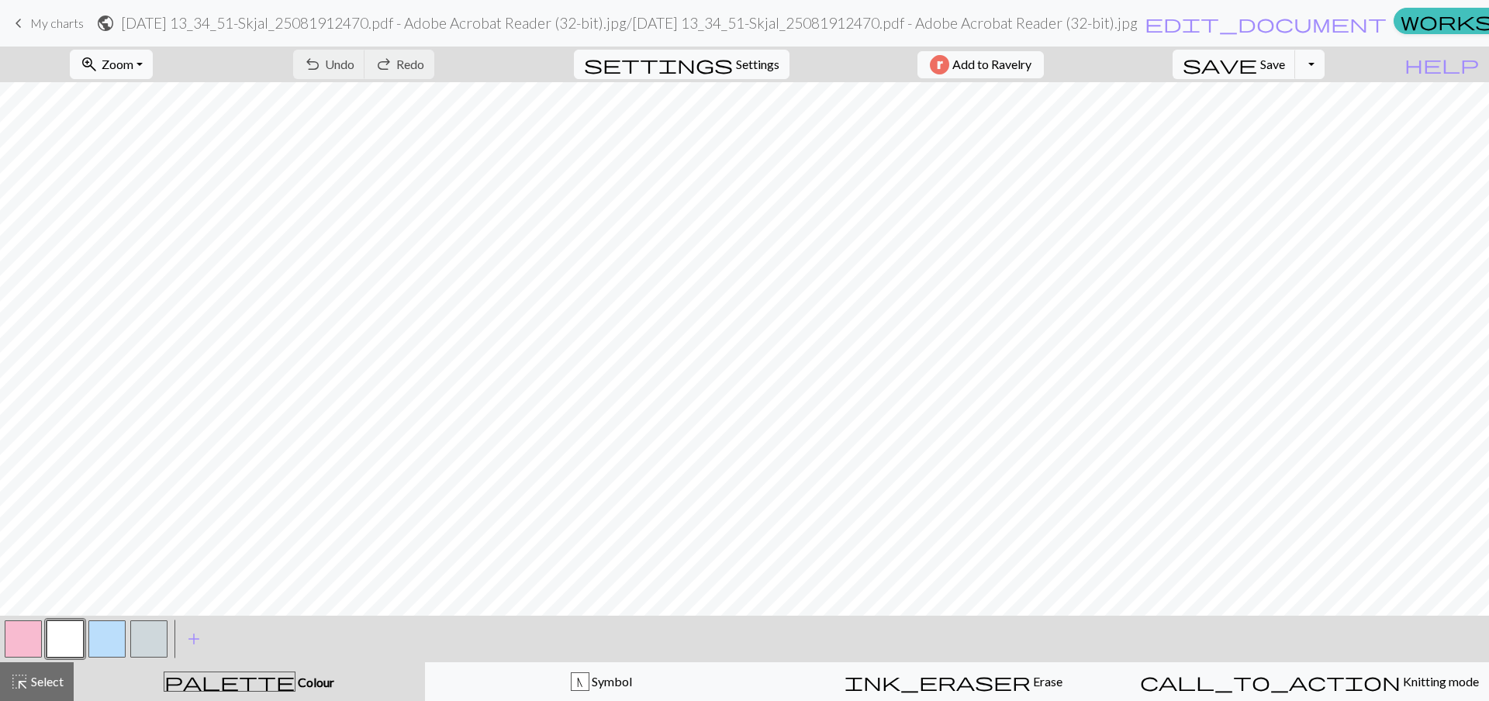
click at [47, 26] on span "My charts" at bounding box center [57, 23] width 54 height 15
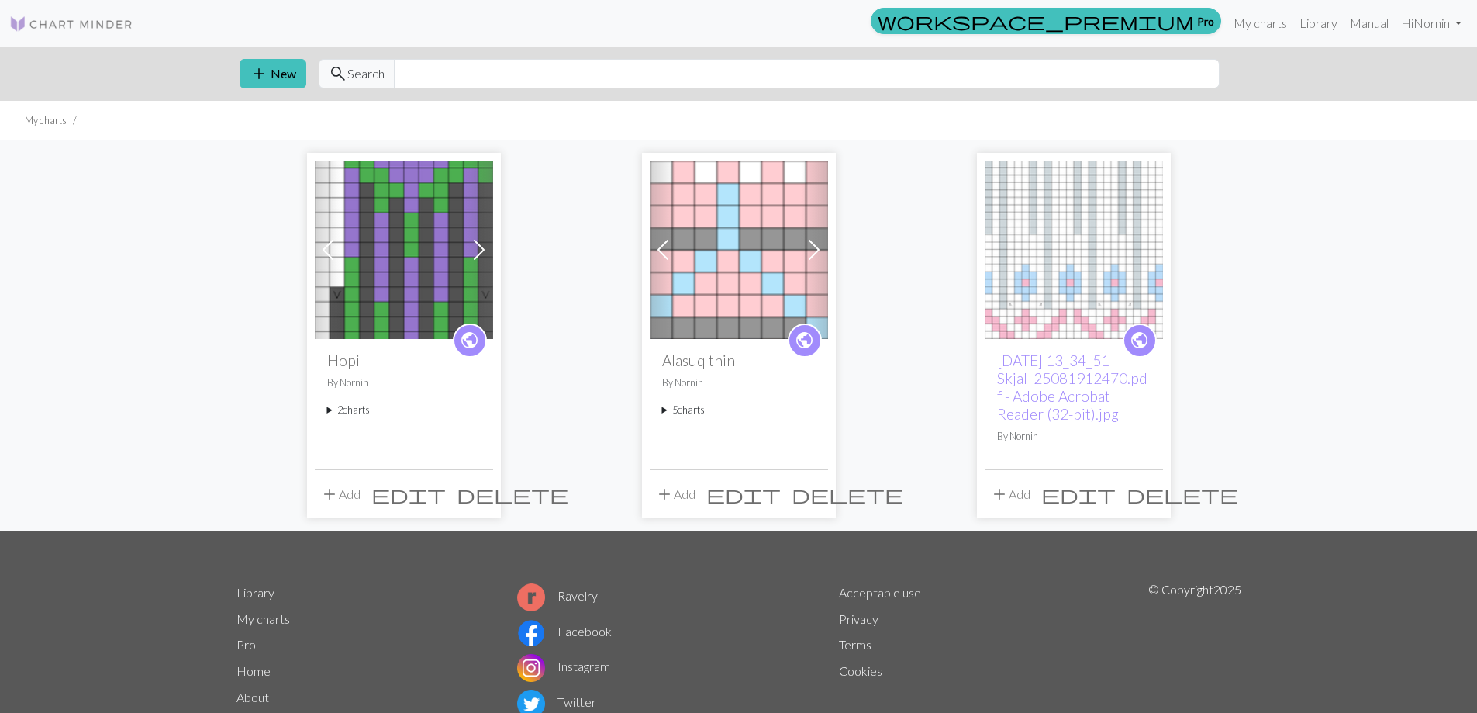
click at [1011, 490] on button "add Add" at bounding box center [1010, 493] width 51 height 29
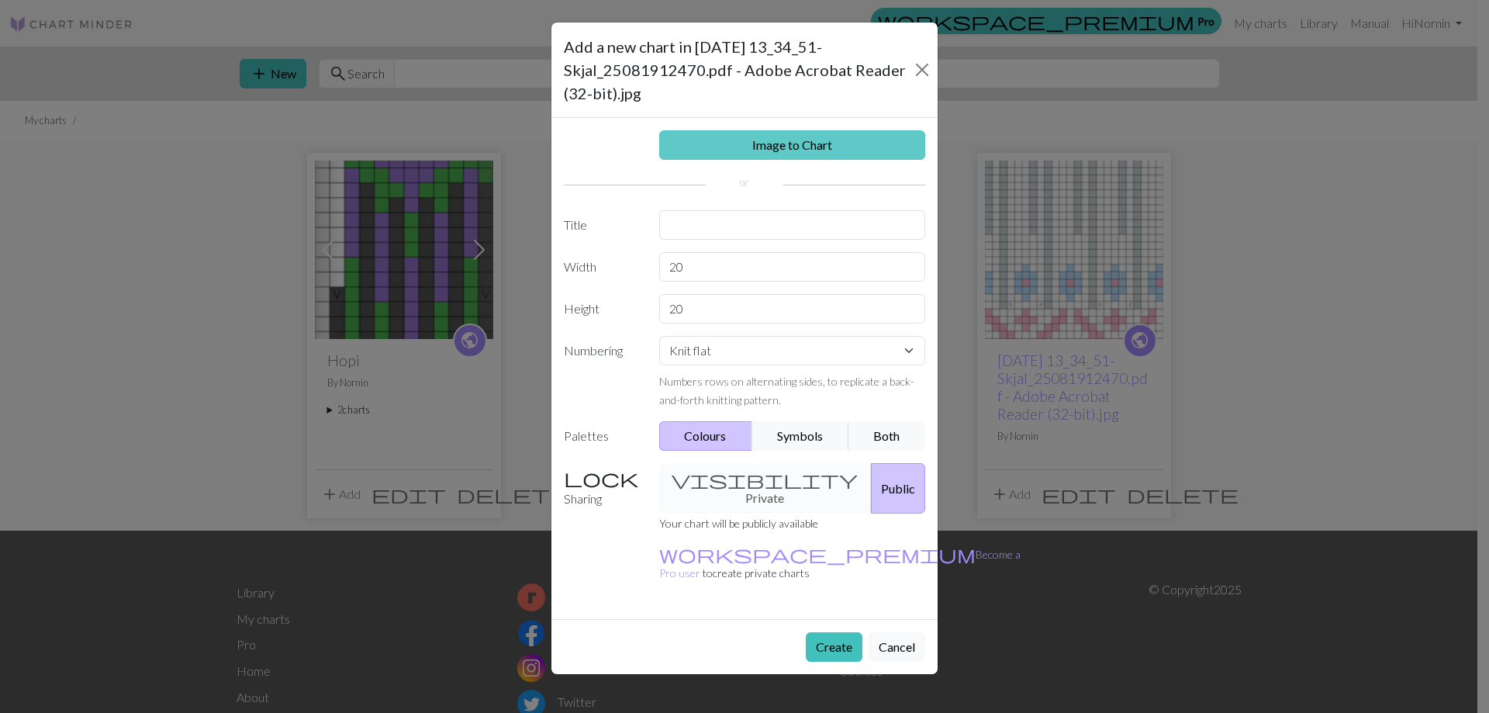
click at [806, 144] on link "Image to Chart" at bounding box center [792, 144] width 267 height 29
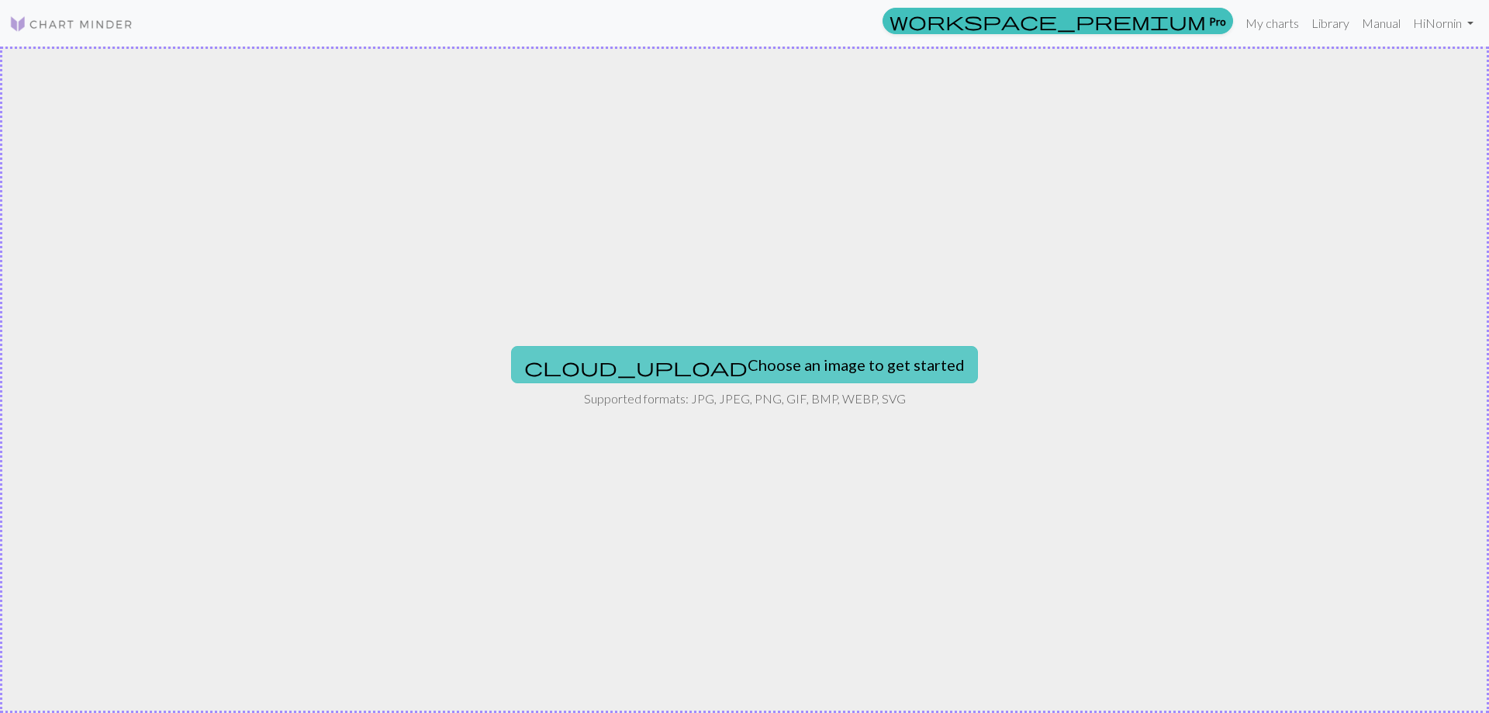
click at [779, 368] on button "cloud_upload Choose an image to get started" at bounding box center [744, 364] width 467 height 37
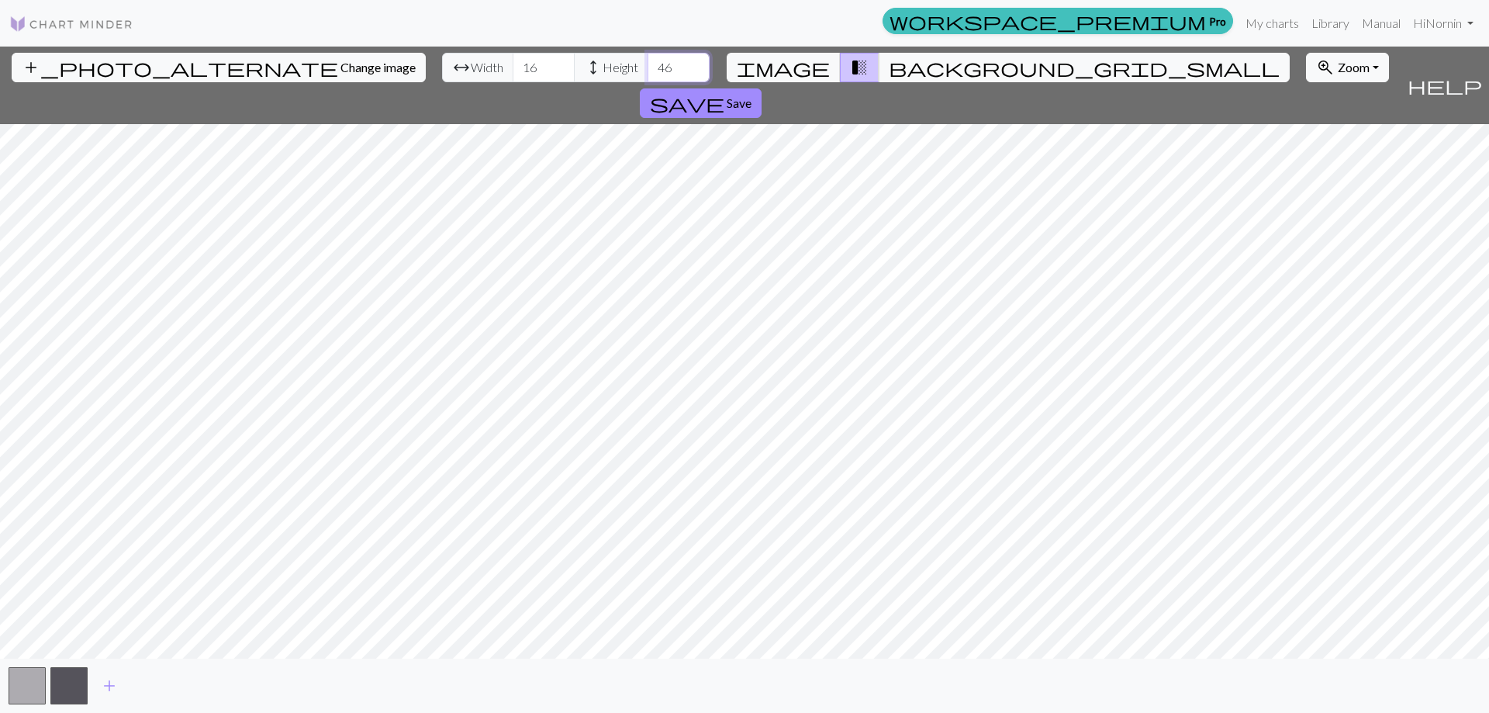
type input "46"
click at [648, 60] on input "46" at bounding box center [679, 67] width 62 height 29
click at [513, 60] on input "30" at bounding box center [544, 67] width 62 height 29
click at [513, 74] on input "29" at bounding box center [544, 67] width 62 height 29
click at [513, 73] on input "28" at bounding box center [544, 67] width 62 height 29
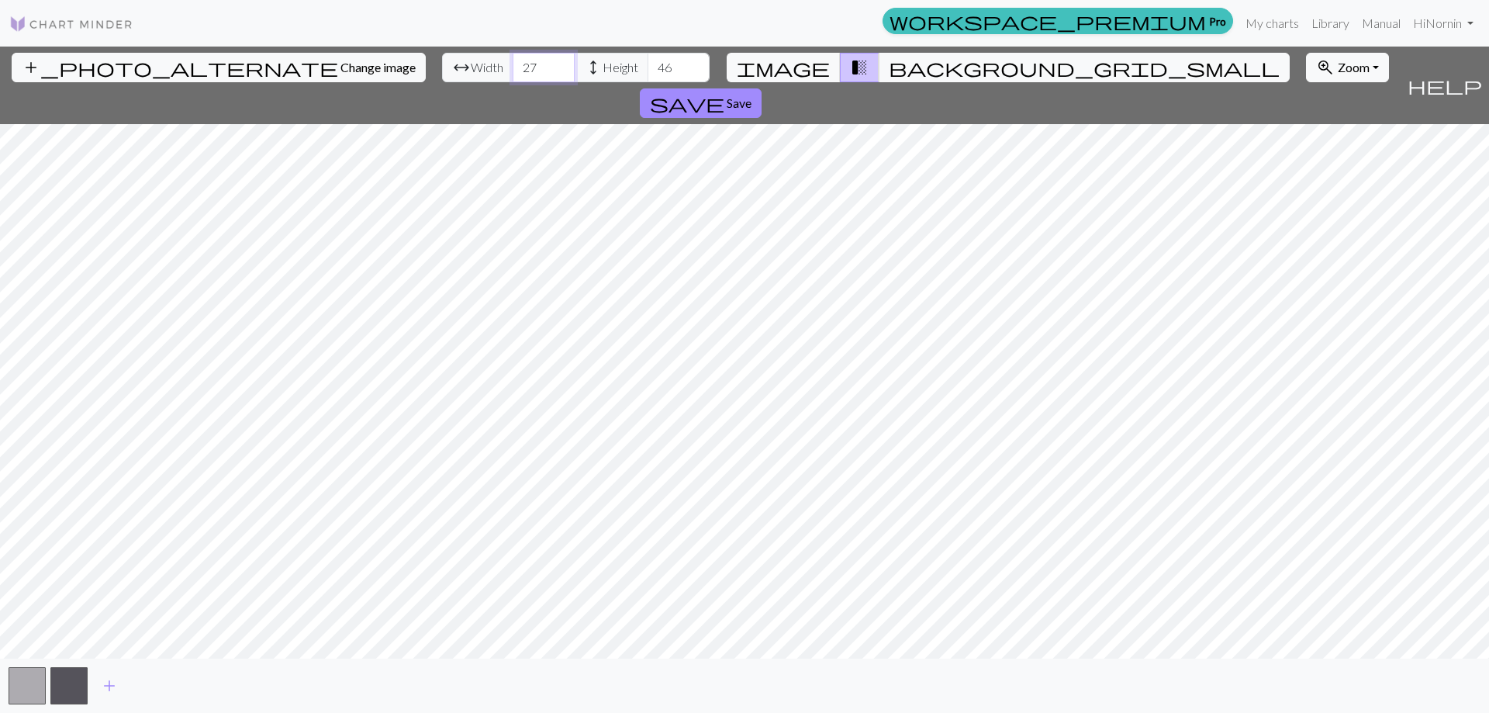
click at [513, 73] on input "27" at bounding box center [544, 67] width 62 height 29
click at [513, 73] on input "26" at bounding box center [544, 67] width 62 height 29
click at [513, 73] on input "25" at bounding box center [544, 67] width 62 height 29
type input "24"
click at [513, 73] on input "24" at bounding box center [544, 67] width 62 height 29
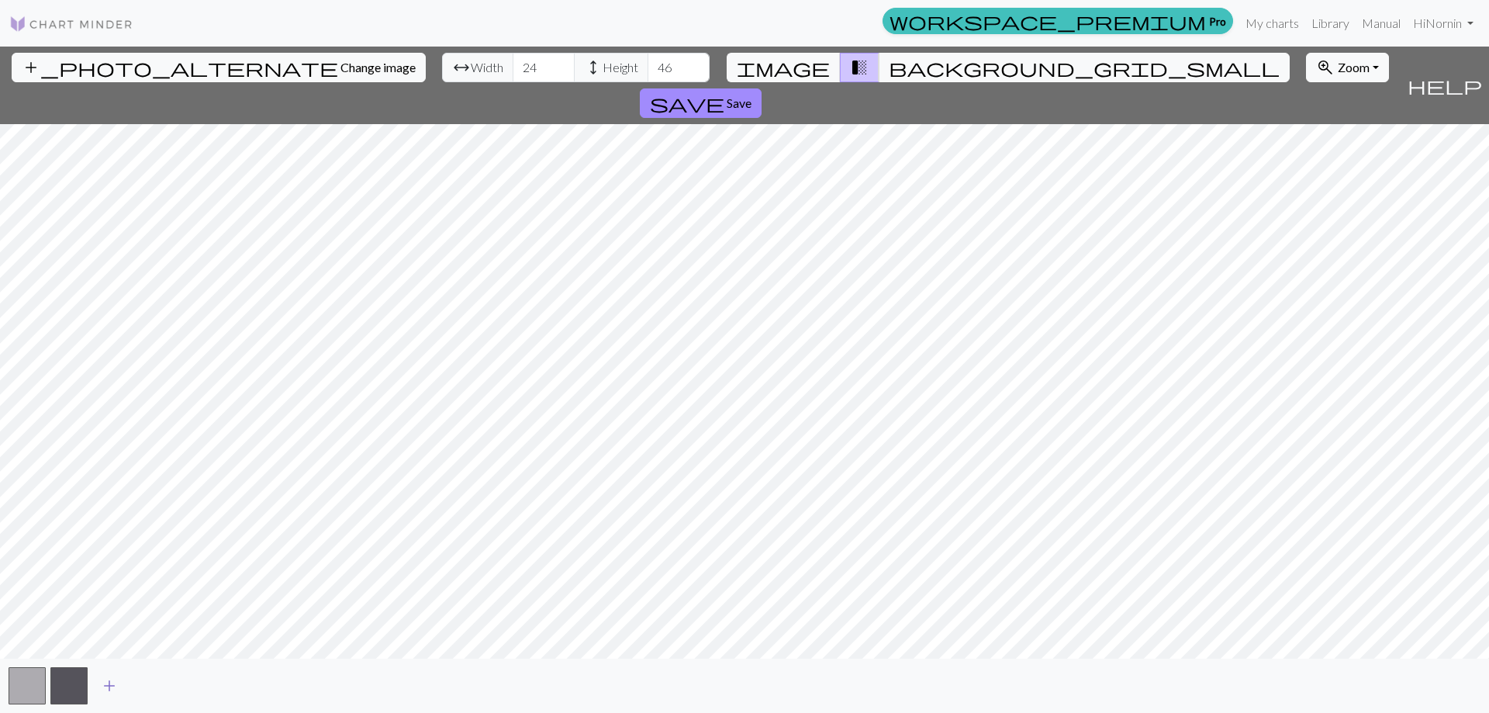
click at [112, 689] on span "add" at bounding box center [109, 686] width 19 height 22
click at [160, 685] on span "add" at bounding box center [151, 686] width 19 height 22
click at [202, 692] on button "add" at bounding box center [193, 685] width 39 height 29
click at [233, 685] on span "add" at bounding box center [235, 686] width 19 height 22
click at [273, 681] on span "add" at bounding box center [277, 686] width 19 height 22
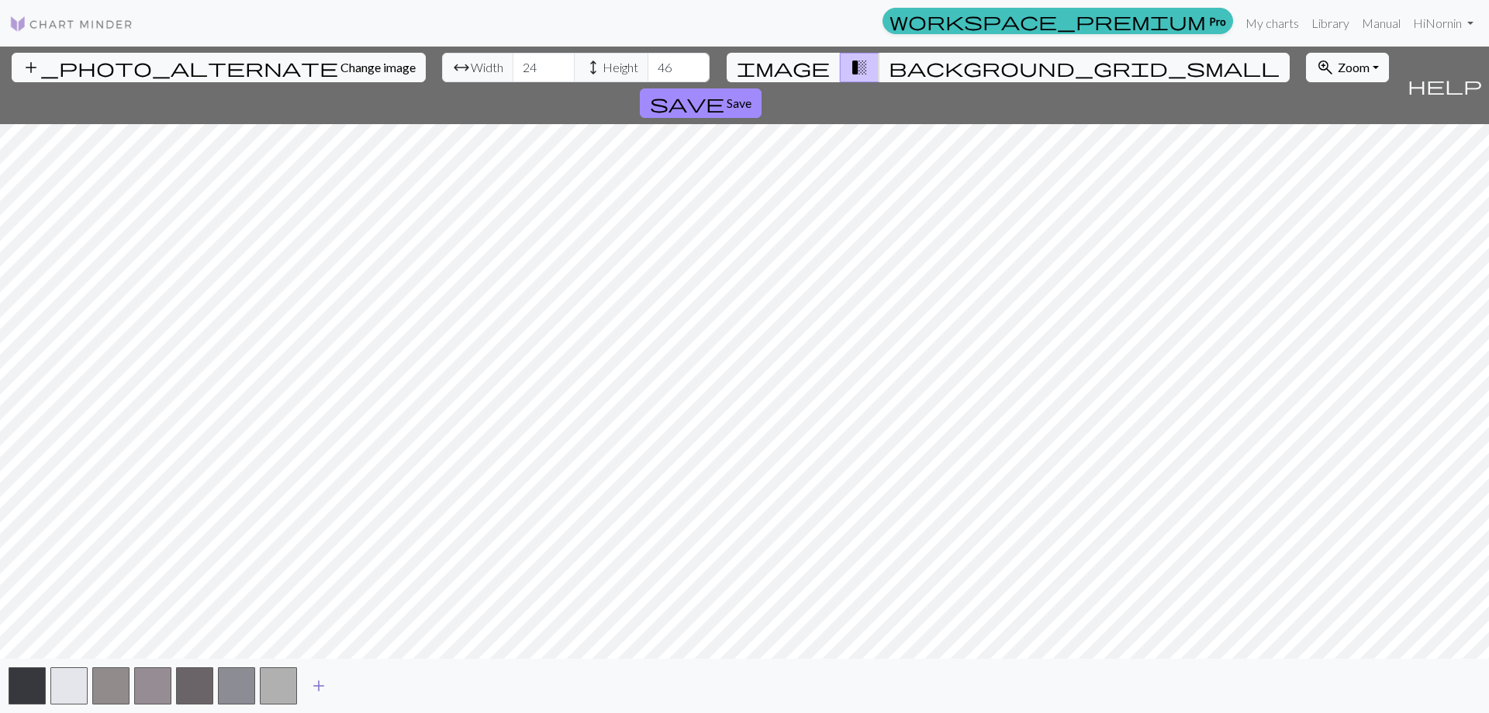
click at [315, 683] on span "add" at bounding box center [318, 686] width 19 height 22
click at [364, 685] on span "add" at bounding box center [360, 686] width 19 height 22
click at [404, 685] on span "add" at bounding box center [402, 686] width 19 height 22
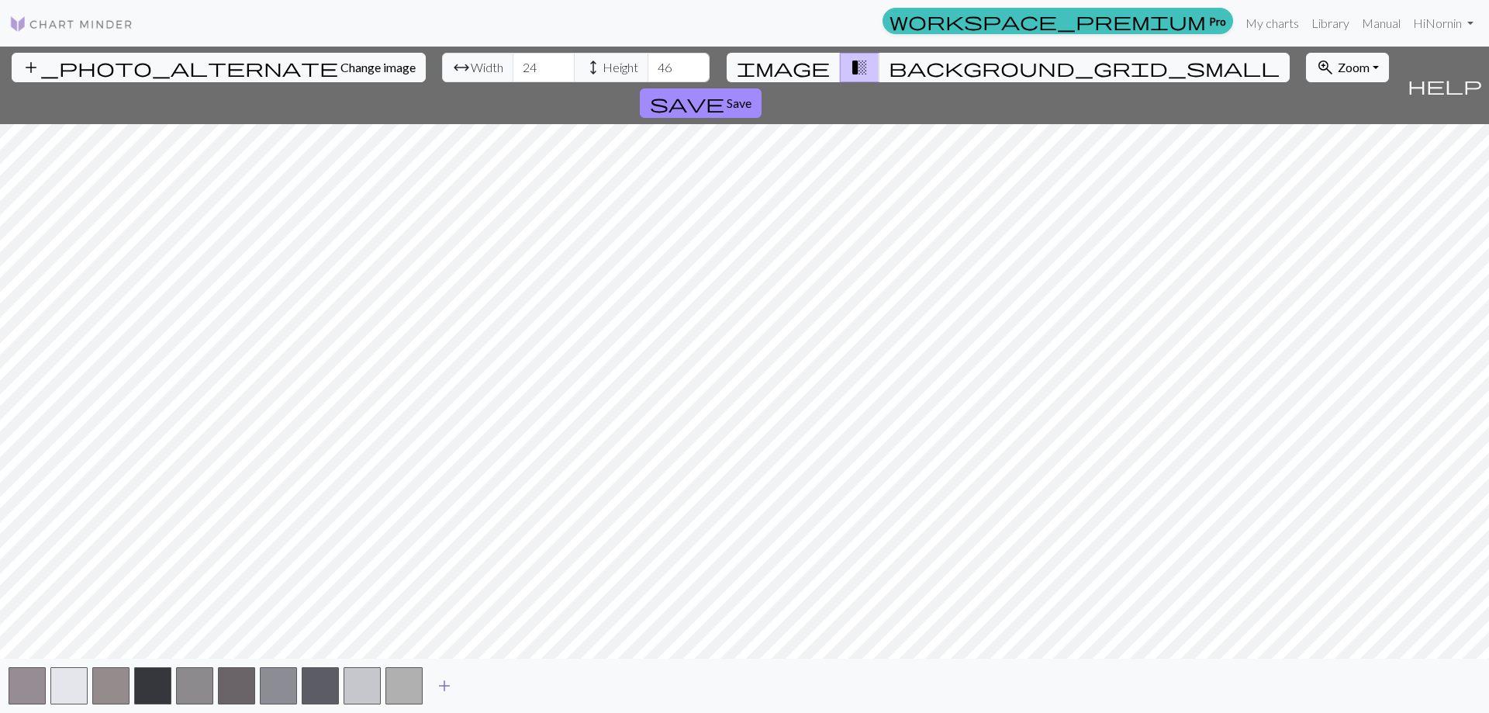
click at [443, 683] on span "add" at bounding box center [444, 686] width 19 height 22
click at [485, 685] on span "add" at bounding box center [486, 686] width 19 height 22
click at [534, 681] on span "add" at bounding box center [528, 686] width 19 height 22
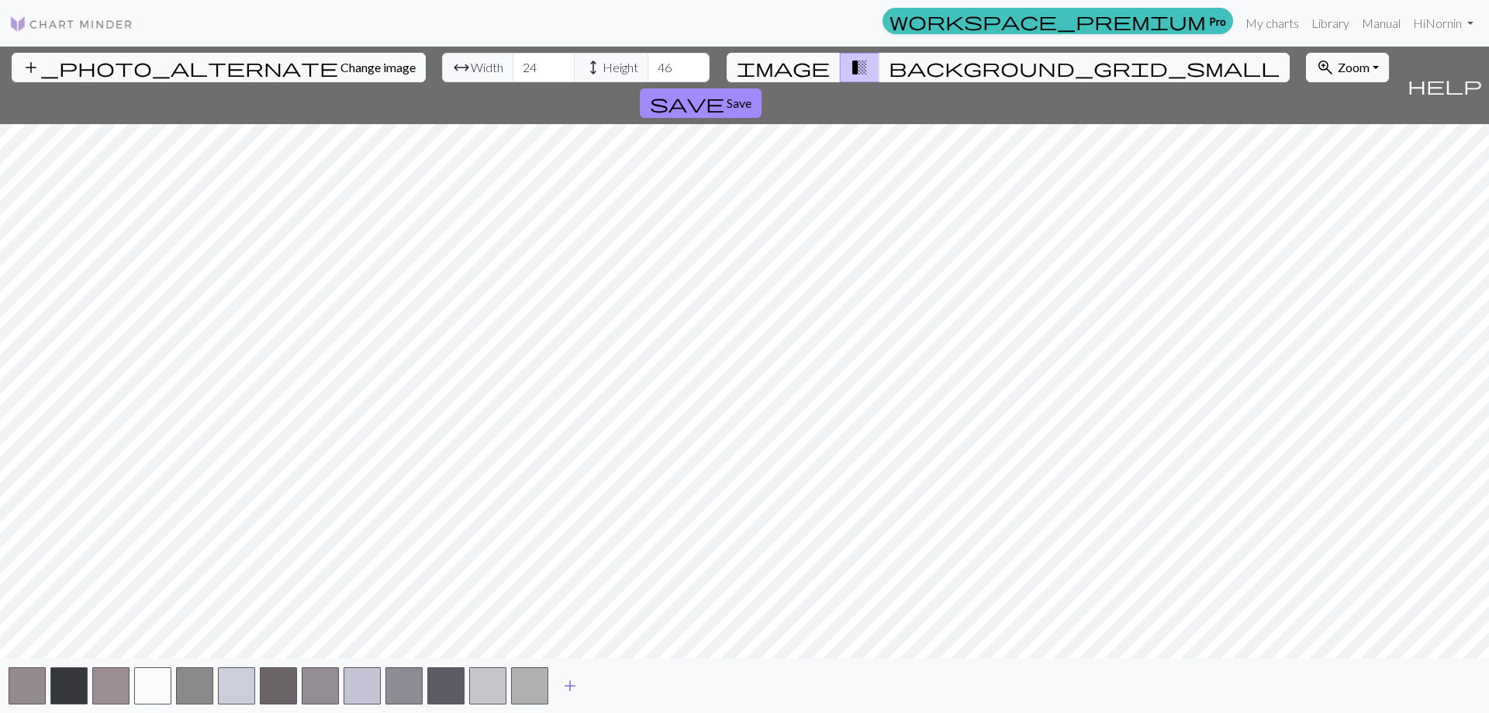
click at [567, 685] on span "add" at bounding box center [570, 686] width 19 height 22
click at [612, 683] on span "add" at bounding box center [612, 686] width 19 height 22
click at [655, 683] on span "add" at bounding box center [653, 686] width 19 height 22
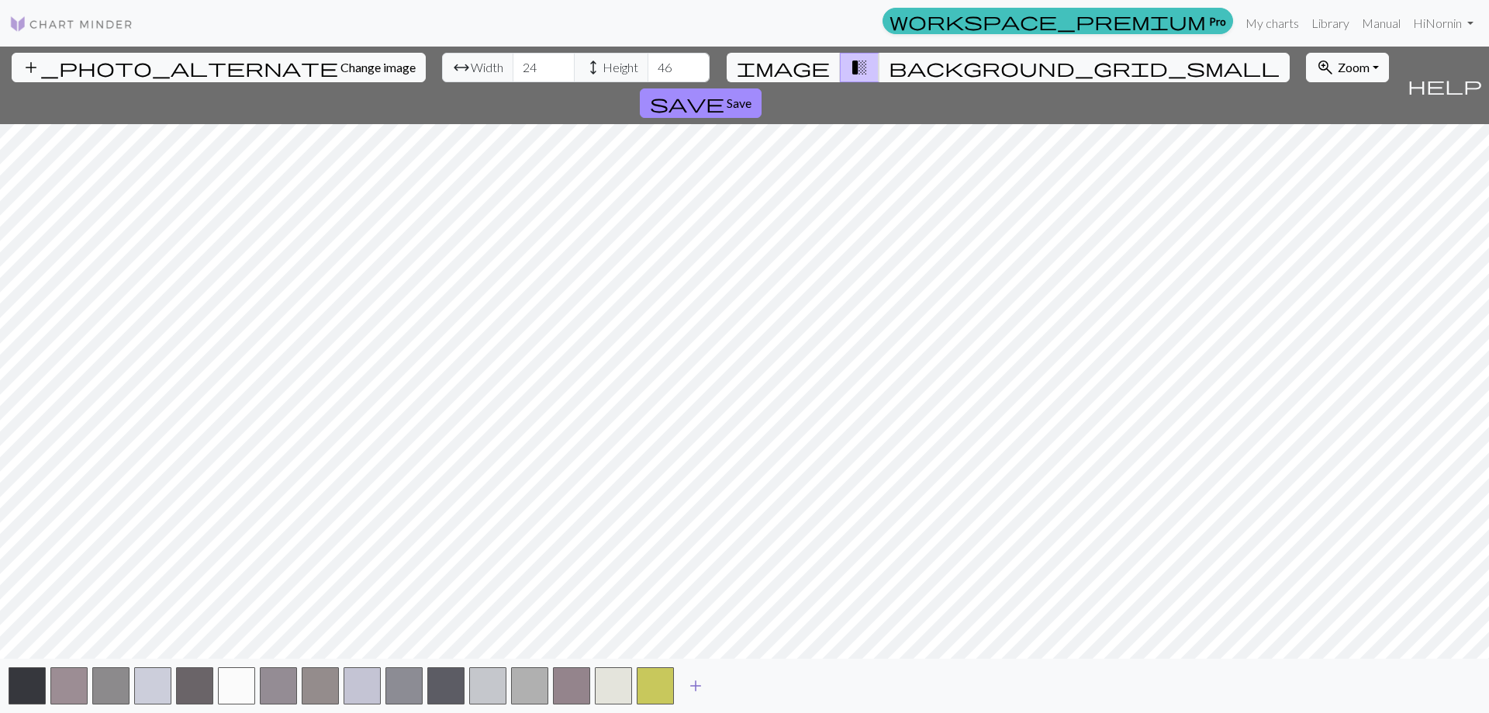
click at [694, 677] on span "add" at bounding box center [695, 686] width 19 height 22
click at [737, 684] on span "add" at bounding box center [737, 686] width 19 height 22
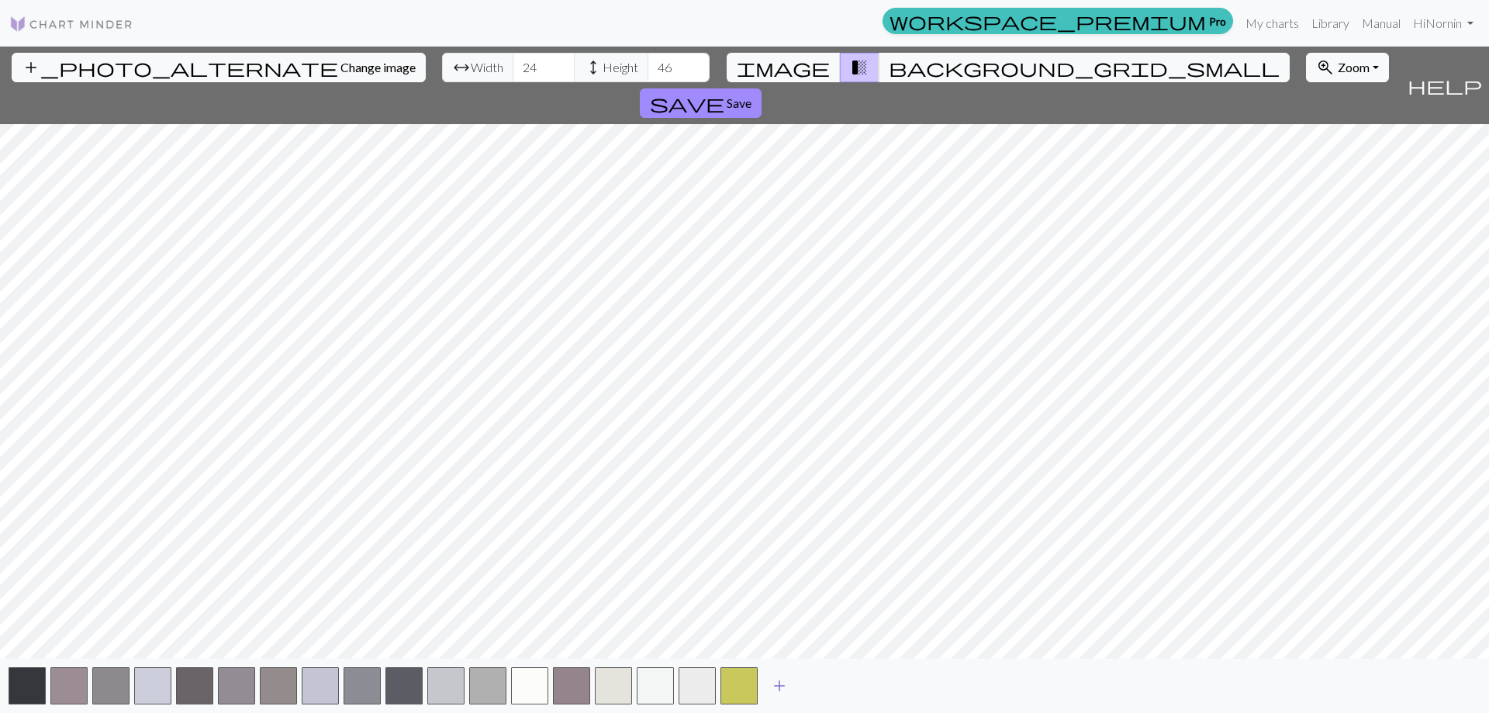
click at [782, 690] on span "add" at bounding box center [779, 686] width 19 height 22
click at [777, 688] on button "button" at bounding box center [780, 685] width 37 height 37
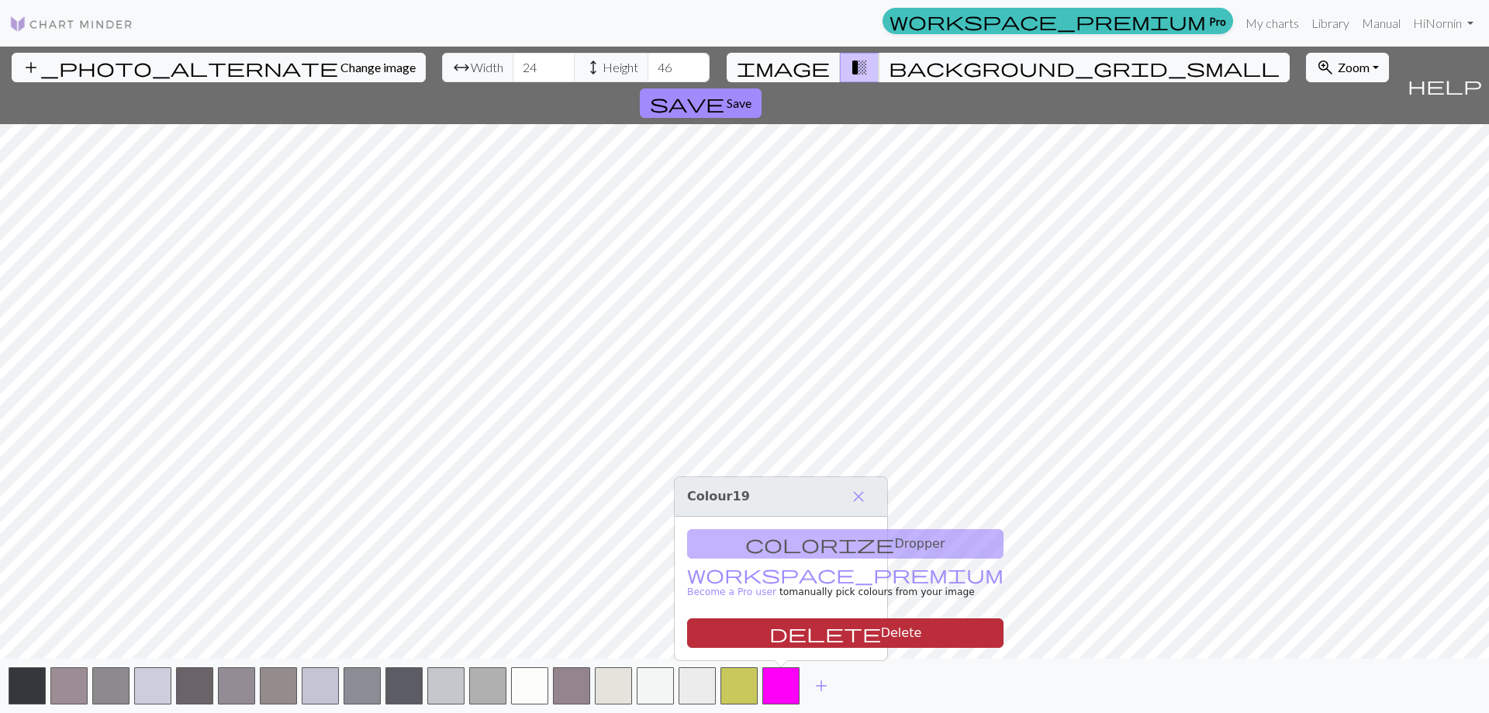
click at [769, 626] on span "delete" at bounding box center [825, 633] width 112 height 22
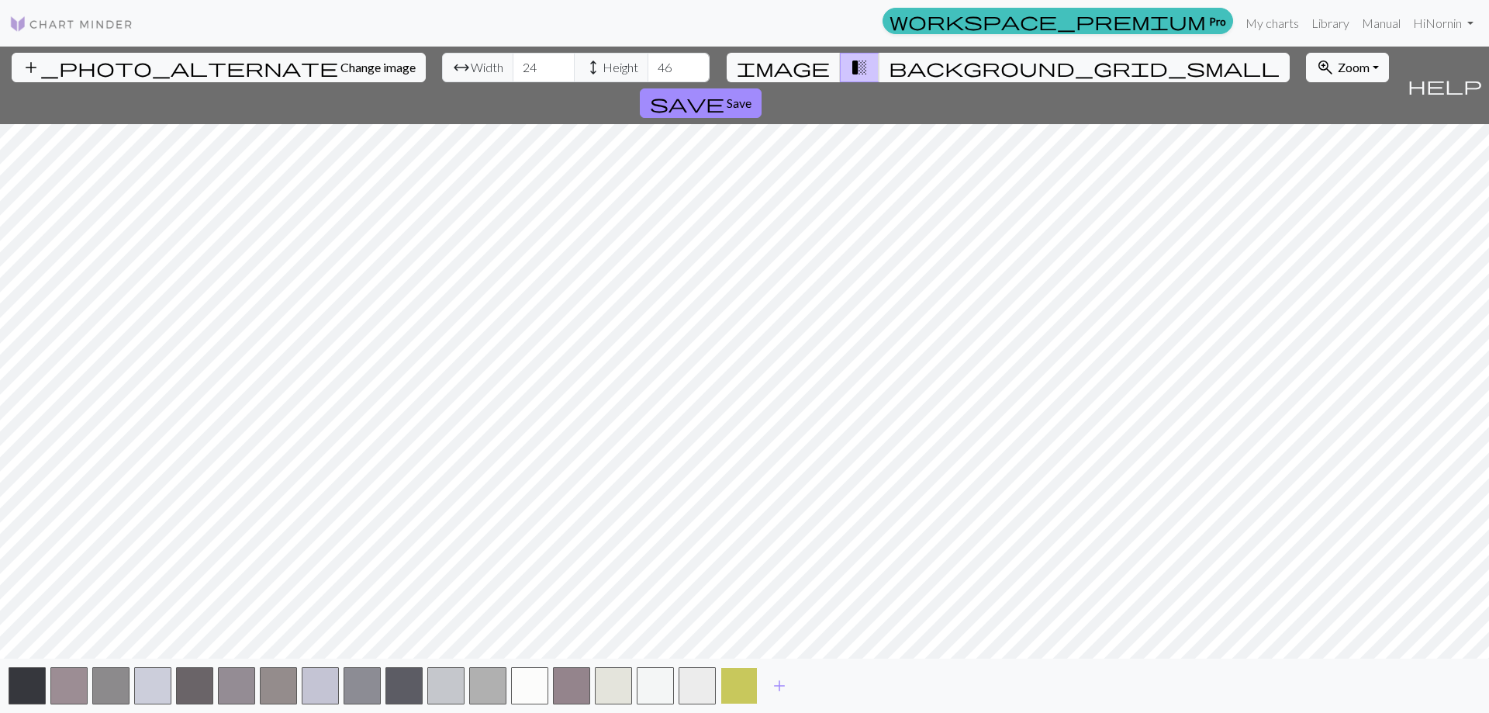
click at [736, 690] on button "button" at bounding box center [738, 685] width 37 height 37
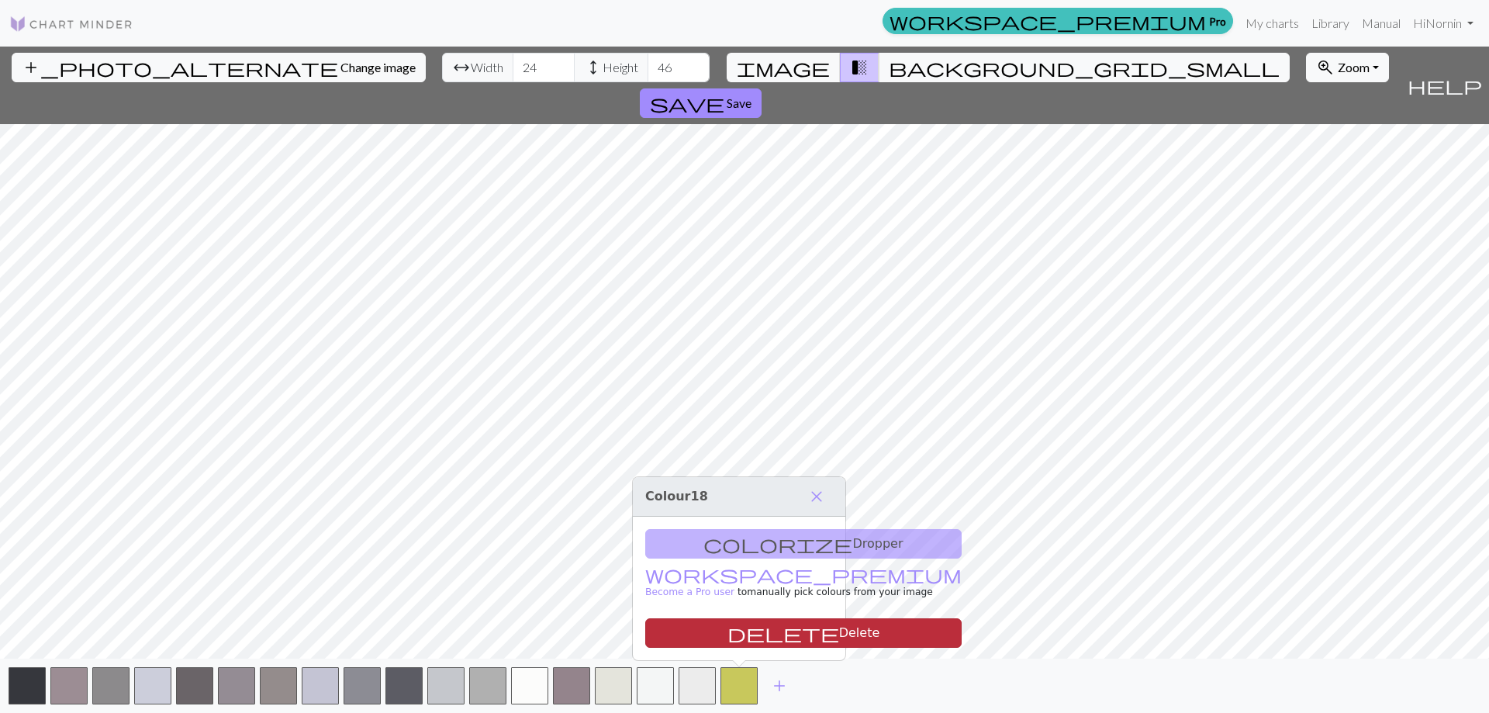
click at [744, 638] on button "delete Delete" at bounding box center [803, 632] width 316 height 29
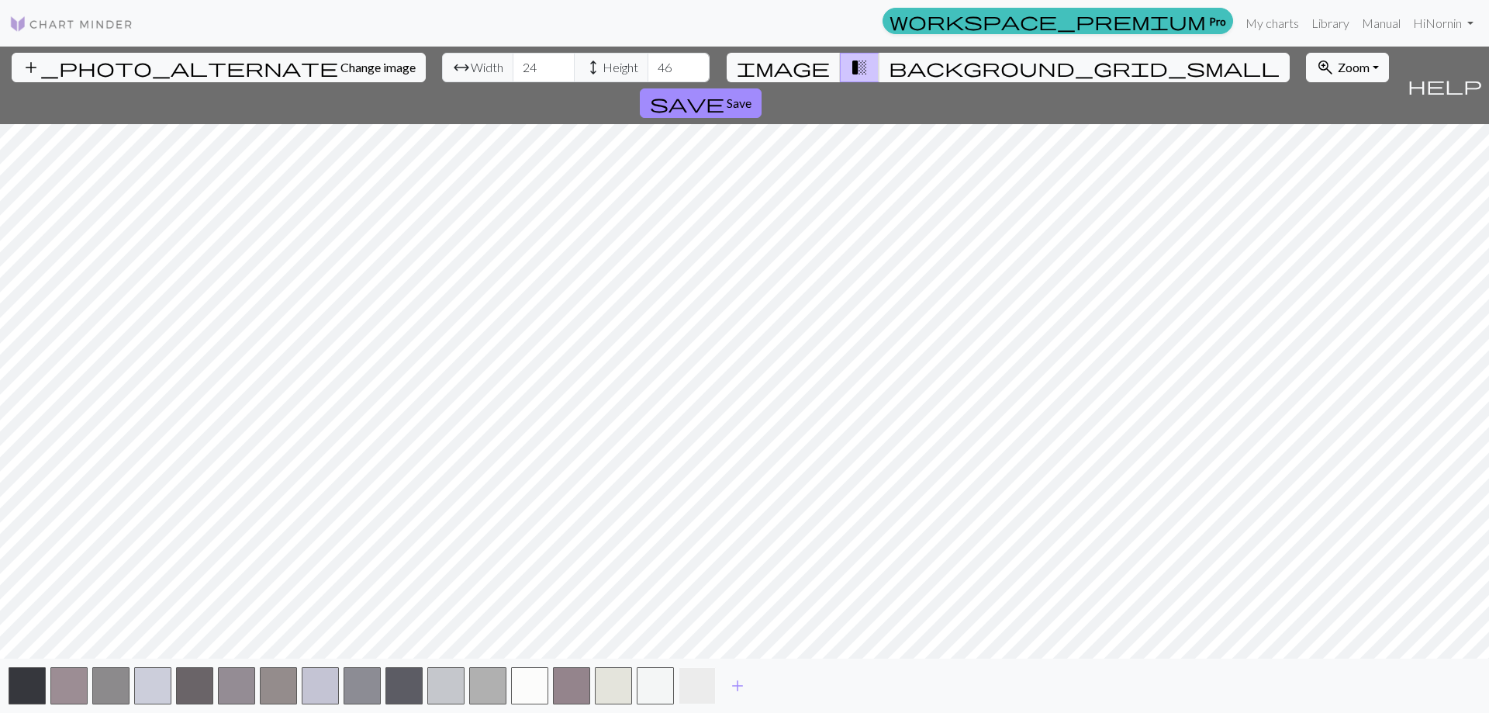
click at [699, 685] on button "button" at bounding box center [697, 685] width 37 height 37
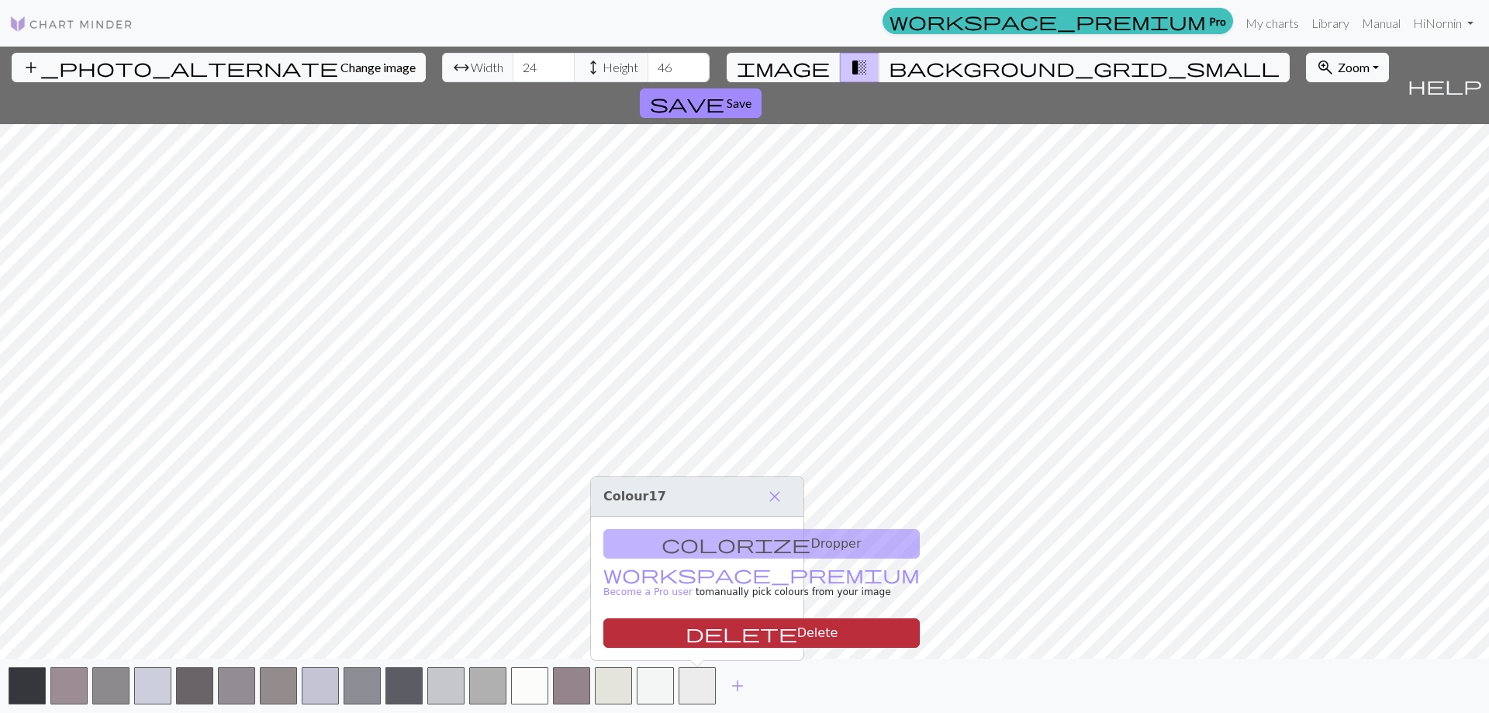
click at [703, 635] on button "delete Delete" at bounding box center [761, 632] width 316 height 29
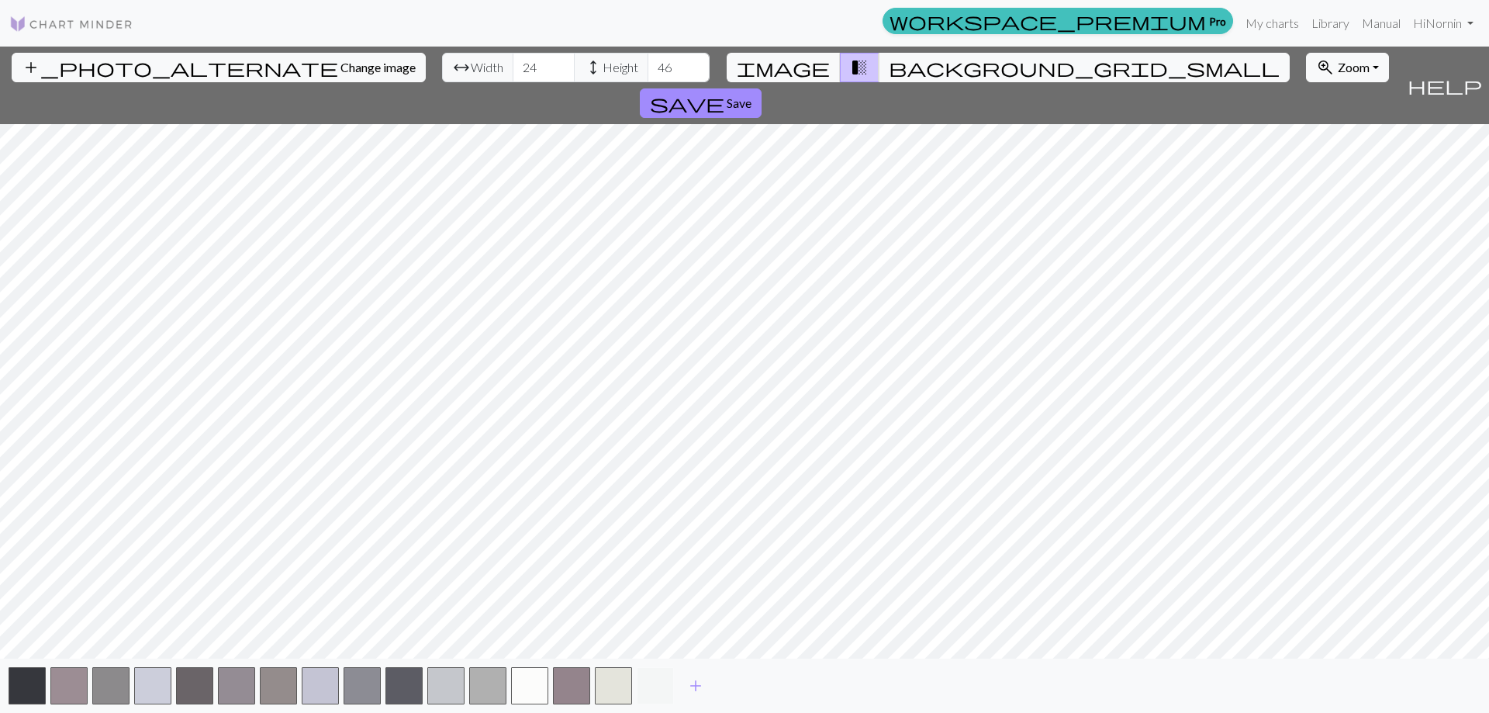
click at [661, 689] on button "button" at bounding box center [655, 685] width 37 height 37
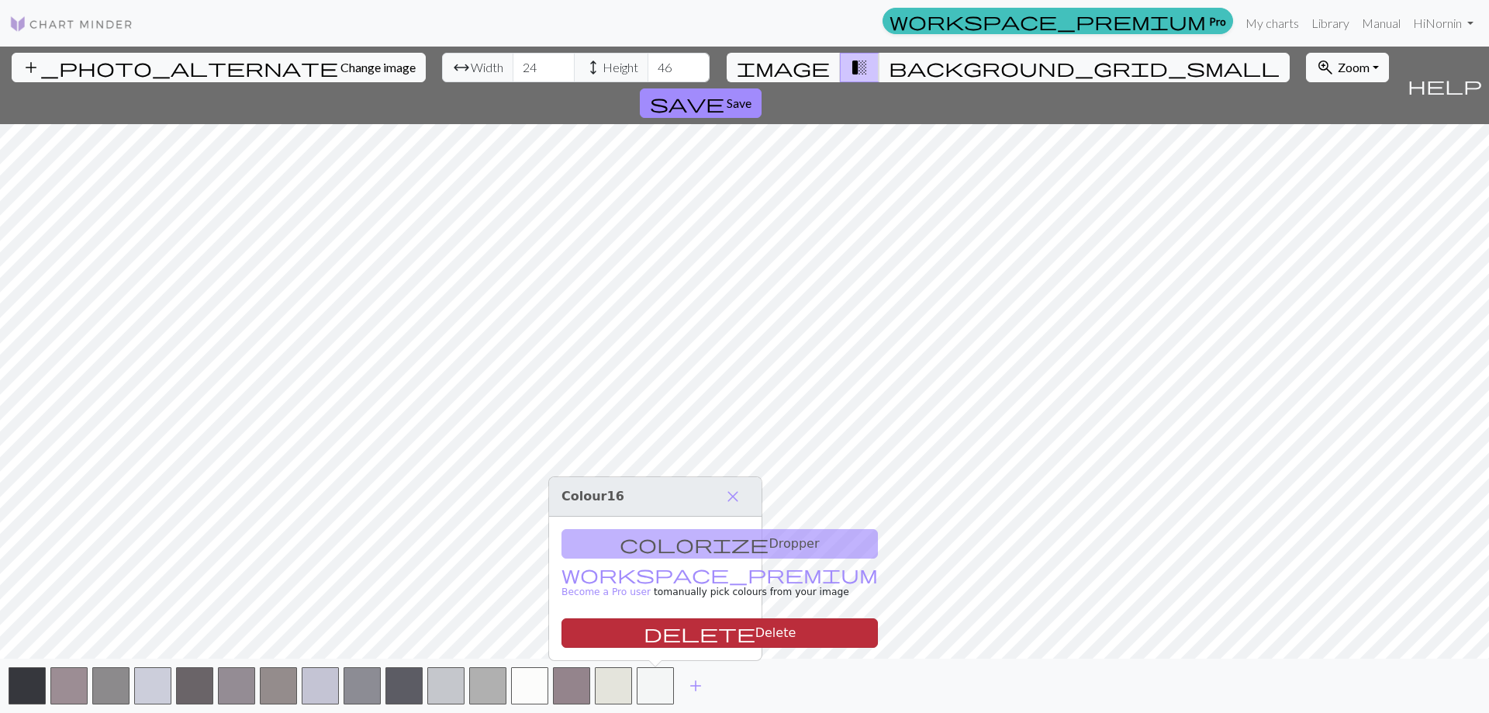
click at [672, 629] on button "delete Delete" at bounding box center [719, 632] width 316 height 29
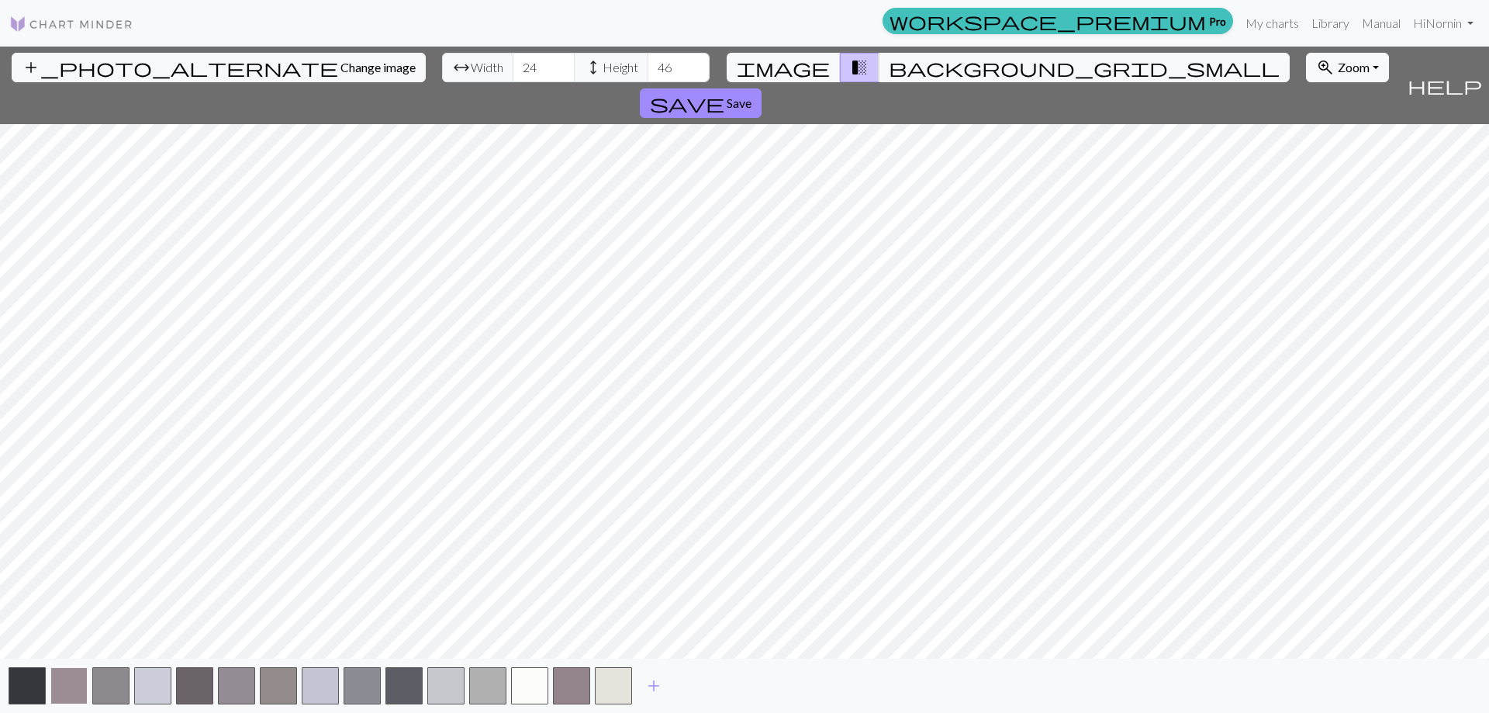
click at [66, 685] on button "button" at bounding box center [68, 685] width 37 height 37
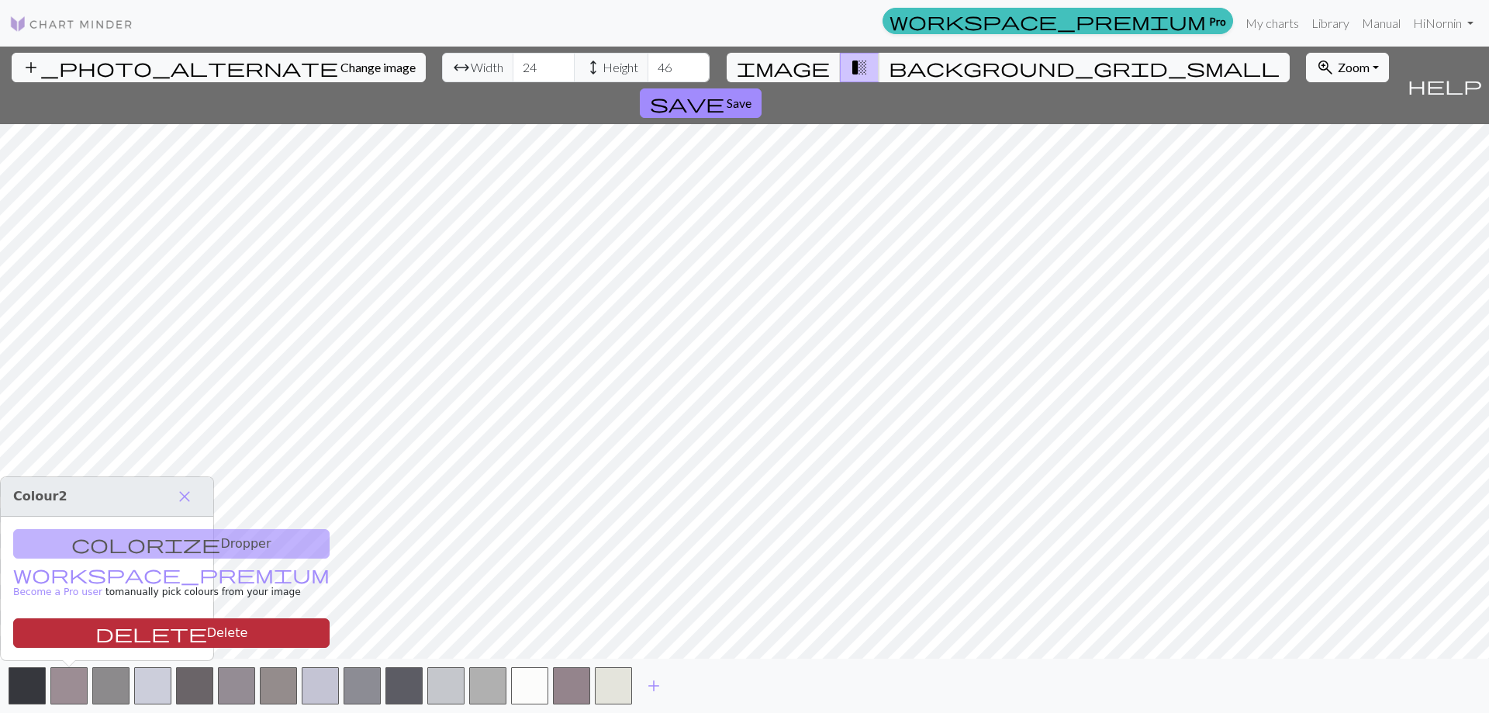
click at [95, 630] on span "delete" at bounding box center [151, 633] width 112 height 22
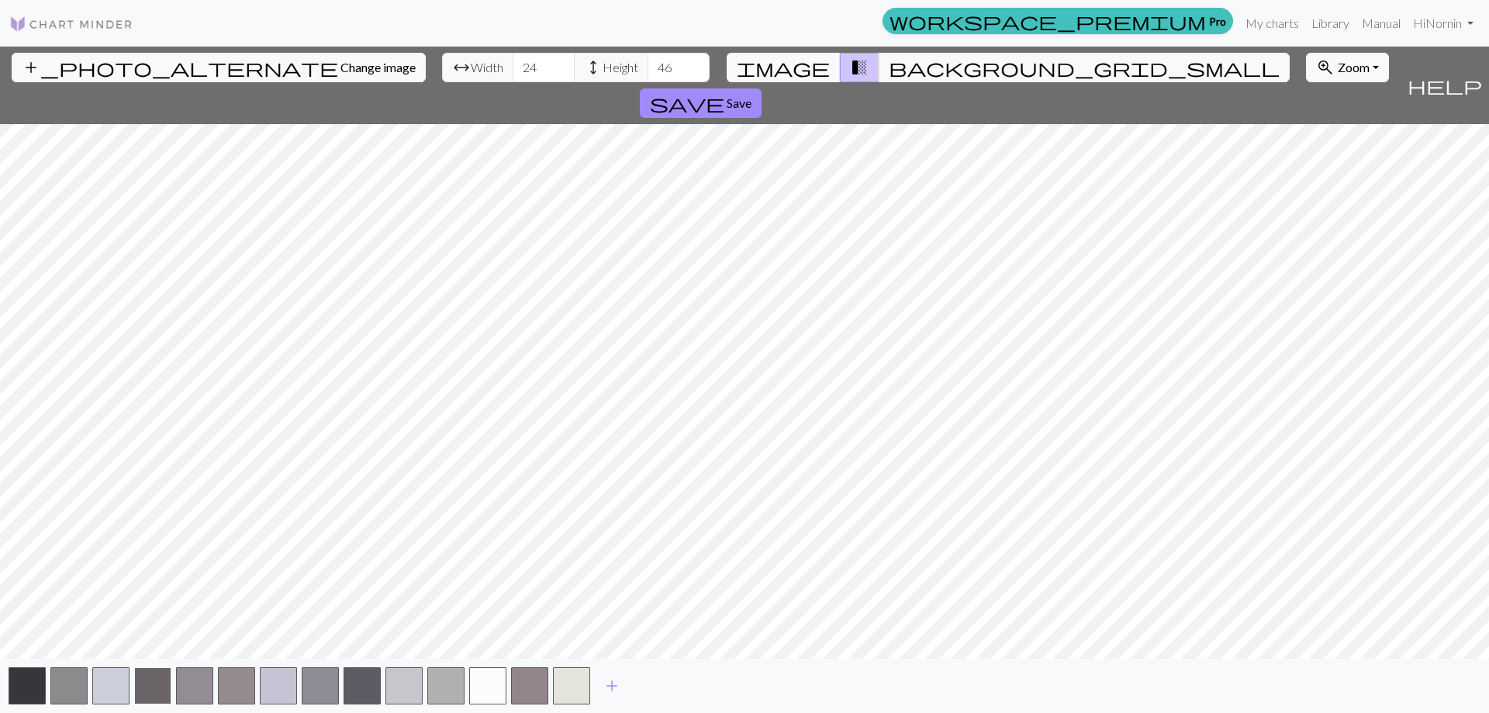
click at [157, 688] on button "button" at bounding box center [152, 685] width 37 height 37
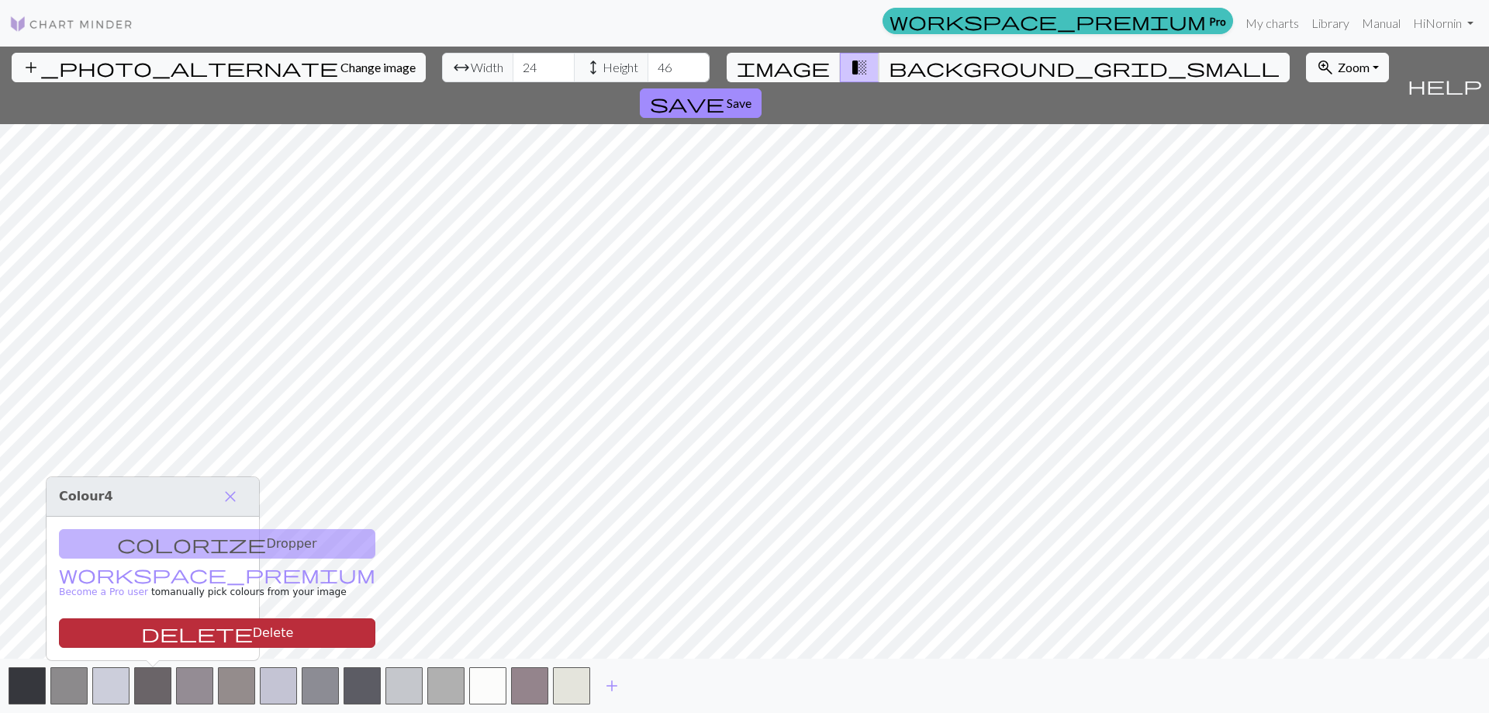
click at [181, 628] on button "delete Delete" at bounding box center [217, 632] width 316 height 29
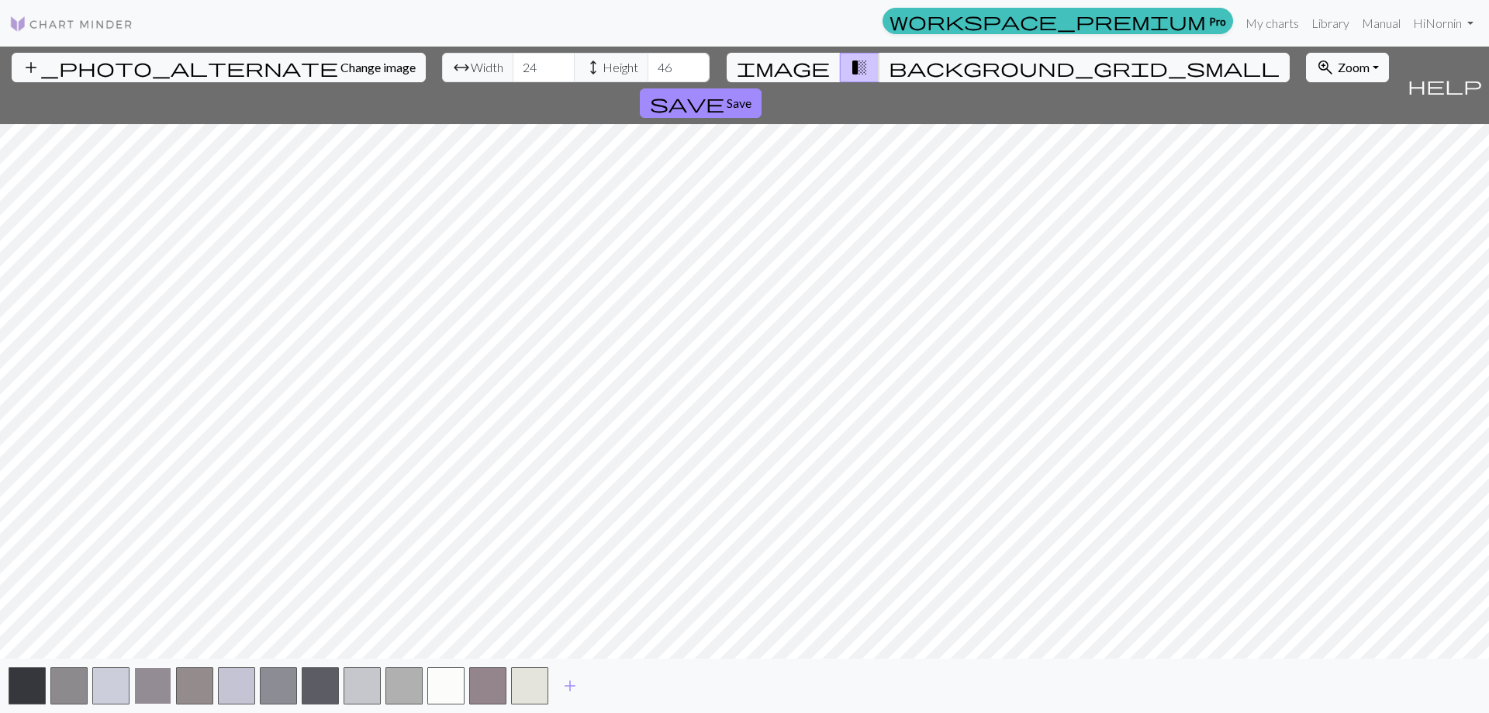
click at [153, 692] on button "button" at bounding box center [152, 685] width 37 height 37
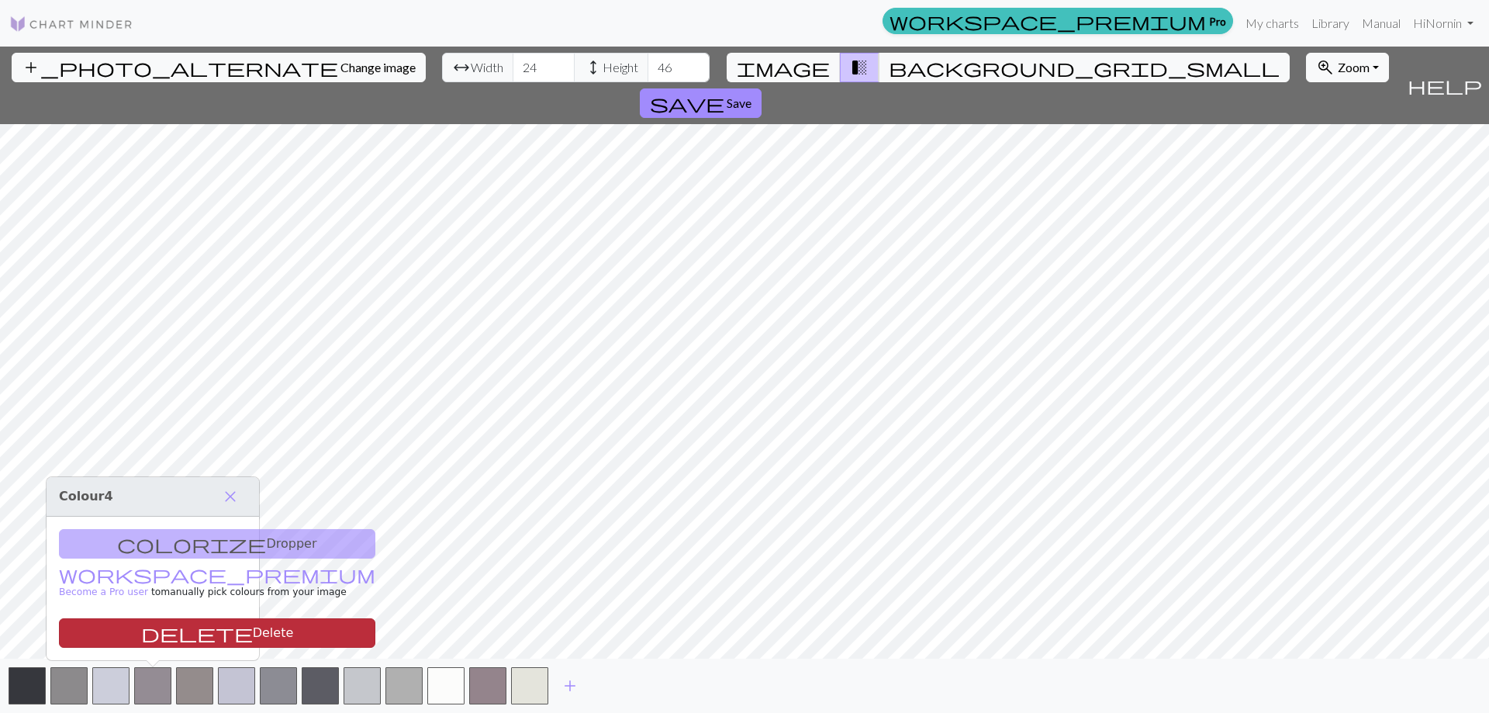
click at [177, 630] on button "delete Delete" at bounding box center [217, 632] width 316 height 29
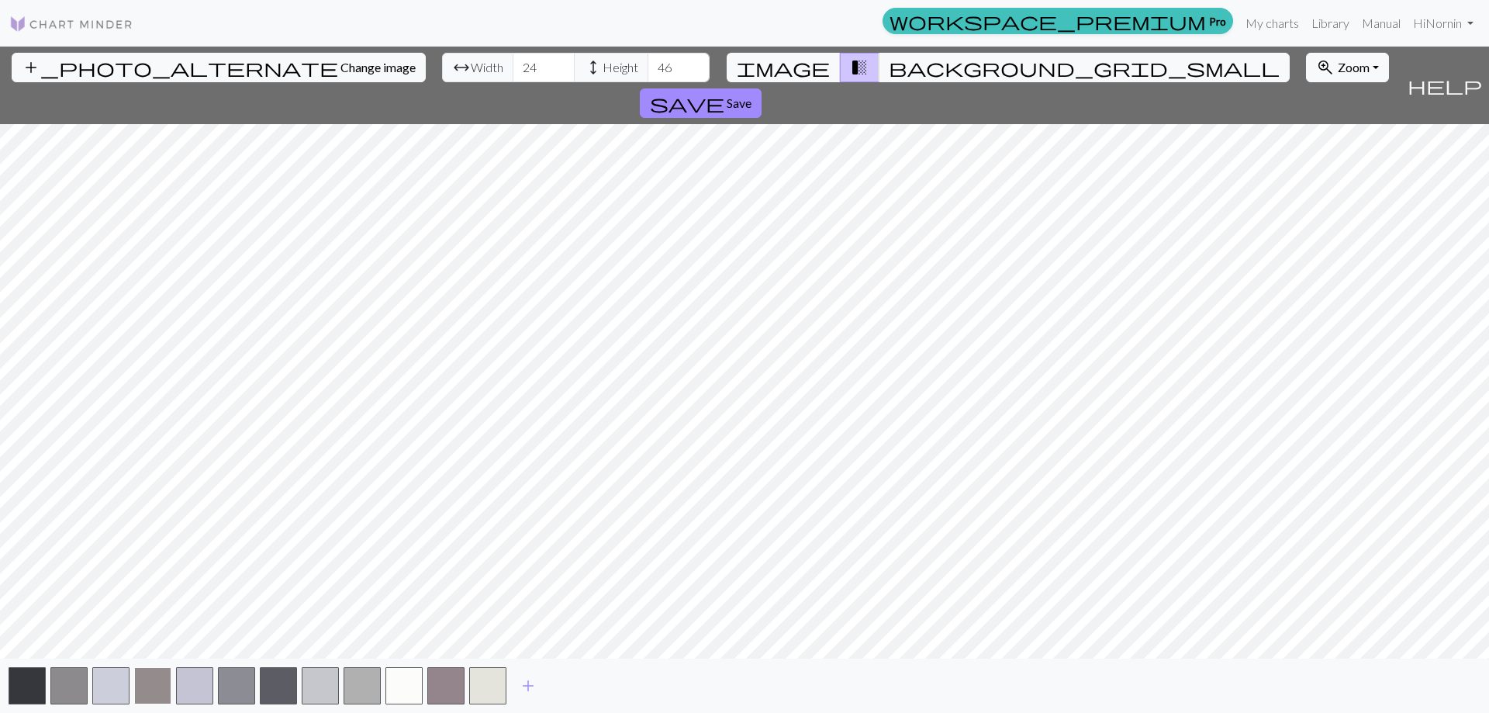
click at [152, 699] on button "button" at bounding box center [152, 685] width 37 height 37
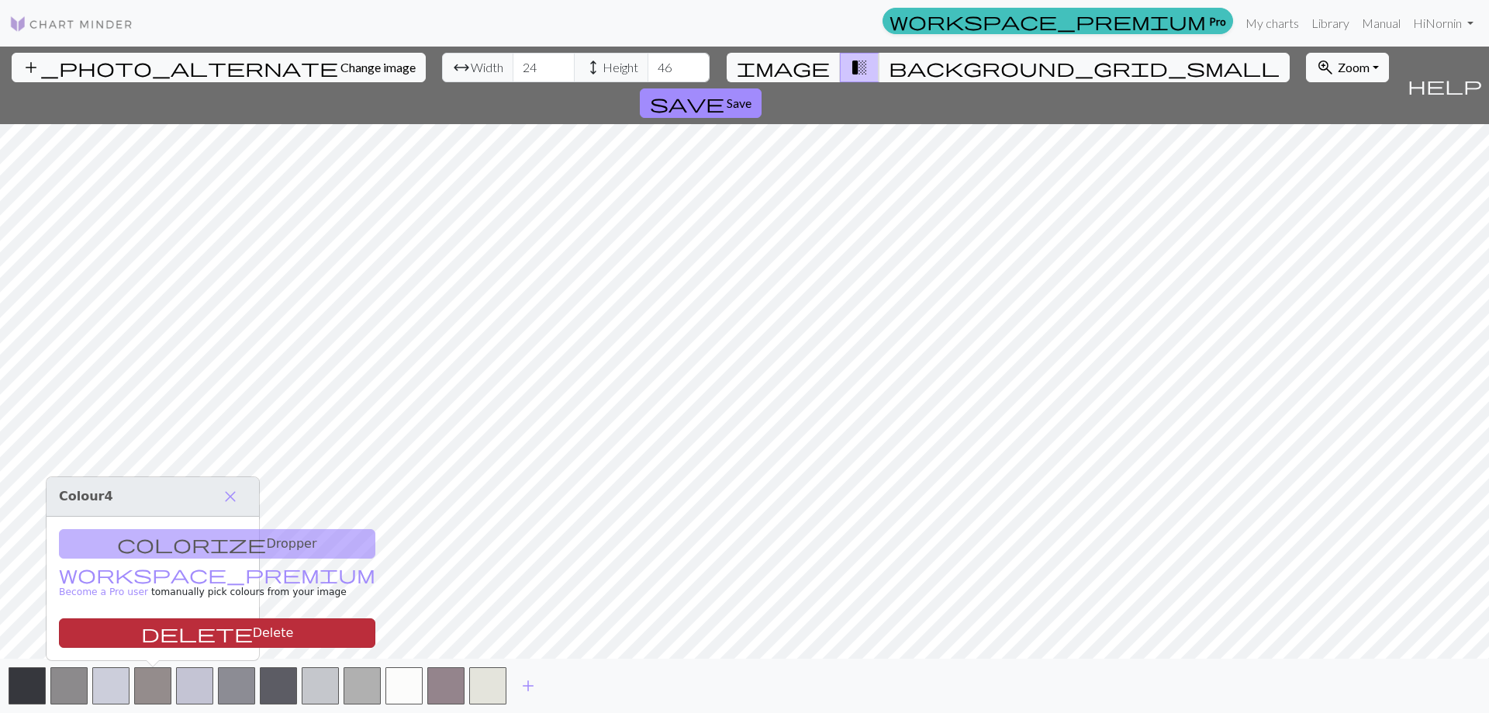
click at [175, 639] on button "delete Delete" at bounding box center [217, 632] width 316 height 29
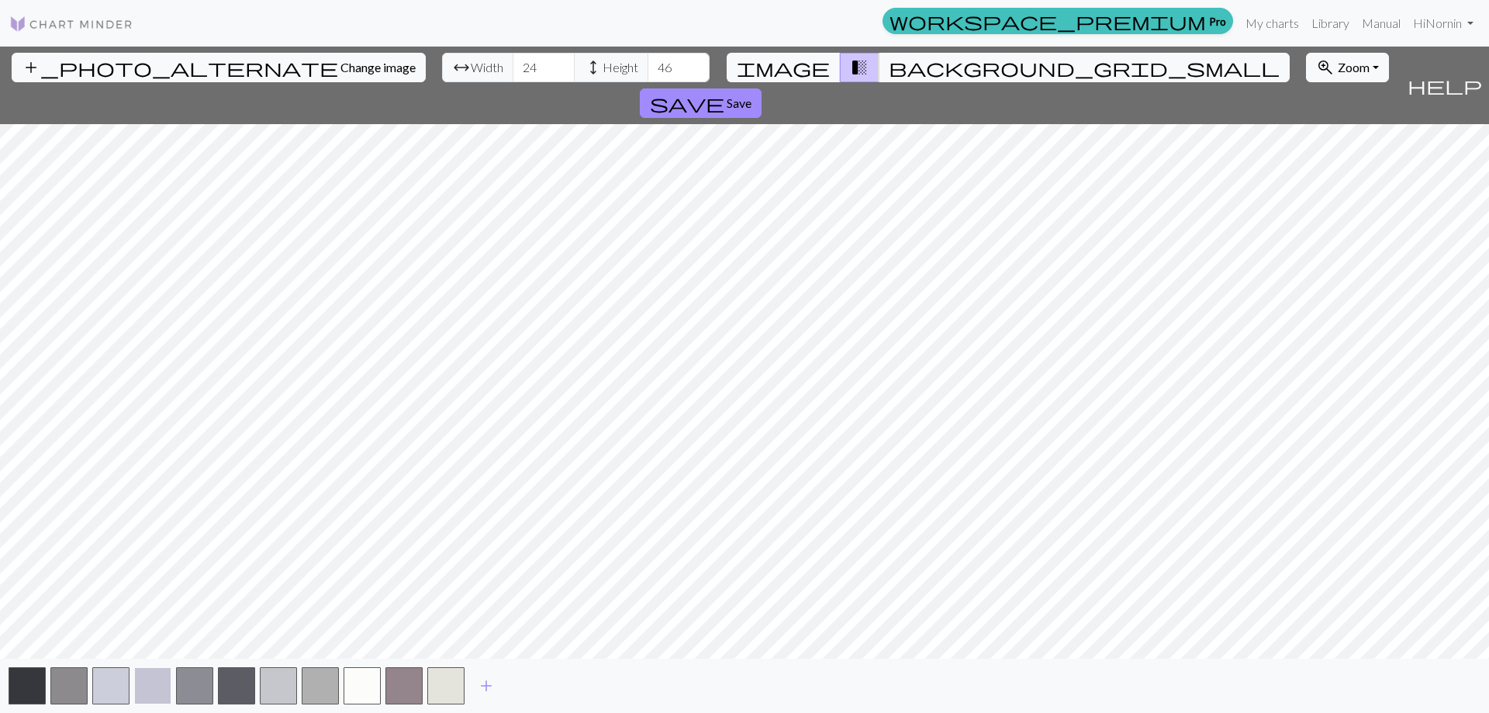
click at [157, 696] on button "button" at bounding box center [152, 685] width 37 height 37
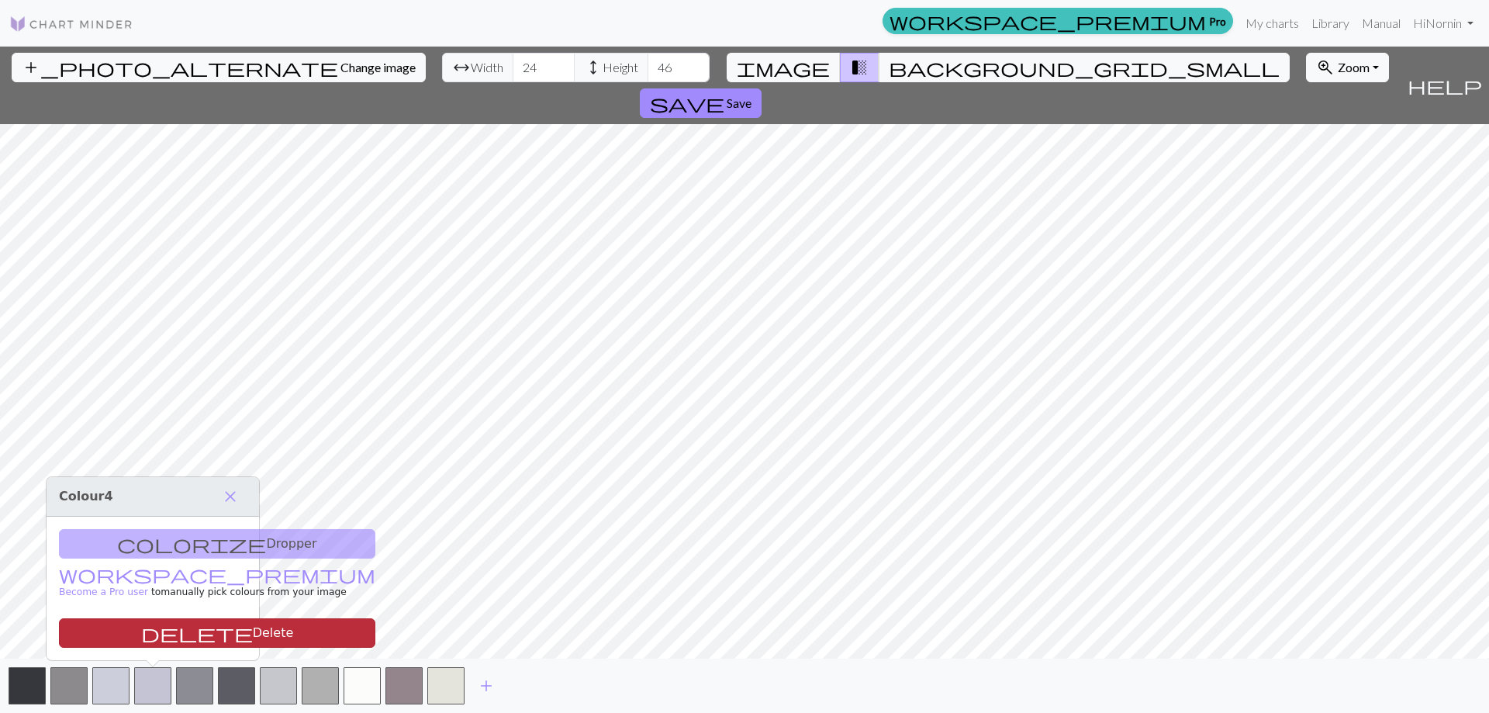
click at [188, 635] on button "delete Delete" at bounding box center [217, 632] width 316 height 29
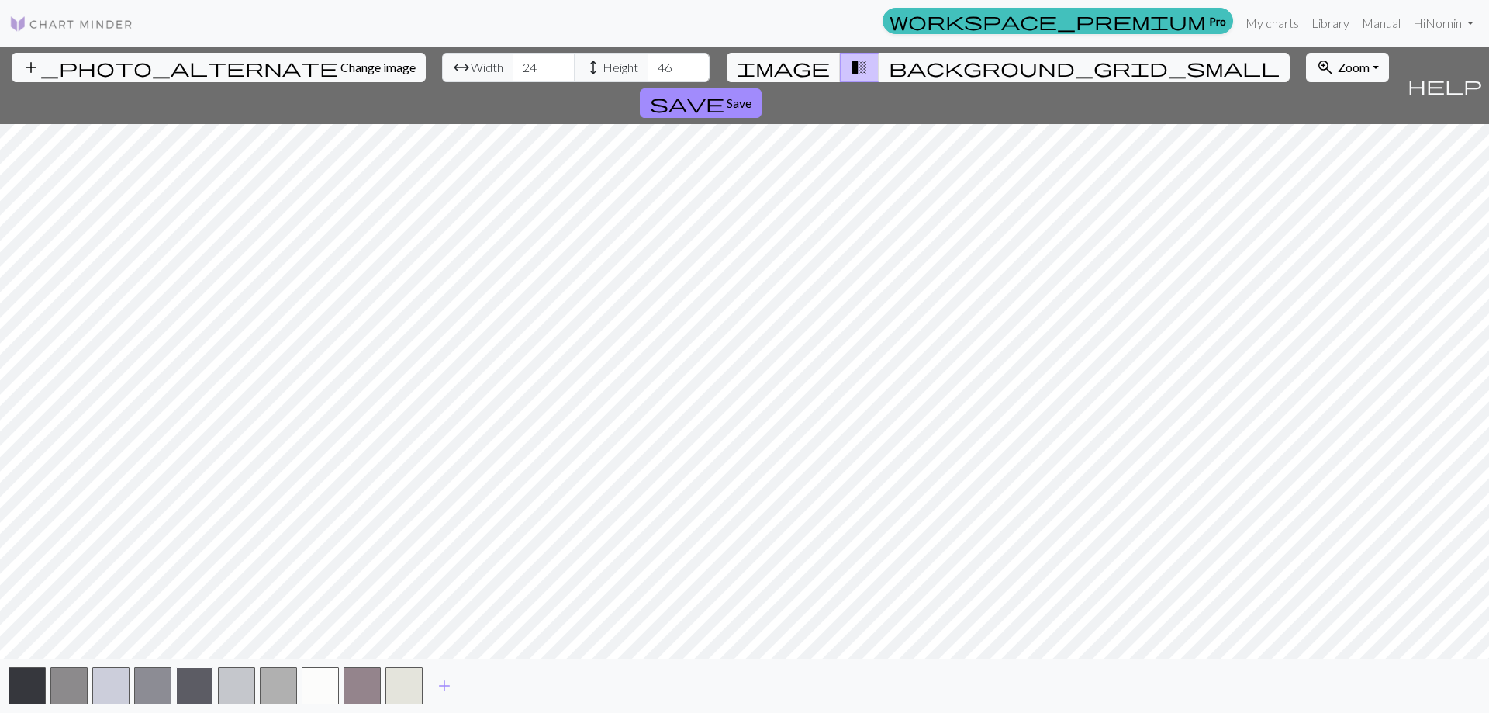
click at [195, 689] on button "button" at bounding box center [194, 685] width 37 height 37
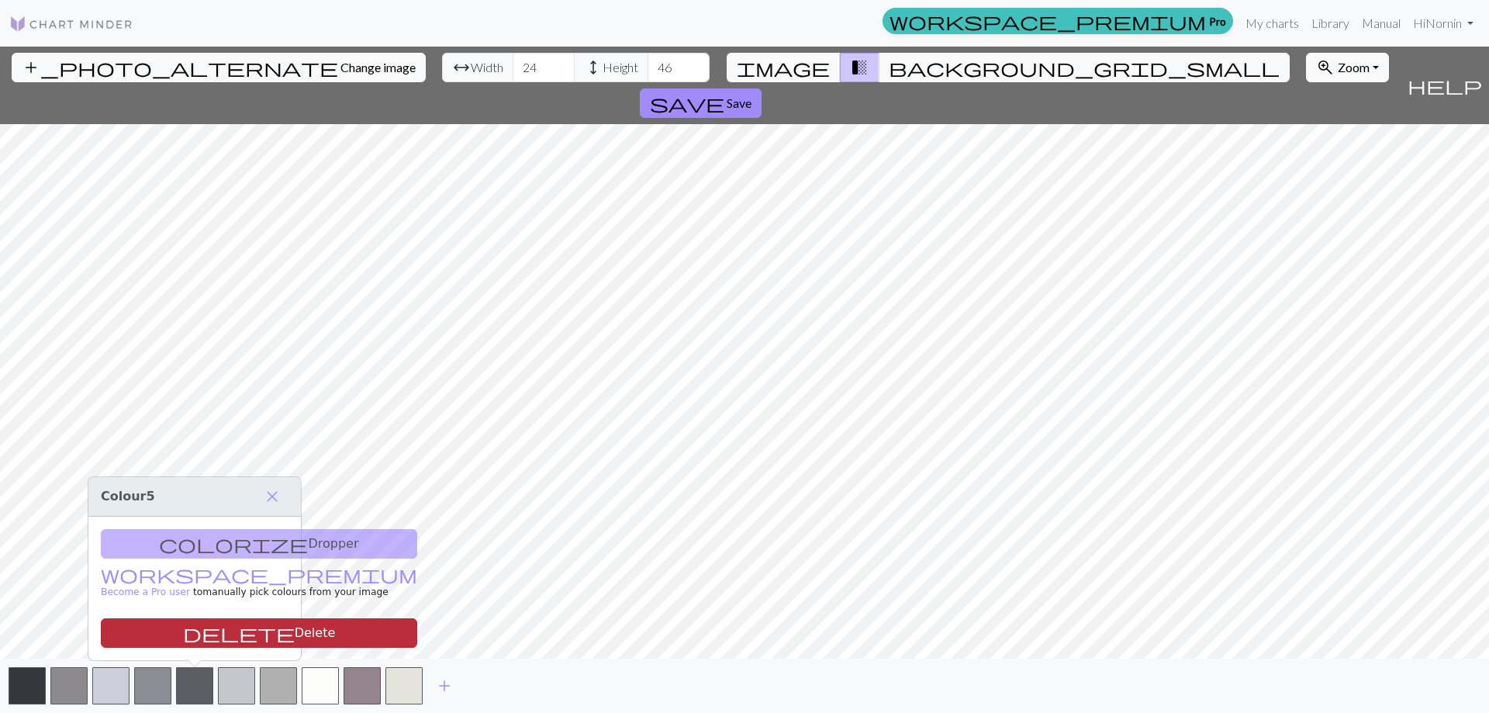
click at [223, 636] on button "delete Delete" at bounding box center [259, 632] width 316 height 29
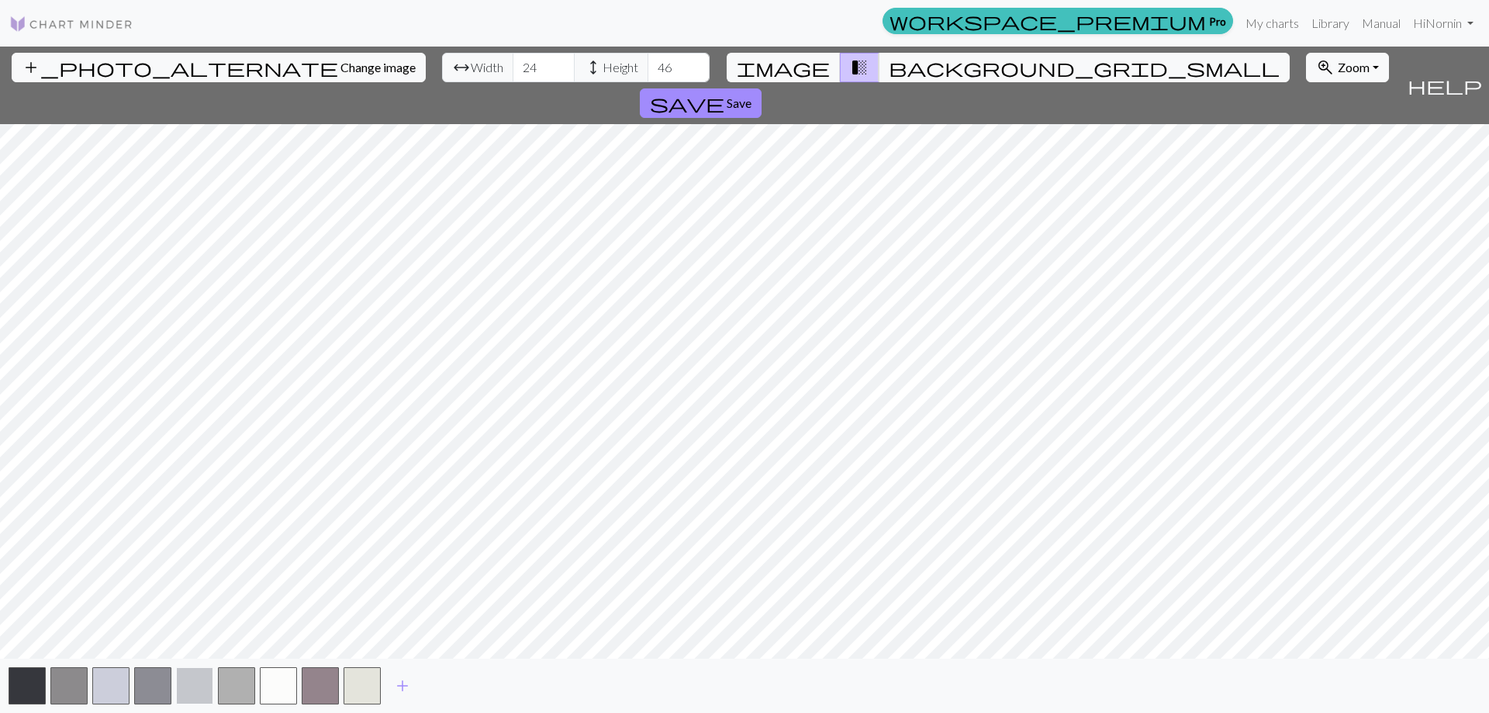
click at [202, 691] on button "button" at bounding box center [194, 685] width 37 height 37
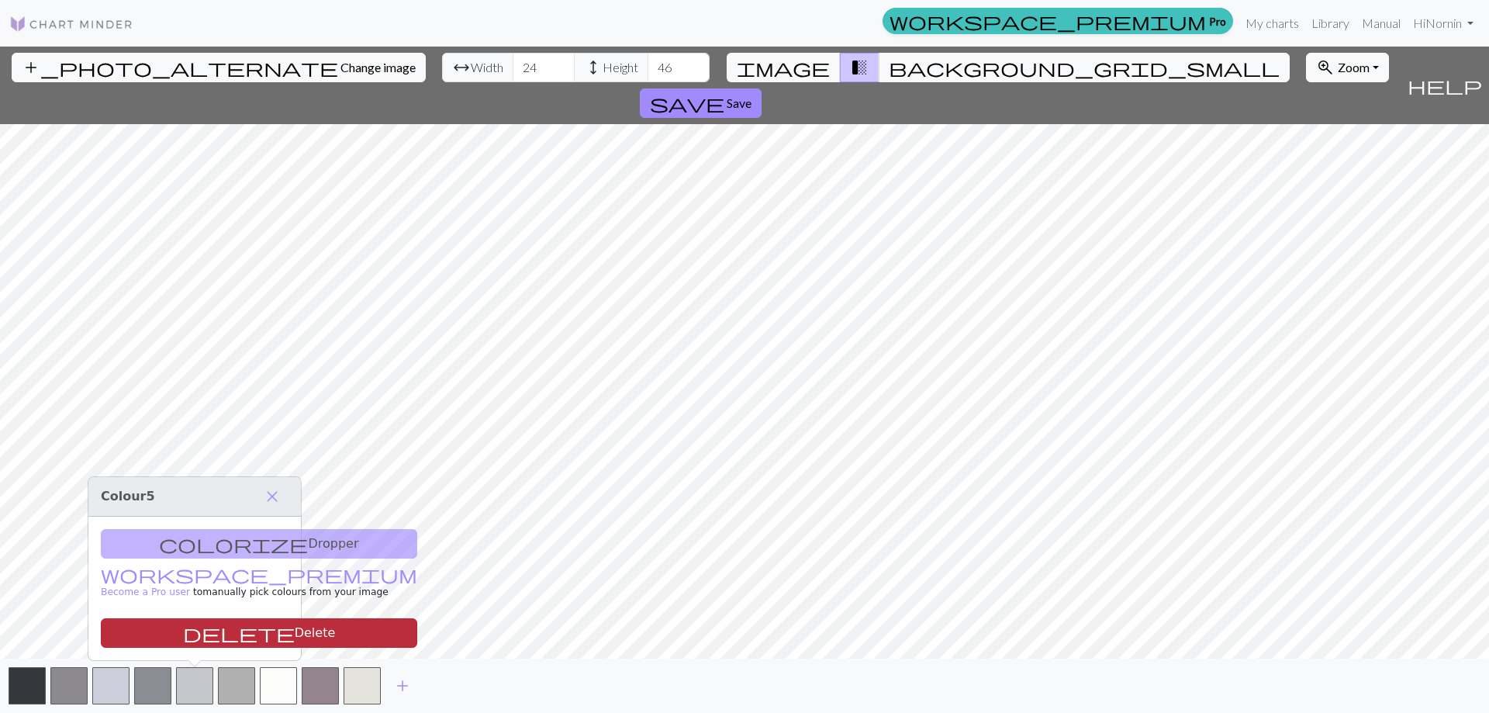
click at [243, 640] on button "delete Delete" at bounding box center [259, 632] width 316 height 29
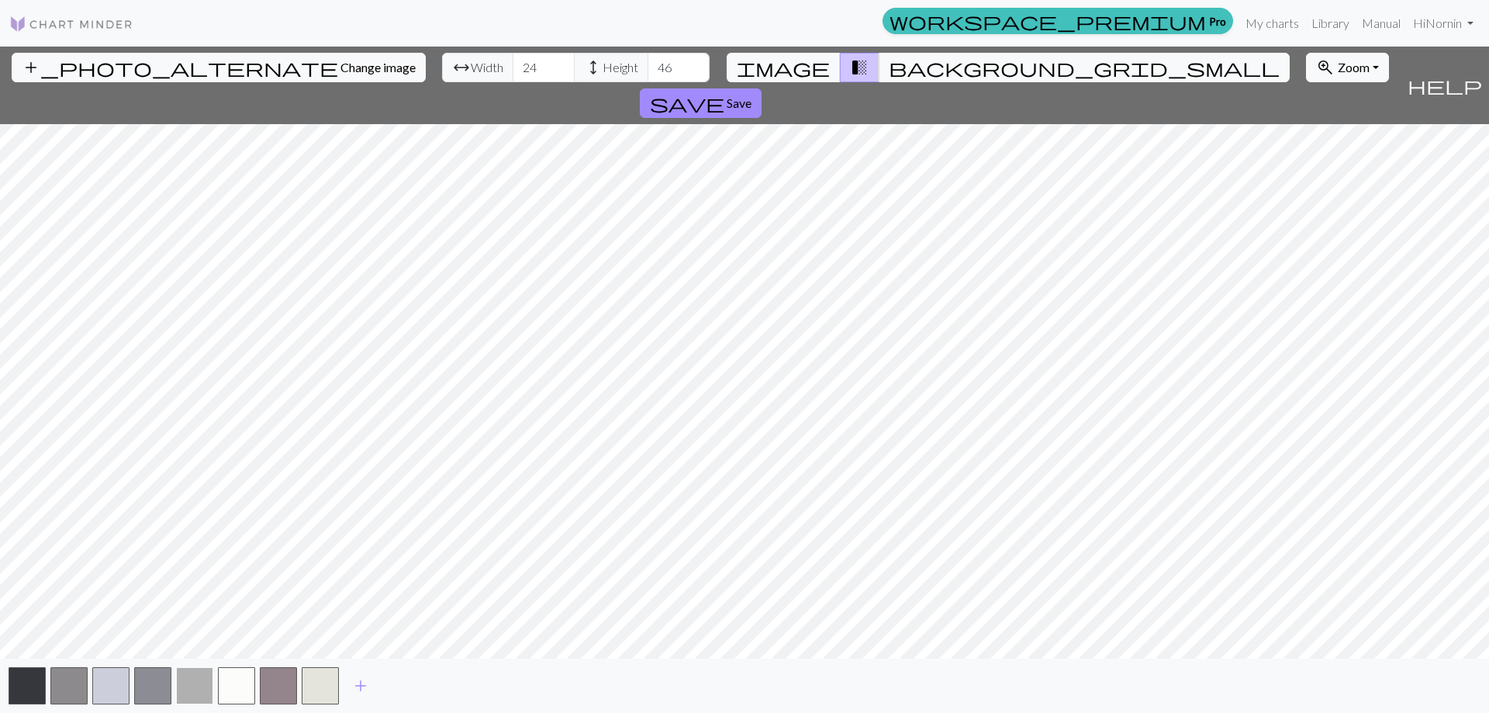
click at [200, 688] on button "button" at bounding box center [194, 685] width 37 height 37
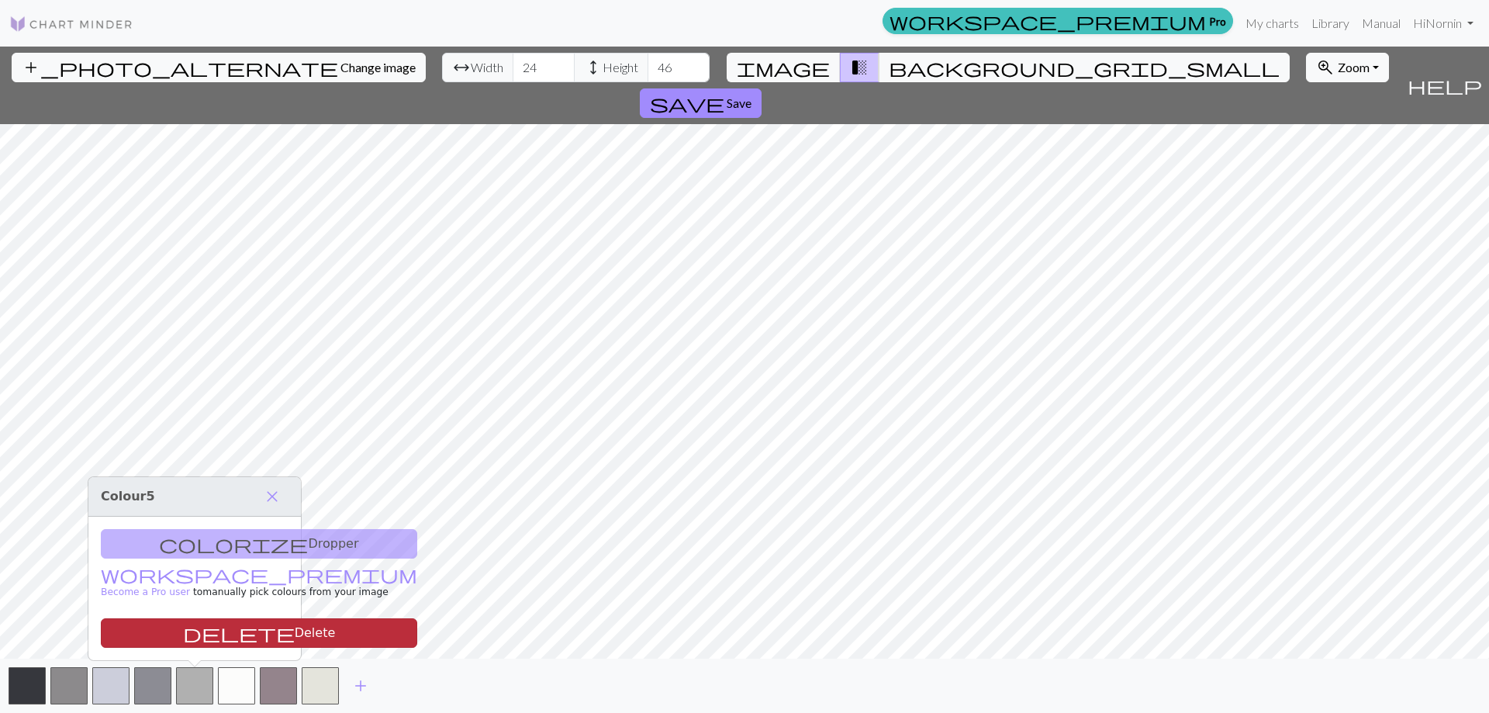
click at [237, 634] on button "delete Delete" at bounding box center [259, 632] width 316 height 29
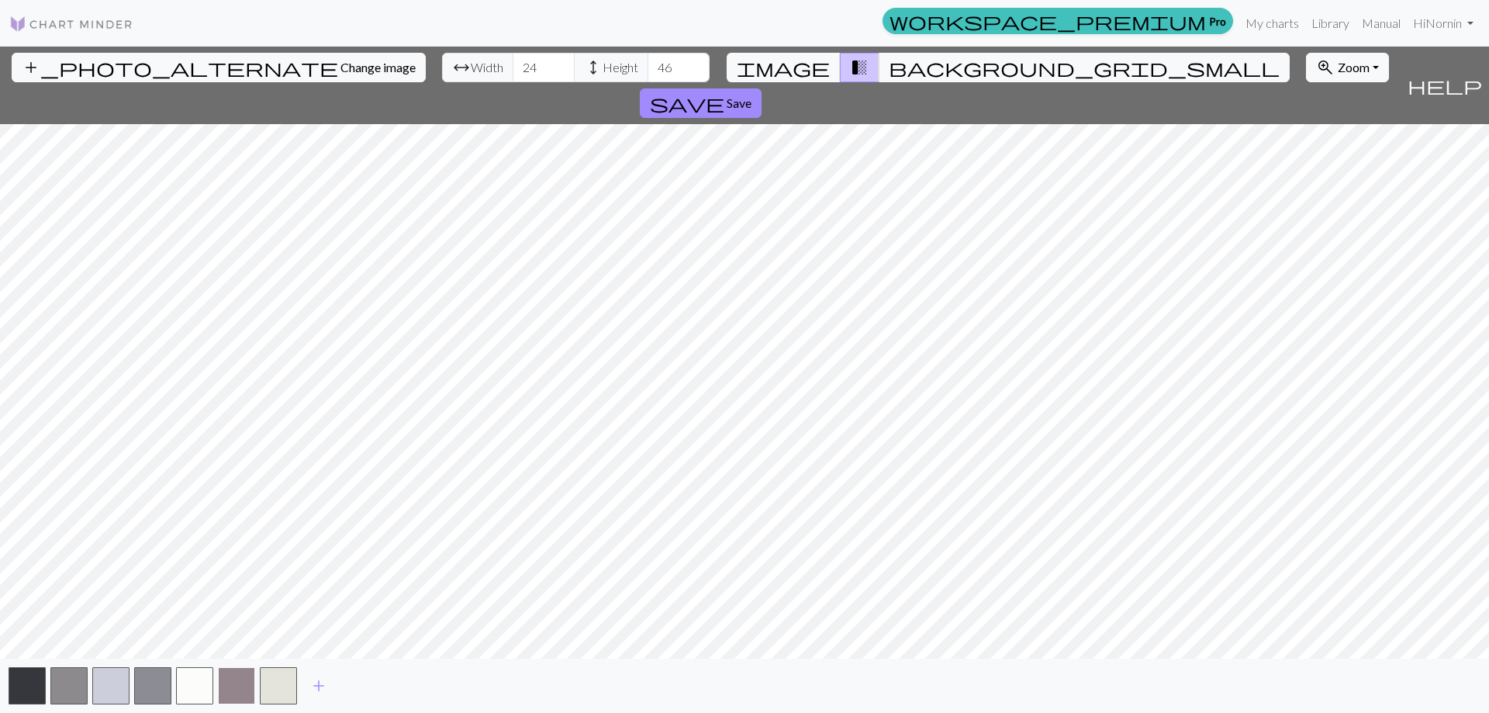
click at [233, 686] on button "button" at bounding box center [236, 685] width 37 height 37
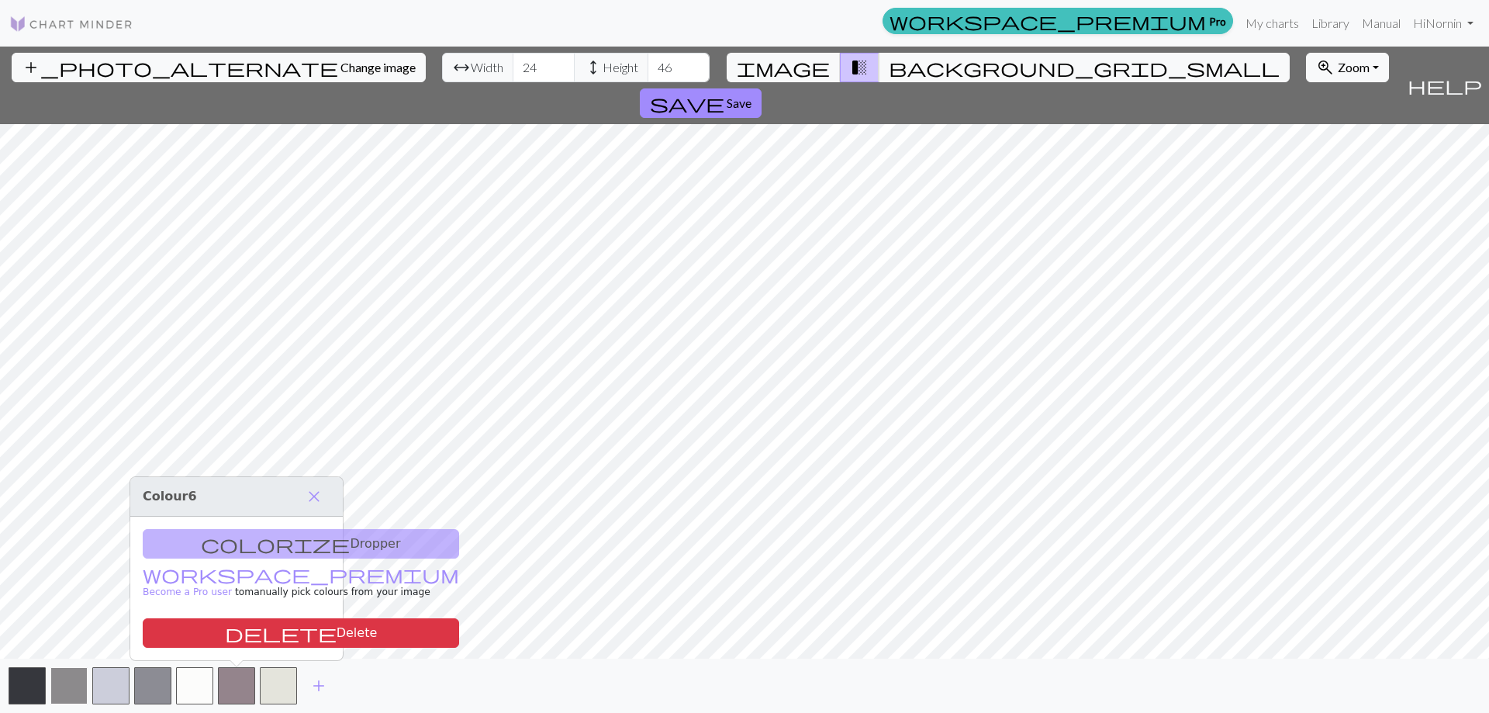
click at [68, 685] on button "button" at bounding box center [68, 685] width 37 height 37
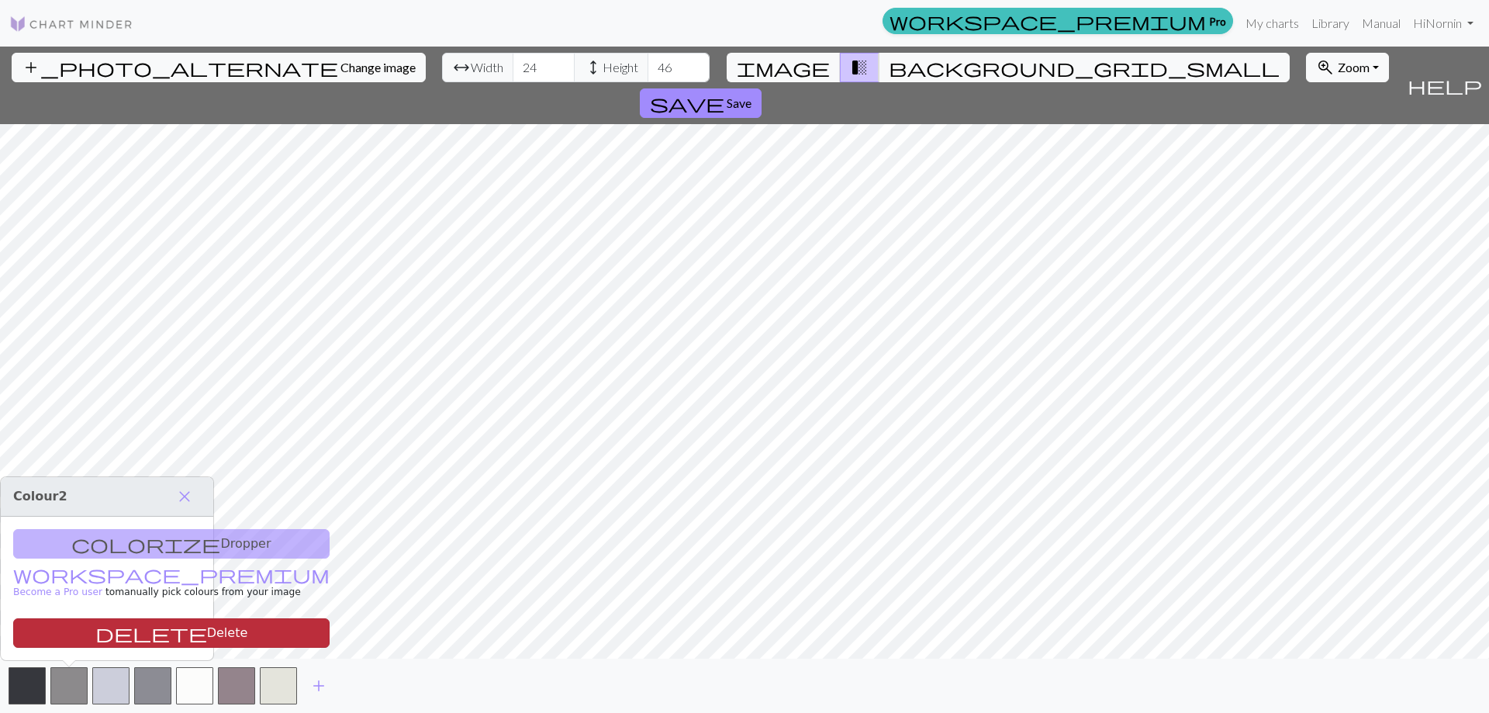
click at [97, 631] on span "delete" at bounding box center [151, 633] width 112 height 22
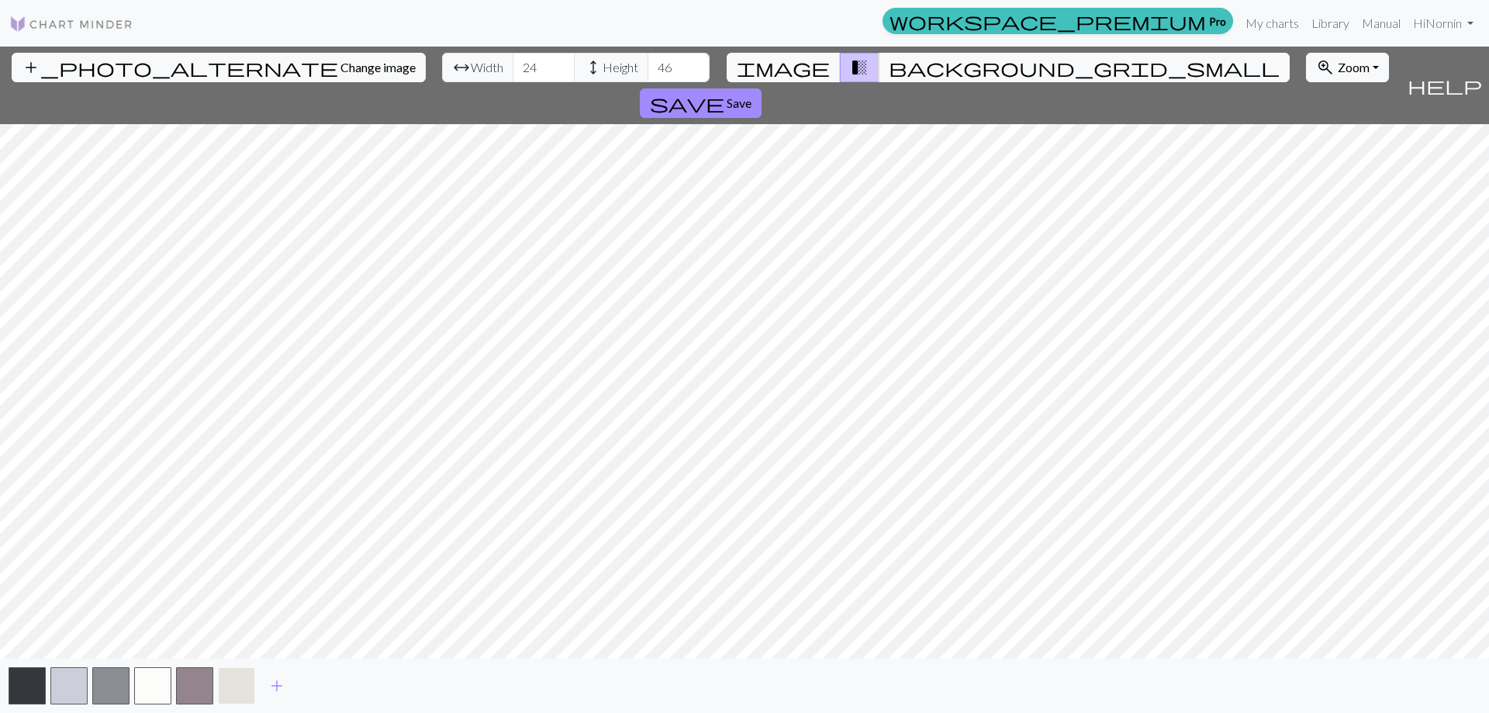
click at [232, 679] on button "button" at bounding box center [236, 685] width 37 height 37
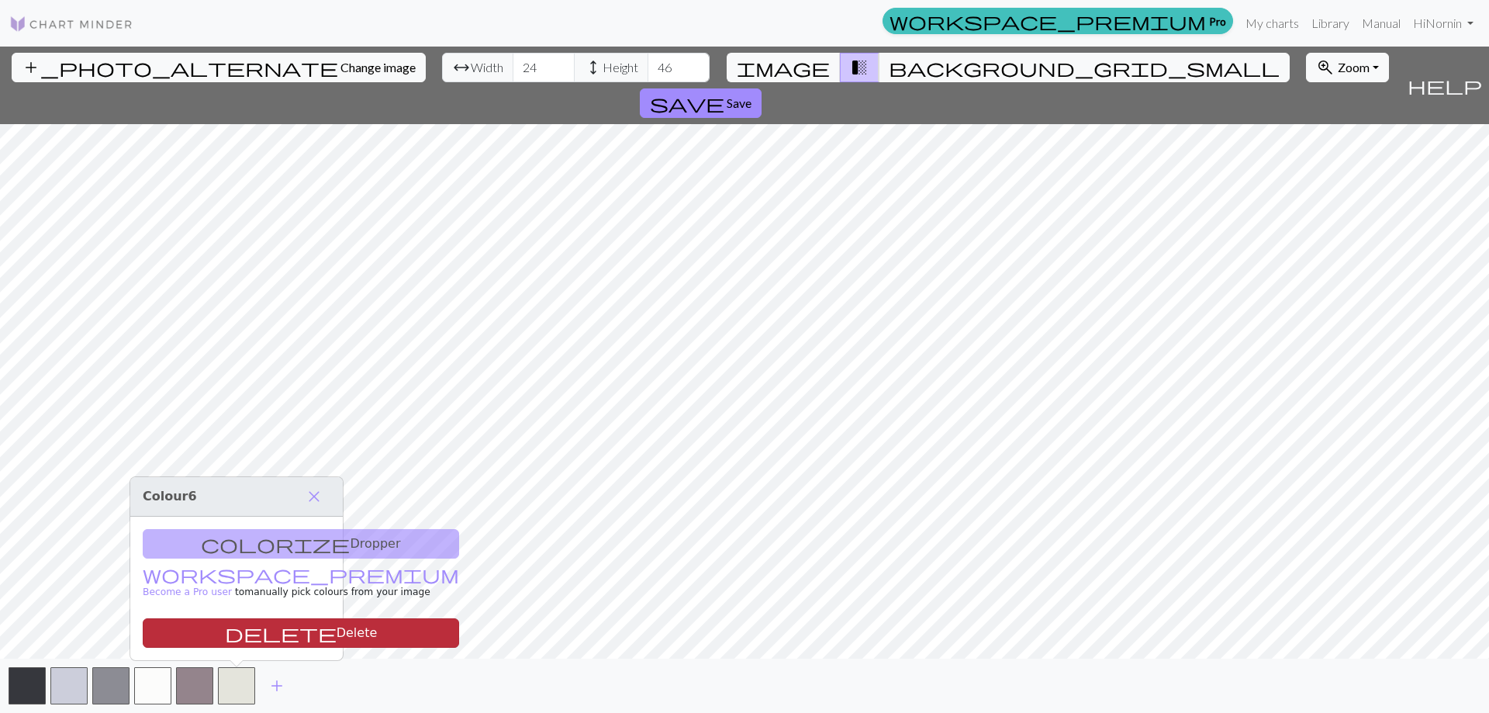
click at [244, 630] on button "delete Delete" at bounding box center [301, 632] width 316 height 29
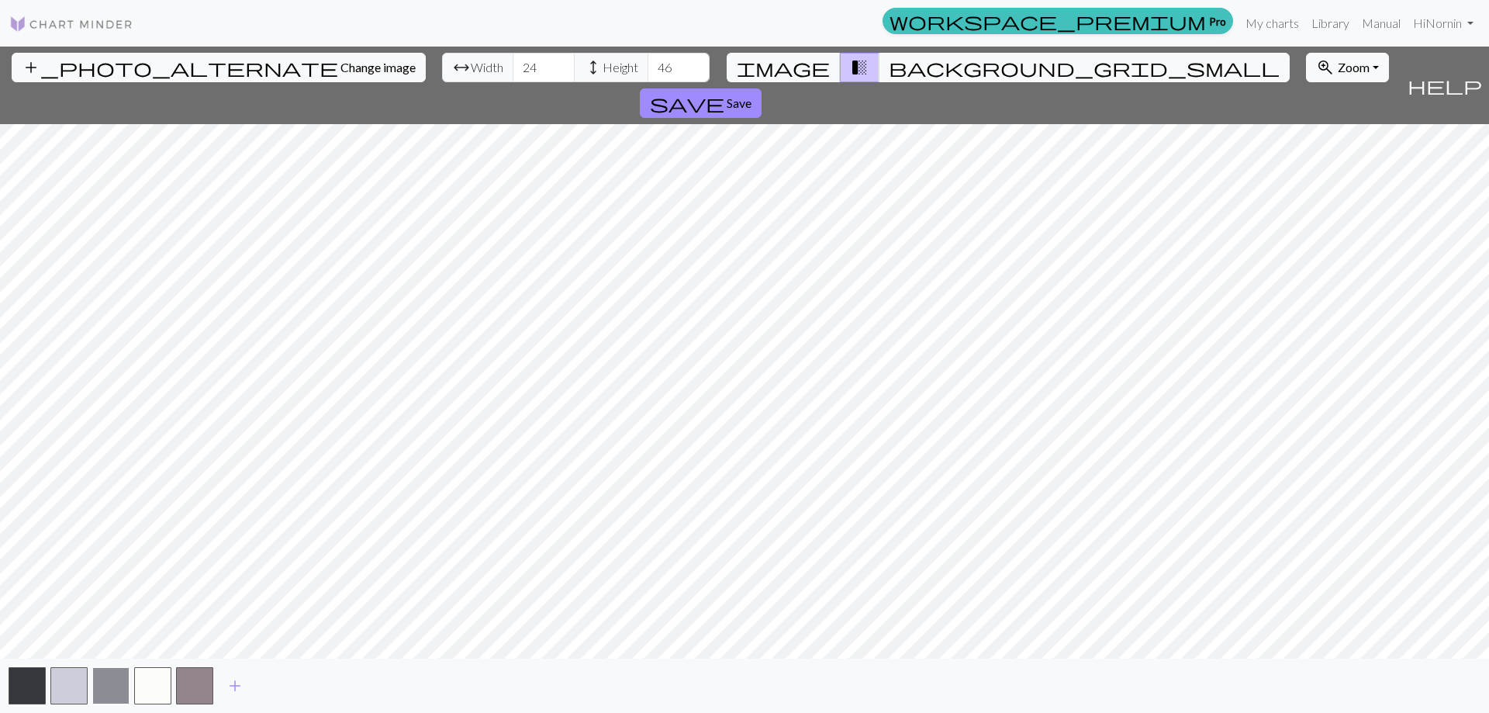
click at [117, 683] on button "button" at bounding box center [110, 685] width 37 height 37
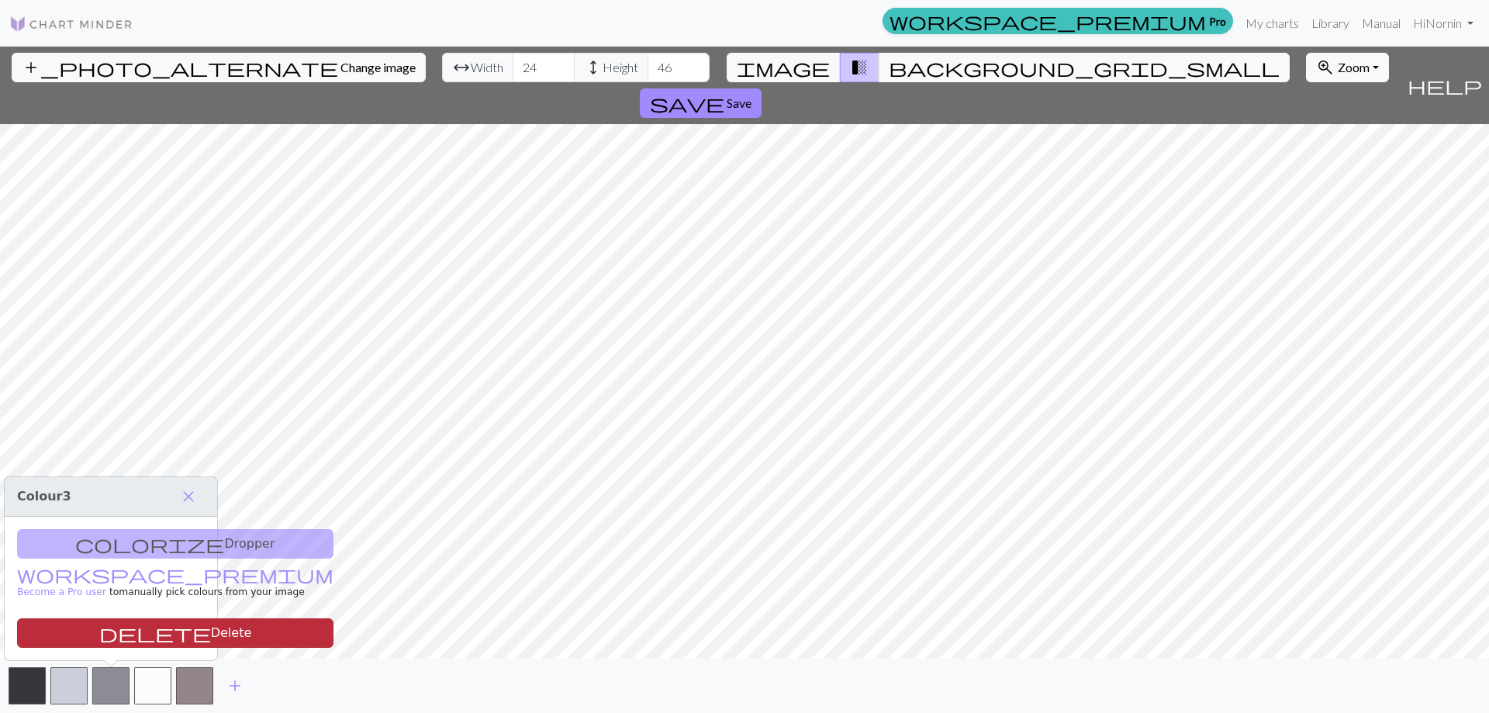
click at [127, 634] on button "delete Delete" at bounding box center [175, 632] width 316 height 29
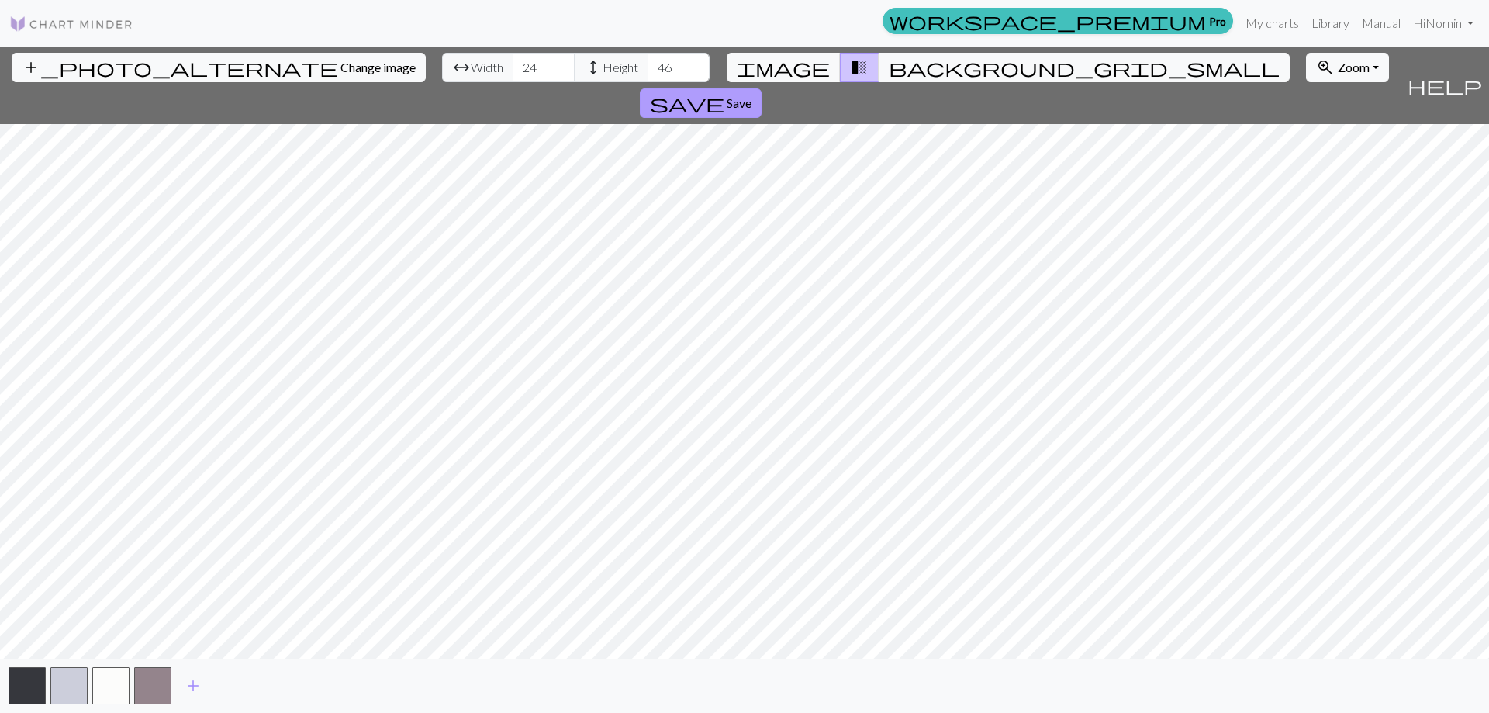
click at [761, 88] on button "save Save" at bounding box center [701, 102] width 122 height 29
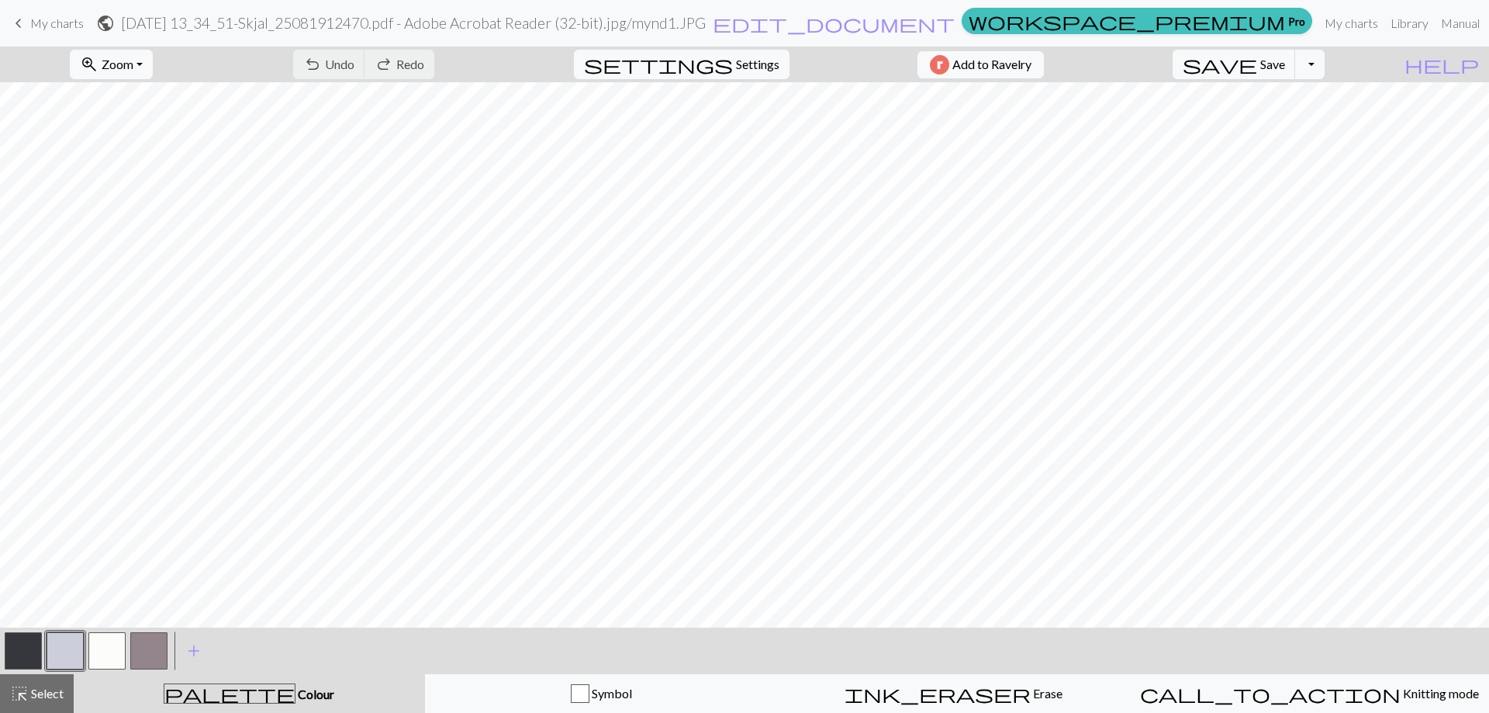
click at [105, 653] on button "button" at bounding box center [106, 650] width 37 height 37
click at [144, 648] on button "button" at bounding box center [148, 650] width 37 height 37
click at [152, 648] on button "button" at bounding box center [148, 650] width 37 height 37
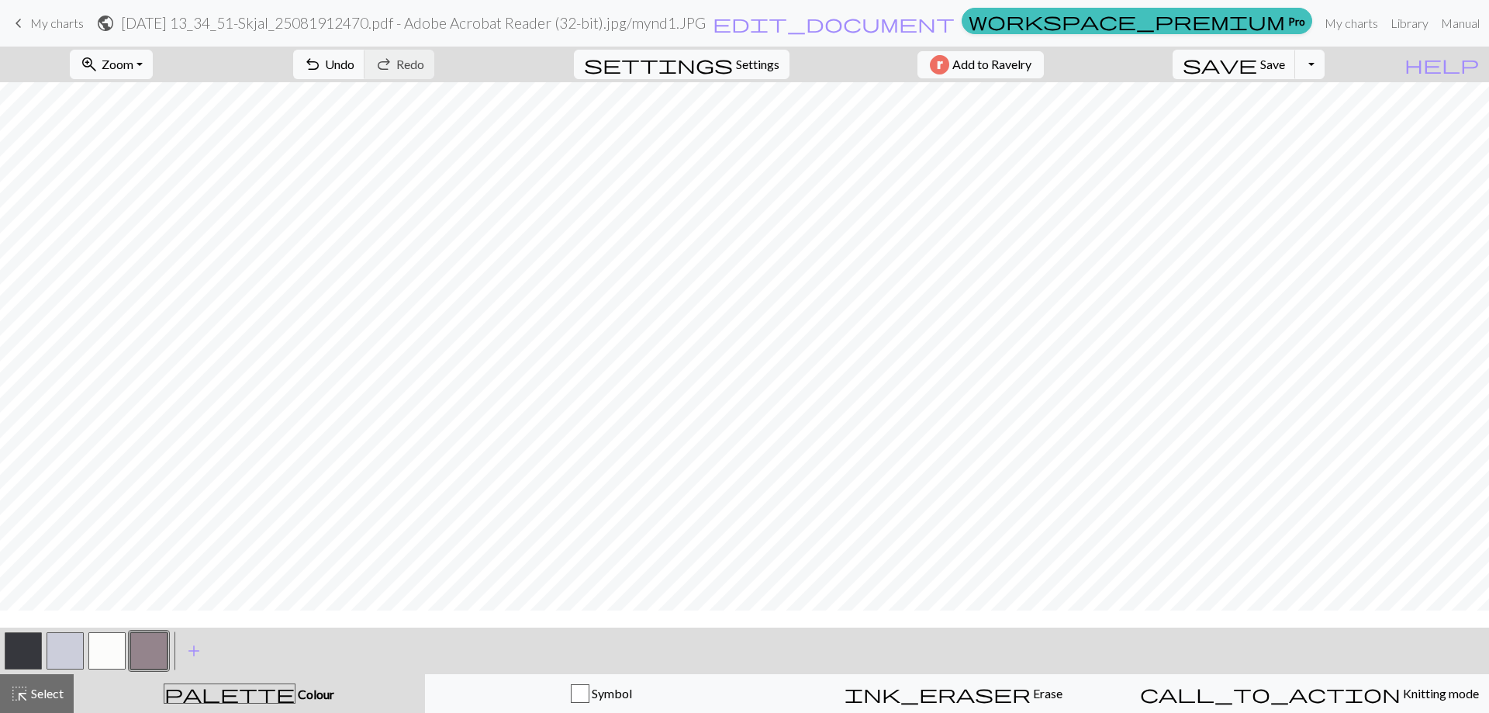
scroll to position [0, 0]
click at [155, 643] on button "button" at bounding box center [148, 650] width 37 height 37
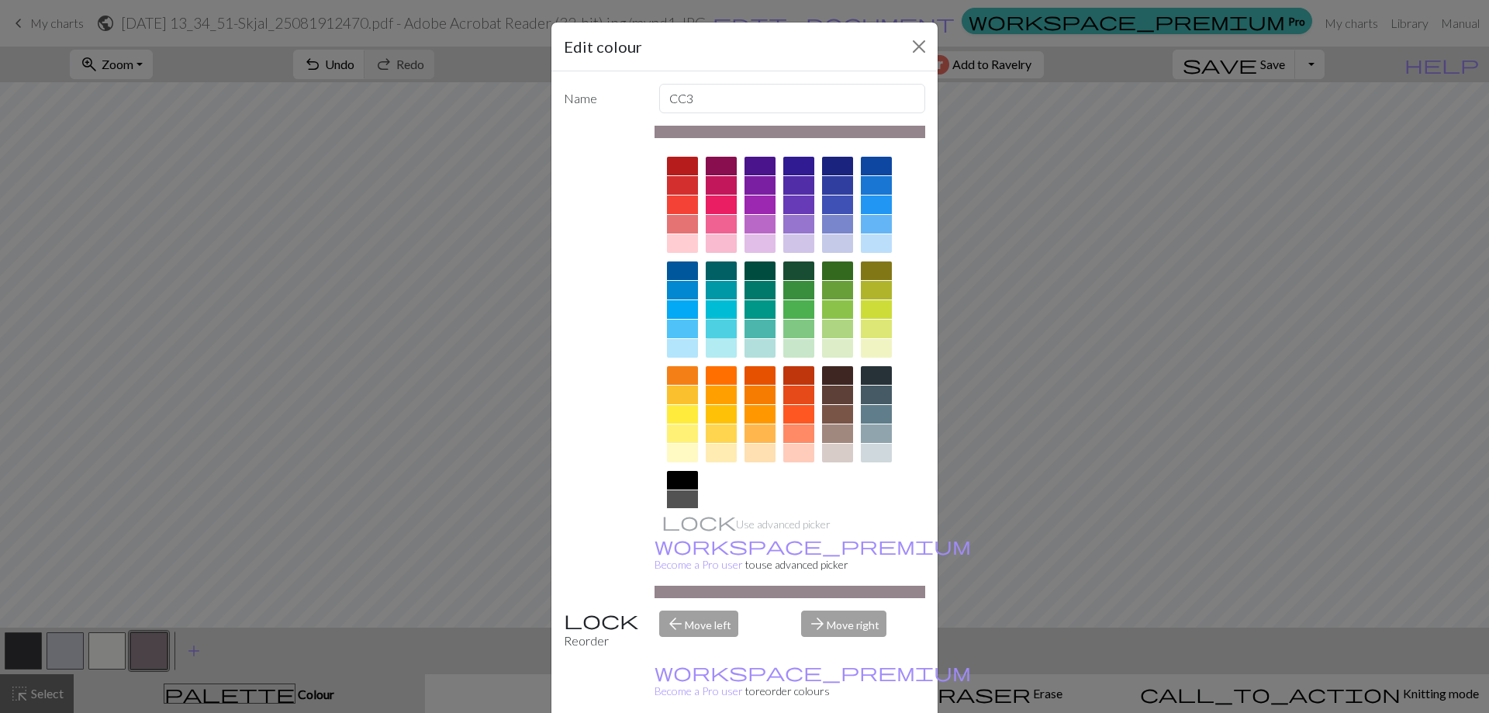
click at [711, 325] on div at bounding box center [721, 328] width 31 height 19
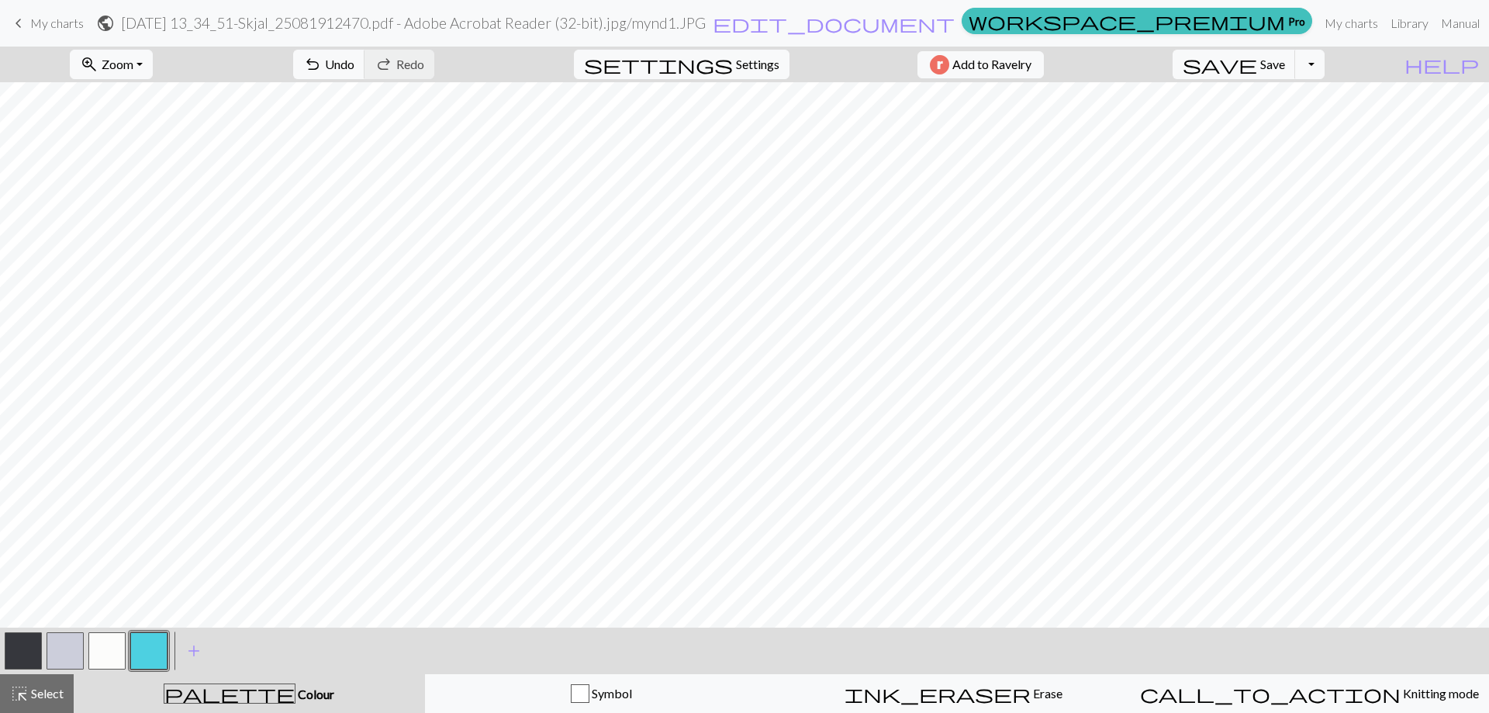
click at [23, 656] on button "button" at bounding box center [23, 650] width 37 height 37
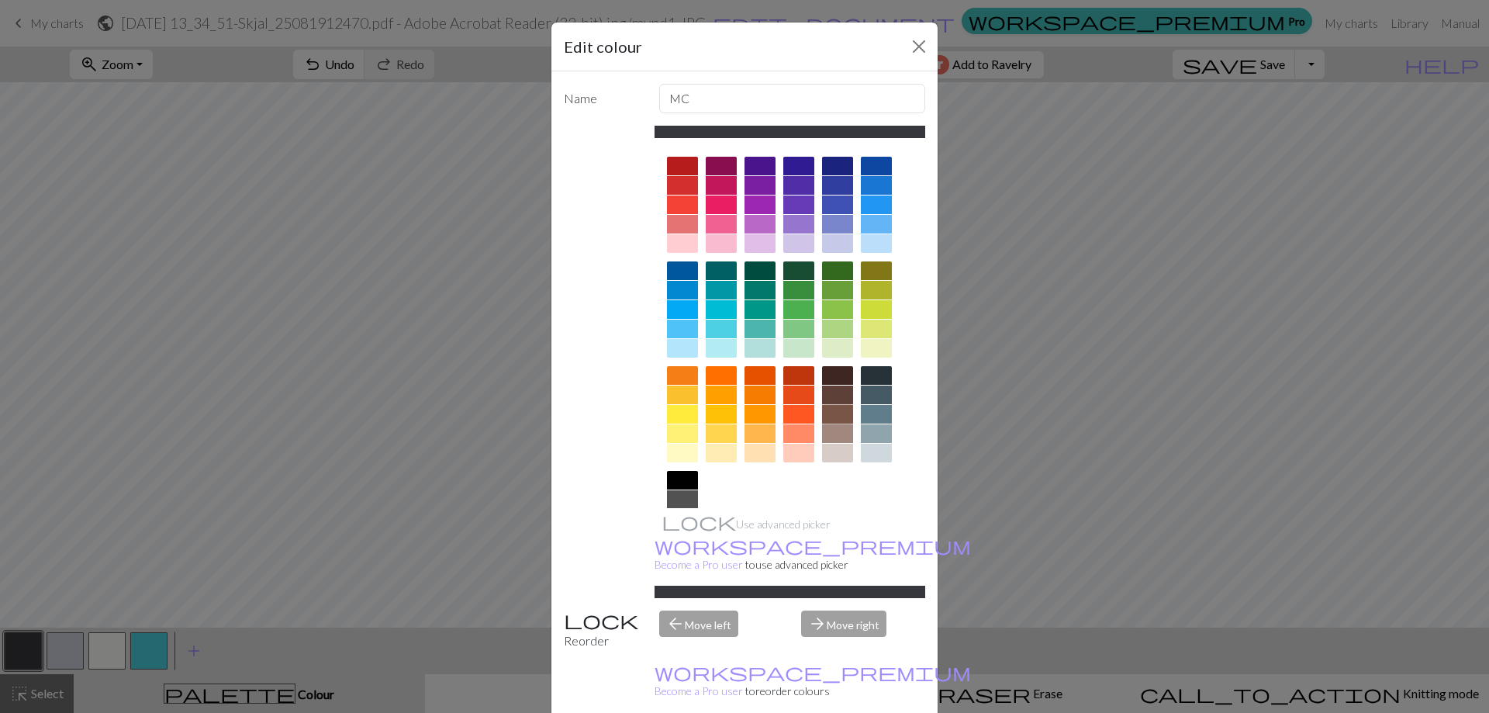
click at [831, 413] on div at bounding box center [837, 414] width 31 height 19
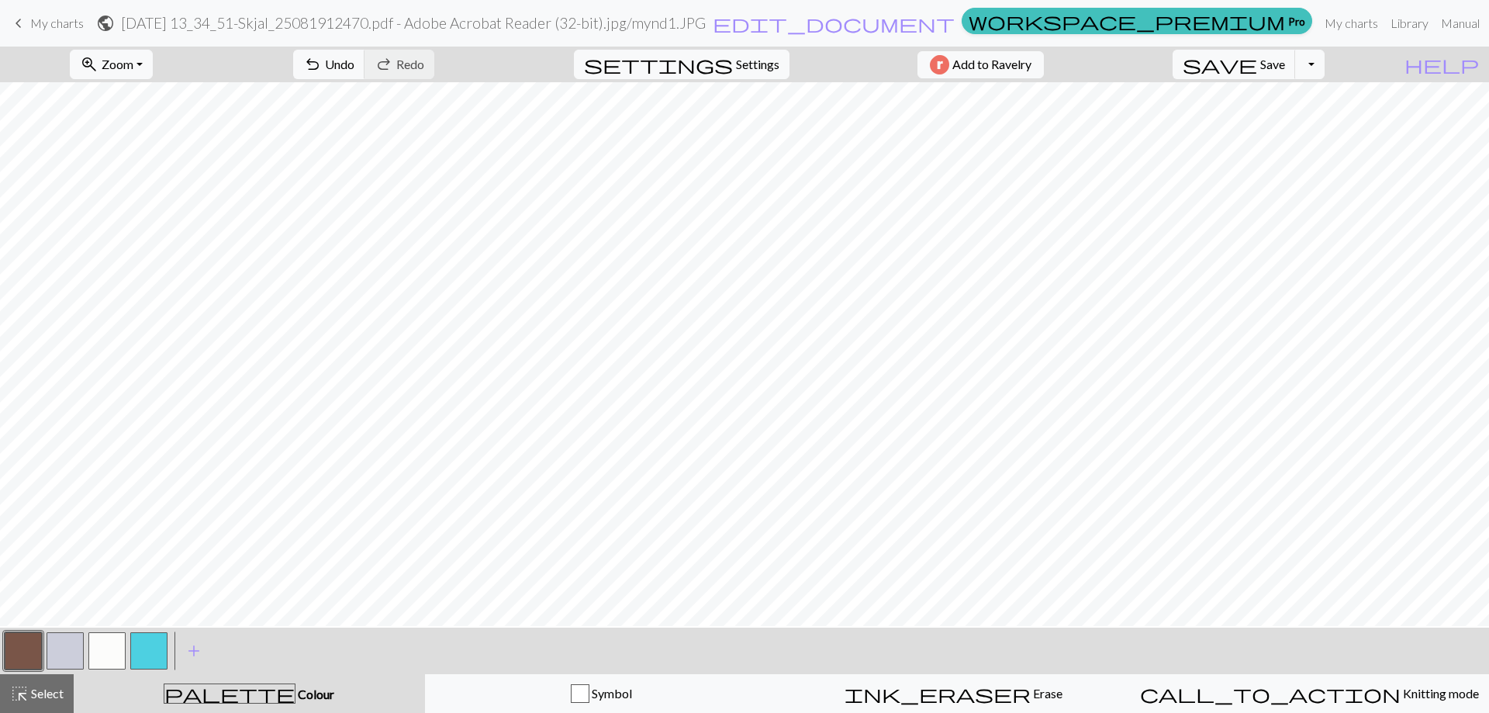
scroll to position [155, 0]
click at [30, 641] on button "button" at bounding box center [23, 650] width 37 height 37
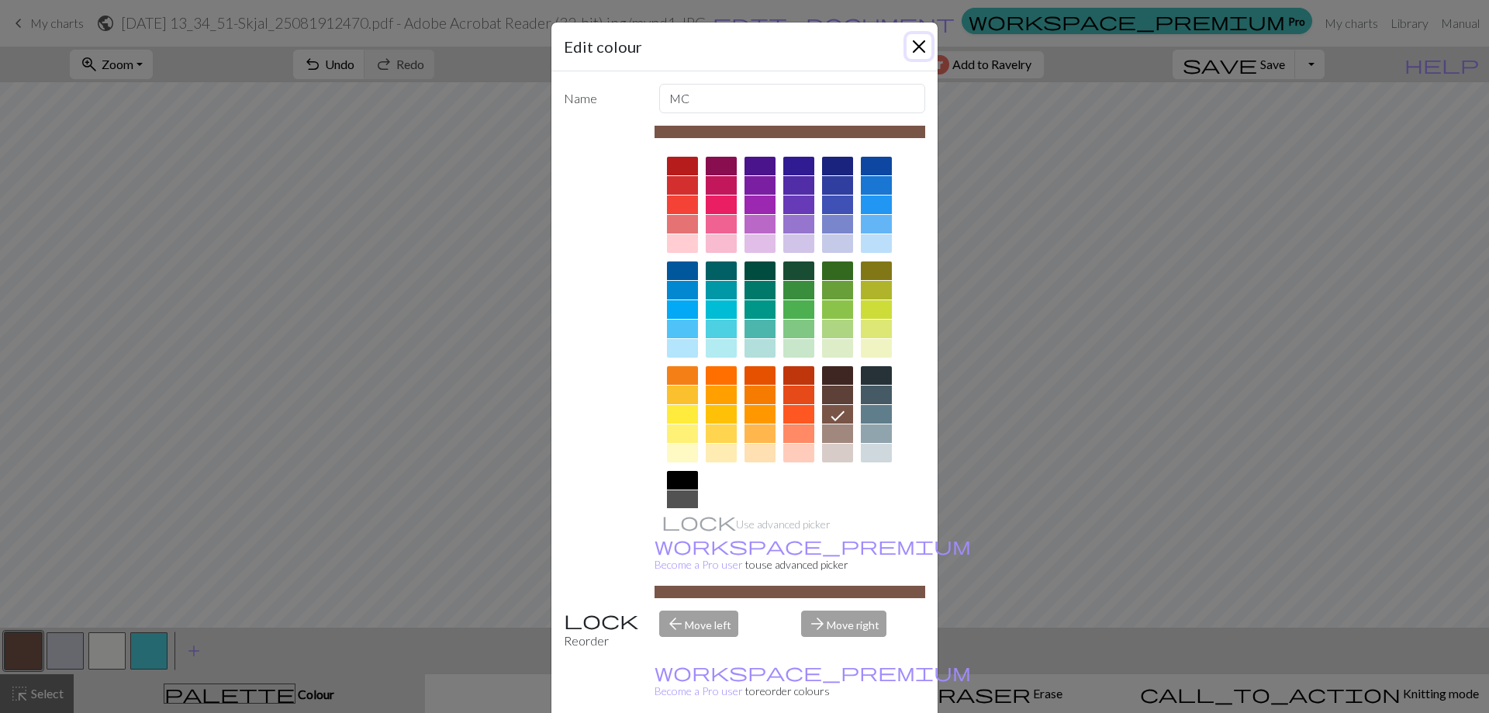
click at [914, 44] on button "Close" at bounding box center [919, 46] width 25 height 25
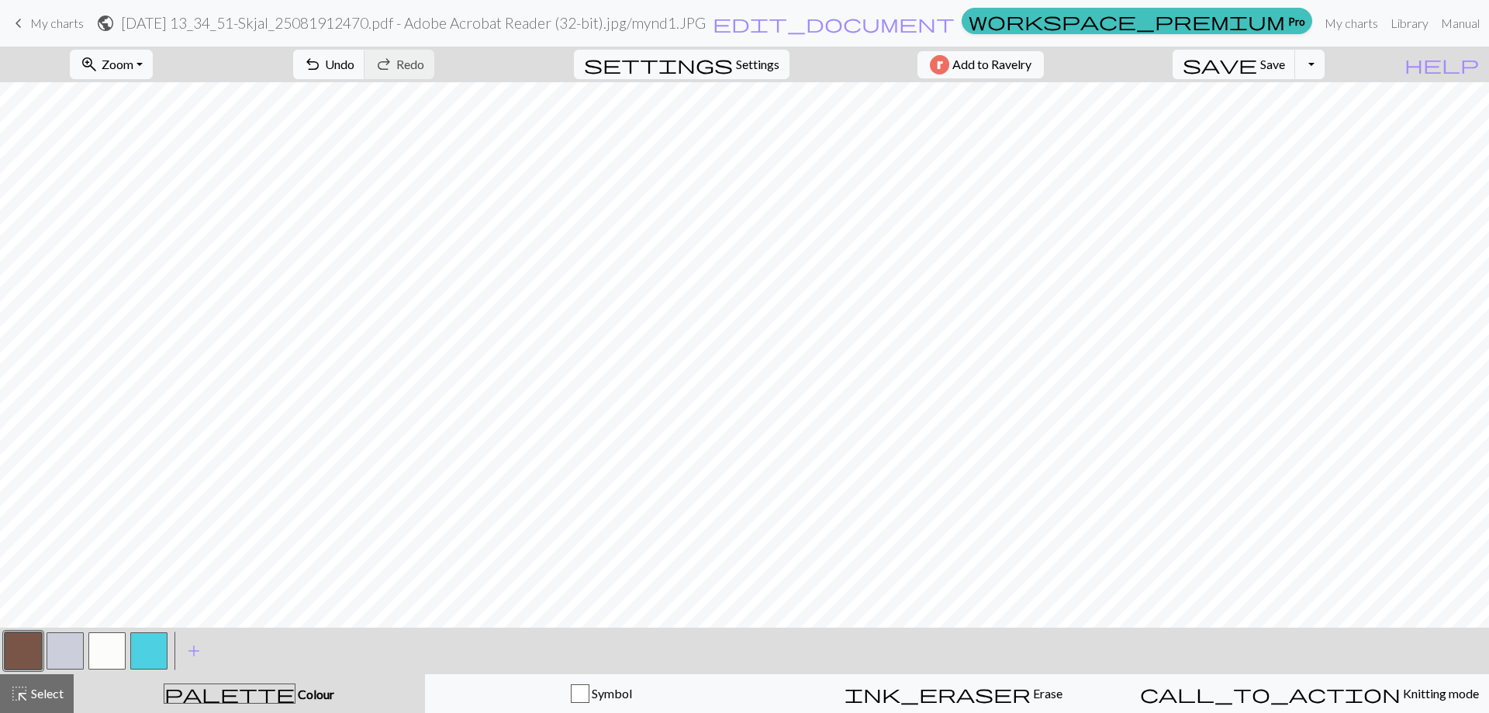
click at [26, 648] on button "button" at bounding box center [23, 650] width 37 height 37
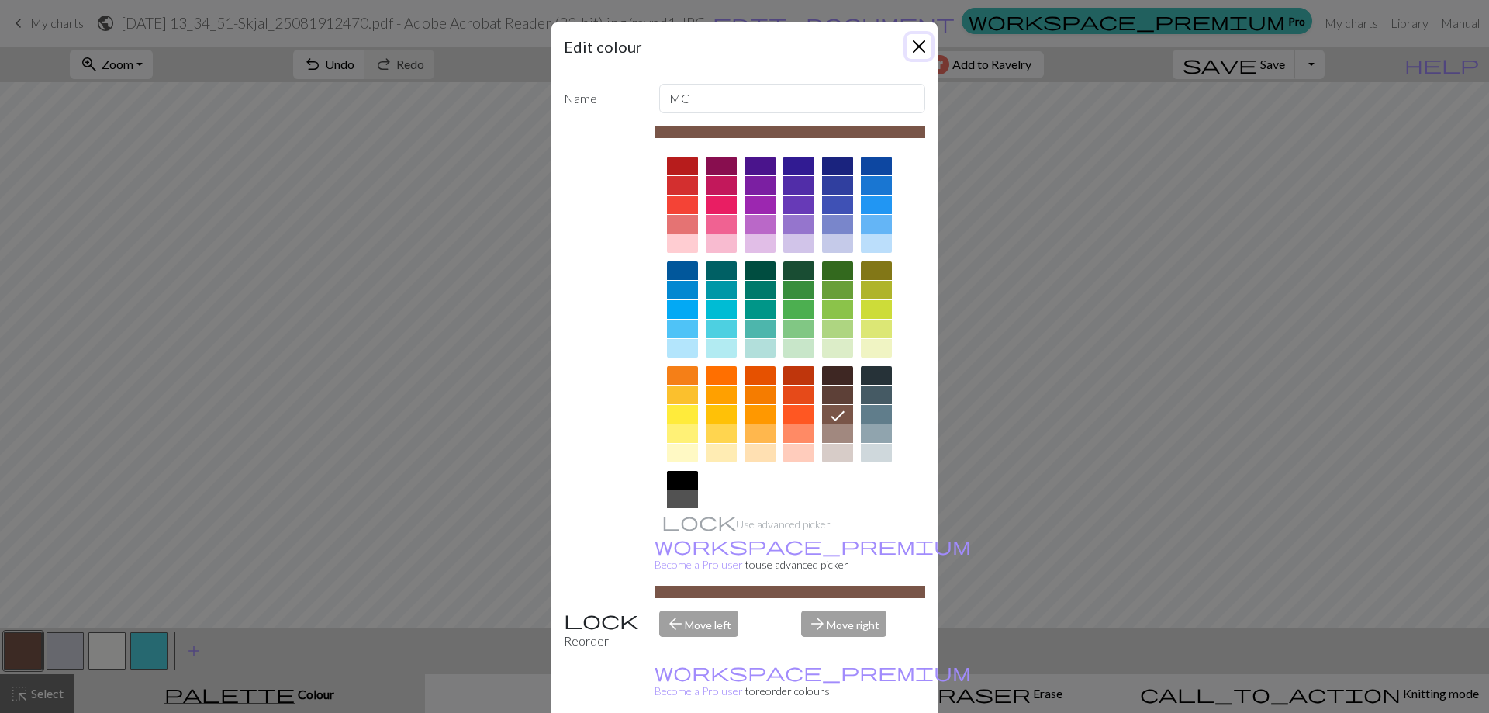
click at [914, 42] on button "Close" at bounding box center [919, 46] width 25 height 25
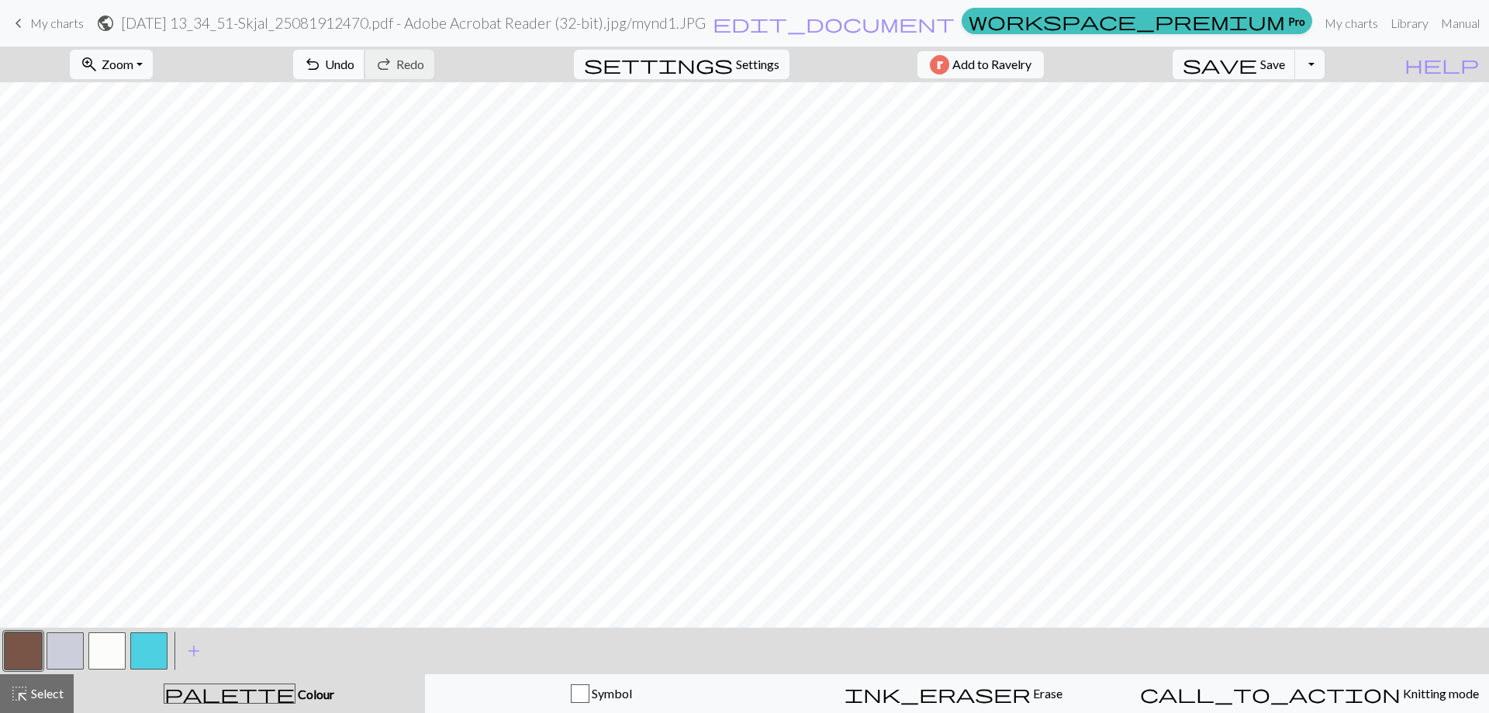
click at [322, 70] on span "undo" at bounding box center [312, 65] width 19 height 22
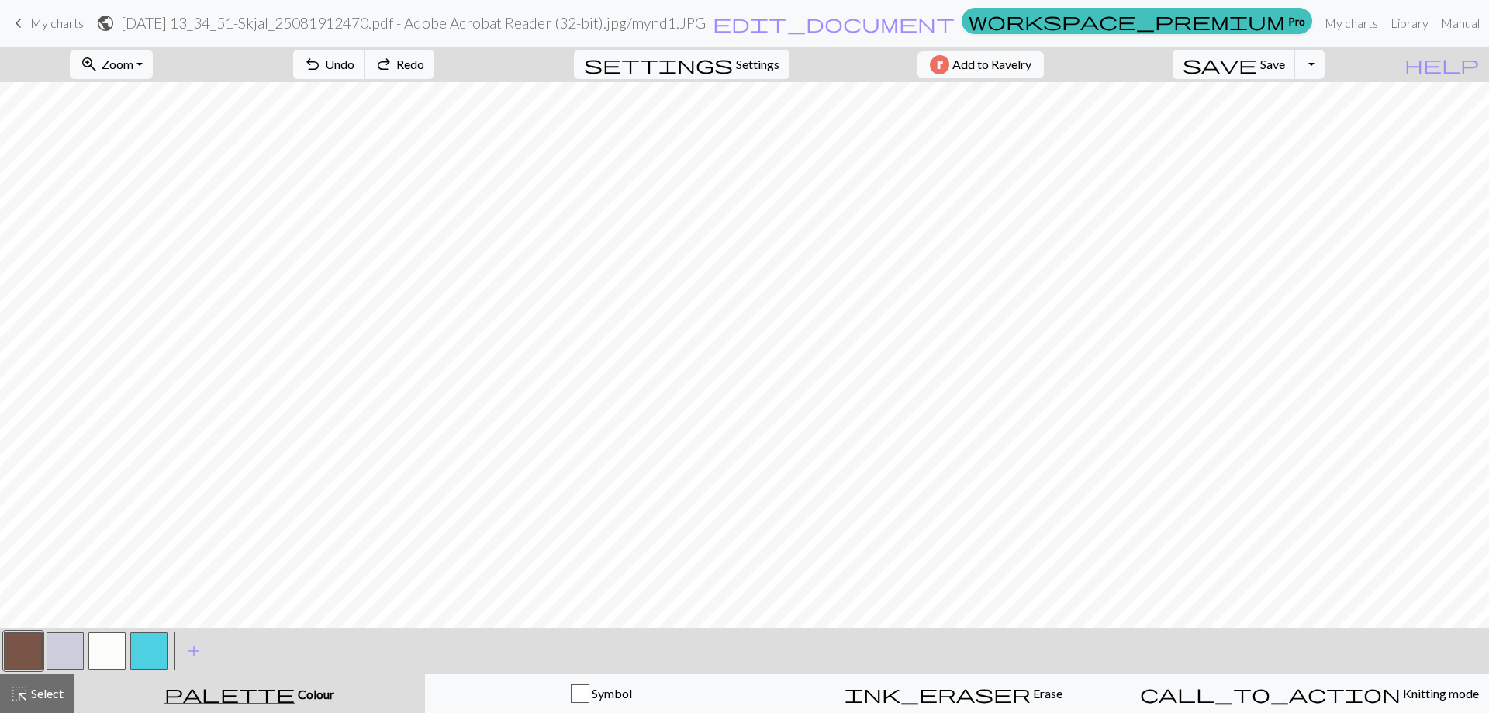
click at [322, 70] on span "undo" at bounding box center [312, 65] width 19 height 22
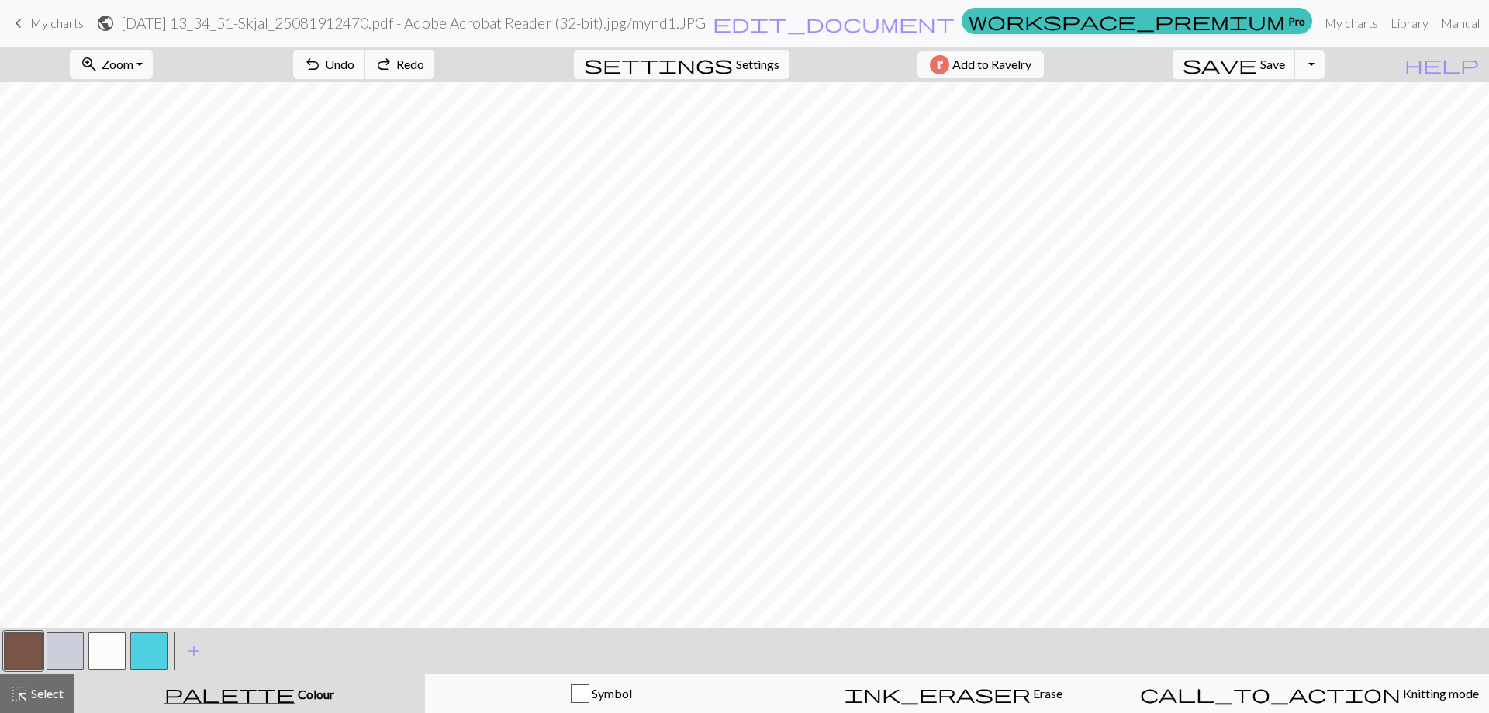
click at [322, 70] on span "undo" at bounding box center [312, 65] width 19 height 22
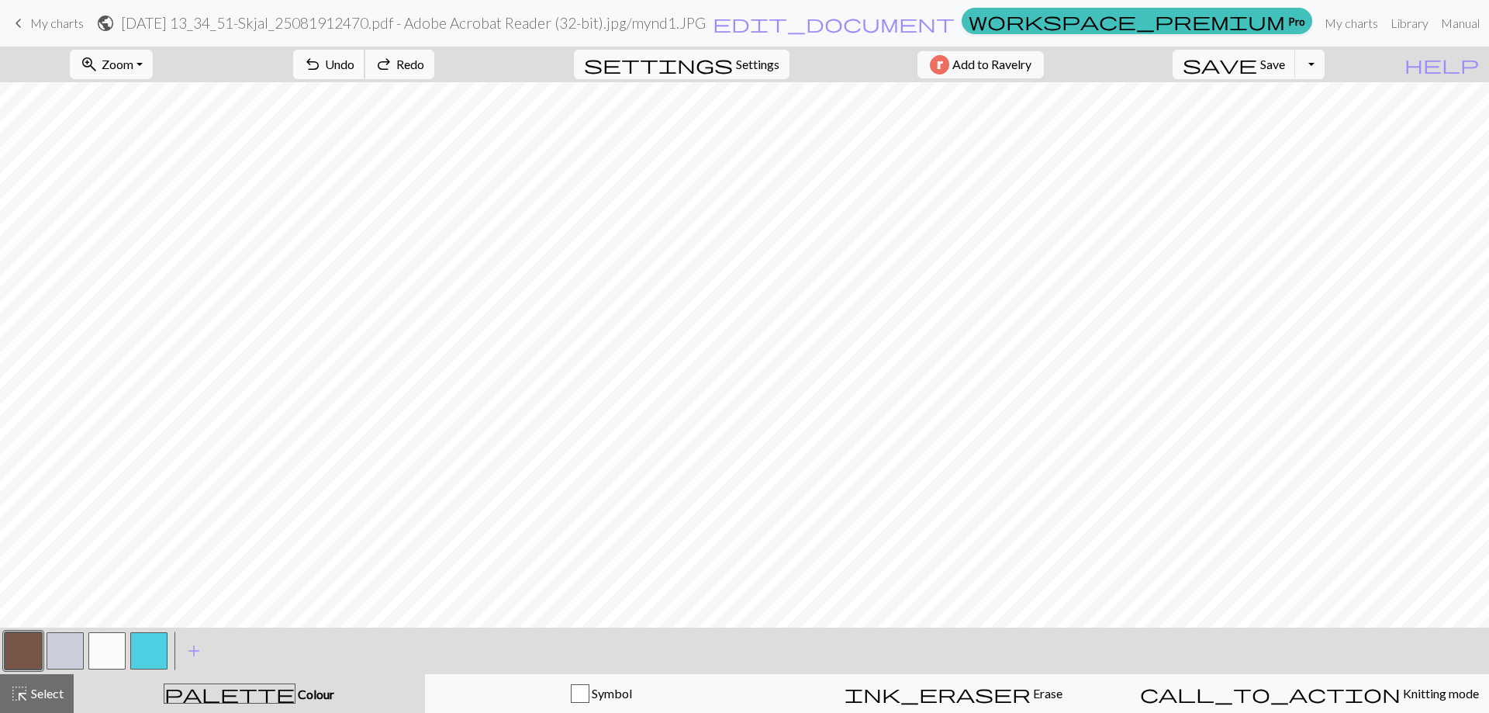
click at [322, 70] on span "undo" at bounding box center [312, 65] width 19 height 22
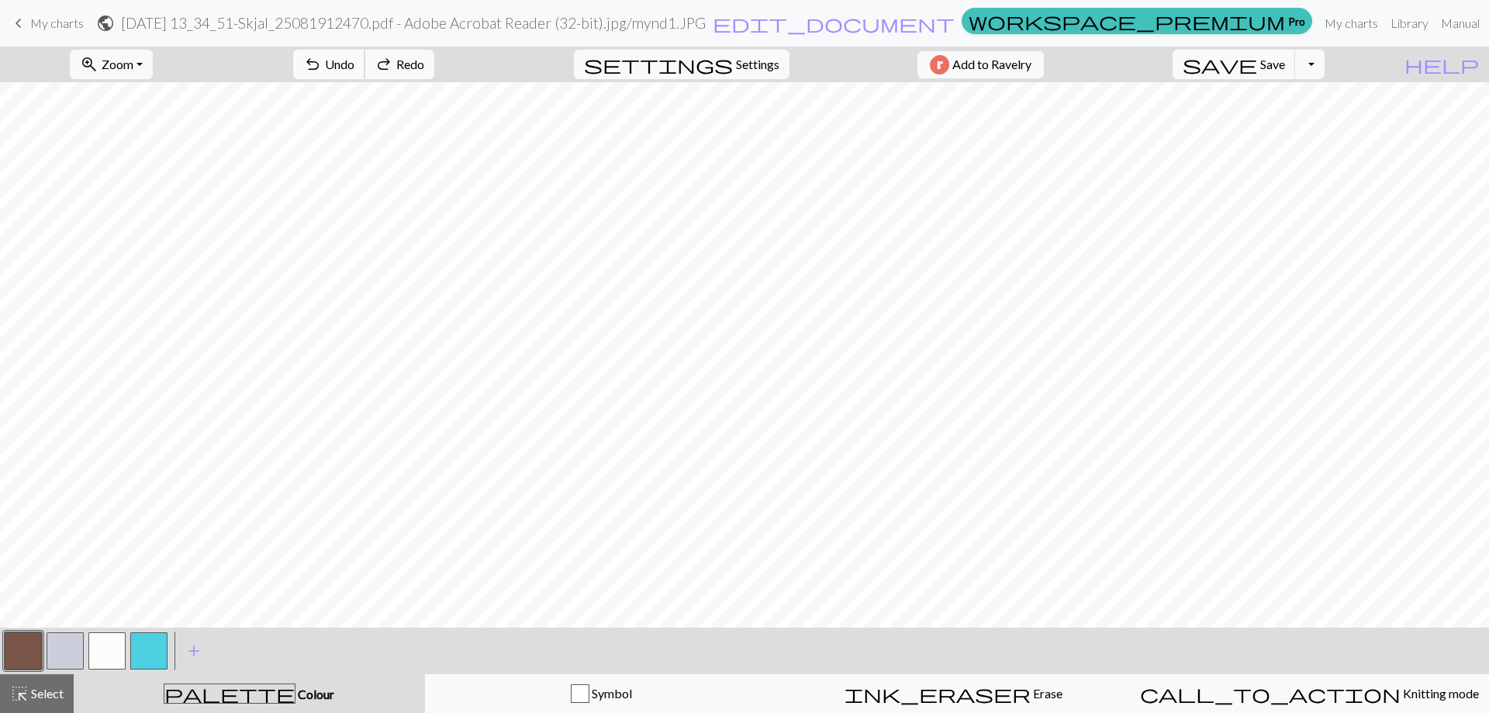
click at [322, 70] on span "undo" at bounding box center [312, 65] width 19 height 22
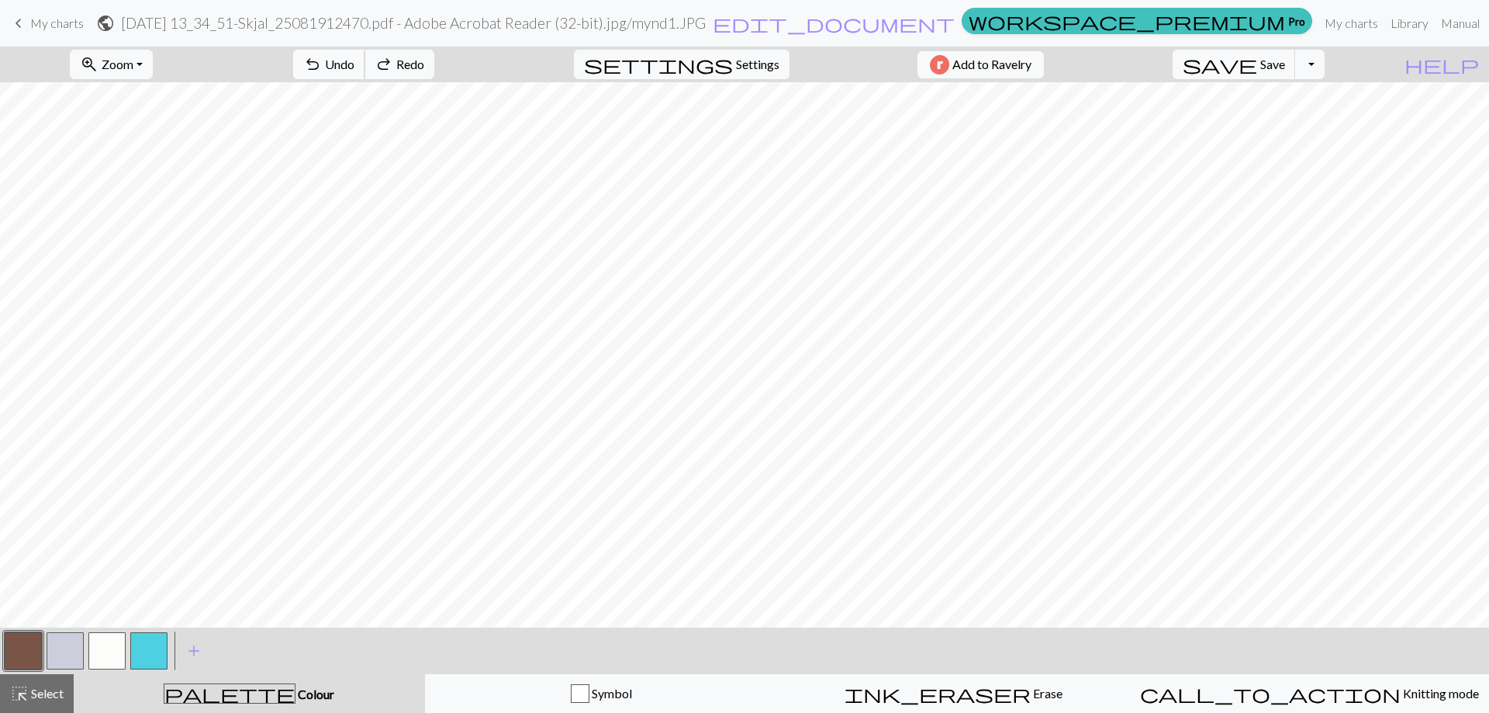
click at [322, 70] on span "undo" at bounding box center [312, 65] width 19 height 22
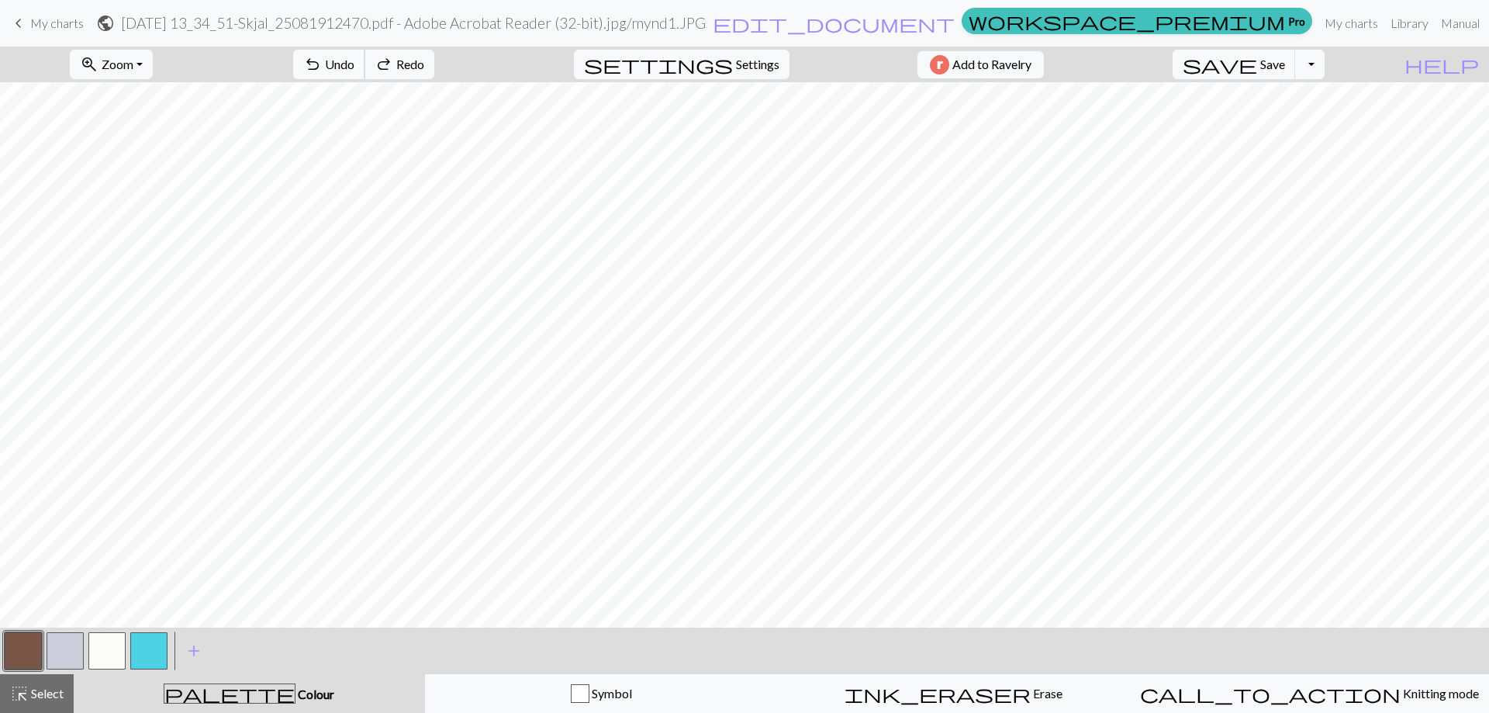
click at [322, 70] on span "undo" at bounding box center [312, 65] width 19 height 22
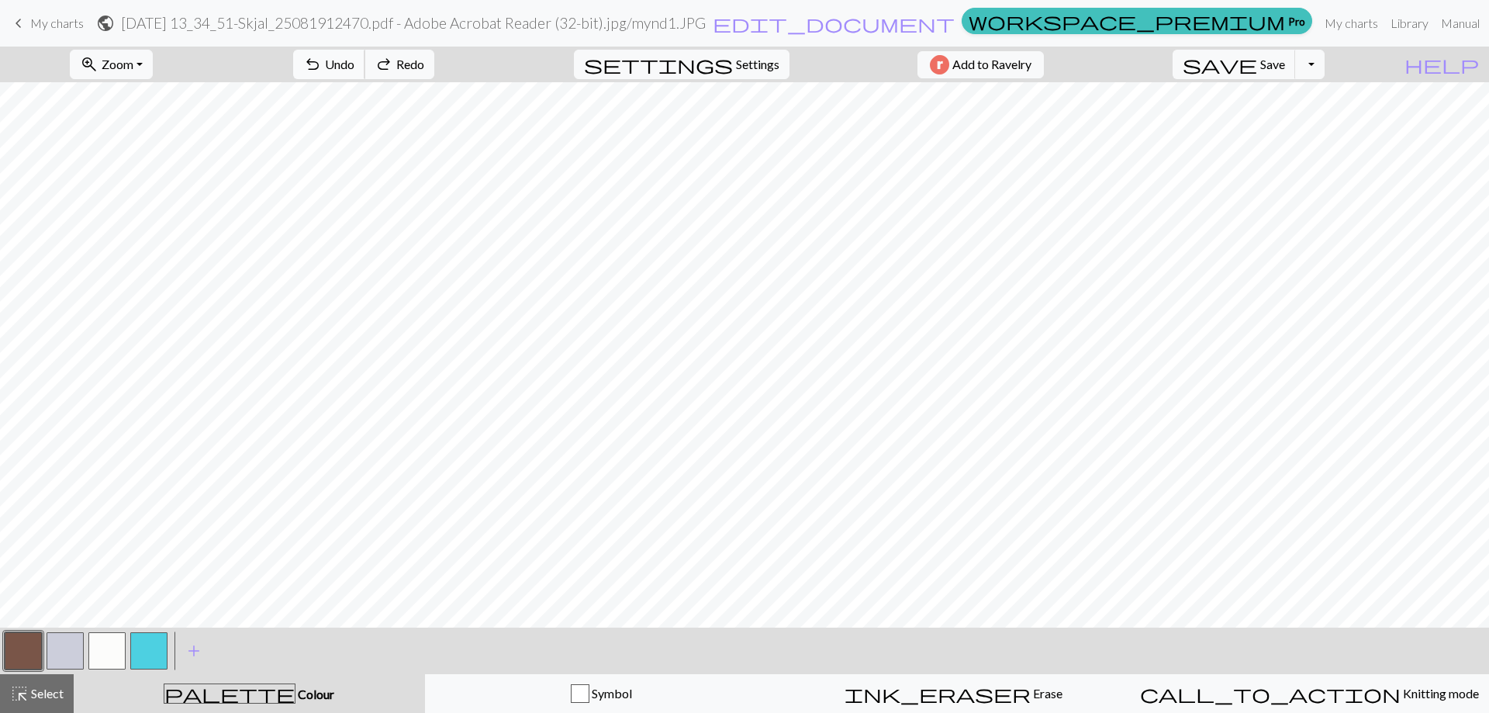
click at [322, 70] on span "undo" at bounding box center [312, 65] width 19 height 22
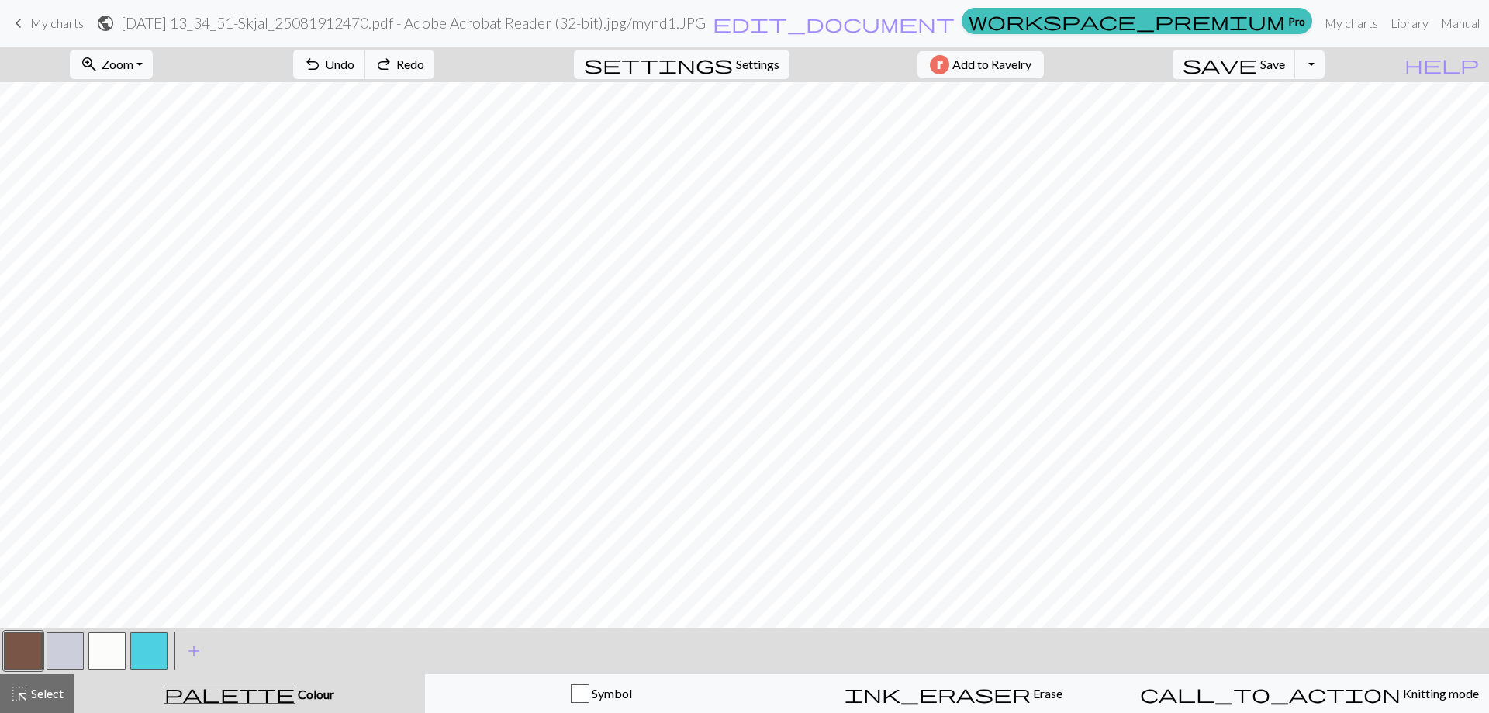
click at [322, 70] on span "undo" at bounding box center [312, 65] width 19 height 22
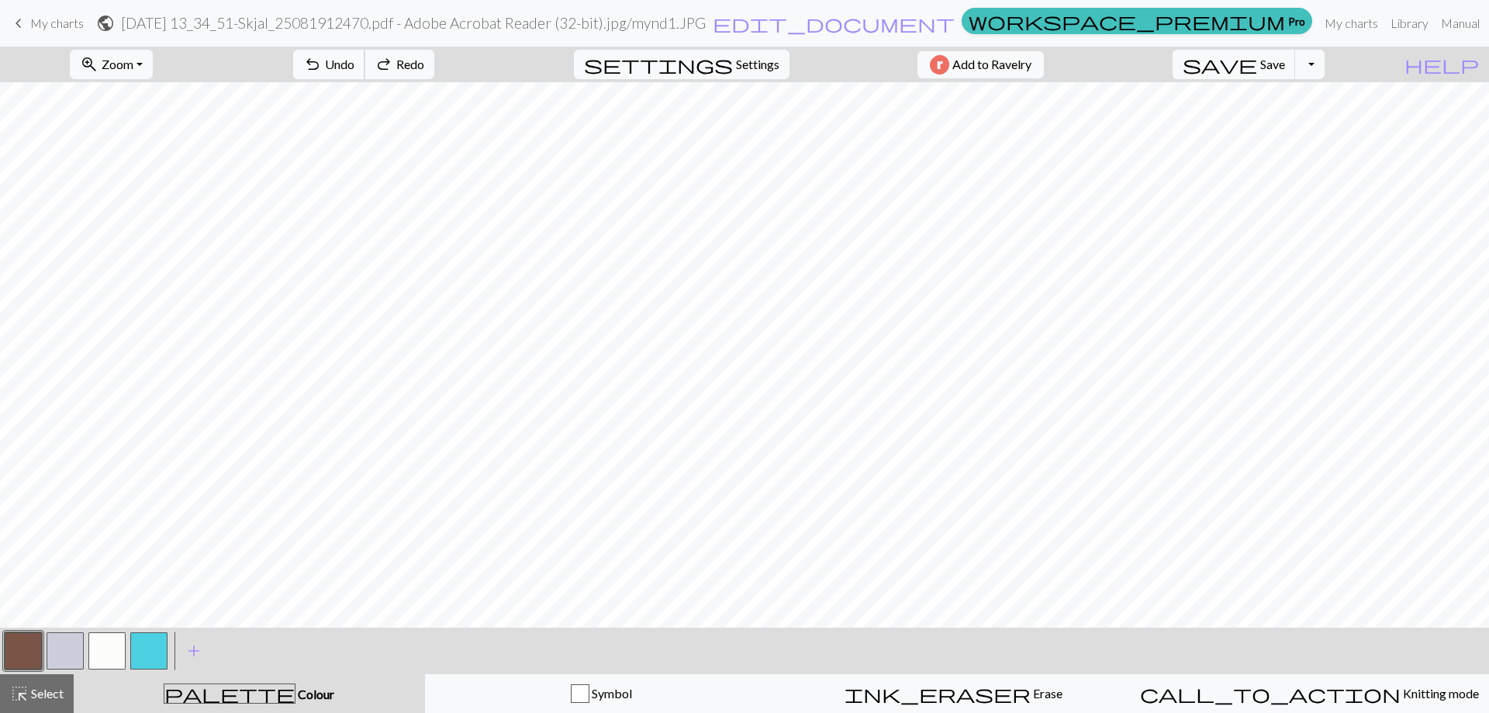
click at [322, 70] on span "undo" at bounding box center [312, 65] width 19 height 22
click at [387, 70] on div "undo Undo Undo redo Redo Redo" at bounding box center [363, 65] width 164 height 36
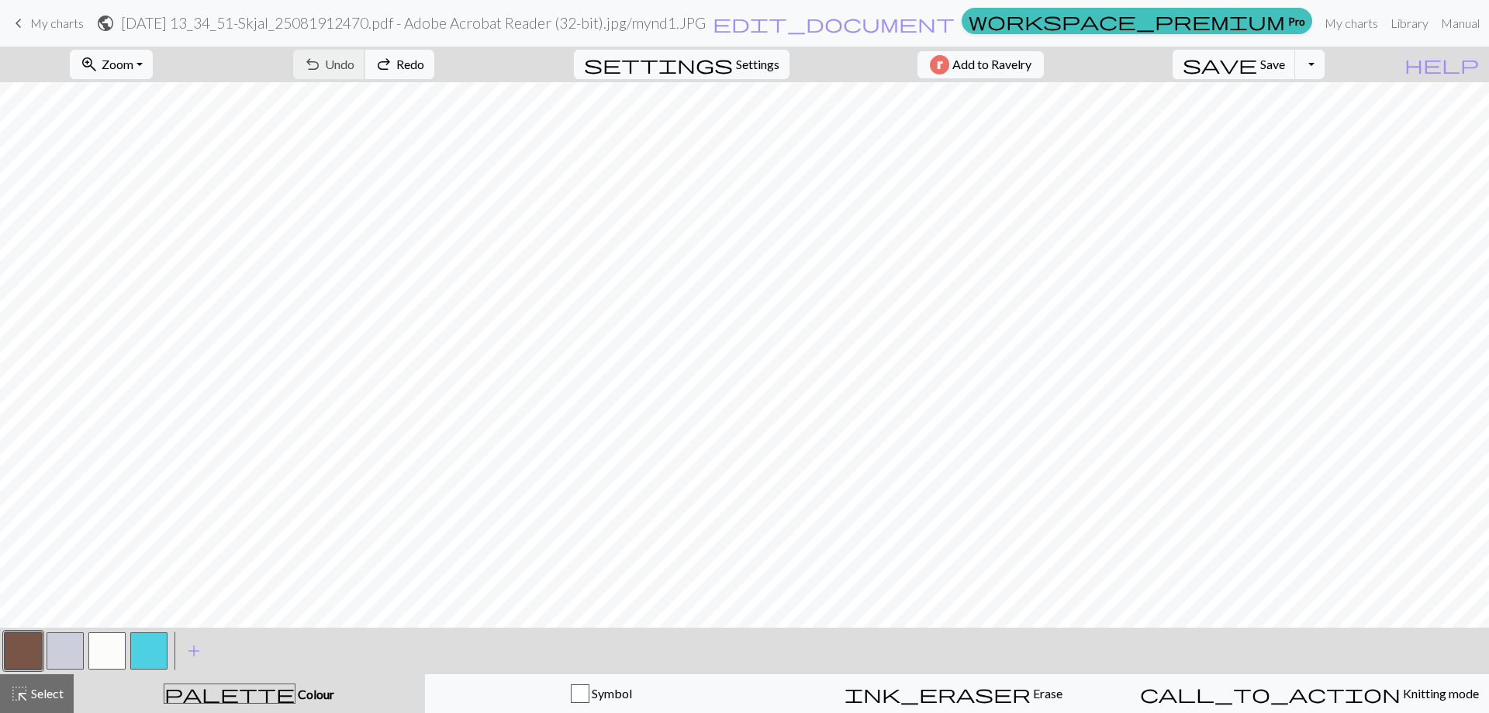
click at [387, 70] on div "undo Undo Undo redo Redo Redo" at bounding box center [363, 65] width 164 height 36
click at [113, 655] on button "button" at bounding box center [106, 650] width 37 height 37
click at [40, 651] on button "button" at bounding box center [23, 650] width 37 height 37
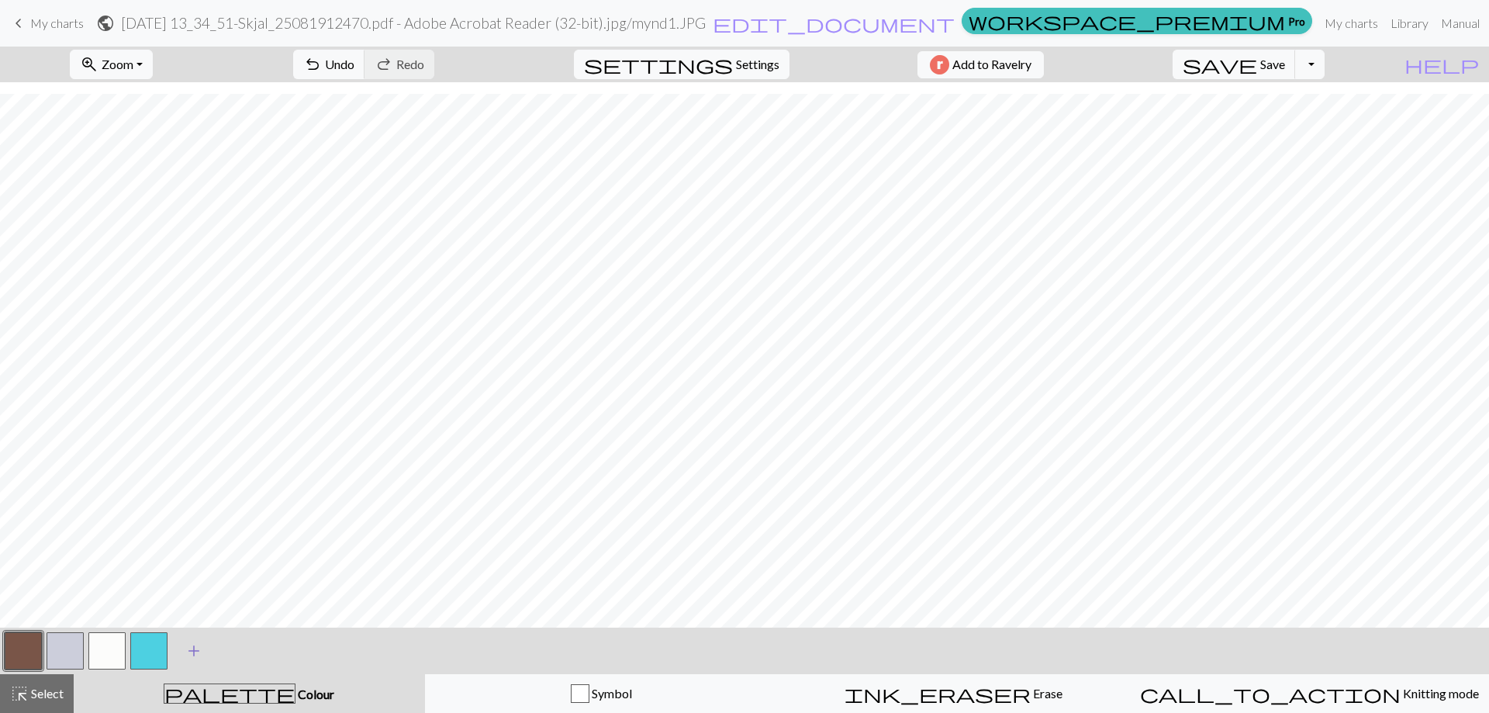
click at [197, 654] on span "add" at bounding box center [194, 651] width 19 height 22
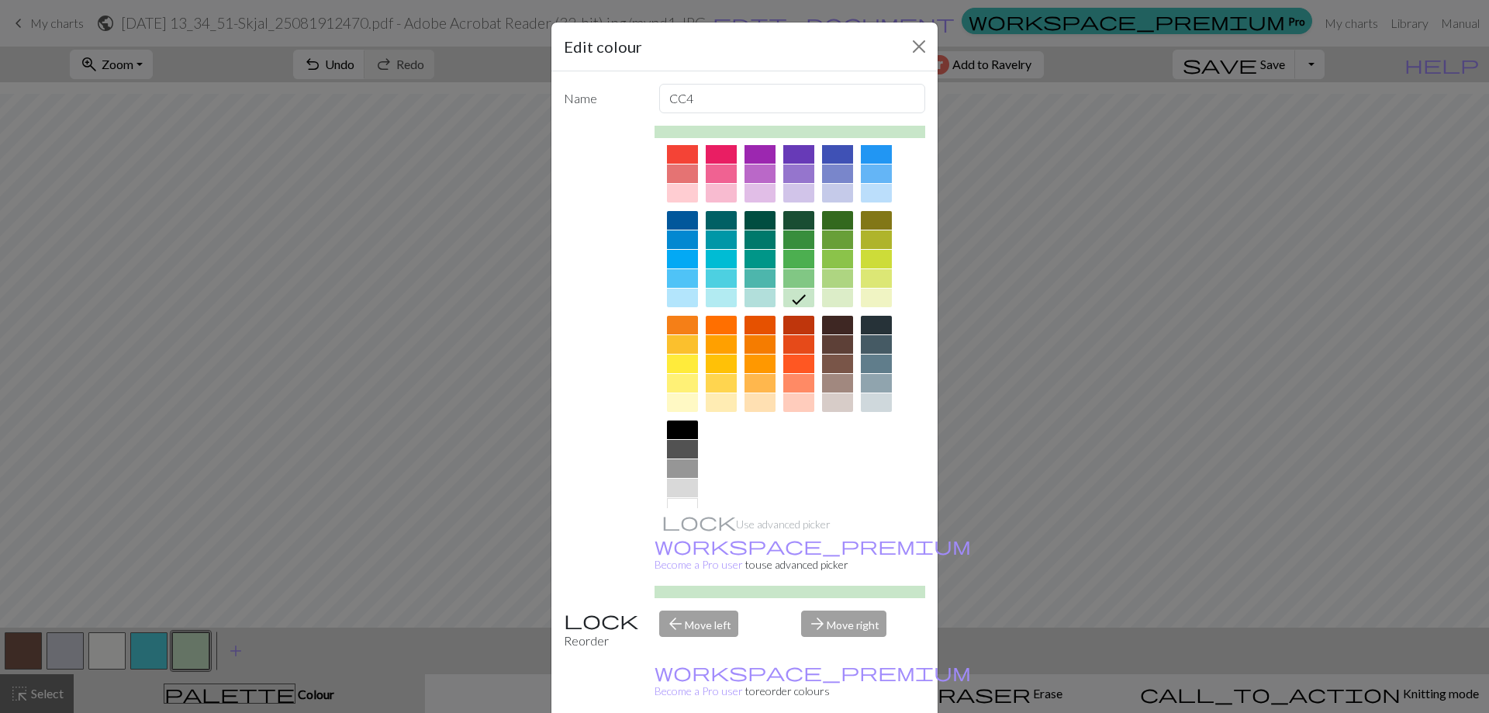
scroll to position [77, 0]
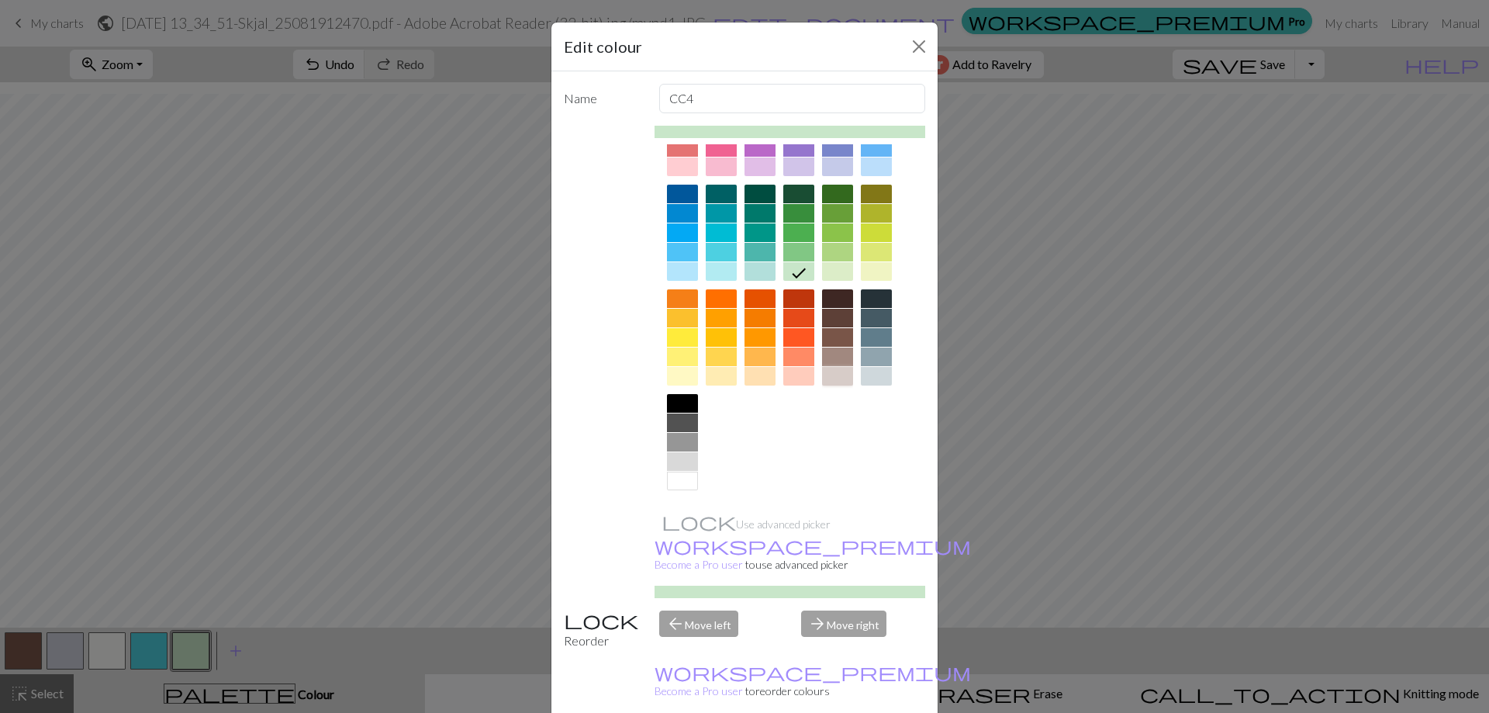
click at [834, 378] on div at bounding box center [837, 376] width 31 height 19
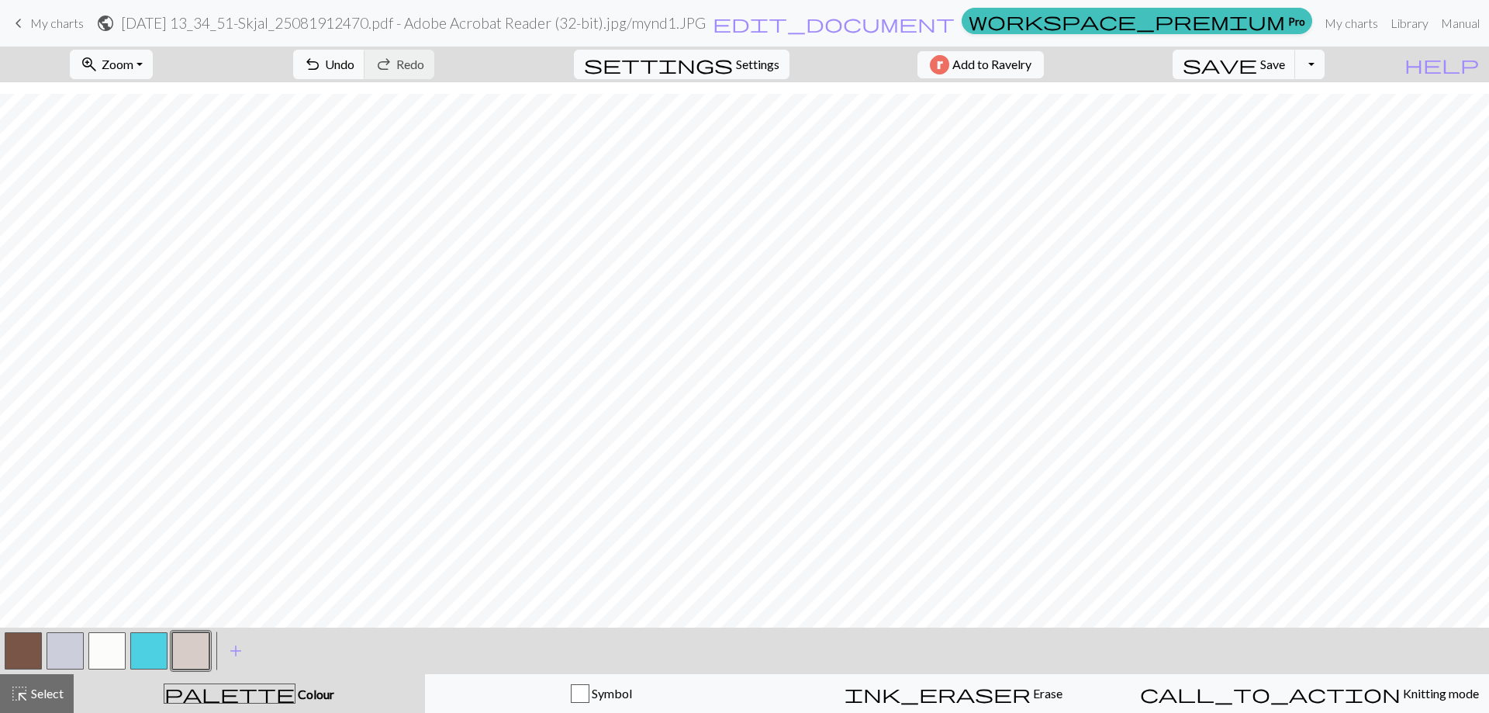
click at [23, 654] on button "button" at bounding box center [23, 650] width 37 height 37
click at [1296, 71] on button "save Save Save" at bounding box center [1233, 64] width 123 height 29
click at [1285, 65] on span "Save" at bounding box center [1272, 64] width 25 height 15
